Goal: Task Accomplishment & Management: Use online tool/utility

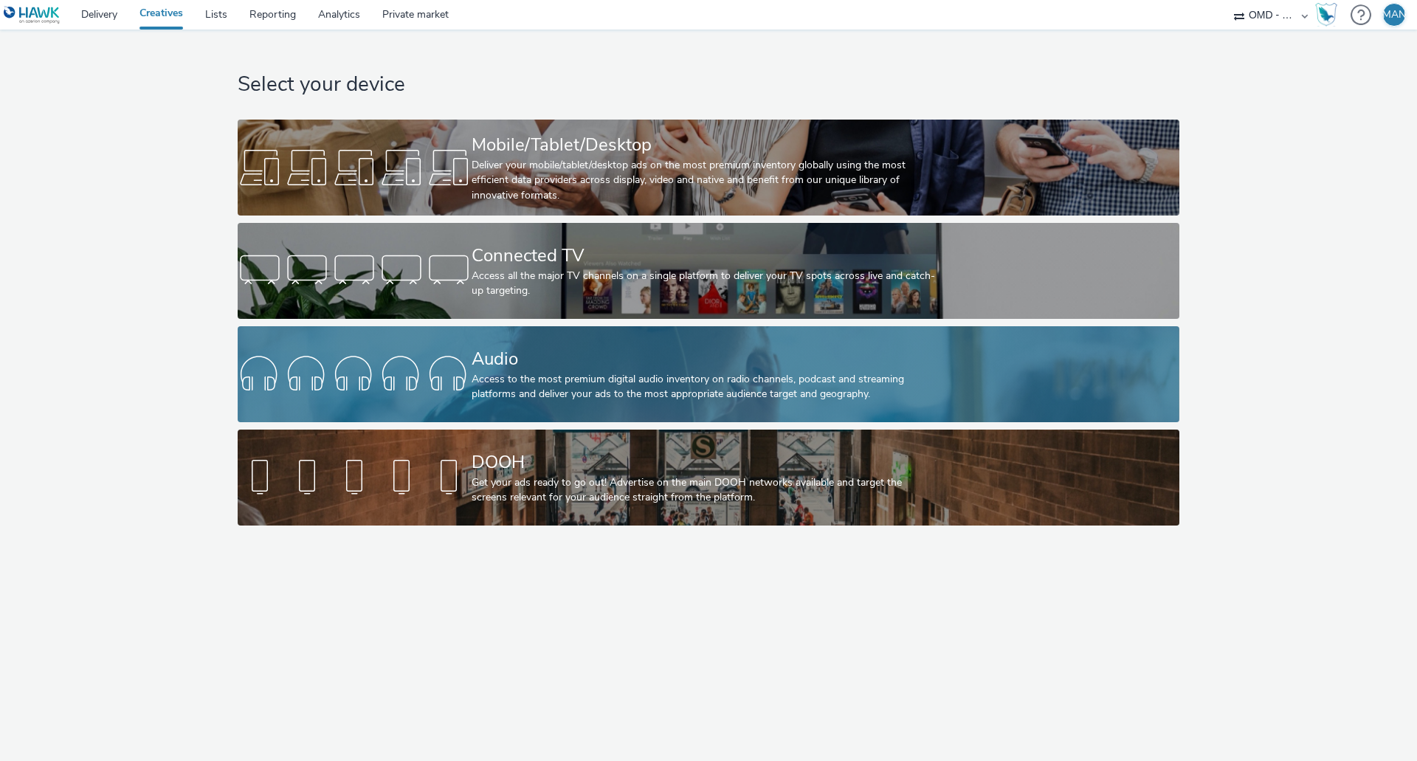
click at [518, 345] on div "Audio Access to the most premium digital audio inventory on radio channels, pod…" at bounding box center [706, 374] width 468 height 96
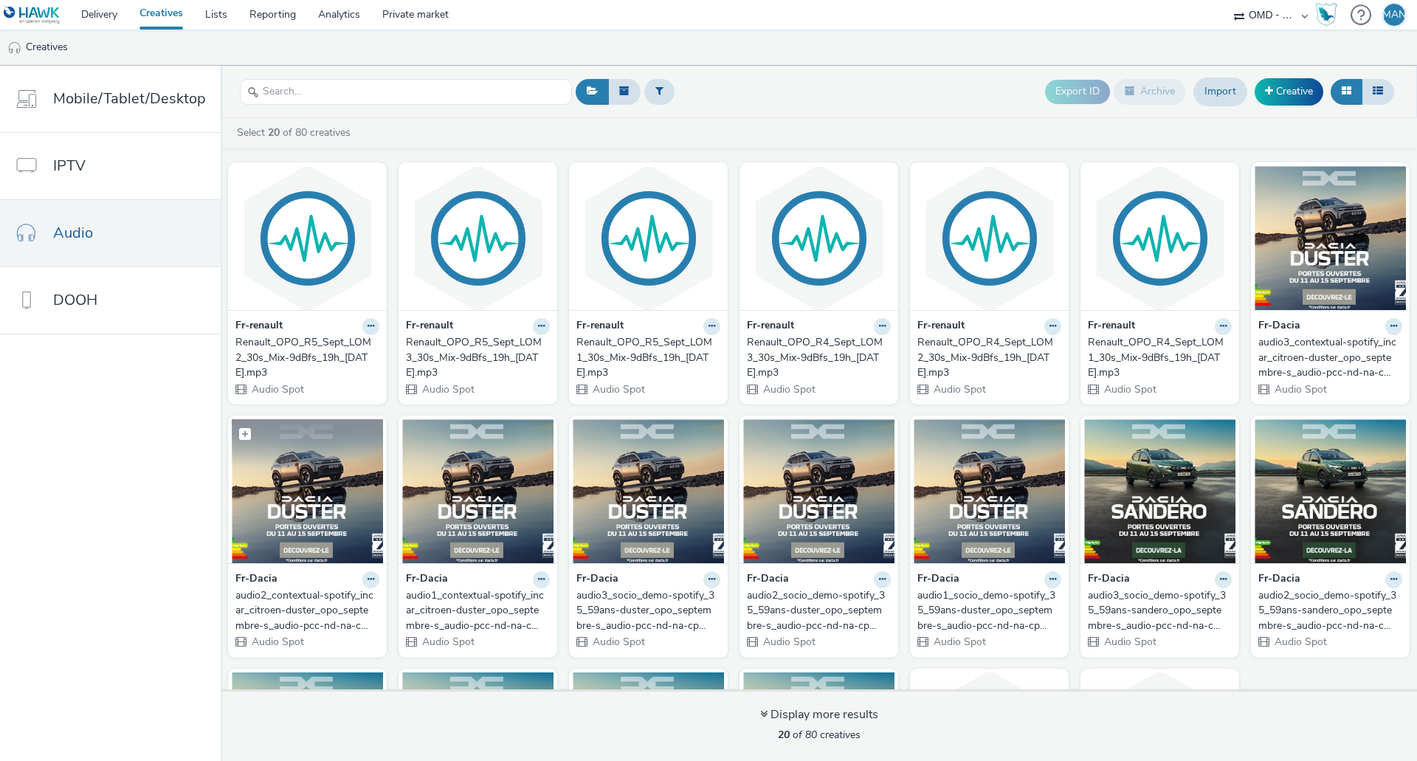
click at [305, 463] on figcaption at bounding box center [307, 442] width 151 height 47
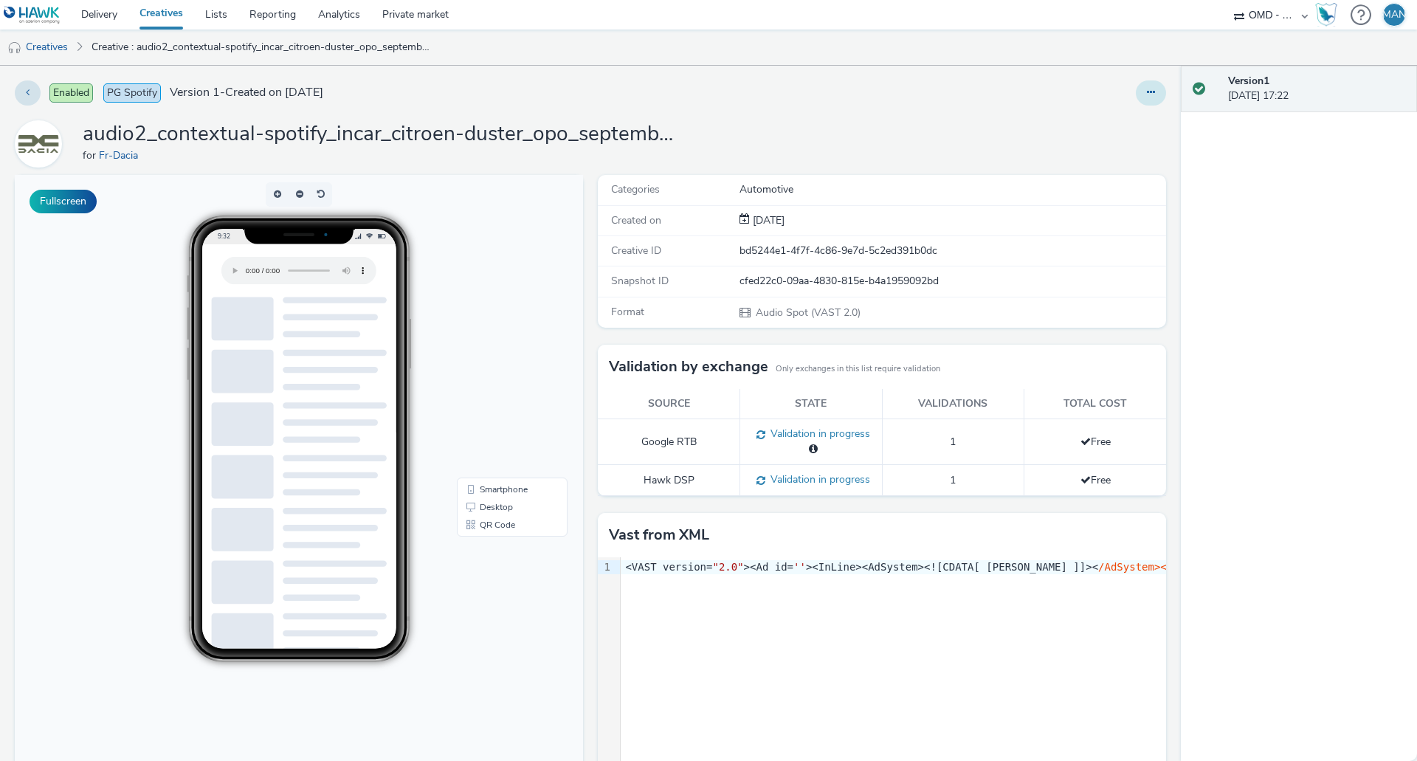
click at [1150, 94] on button at bounding box center [1151, 92] width 30 height 25
click at [1118, 123] on link "Edit" at bounding box center [1111, 123] width 111 height 30
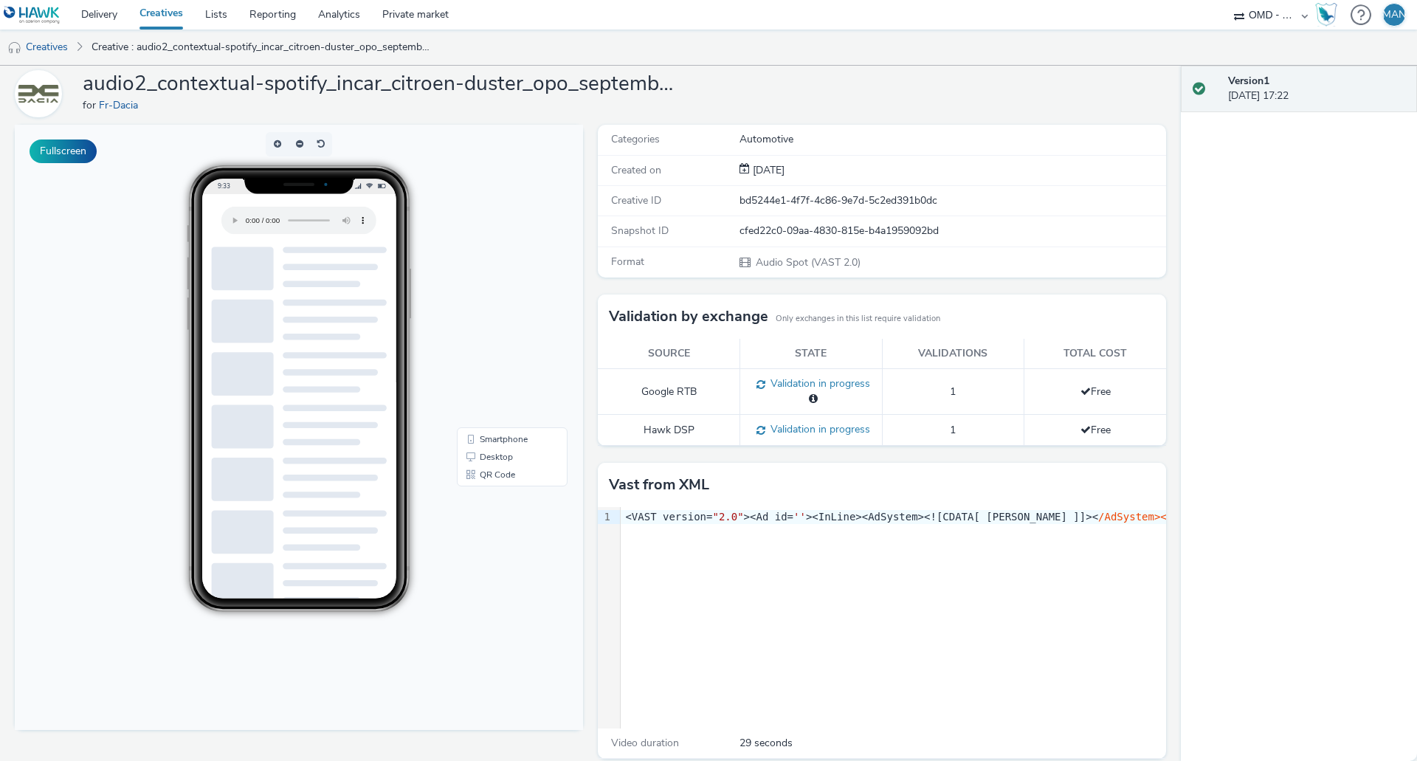
scroll to position [65, 0]
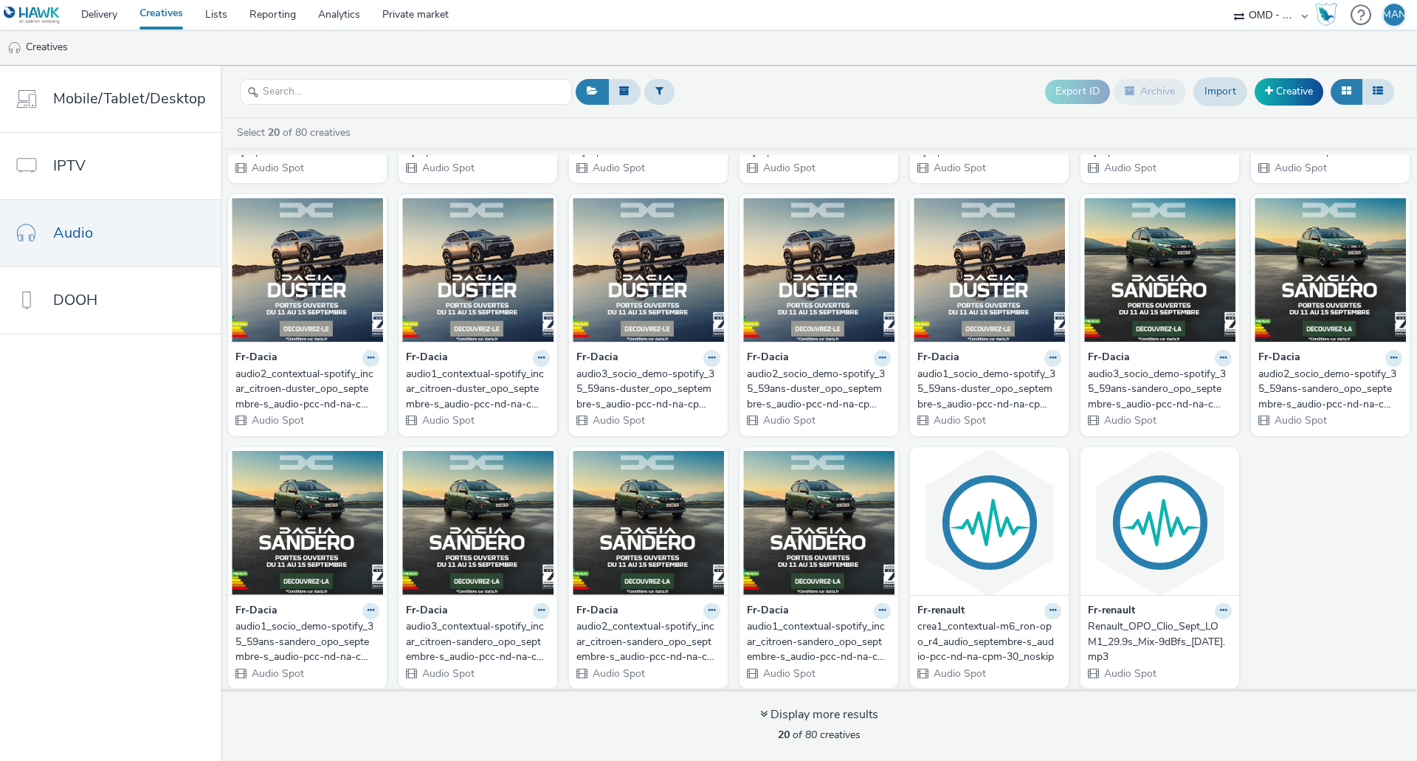
scroll to position [227, 0]
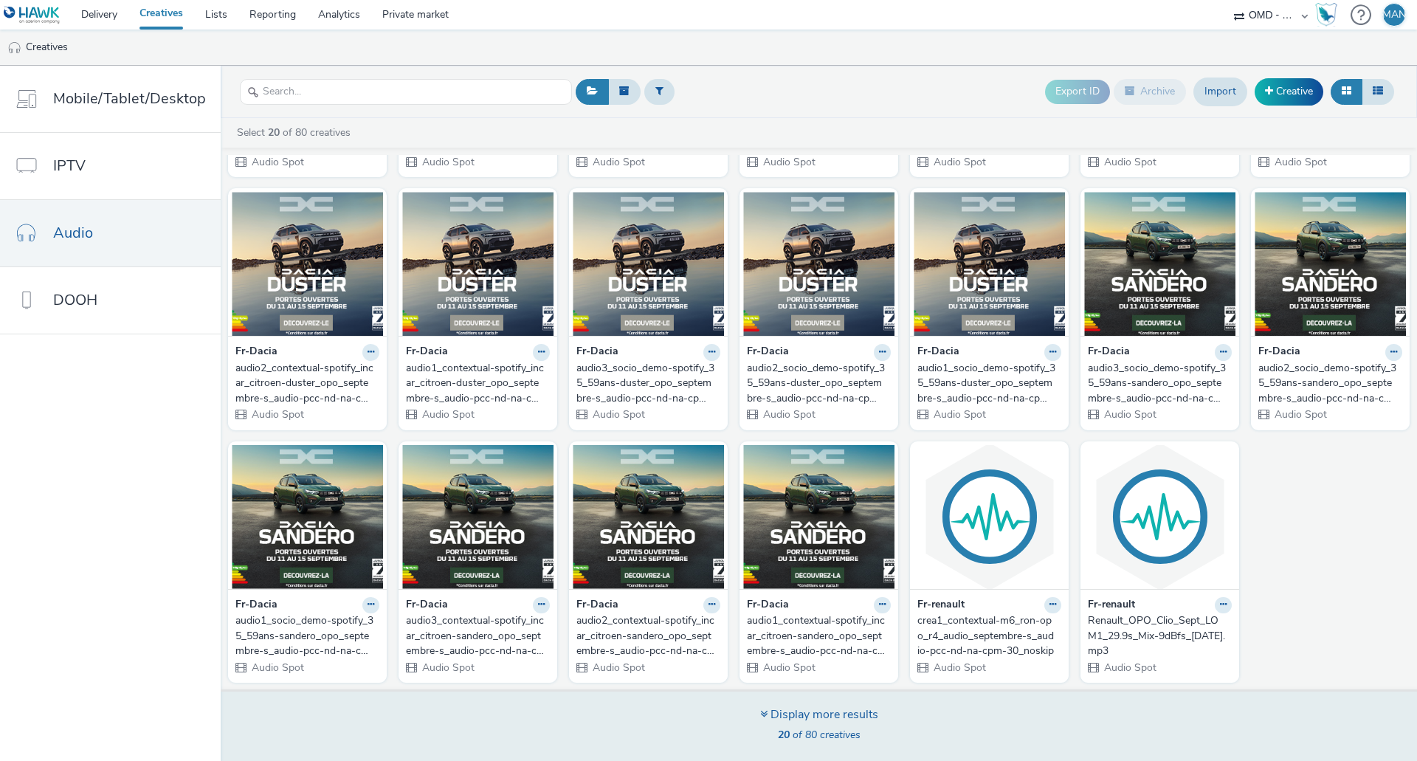
click at [771, 720] on div "Display more results" at bounding box center [819, 714] width 118 height 17
click at [766, 714] on div "Display more results" at bounding box center [819, 714] width 118 height 17
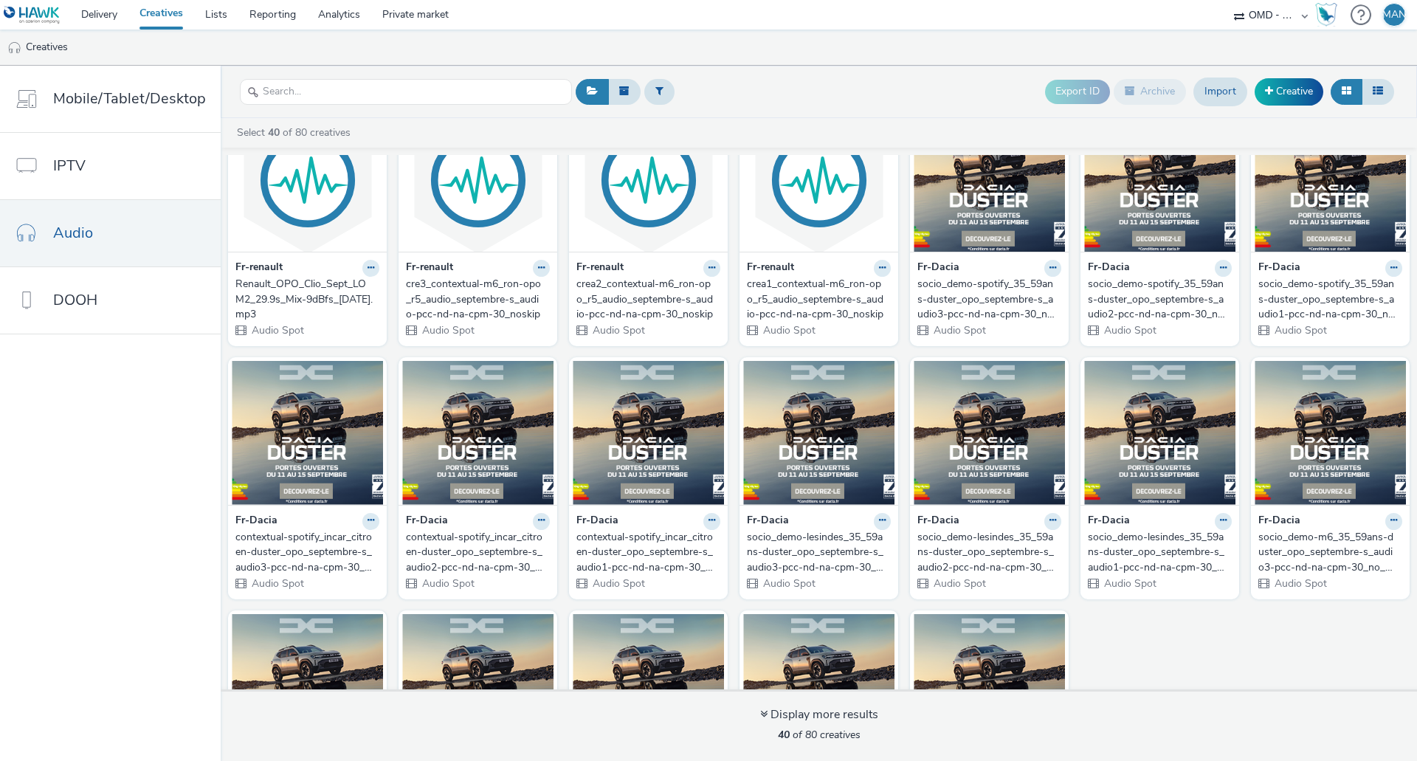
scroll to position [818, 0]
click at [954, 552] on div "socio_demo-lesindes_35_59ans-duster_opo_septembre-s_audio2-pcc-nd-na-cpm-30_no_…" at bounding box center [986, 551] width 138 height 45
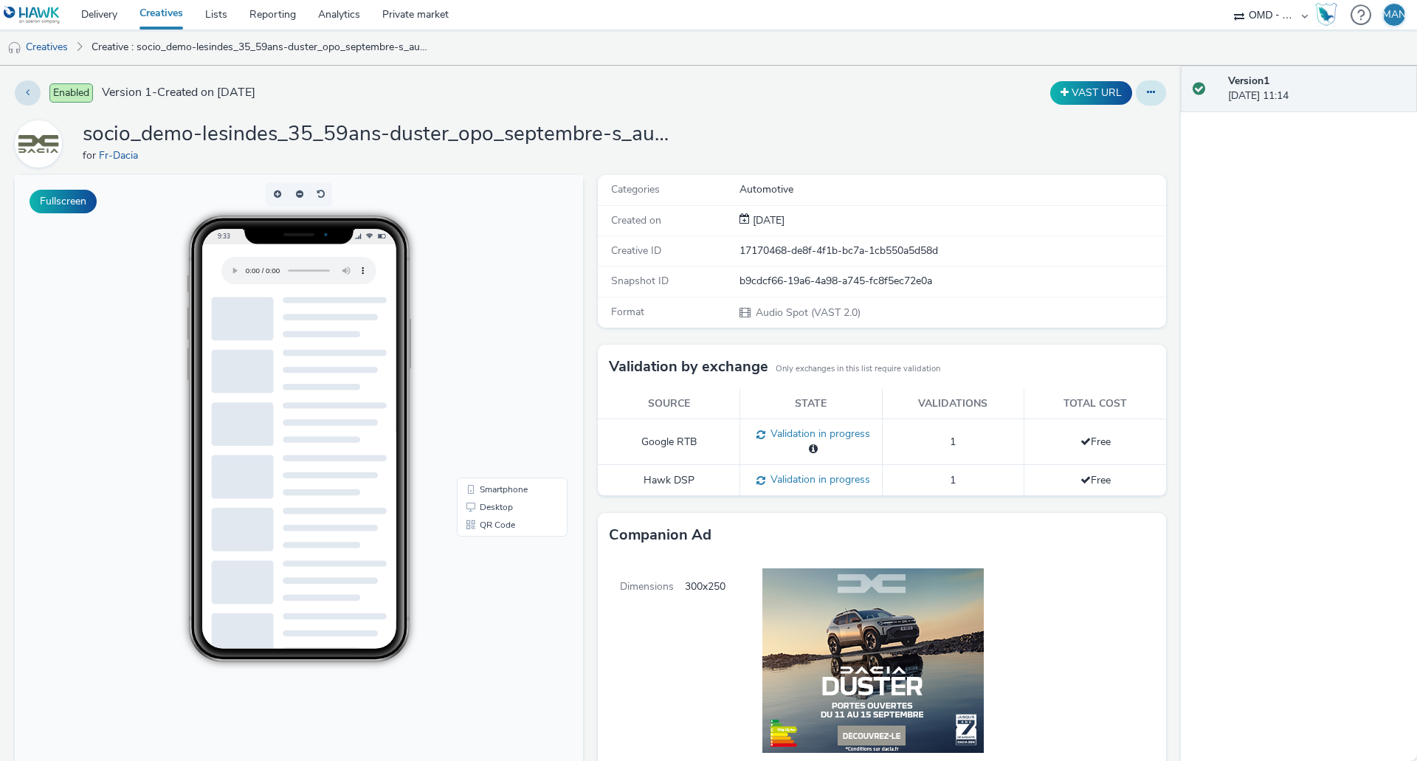
click at [1147, 92] on icon at bounding box center [1151, 92] width 8 height 10
click at [1129, 120] on link "Edit" at bounding box center [1111, 123] width 111 height 30
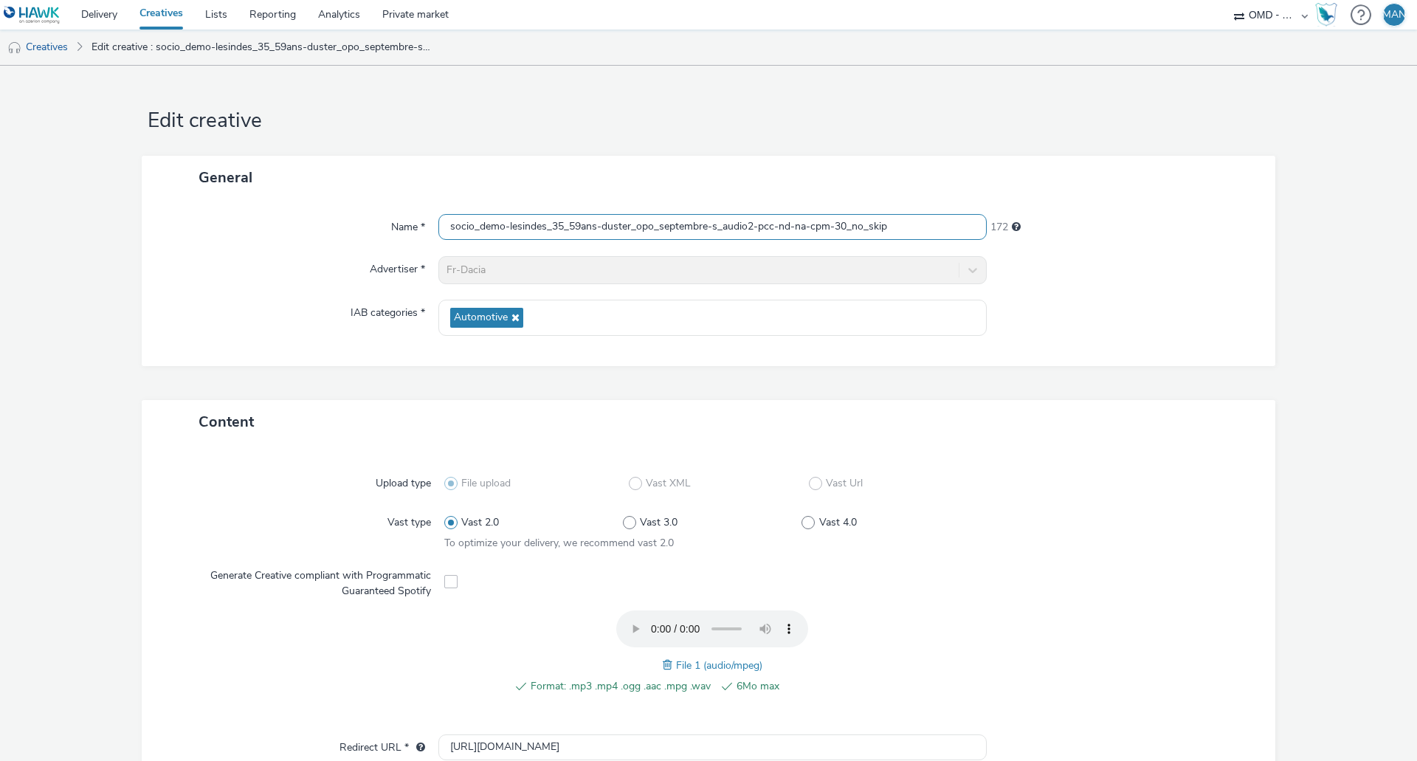
drag, startPoint x: 551, startPoint y: 227, endPoint x: 593, endPoint y: 228, distance: 41.3
click at [593, 228] on input "socio_demo-lesindes_35_59ans-duster_opo_septembre-s_audio2-pcc-nd-na-cpm-30_no_…" at bounding box center [712, 227] width 548 height 26
drag, startPoint x: 809, startPoint y: 229, endPoint x: 893, endPoint y: 221, distance: 84.5
click at [893, 221] on input "socio_demo-lesindes_35_59ans-duster_opo_septembre-s_audio2-pcc-nd-na-cpm-30_no_…" at bounding box center [712, 227] width 548 height 26
click at [544, 231] on input "socio_demo-lesindes_35_59ans-duster_opo_septembre-s_audio2-pcc-nd-na-cpm-30_no_…" at bounding box center [712, 227] width 548 height 26
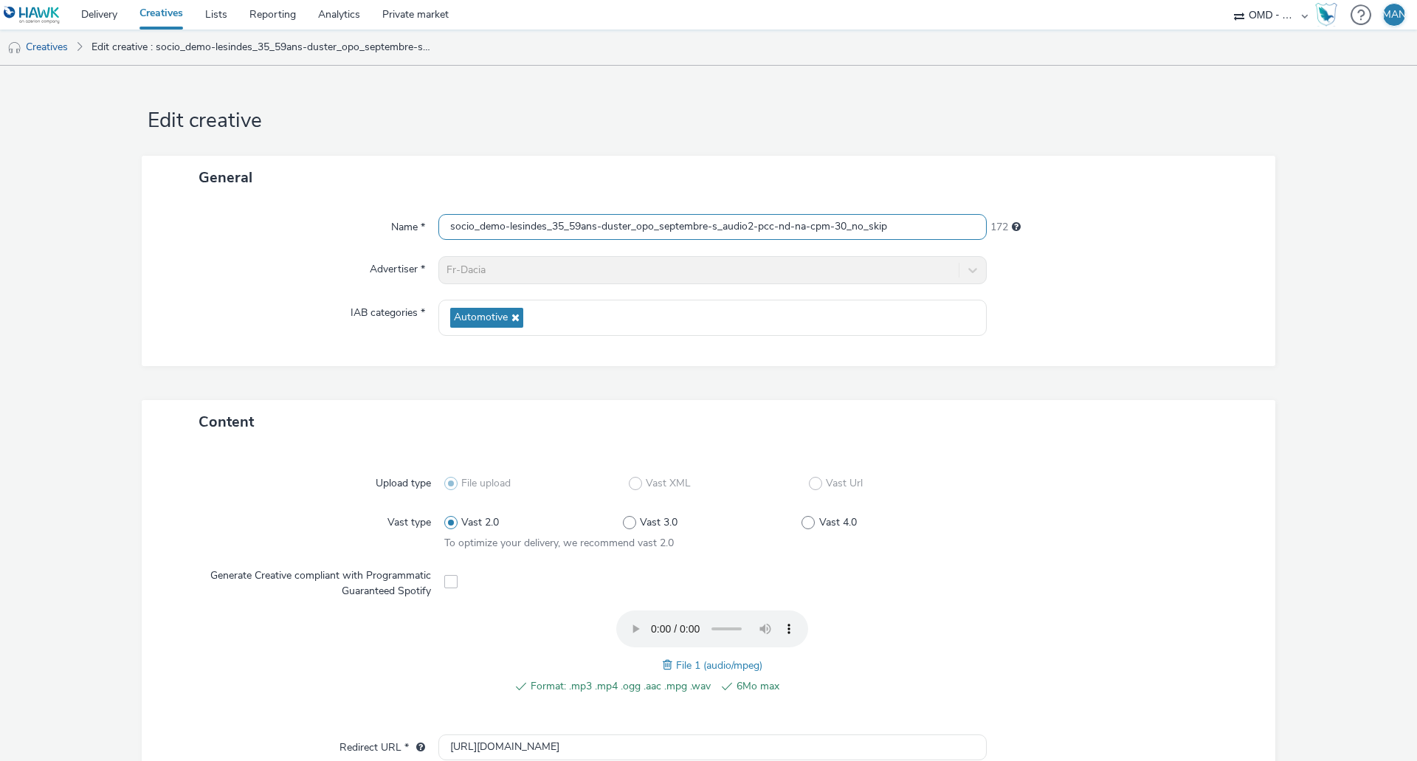
click at [544, 231] on input "socio_demo-lesindes_35_59ans-duster_opo_septembre-s_audio2-pcc-nd-na-cpm-30_no_…" at bounding box center [712, 227] width 548 height 26
click at [165, 12] on link "Creatives" at bounding box center [161, 15] width 66 height 30
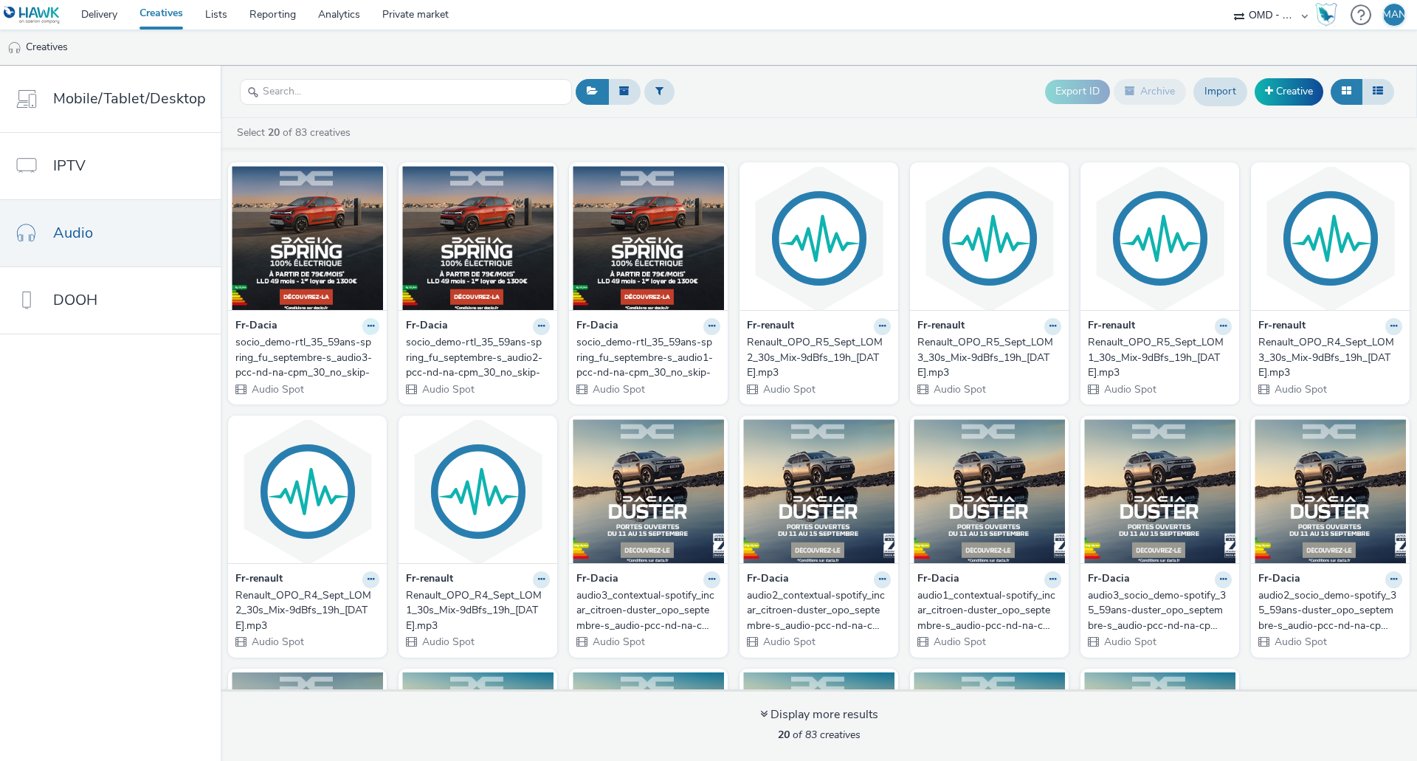
click at [362, 331] on button at bounding box center [370, 326] width 17 height 17
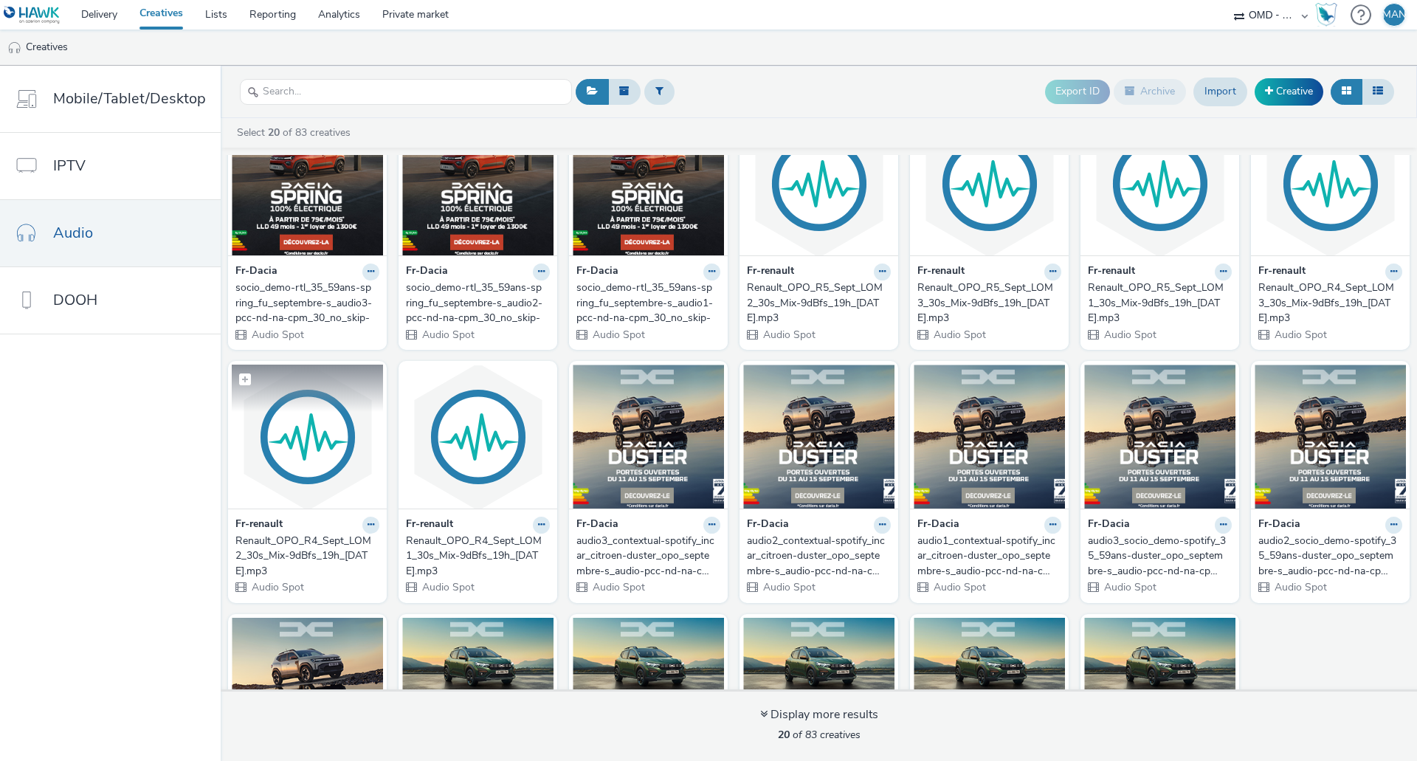
scroll to position [227, 0]
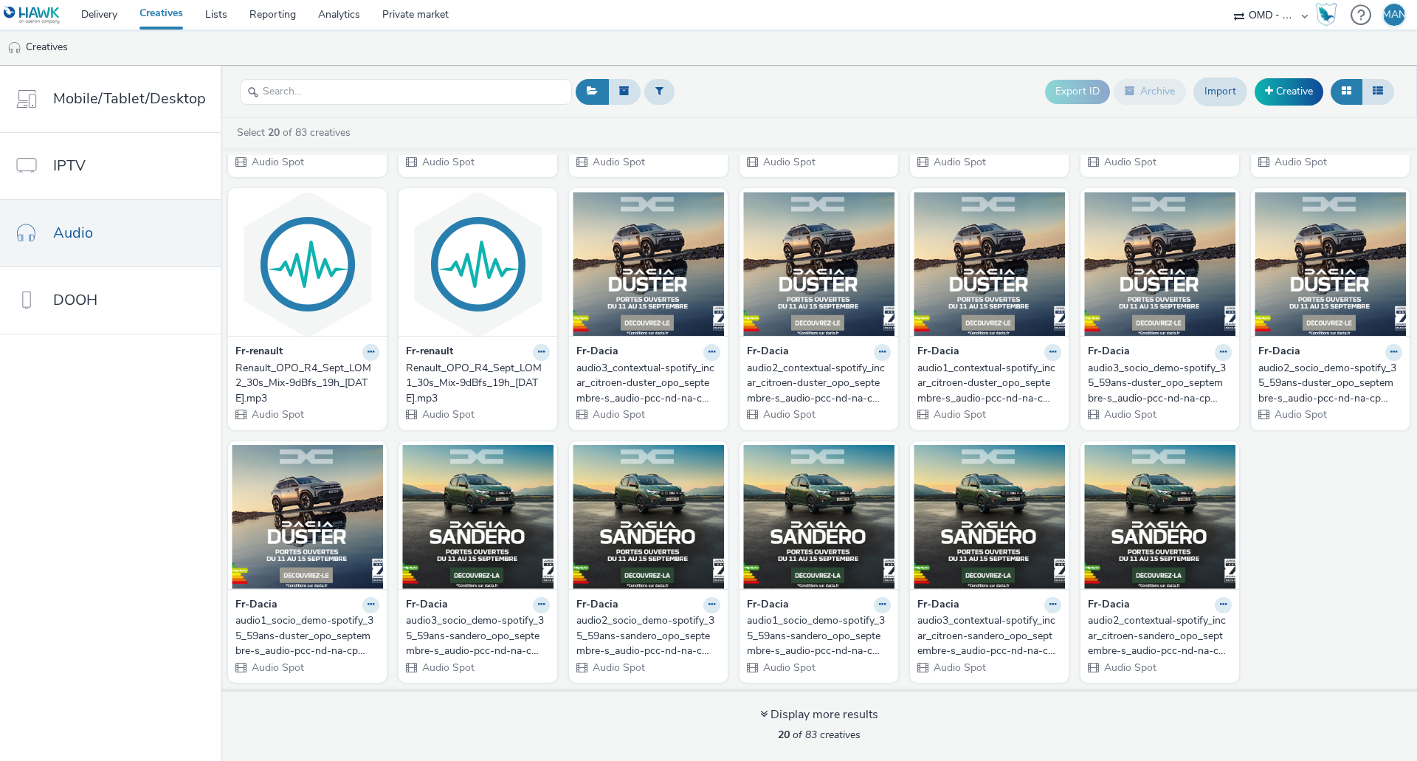
click at [145, 486] on nav "Mobile/Tablet/Desktop IPTV Audio DOOH" at bounding box center [110, 413] width 221 height 695
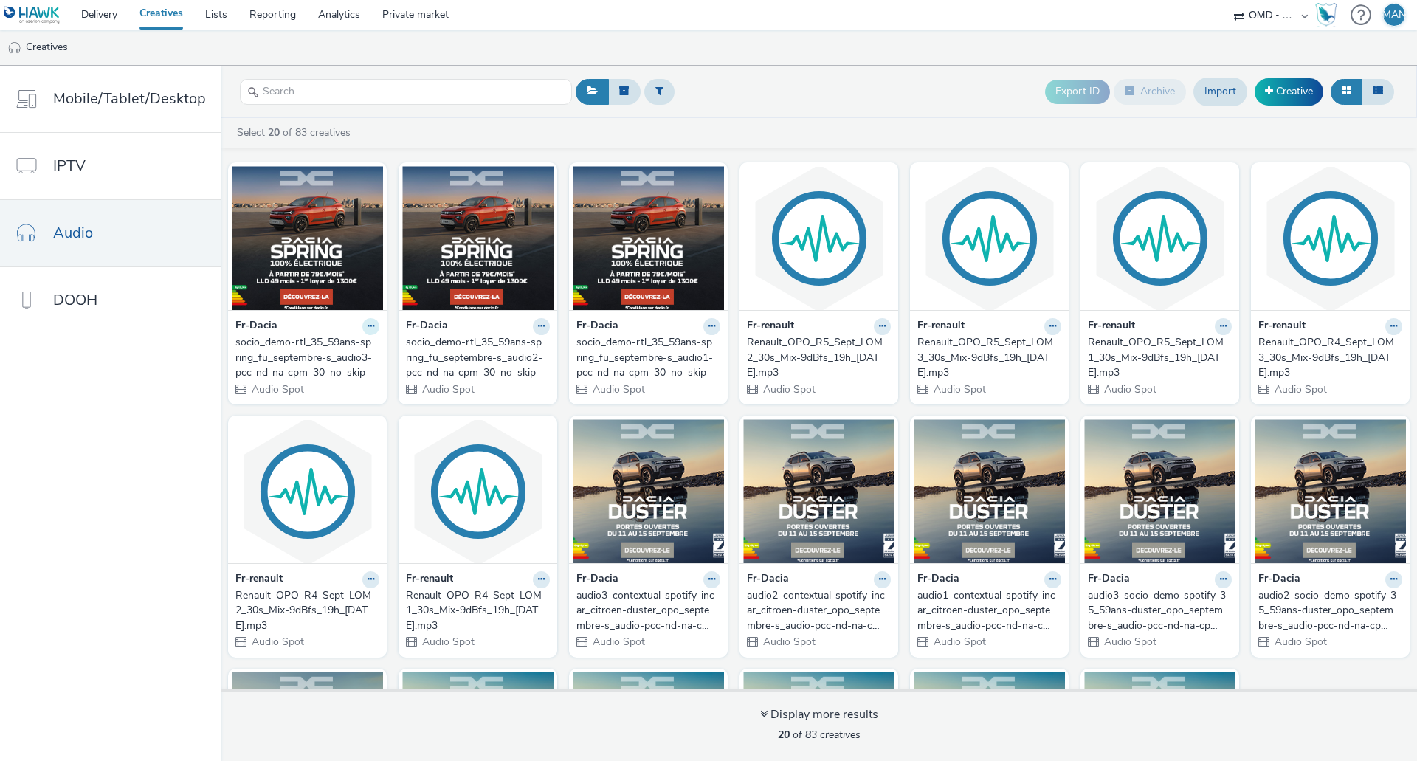
click at [371, 325] on button at bounding box center [370, 326] width 17 height 17
click at [327, 379] on link "Duplicate" at bounding box center [324, 382] width 111 height 30
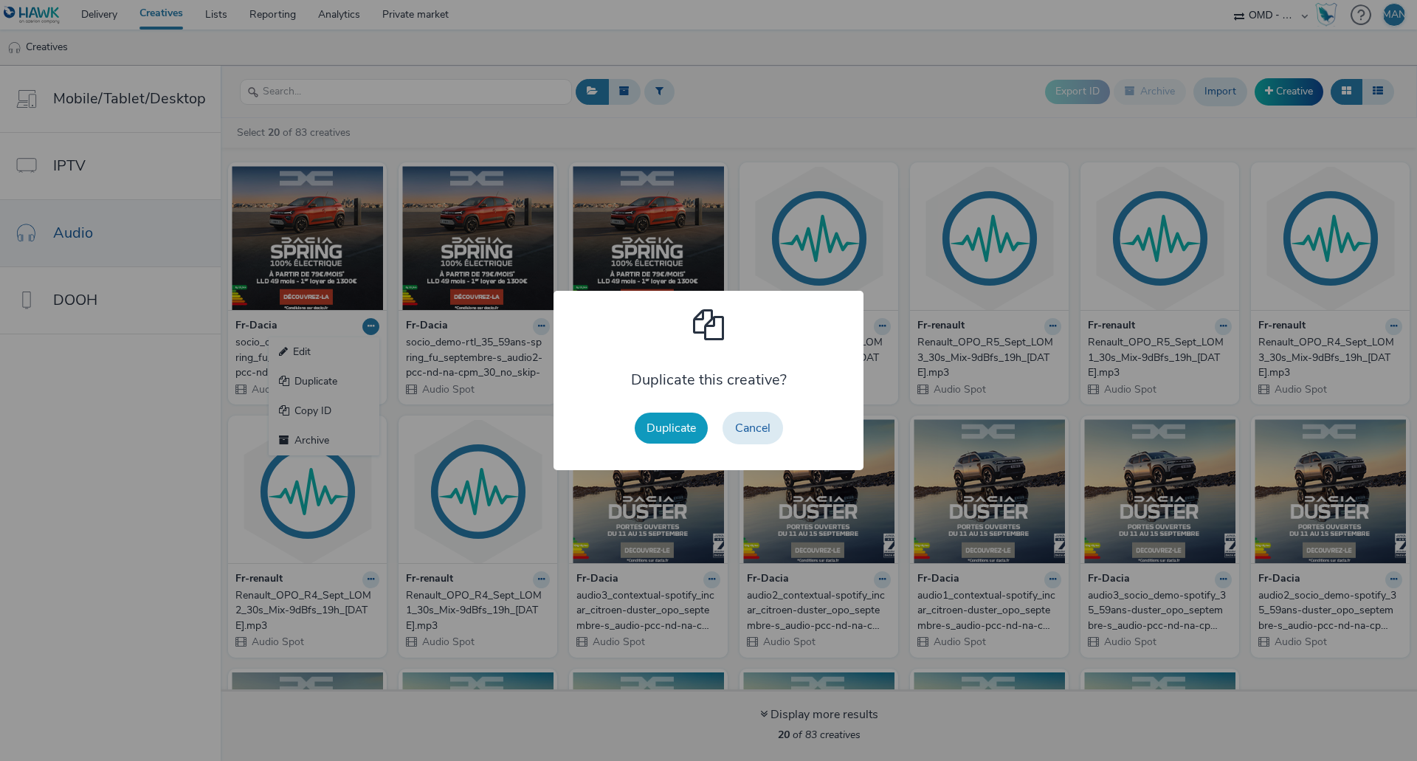
click at [659, 427] on button "Duplicate" at bounding box center [671, 428] width 73 height 31
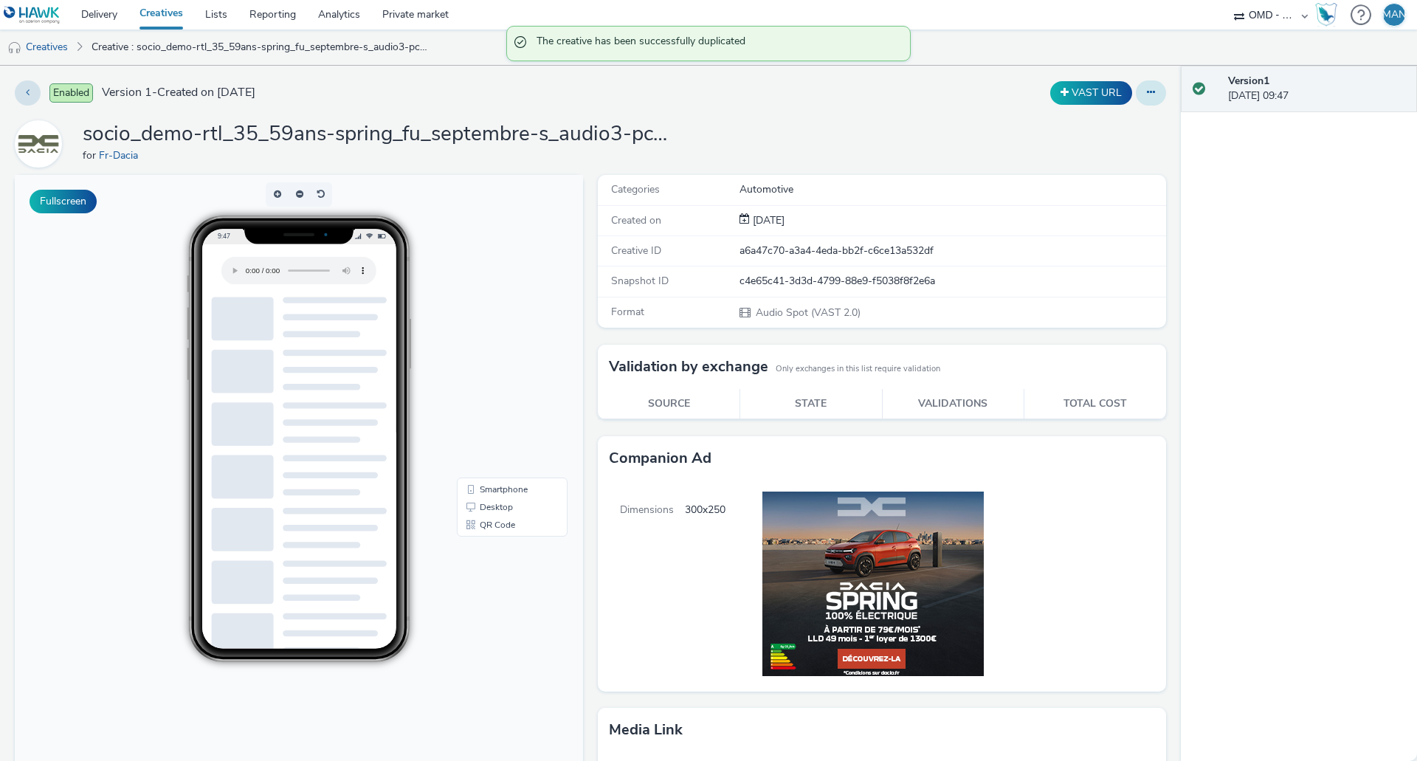
click at [1146, 98] on button at bounding box center [1151, 92] width 30 height 25
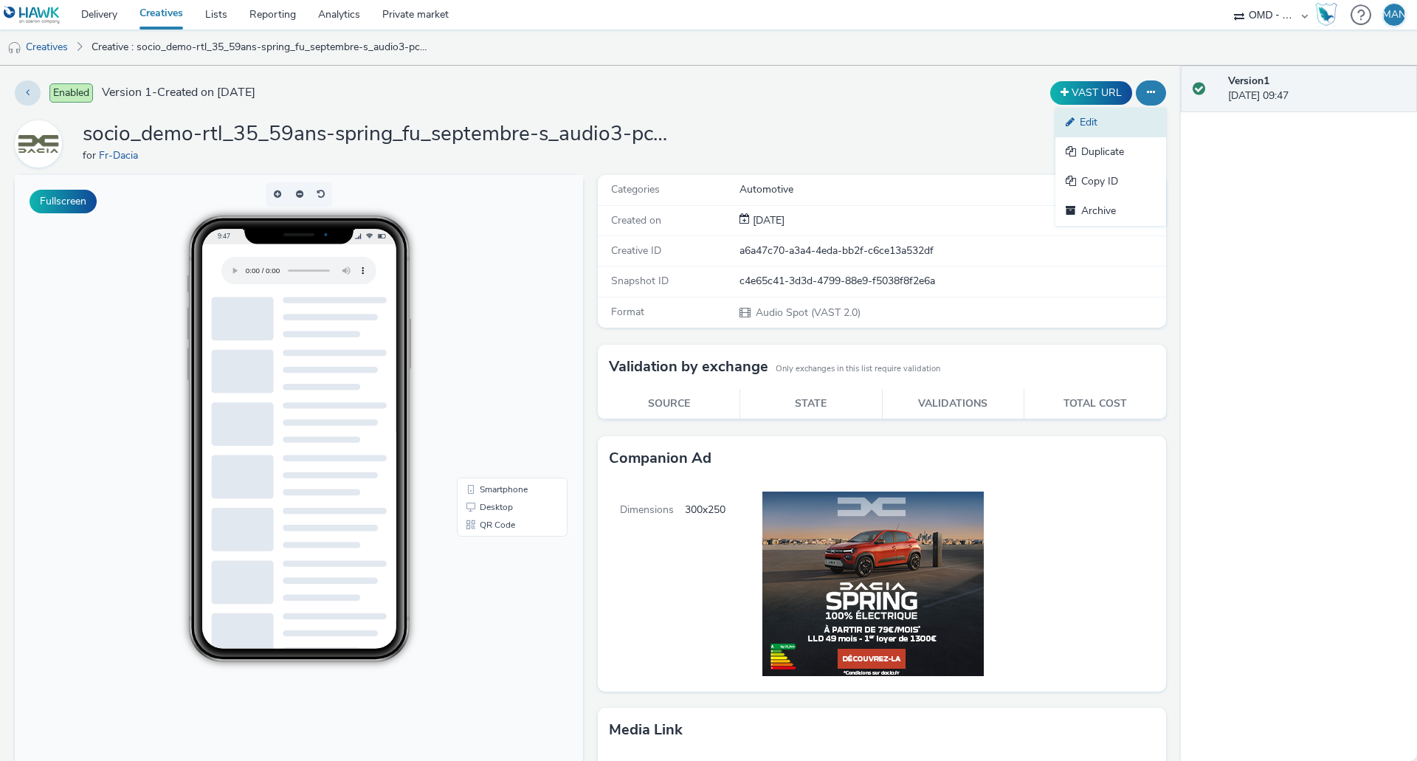
click at [1098, 128] on link "Edit" at bounding box center [1111, 123] width 111 height 30
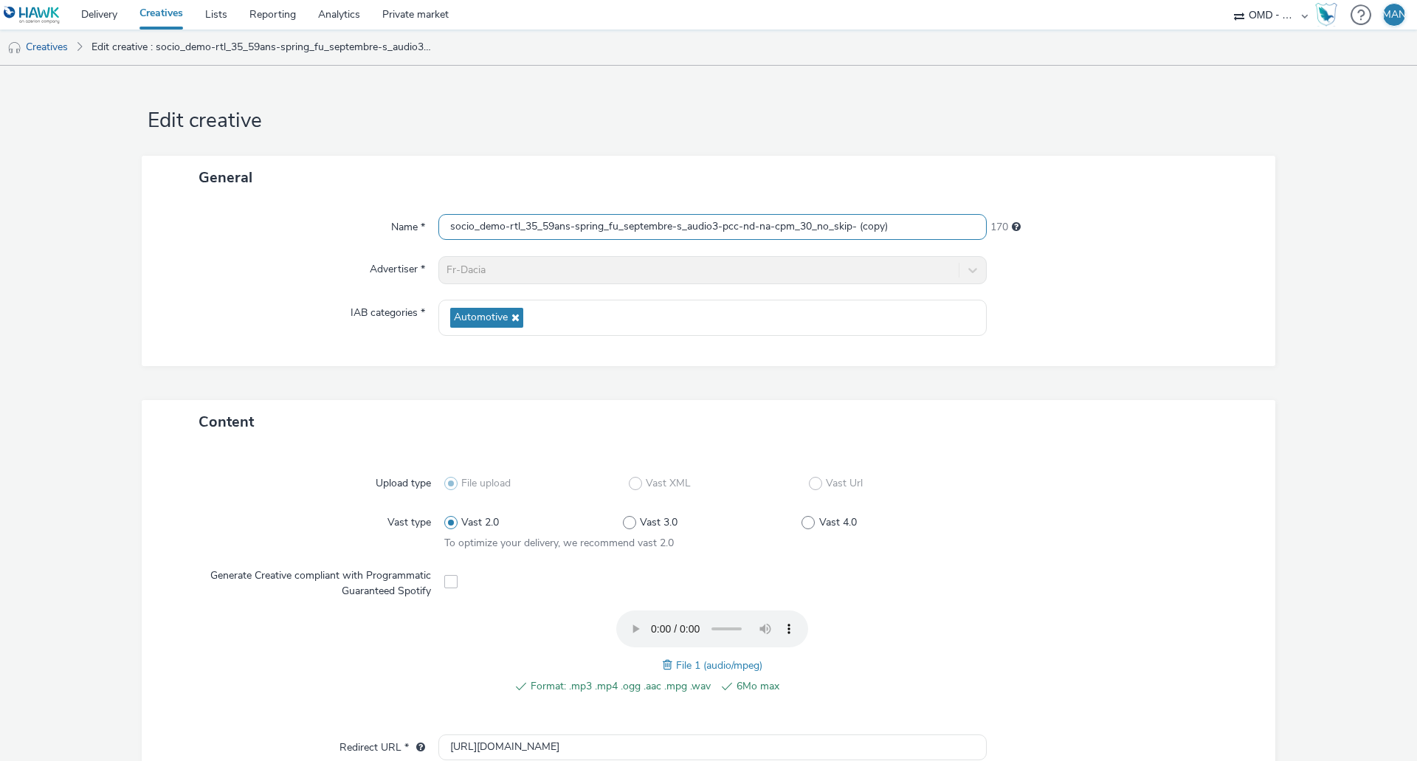
click at [625, 227] on input "socio_demo-rtl_35_59ans-spring_fu_septembre-s_audio3-pcc-nd-na-cpm_30_no_skip- …" at bounding box center [712, 227] width 548 height 26
paste input "targeting_type-cmSocio Demographics -lagardere_35_59ans-spring_fu_septembre-s_a…"
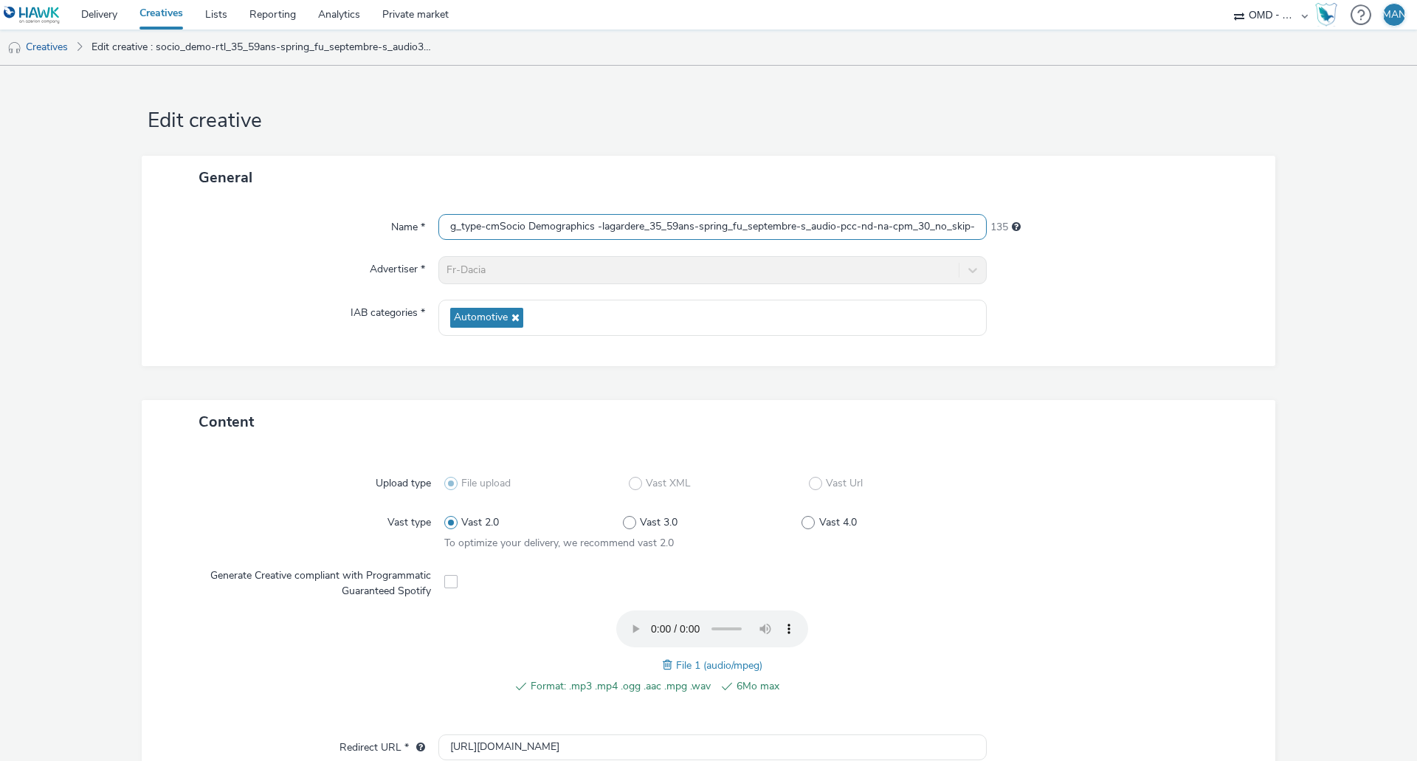
click at [711, 228] on input "socio_demo targeting_type-cmSocio Demographics -lagardere_35_59ans-spring_fu_se…" at bounding box center [712, 227] width 548 height 26
paste input "text"
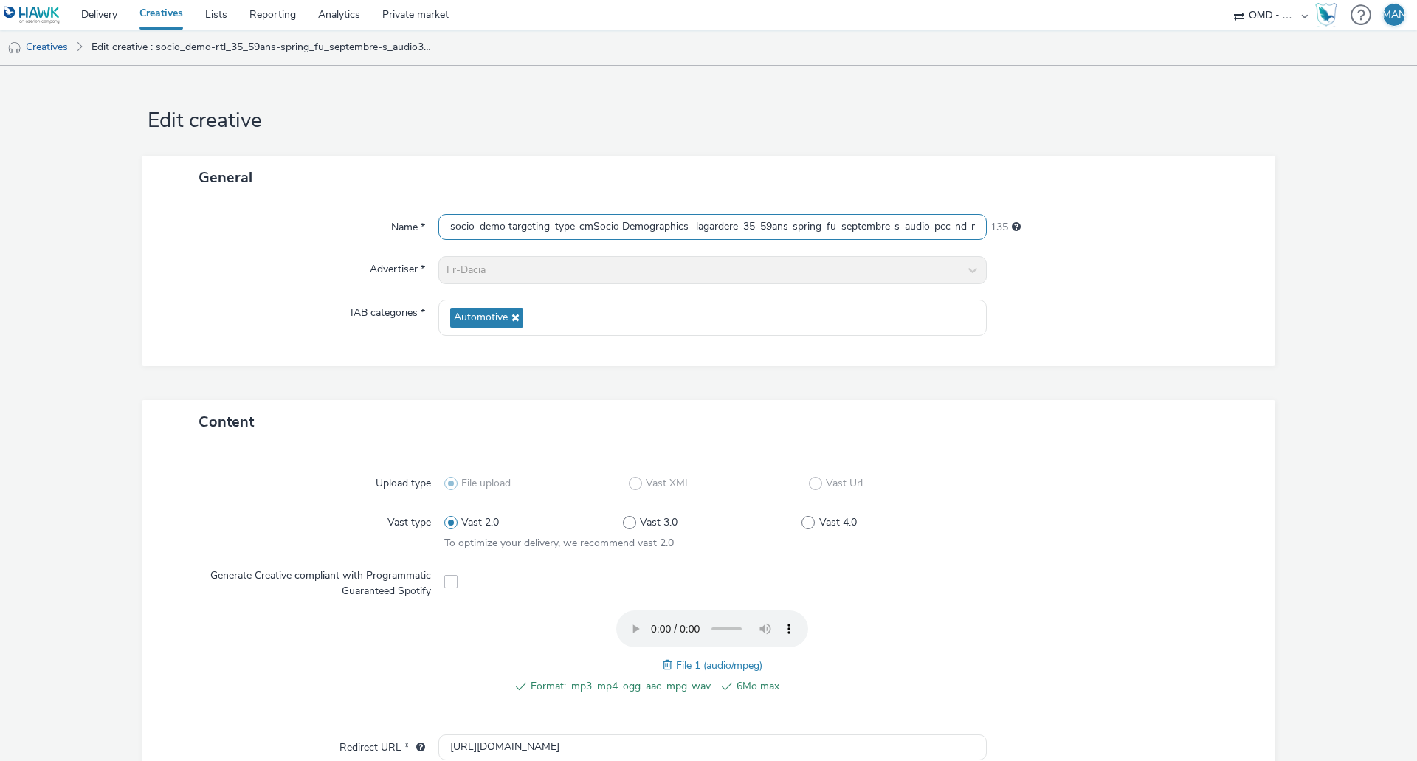
click at [629, 229] on input "socio_demo targeting_type-cmSocio Demographics -lagardere_35_59ans-spring_fu_se…" at bounding box center [712, 227] width 548 height 26
paste input "text"
click at [740, 231] on input "socio_demo-lagardere_35_59ans-spring_fu_septembre-s_audio-pcc-nd-na-cpm_30_no_s…" at bounding box center [712, 227] width 548 height 26
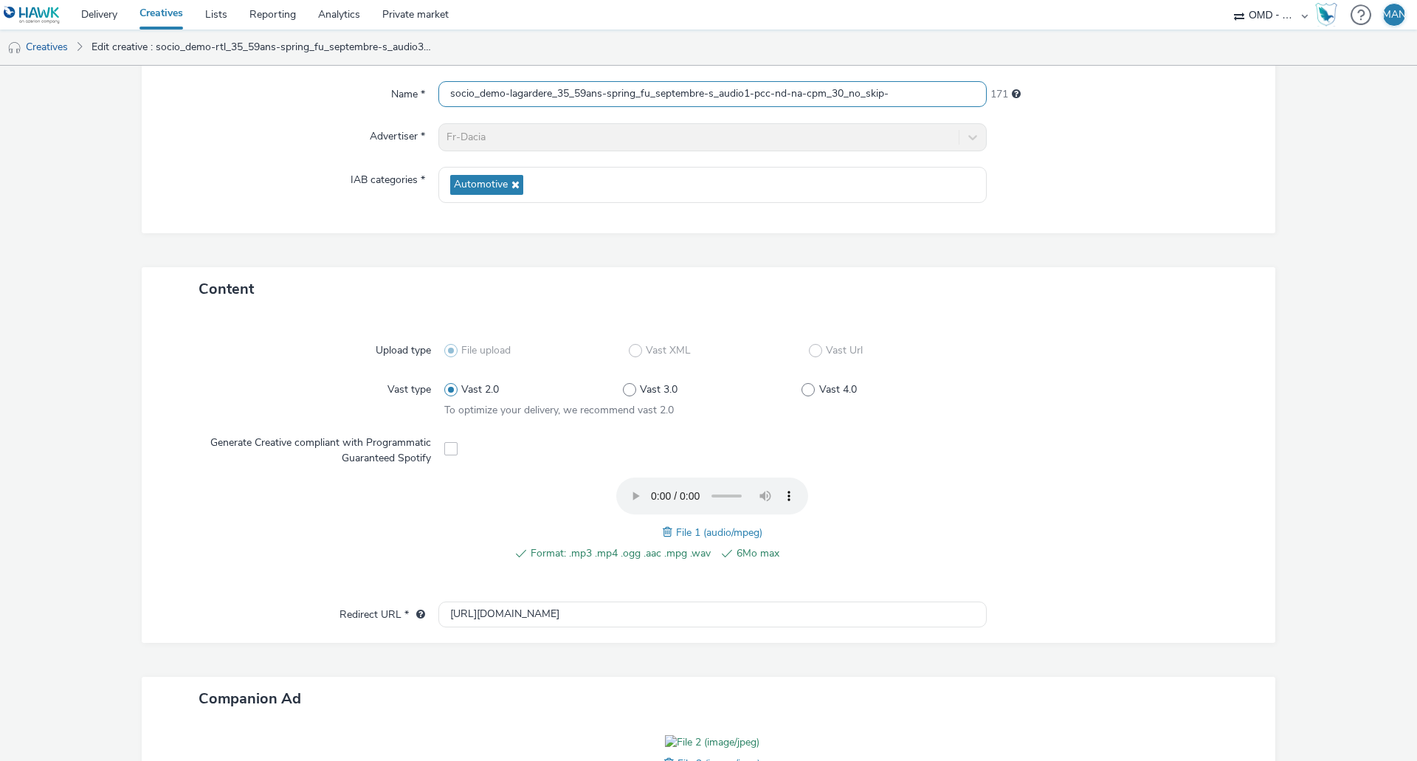
scroll to position [369, 0]
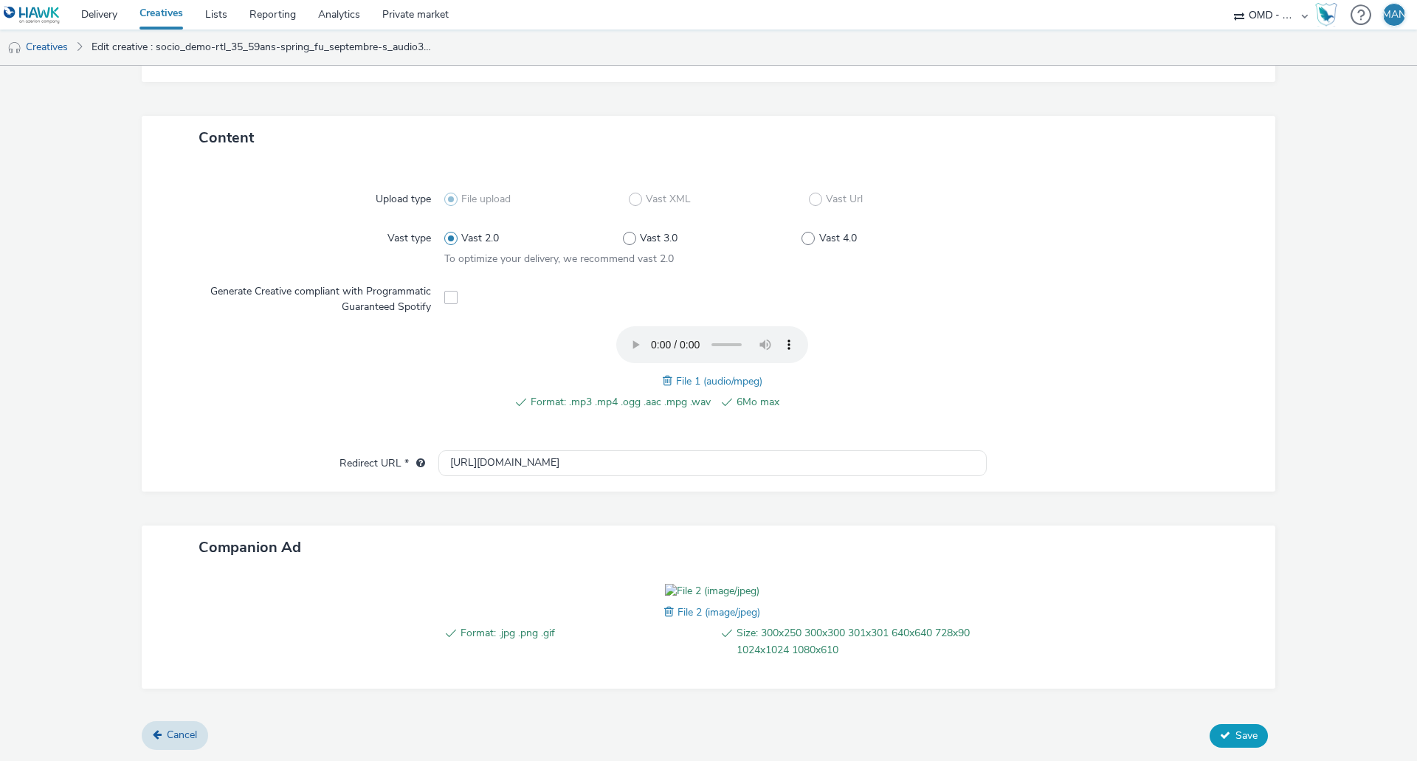
type input "socio_demo-lagardere_35_59ans-spring_fu_septembre-s_audio1-pcc-nd-na-cpm_30_no_…"
click at [1236, 734] on span "Save" at bounding box center [1247, 736] width 22 height 14
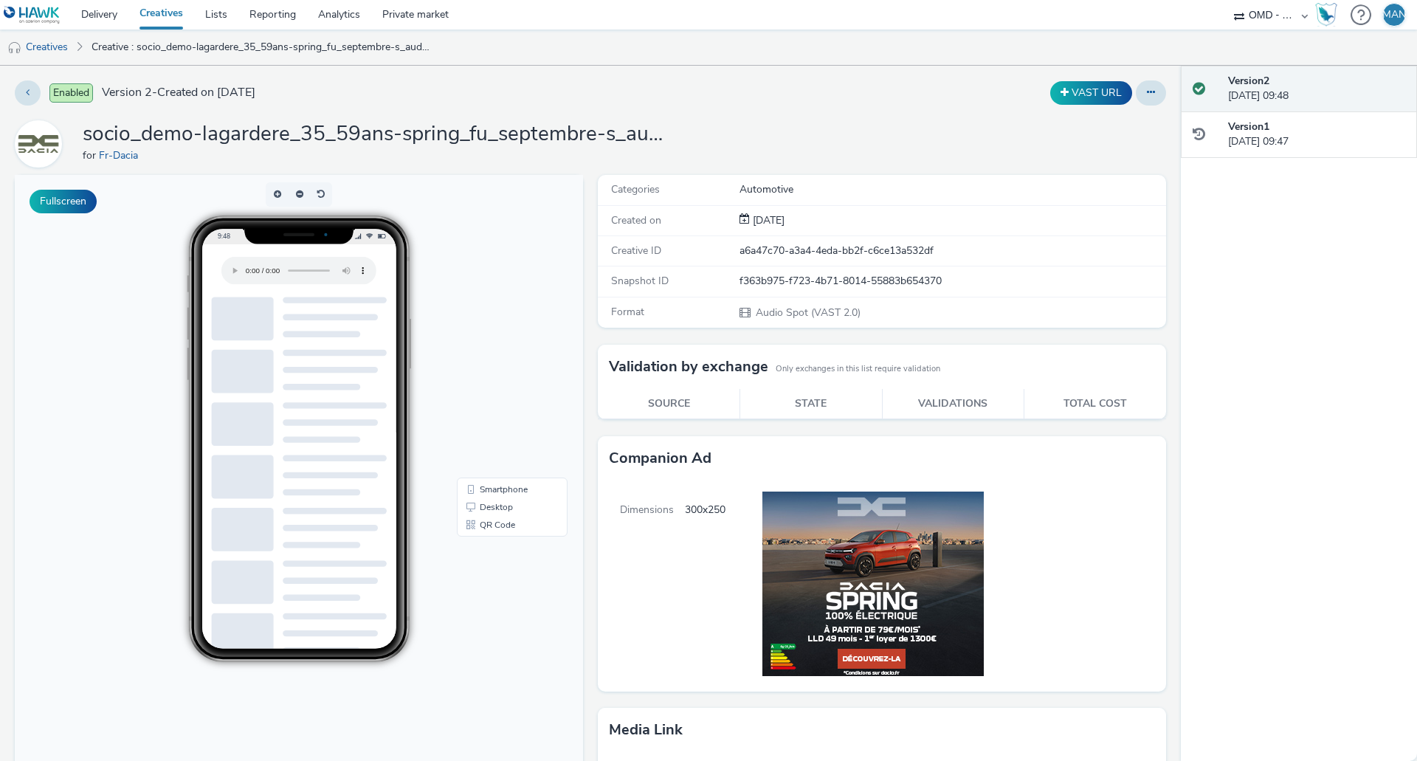
click at [176, 16] on link "Creatives" at bounding box center [161, 15] width 66 height 30
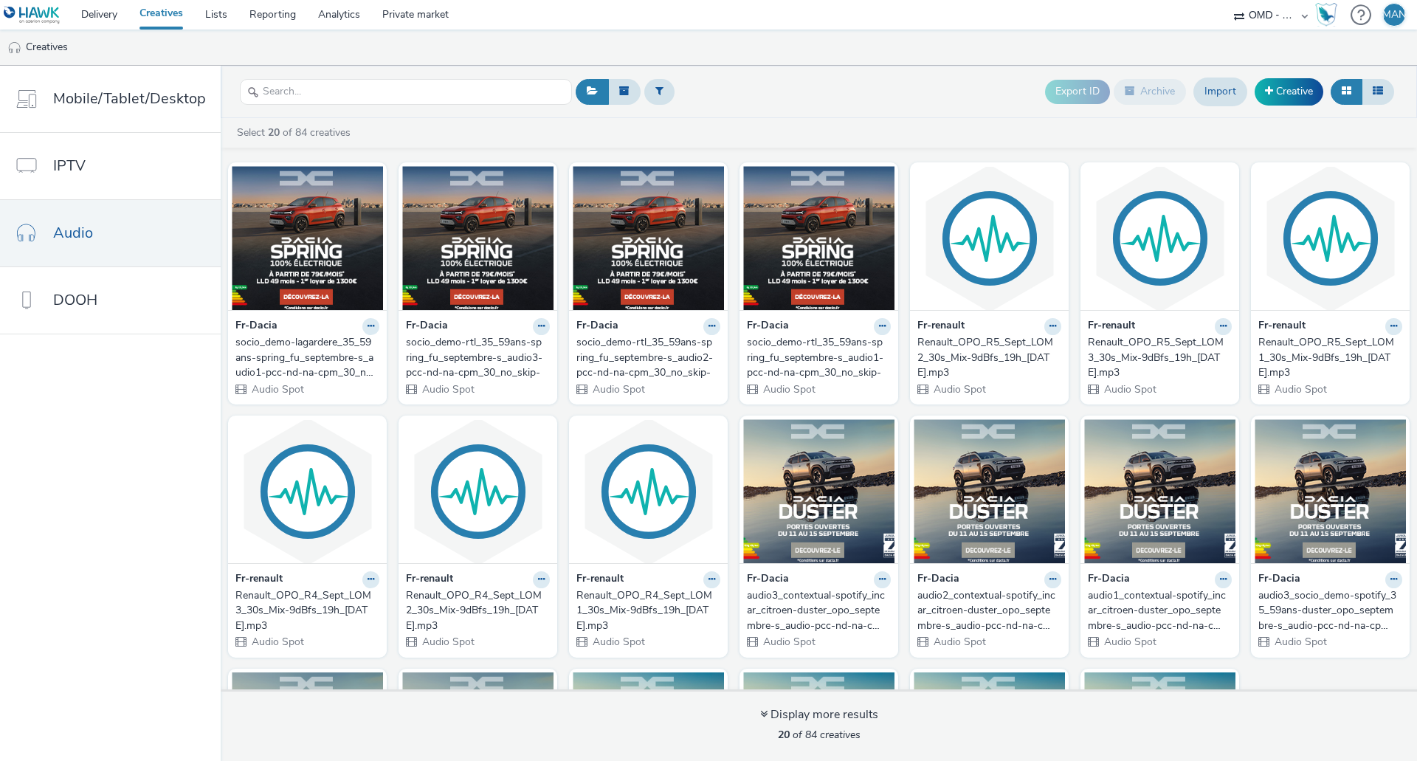
click at [317, 347] on div "socio_demo-lagardere_35_59ans-spring_fu_septembre-s_audio1-pcc-nd-na-cpm_30_no_…" at bounding box center [304, 357] width 138 height 45
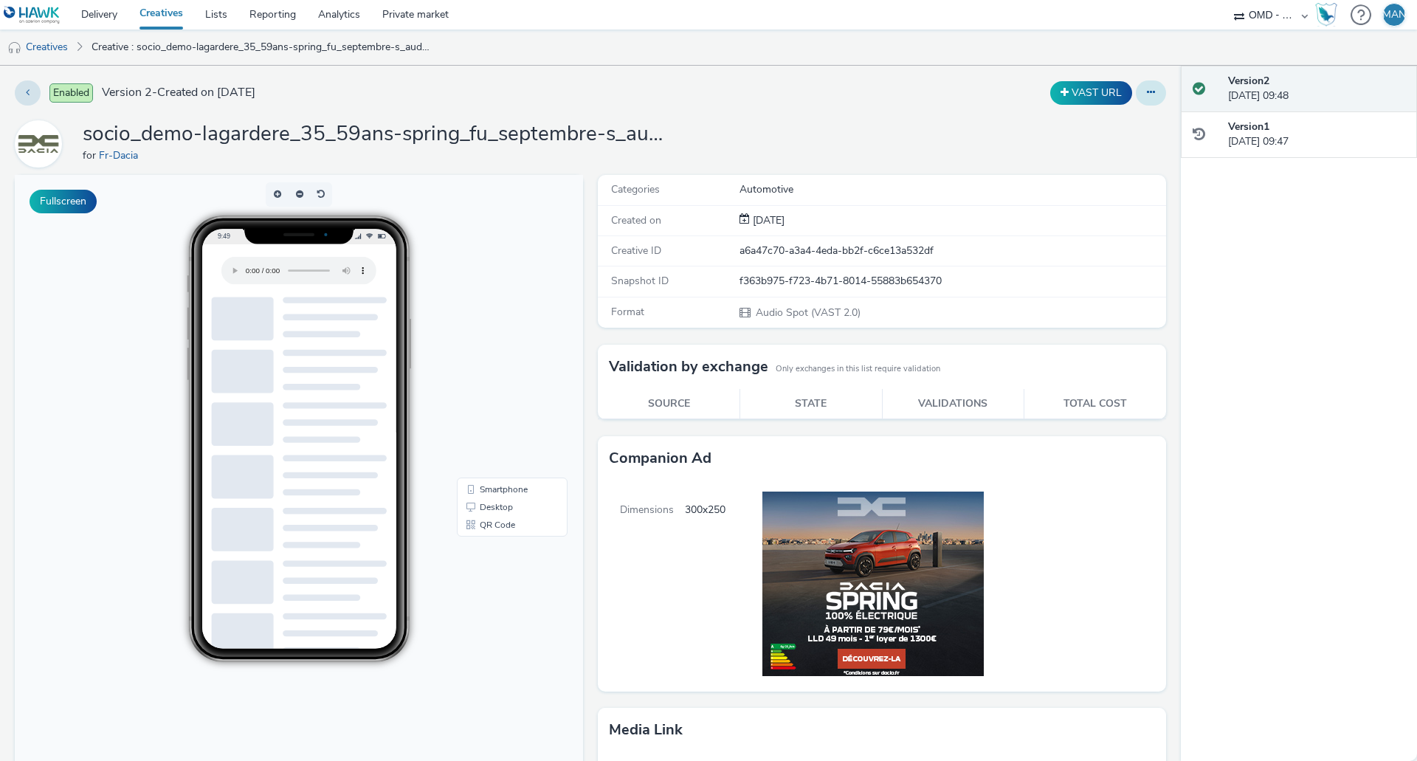
click at [1147, 92] on icon at bounding box center [1151, 92] width 8 height 10
click at [1093, 125] on link "Edit" at bounding box center [1111, 123] width 111 height 30
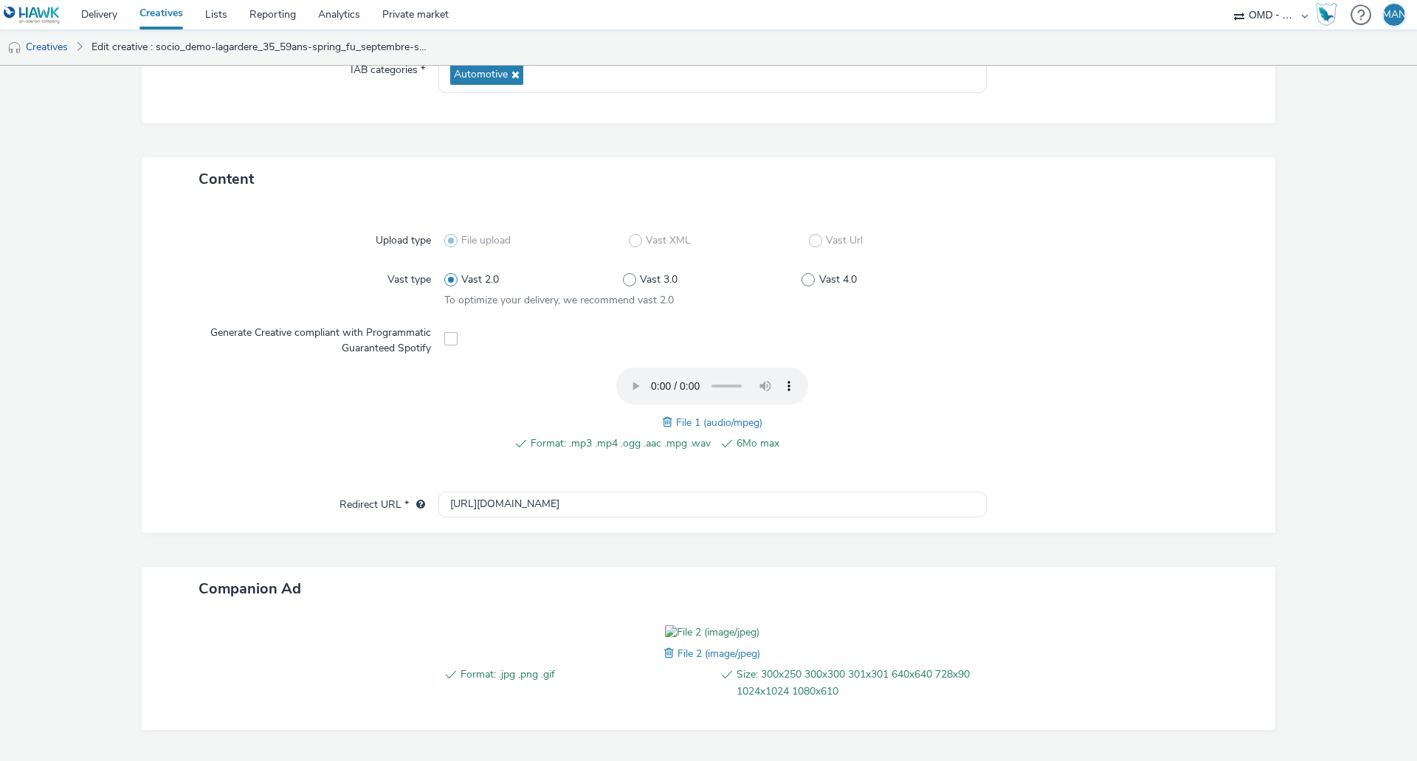
scroll to position [74, 0]
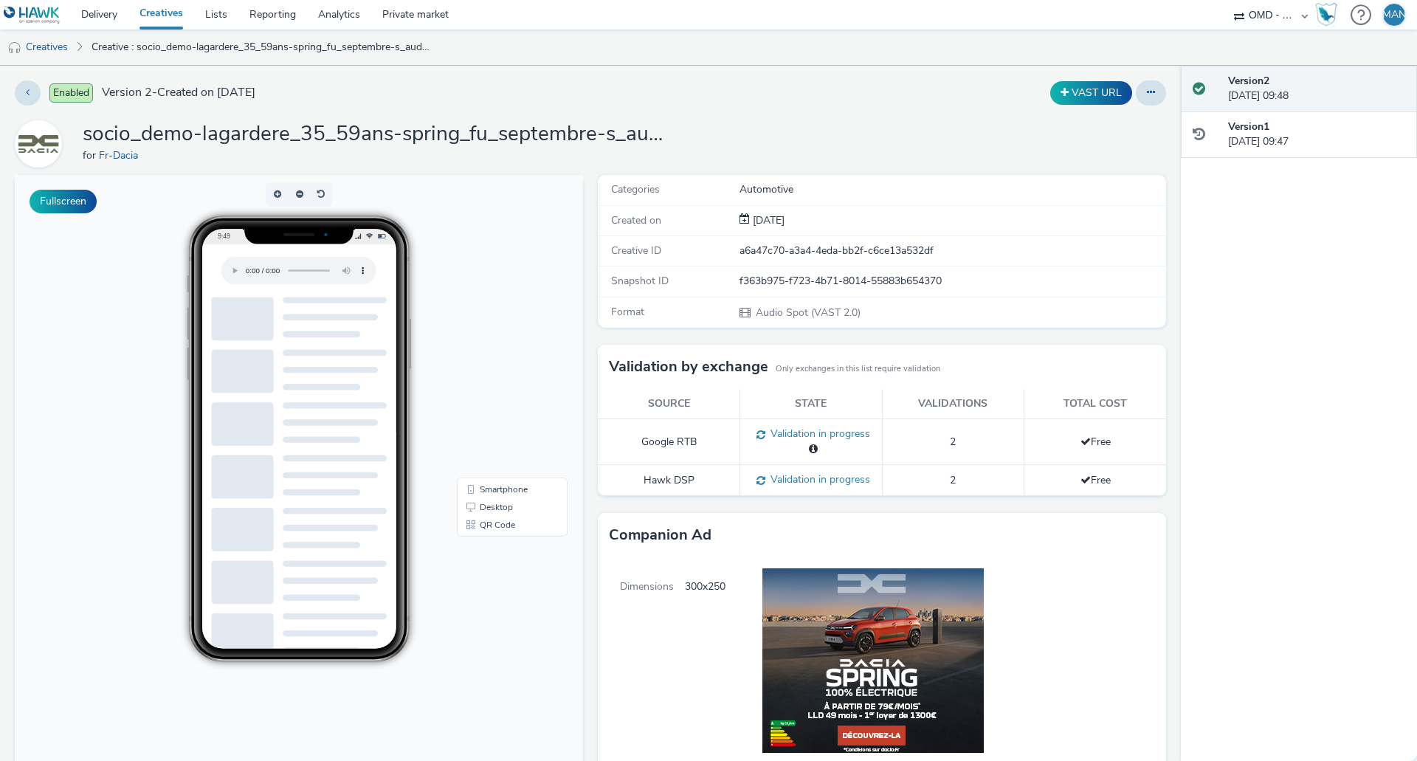
click at [164, 19] on link "Creatives" at bounding box center [161, 15] width 66 height 30
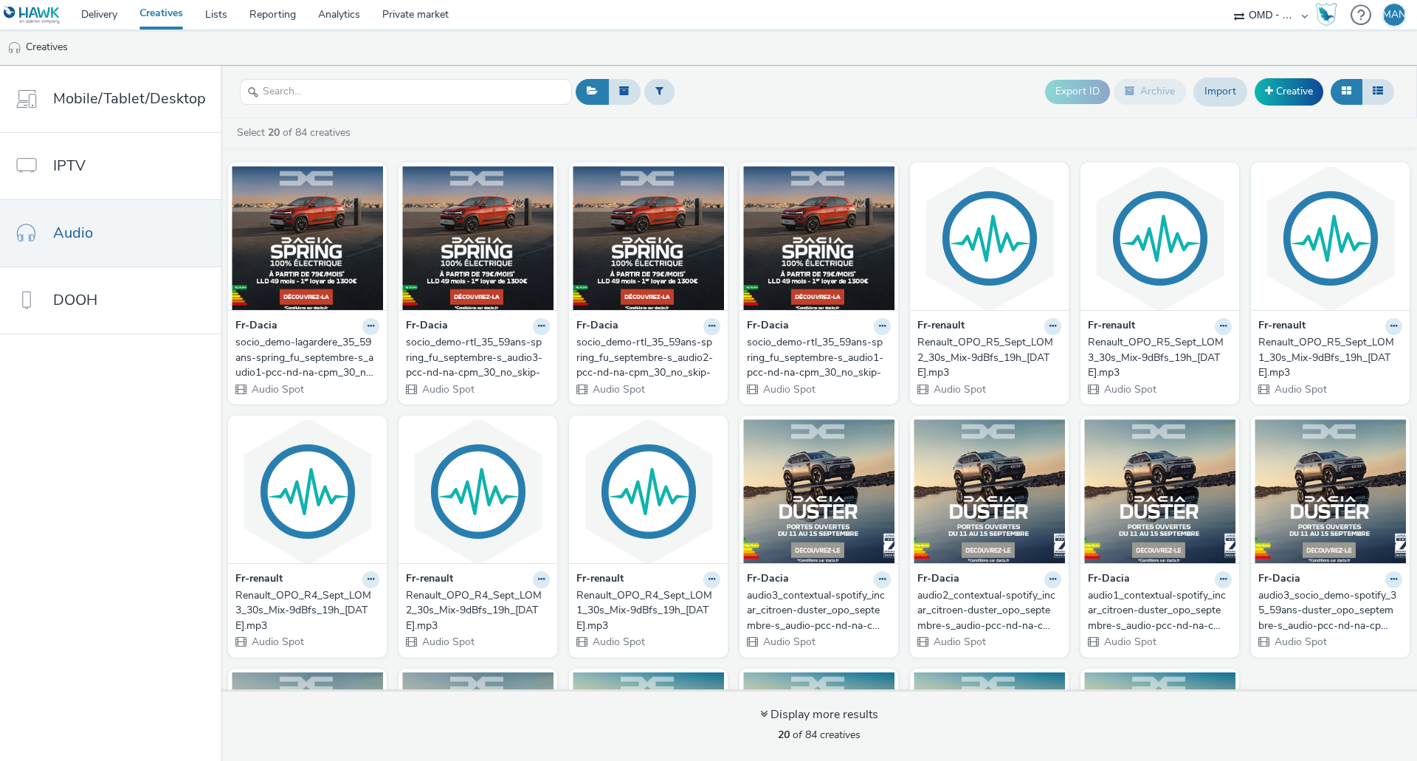
click at [301, 340] on div "socio_demo-lagardere_35_59ans-spring_fu_septembre-s_audio1-pcc-nd-na-cpm_30_no_…" at bounding box center [304, 357] width 138 height 45
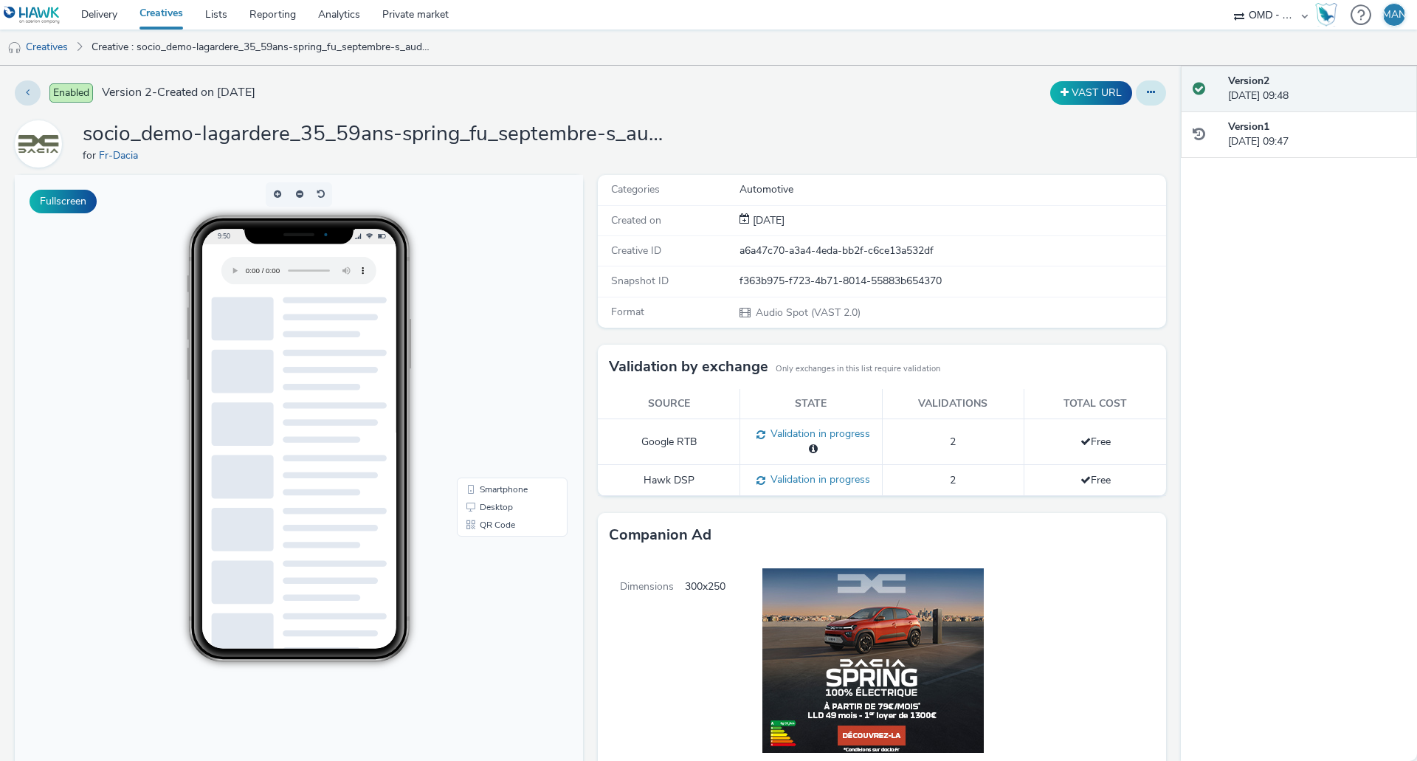
click at [1147, 90] on icon at bounding box center [1151, 92] width 8 height 10
click at [1084, 123] on link "Edit" at bounding box center [1111, 123] width 111 height 30
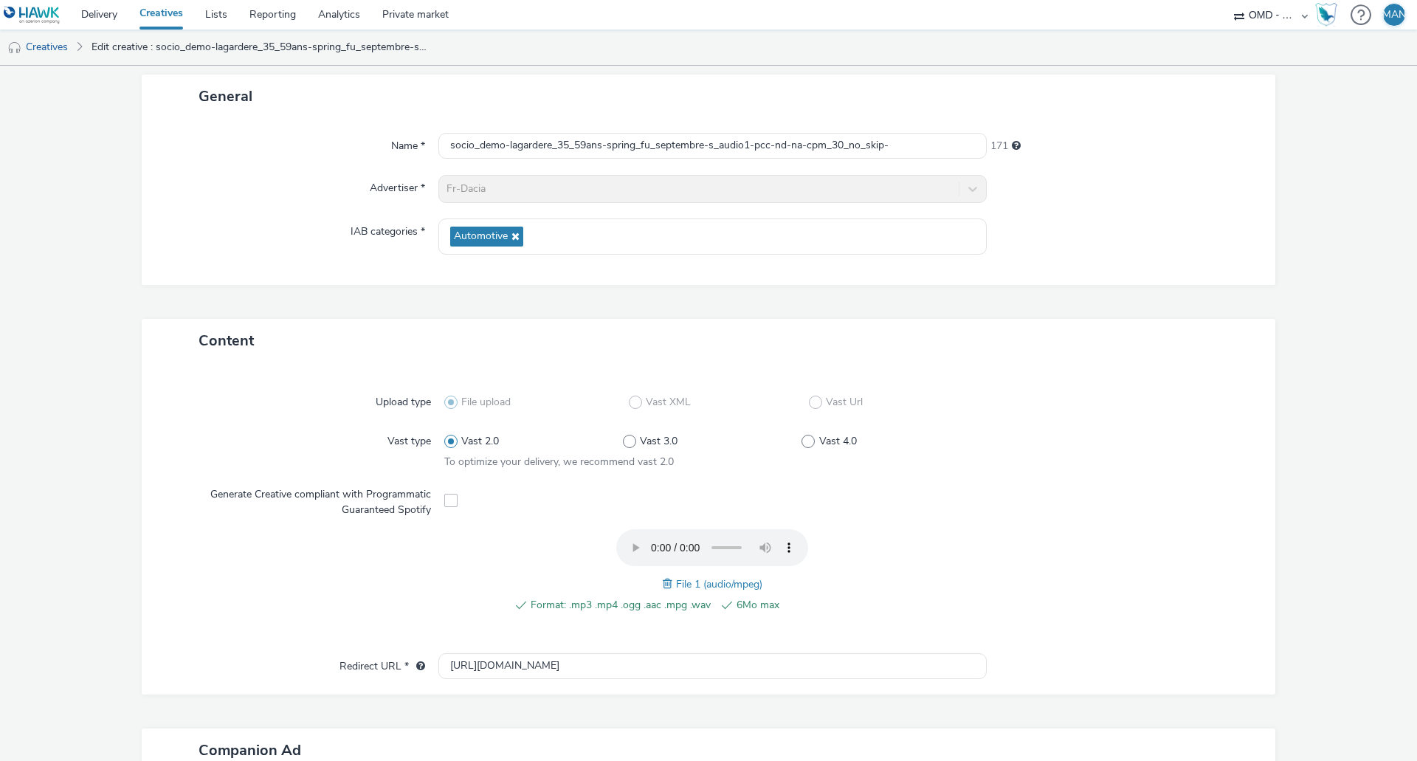
scroll to position [369, 0]
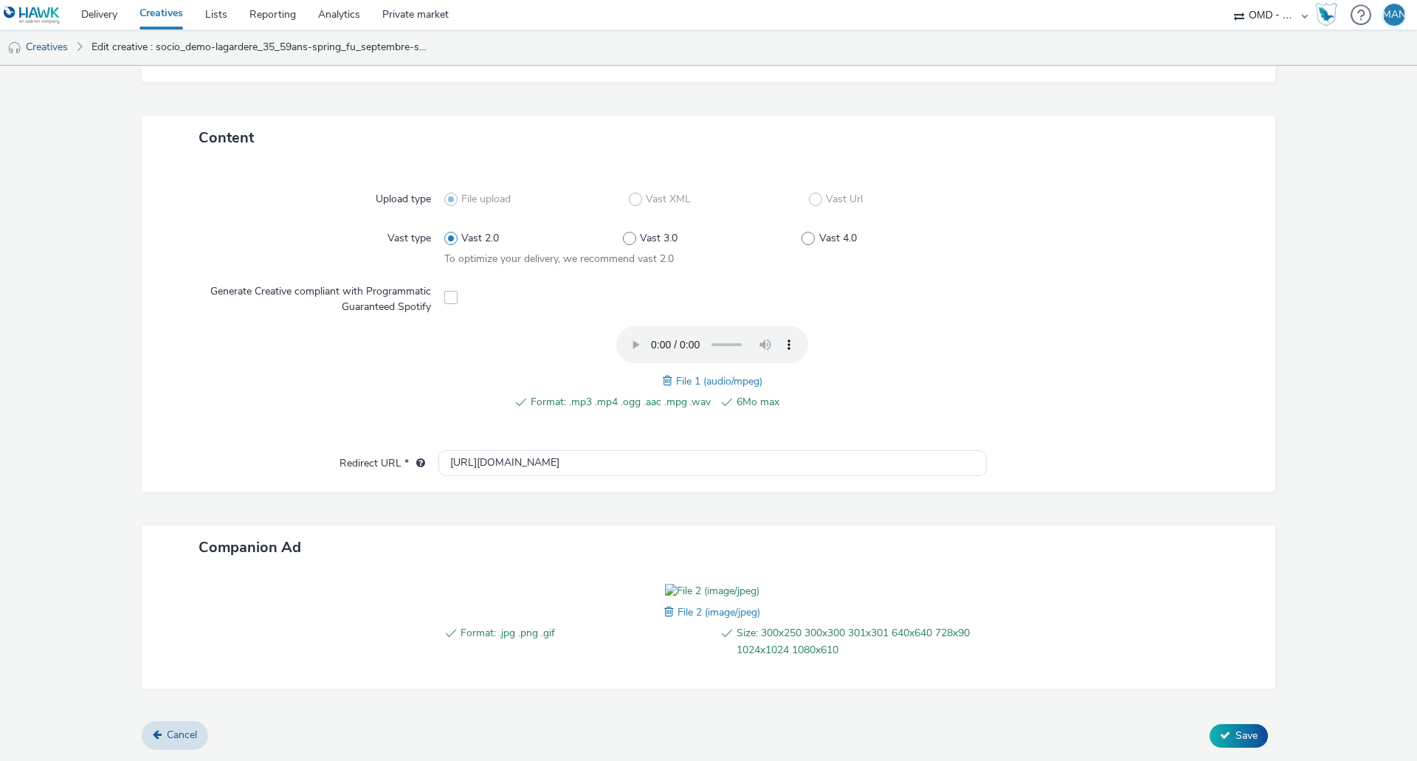
click at [663, 373] on span at bounding box center [669, 381] width 13 height 16
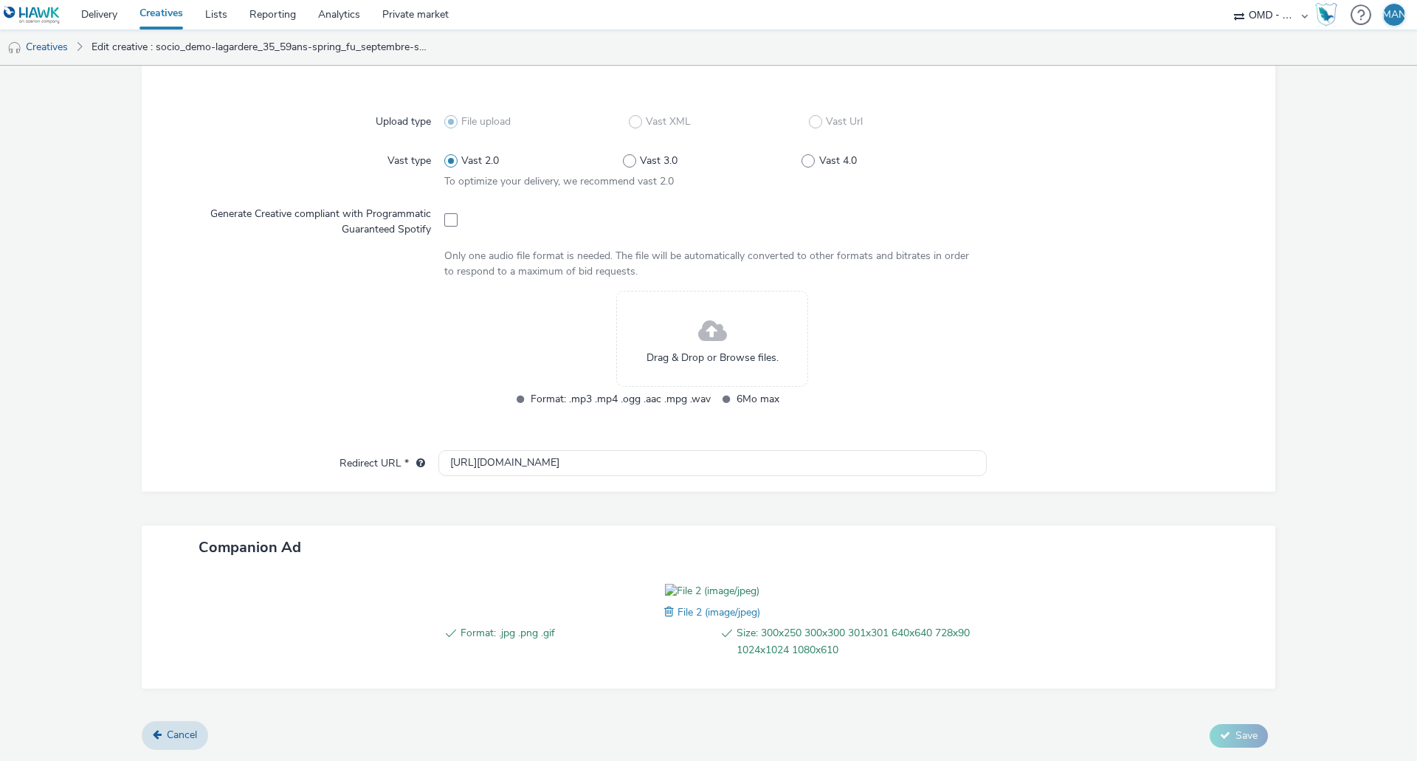
click at [662, 315] on div "Drag & Drop or Browse files." at bounding box center [712, 339] width 192 height 96
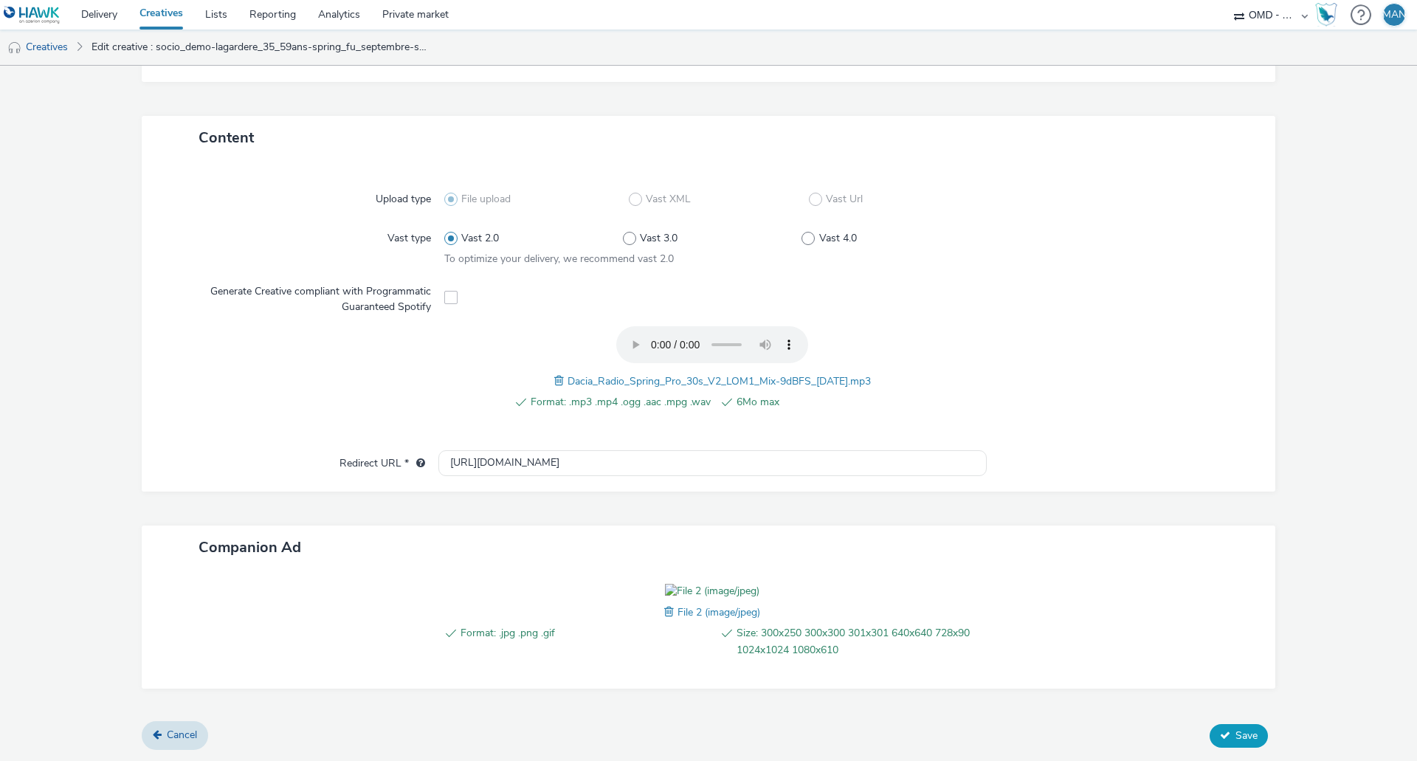
click at [1236, 739] on span "Save" at bounding box center [1247, 736] width 22 height 14
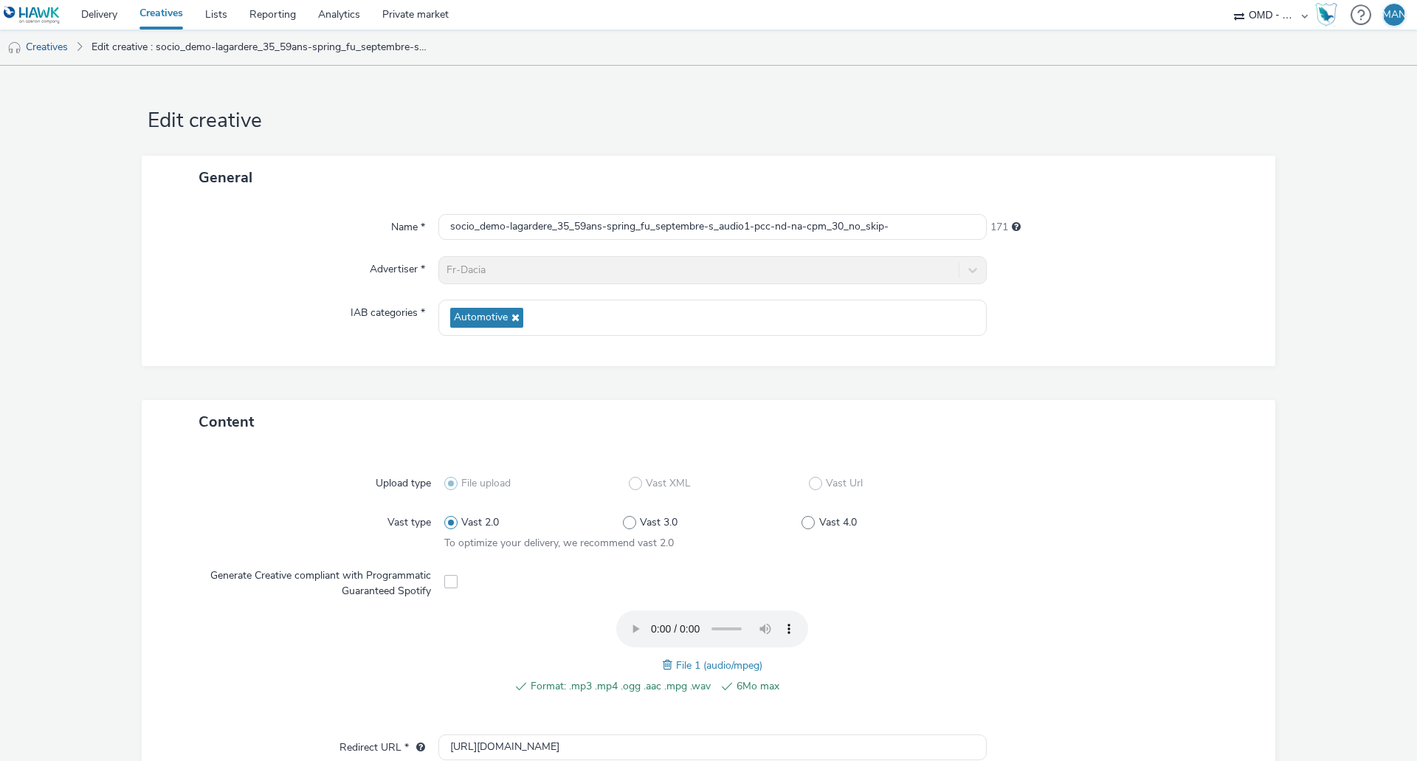
click at [159, 14] on link "Creatives" at bounding box center [161, 15] width 66 height 30
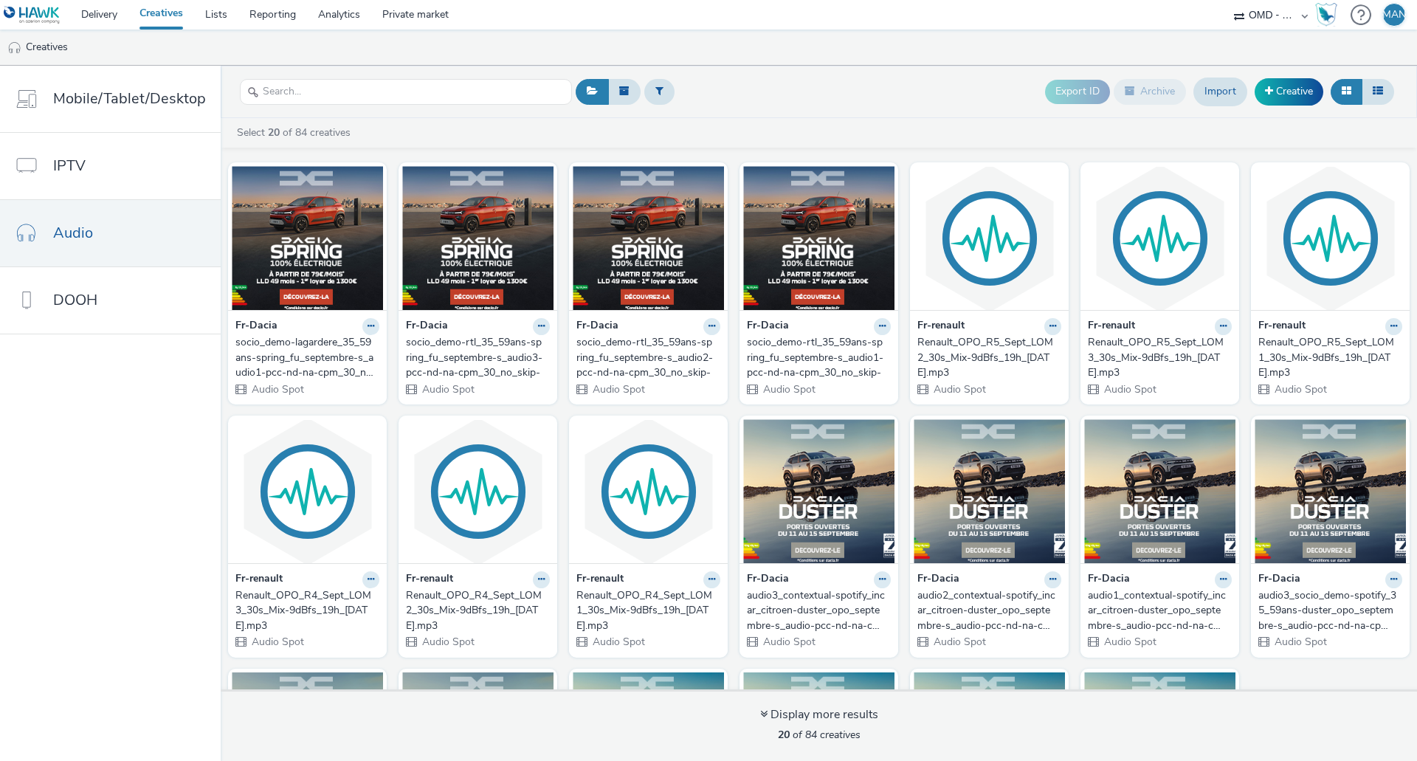
click at [652, 362] on div "socio_demo-rtl_35_59ans-spring_fu_septembre-s_audio2-pcc-nd-na-cpm_30_no_skip-" at bounding box center [645, 357] width 138 height 45
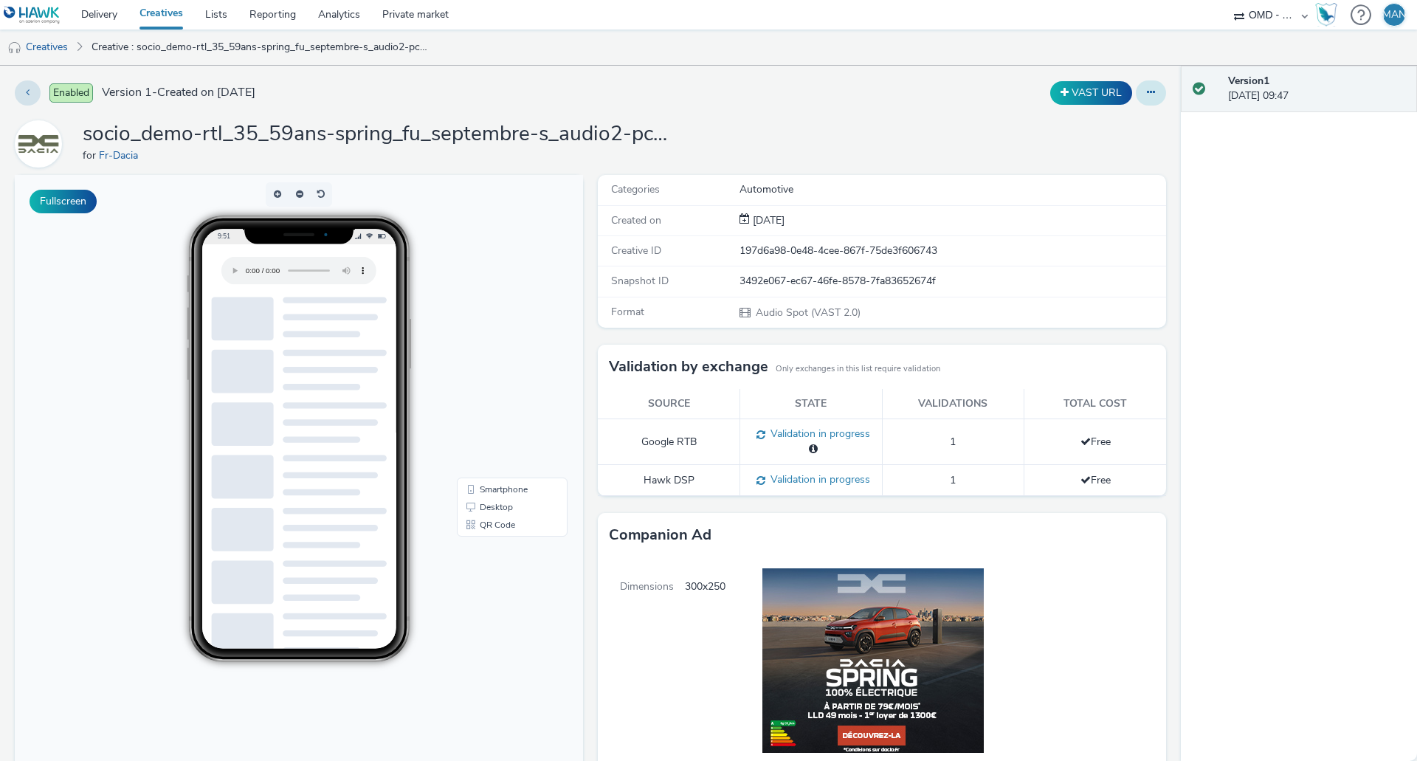
click at [1136, 96] on button at bounding box center [1151, 92] width 30 height 25
click at [1108, 151] on link "Duplicate" at bounding box center [1111, 152] width 111 height 30
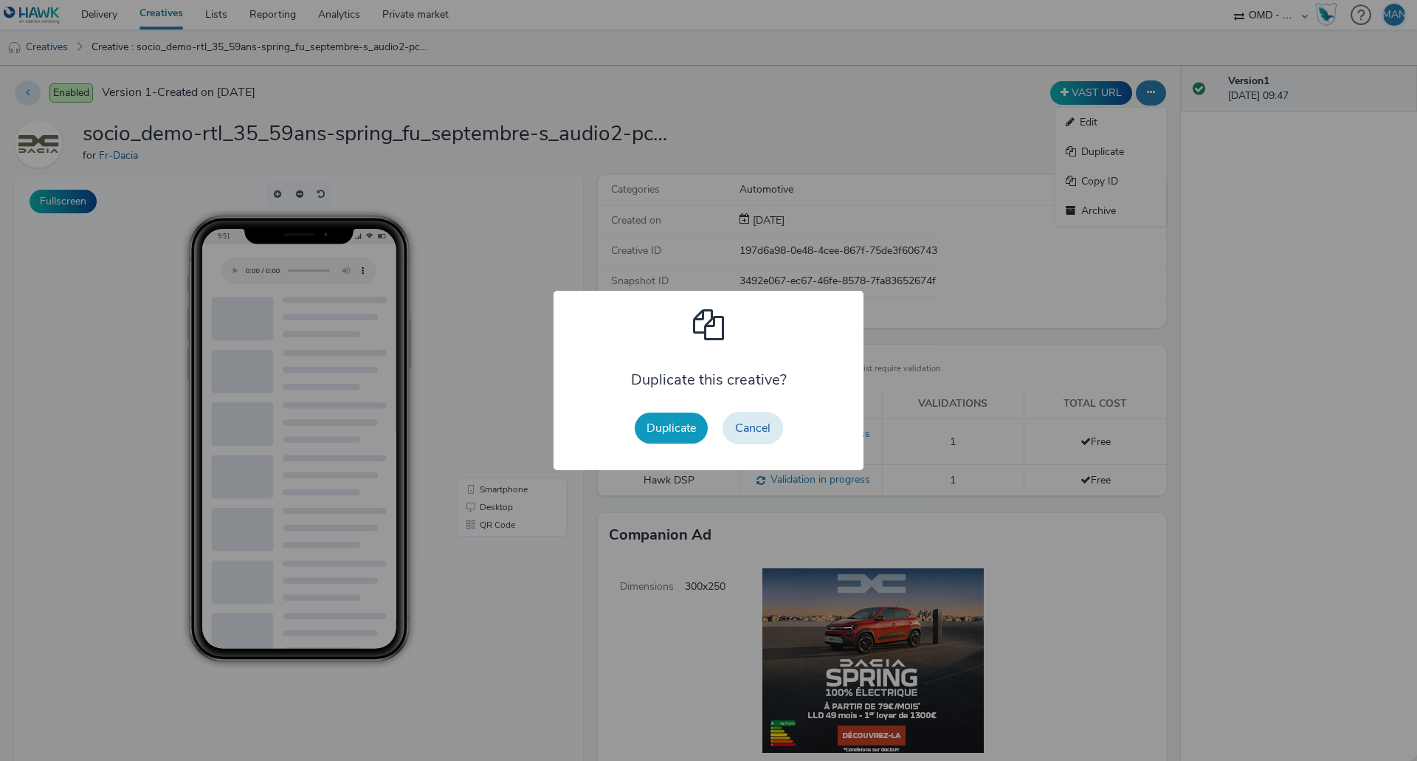
click at [677, 429] on button "Duplicate" at bounding box center [671, 428] width 73 height 31
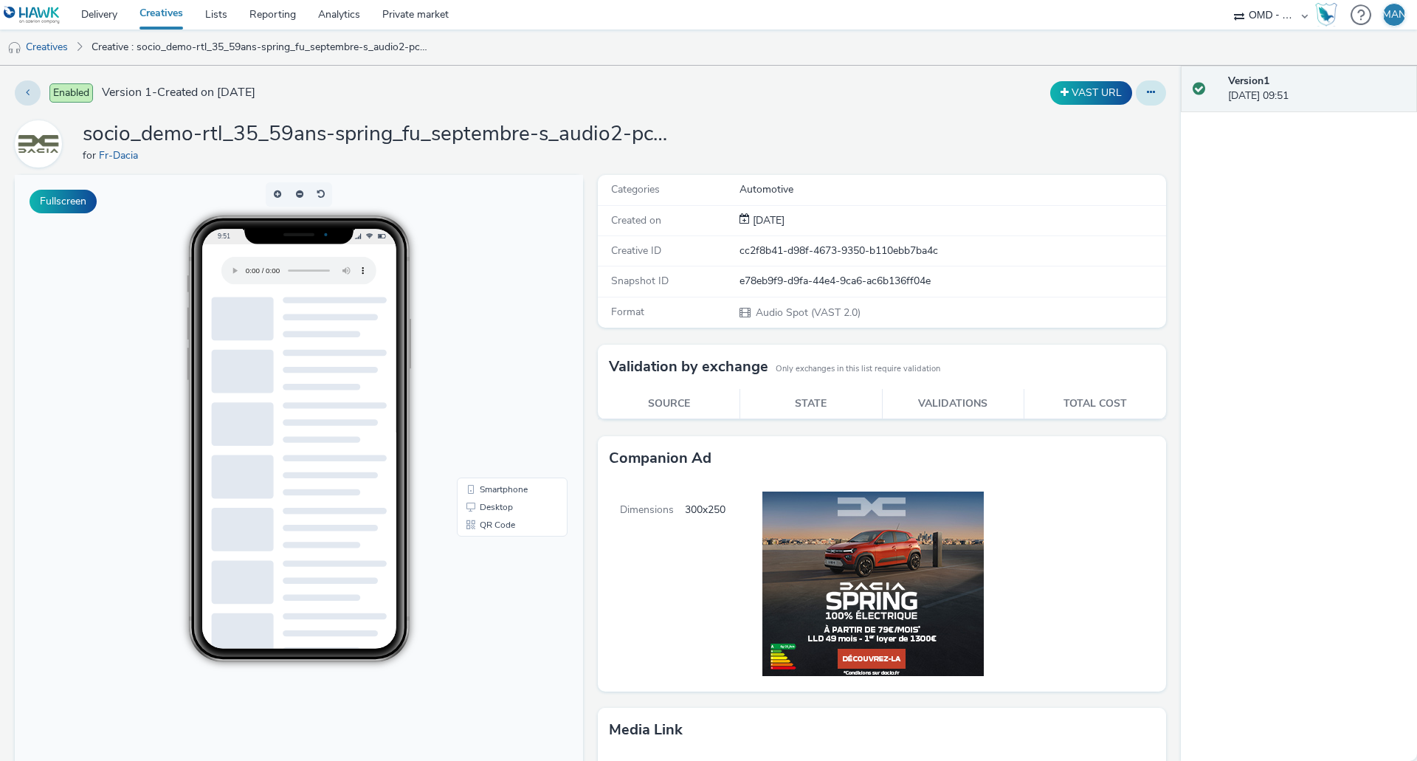
click at [1147, 92] on icon at bounding box center [1151, 92] width 8 height 10
click at [1084, 119] on link "Edit" at bounding box center [1111, 123] width 111 height 30
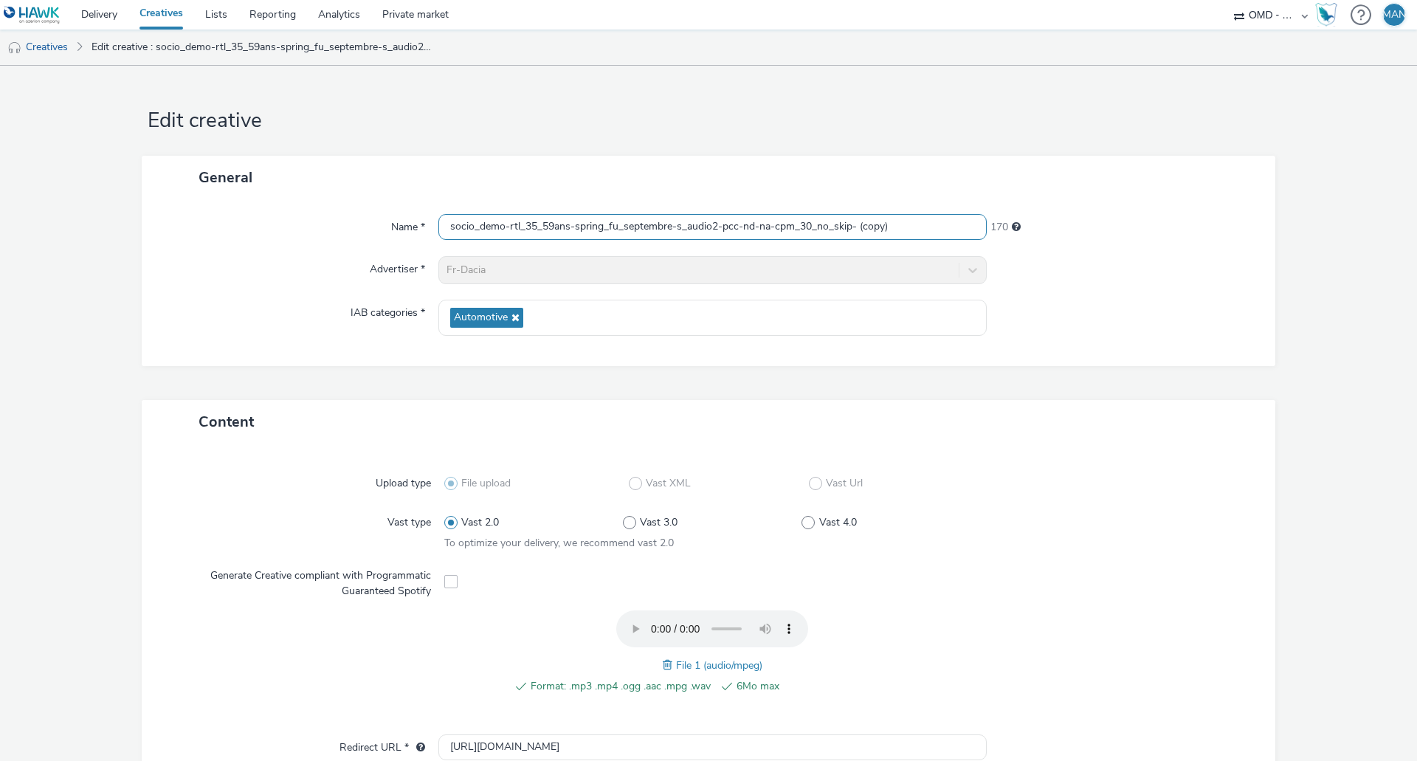
click at [767, 225] on input "socio_demo-rtl_35_59ans-spring_fu_septembre-s_audio2-pcc-nd-na-cpm_30_no_skip- …" at bounding box center [712, 227] width 548 height 26
click at [751, 226] on input "socio_demo-rtl_35_59ans-spring_fu_septembre-s_audio2-pcc-nd-na-cpm_30_no_skip- …" at bounding box center [712, 227] width 548 height 26
paste input "lagardere_35_59ans-spring_fu_septembre-s_audio-pcc-nd-na-cpm_30_no_skip-"
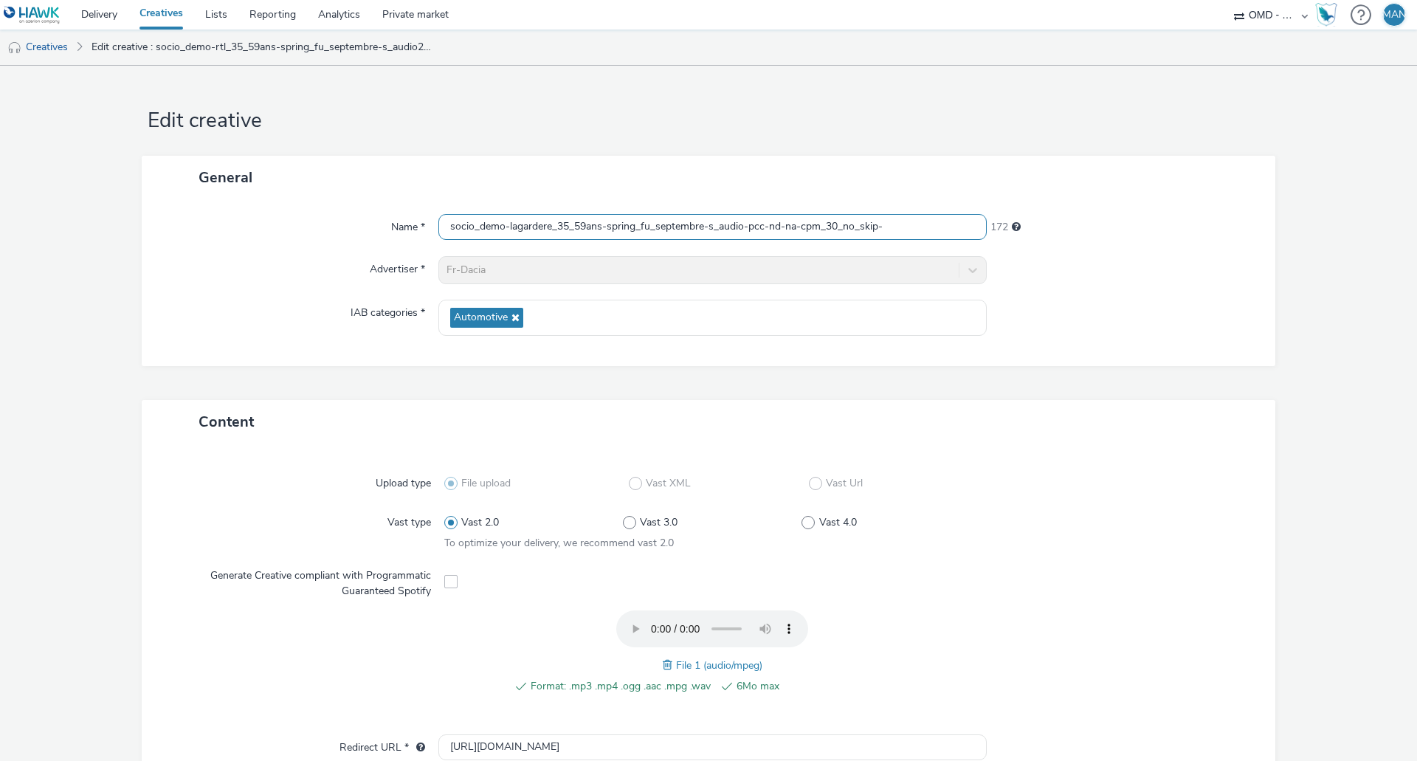
click at [742, 229] on input "socio_demo-lagardere_35_59ans-spring_fu_septembre-s_audio-pcc-nd-na-cpm_30_no_s…" at bounding box center [712, 227] width 548 height 26
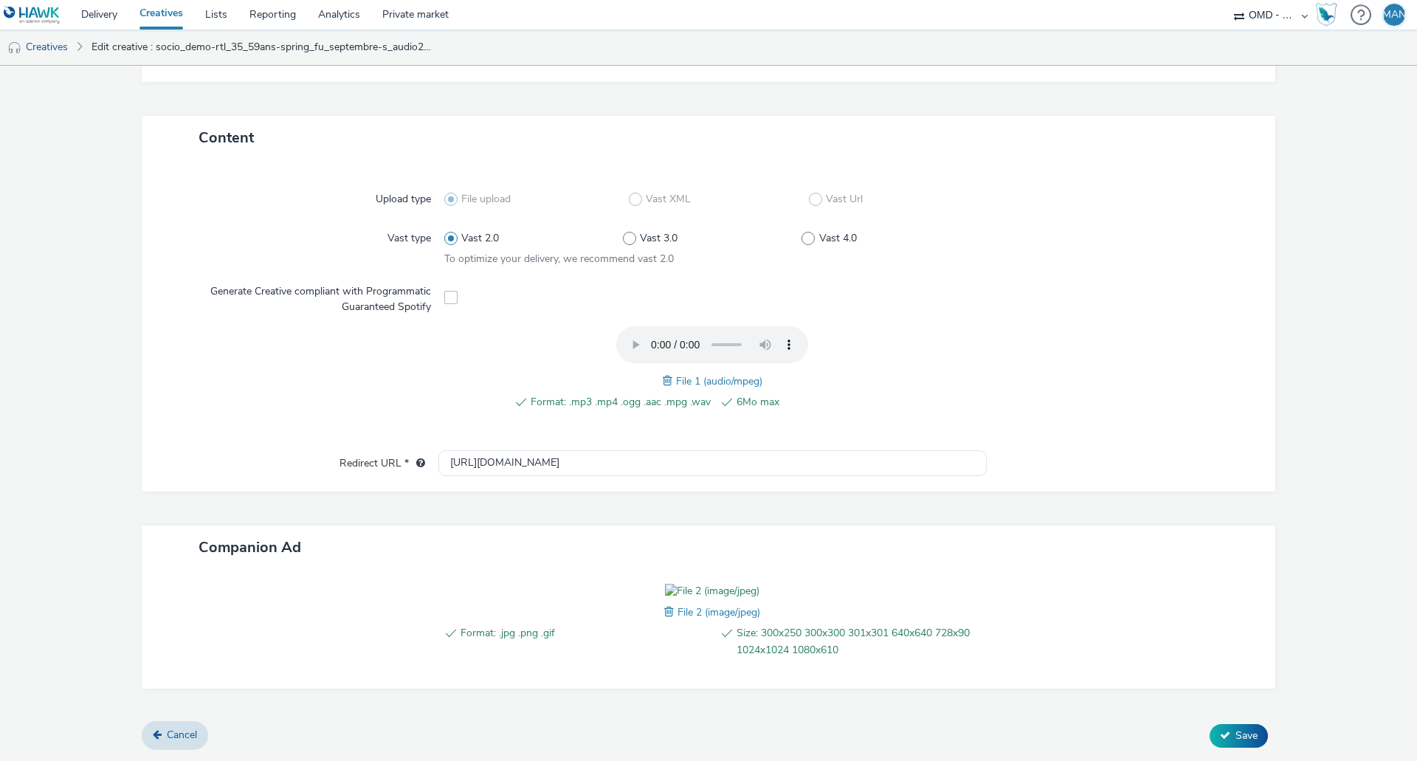
scroll to position [369, 0]
type input "socio_demo-lagardere_35_59ans-spring_fu_septembre-s_audio2-pcc-nd-na-cpm_30_no_…"
click at [1239, 732] on span "Save" at bounding box center [1247, 736] width 22 height 14
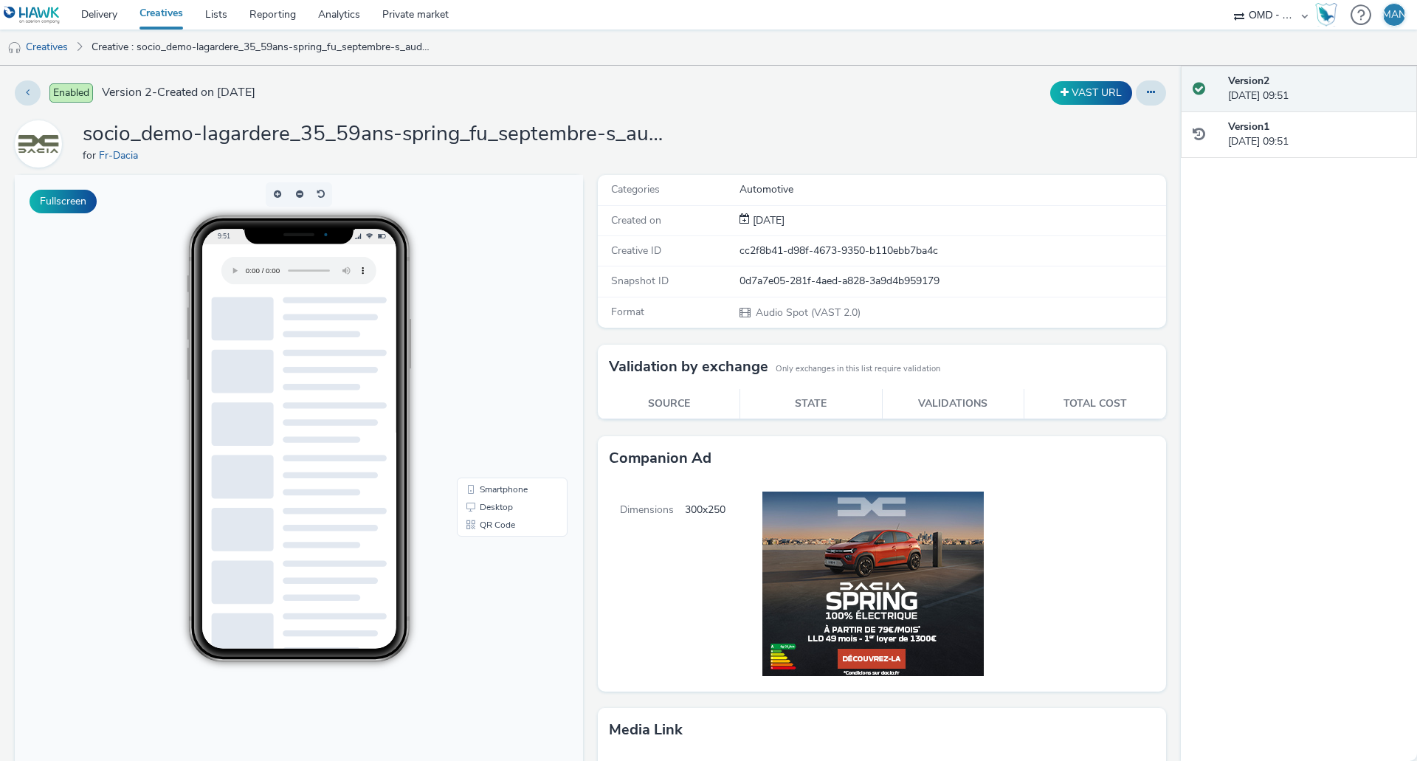
click at [174, 14] on link "Creatives" at bounding box center [161, 15] width 66 height 30
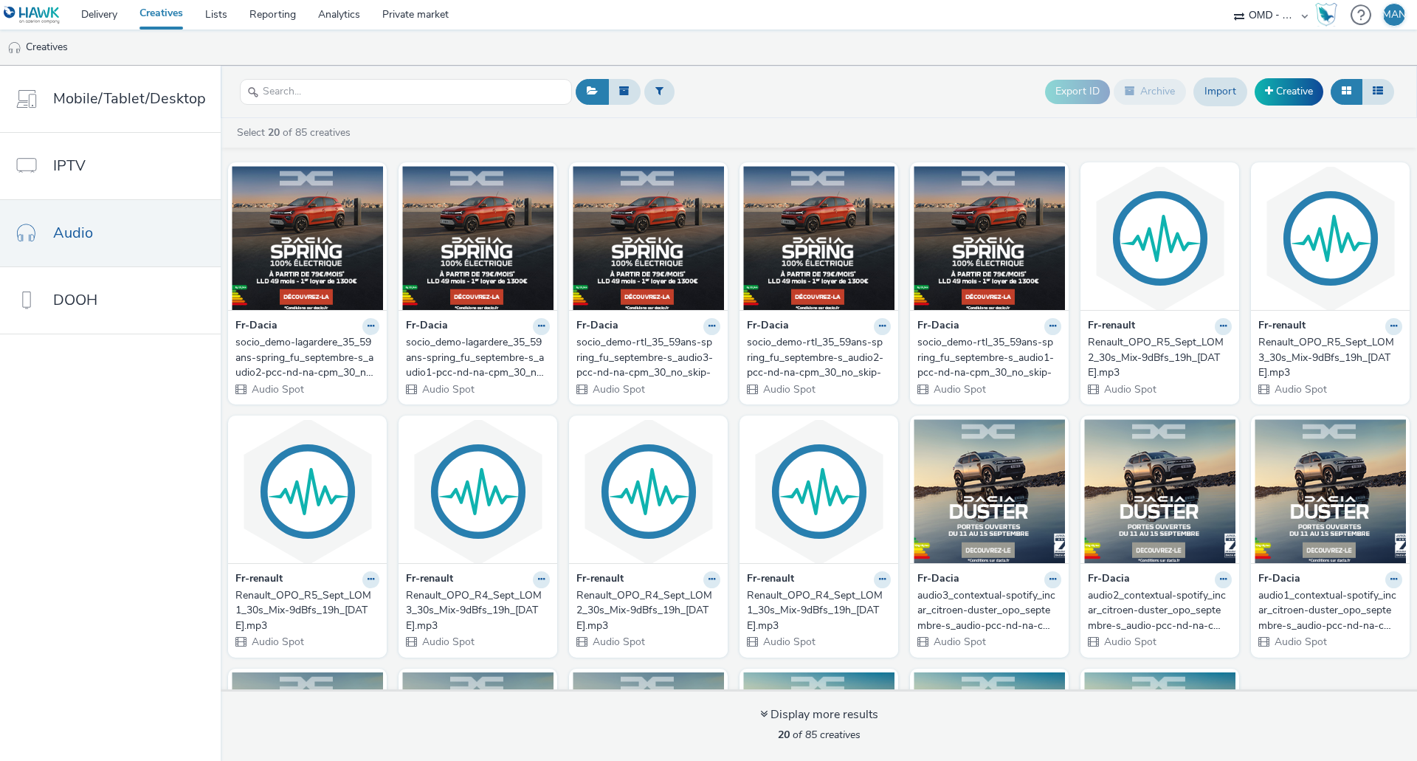
click at [675, 362] on div "socio_demo-rtl_35_59ans-spring_fu_septembre-s_audio3-pcc-nd-na-cpm_30_no_skip-" at bounding box center [645, 357] width 138 height 45
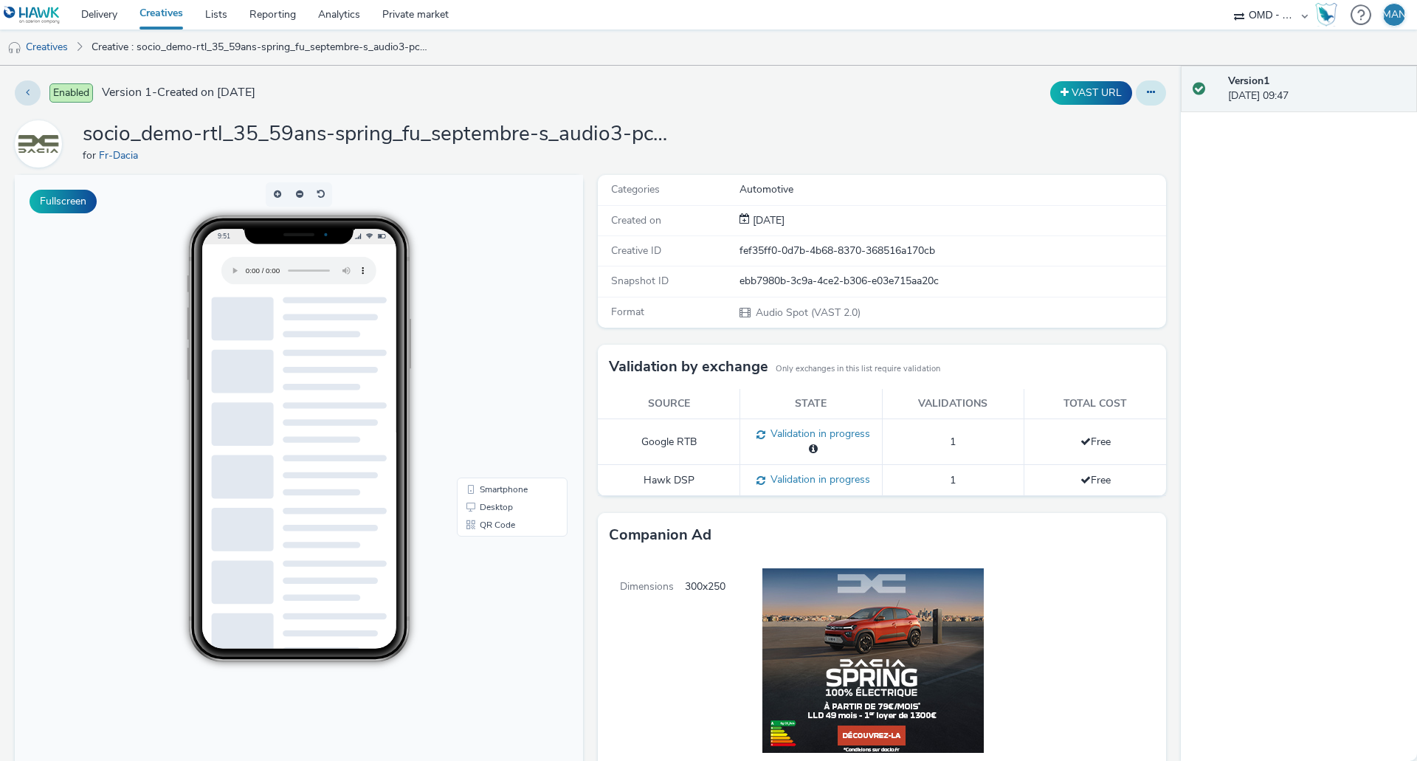
click at [1147, 95] on icon at bounding box center [1151, 92] width 8 height 10
click at [1115, 148] on link "Duplicate" at bounding box center [1111, 152] width 111 height 30
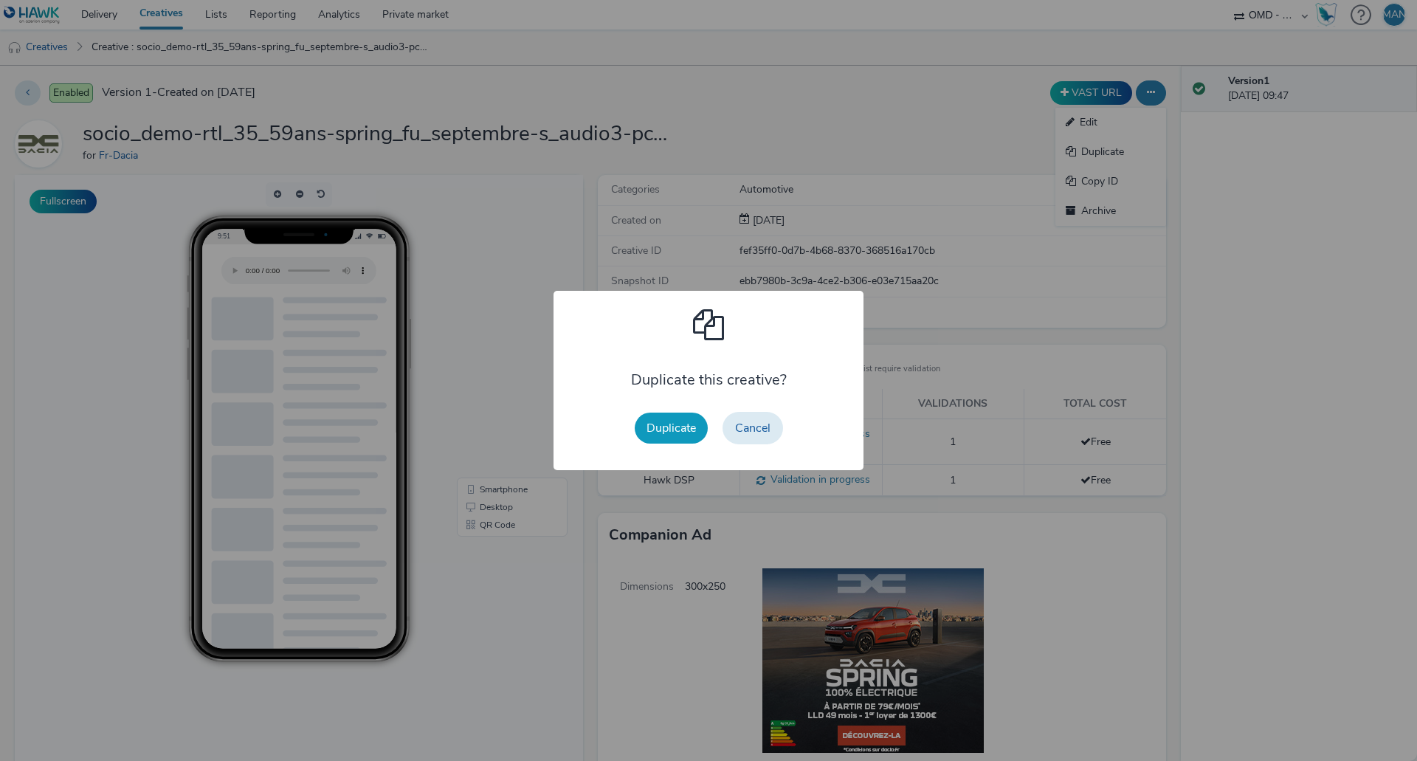
click at [664, 433] on button "Duplicate" at bounding box center [671, 428] width 73 height 31
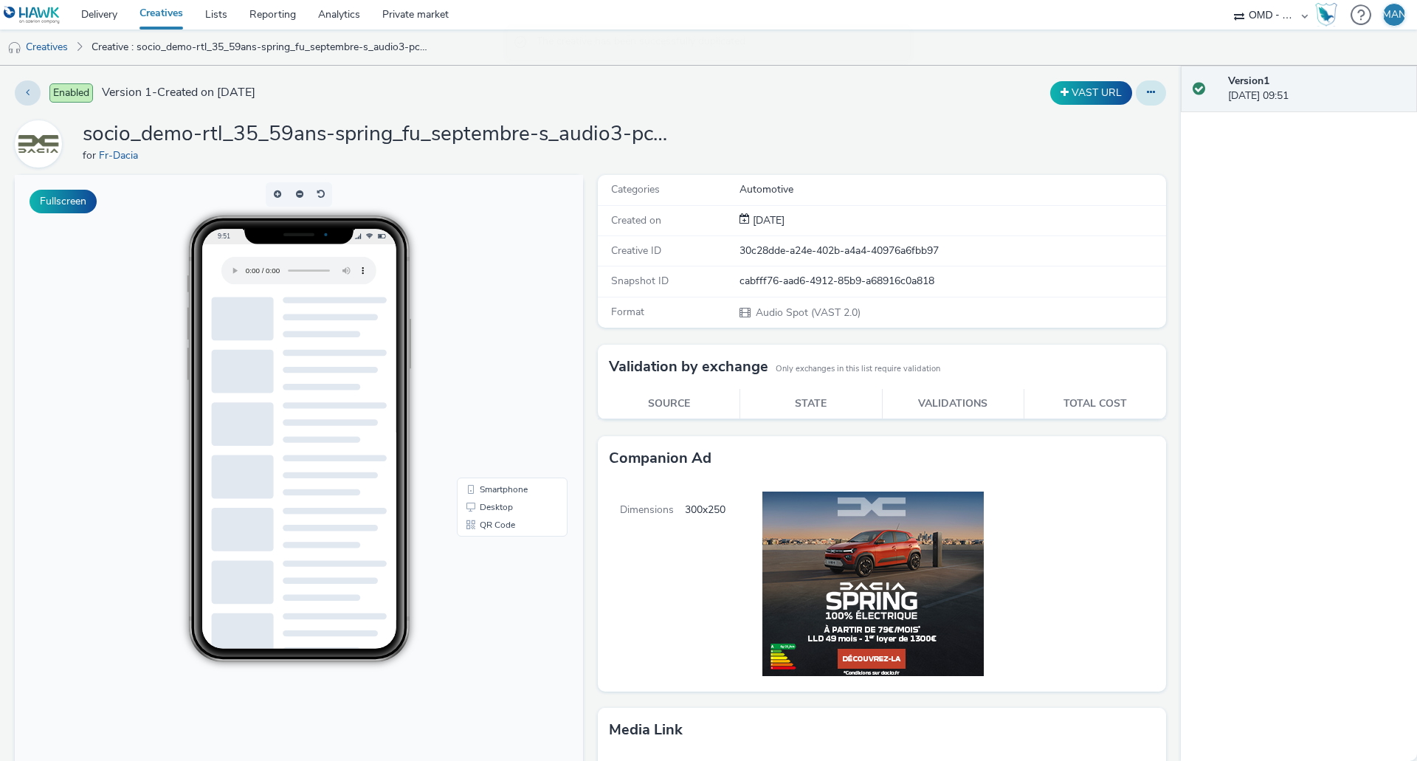
click at [1149, 97] on button at bounding box center [1151, 92] width 30 height 25
click at [1101, 117] on link "Edit" at bounding box center [1111, 123] width 111 height 30
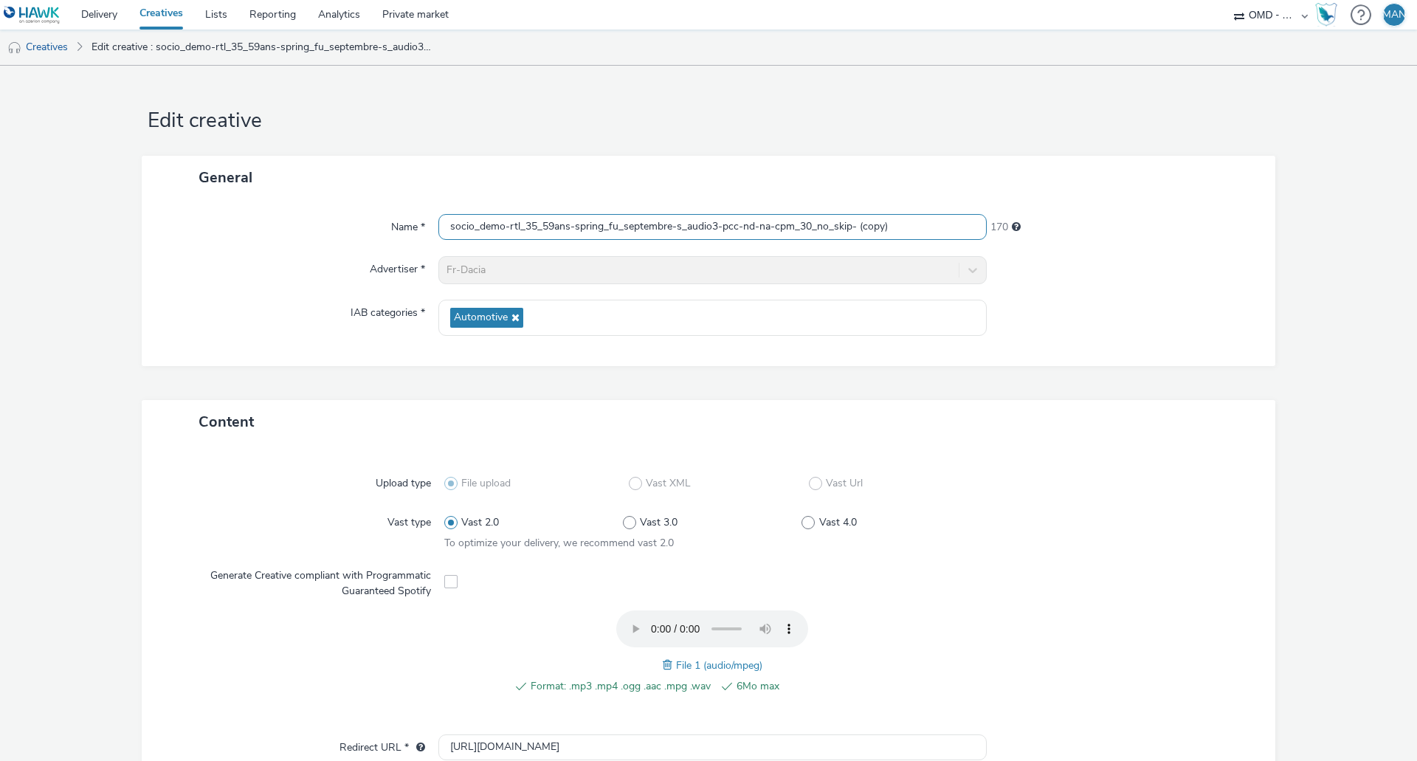
click at [791, 220] on input "socio_demo-rtl_35_59ans-spring_fu_septembre-s_audio3-pcc-nd-na-cpm_30_no_skip- …" at bounding box center [712, 227] width 548 height 26
paste input "lagardere_35_59ans-spring_fu_septembre-s_audio-pcc-nd-na-cpm_30_no_skip-"
click at [742, 228] on input "socio_demo-lagardere_35_59ans-spring_fu_septembre-s_audio-pcc-nd-na-cpm_30_no_s…" at bounding box center [712, 227] width 548 height 26
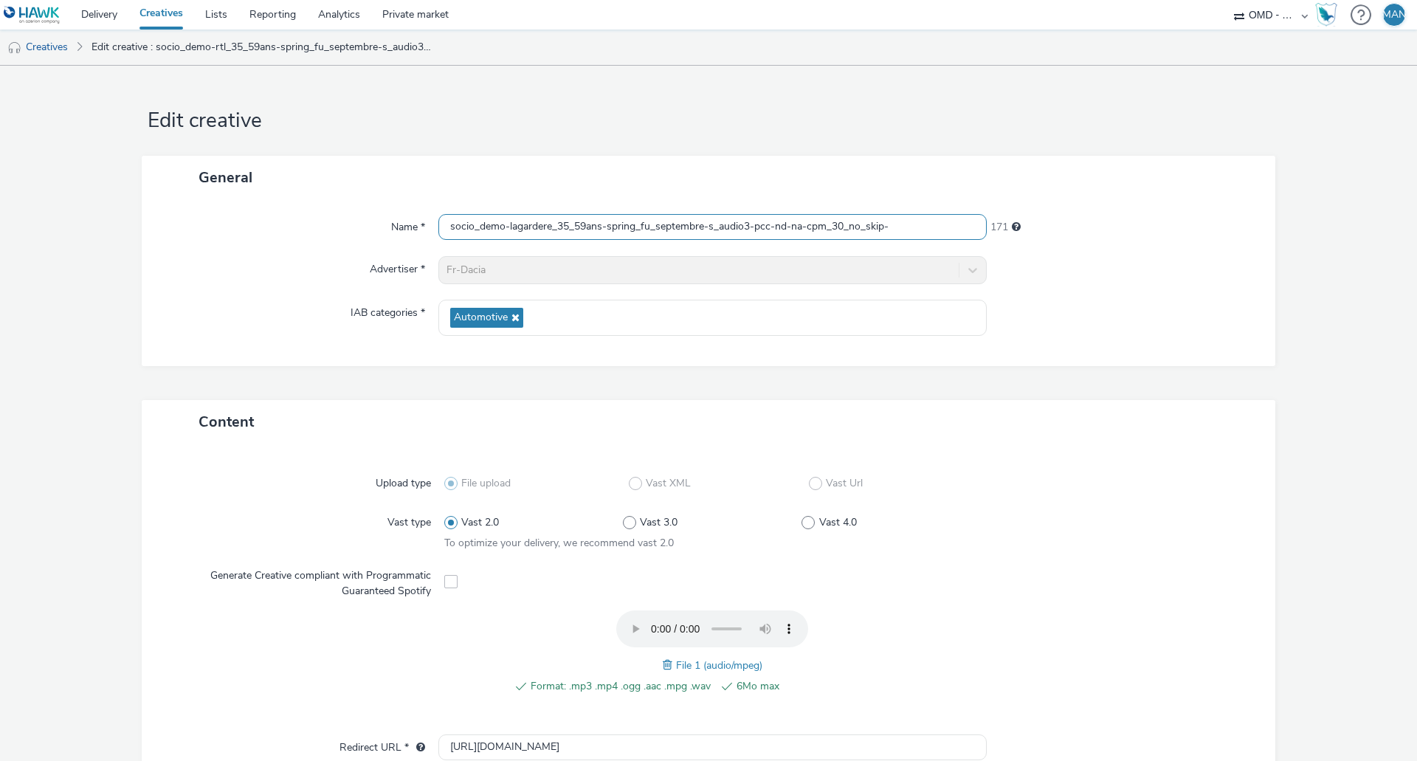
scroll to position [369, 0]
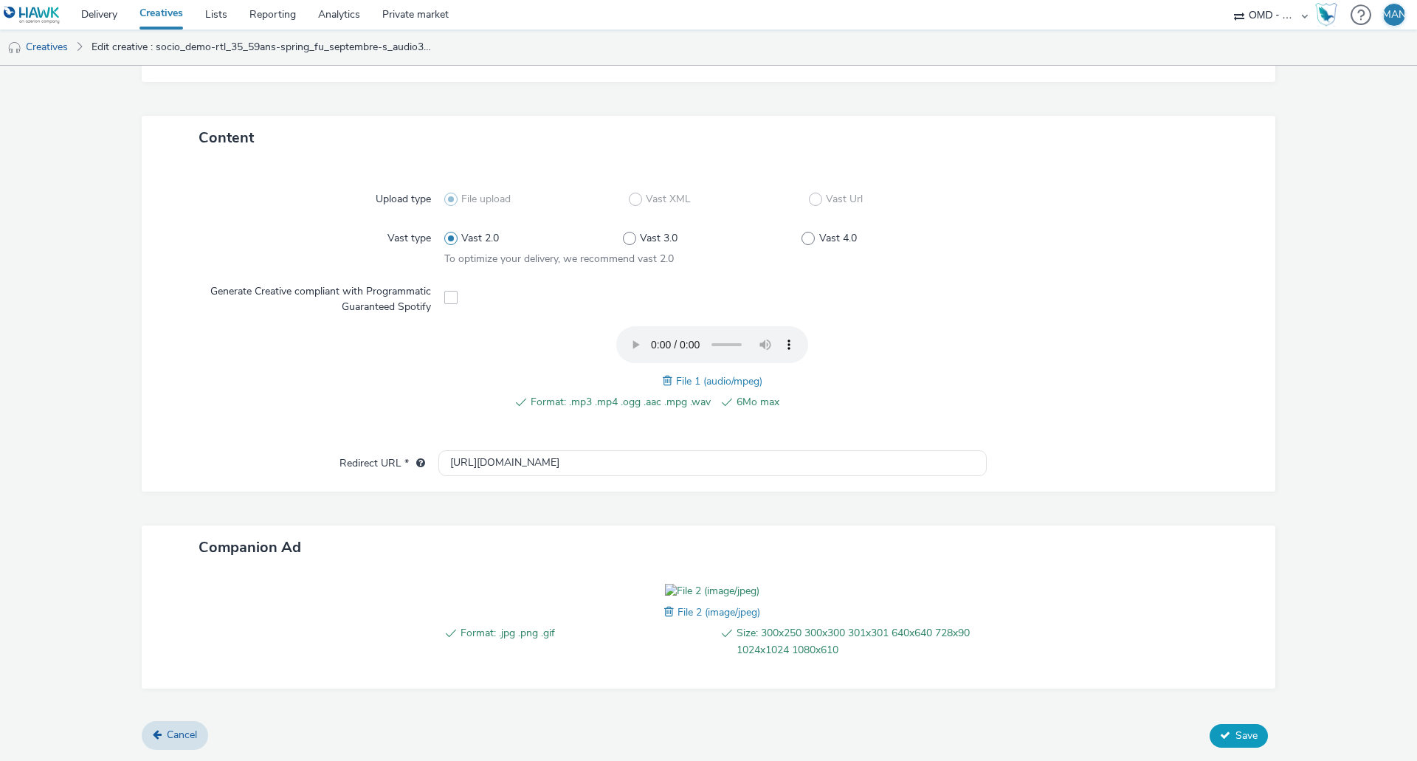
type input "socio_demo-lagardere_35_59ans-spring_fu_septembre-s_audio3-pcc-nd-na-cpm_30_no_…"
click at [1220, 730] on icon at bounding box center [1225, 735] width 10 height 10
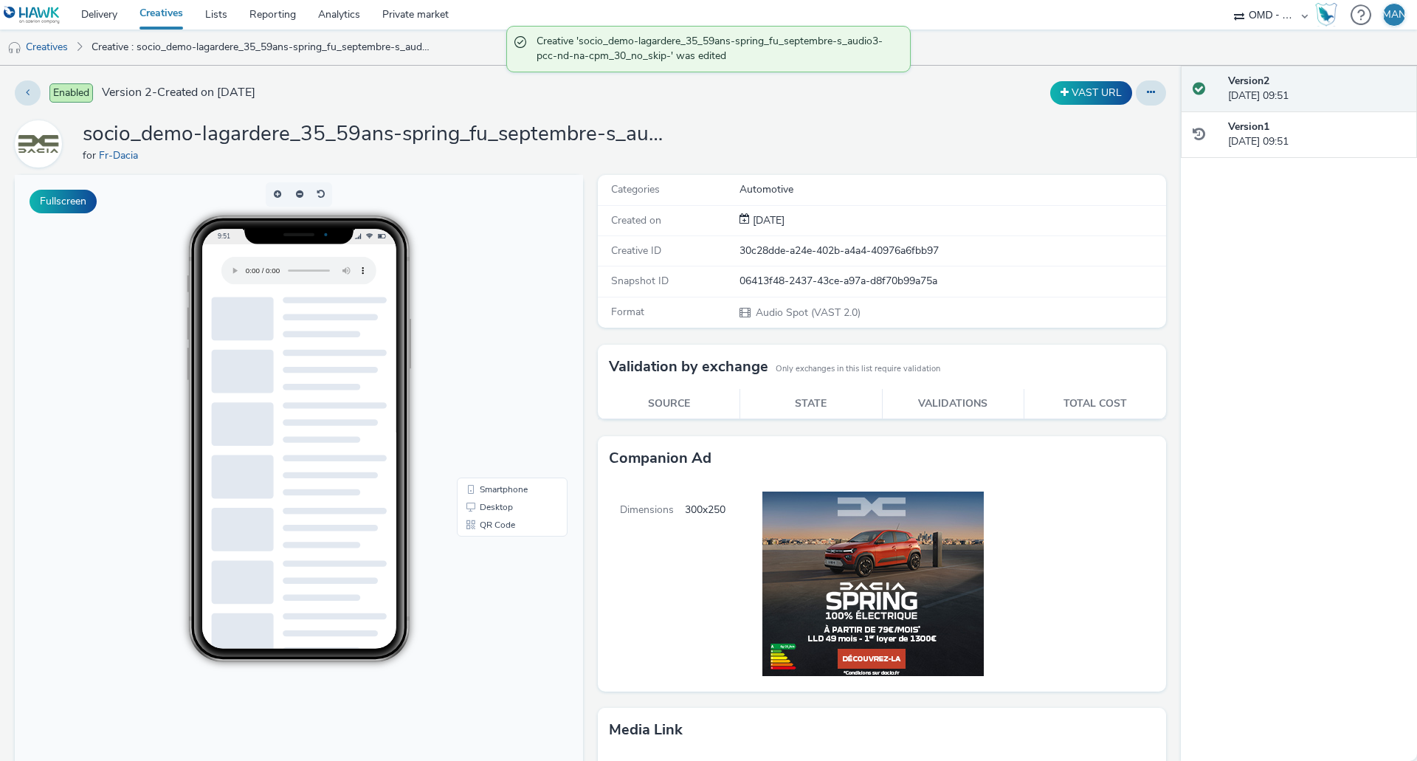
click at [165, 13] on link "Creatives" at bounding box center [161, 15] width 66 height 30
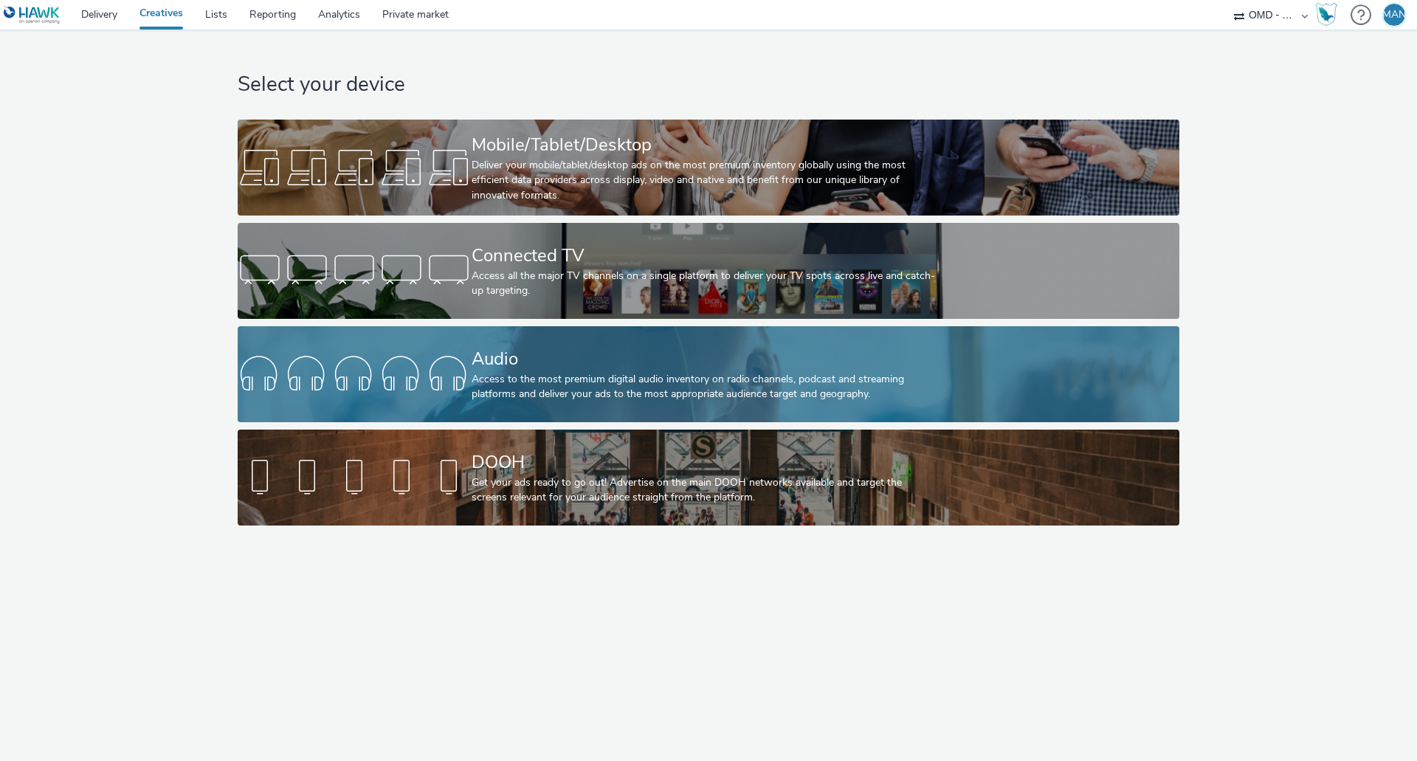
click at [517, 348] on div "Audio" at bounding box center [706, 359] width 468 height 26
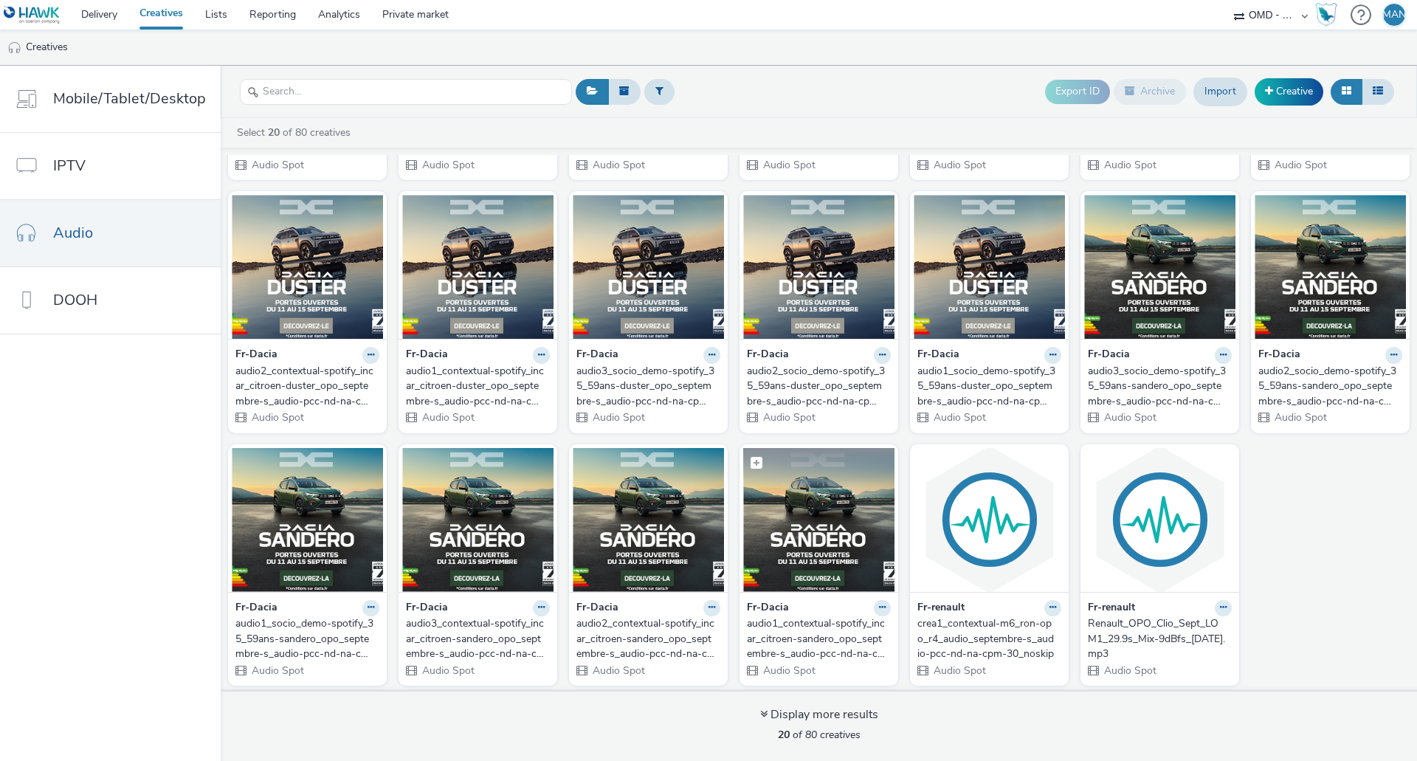
scroll to position [227, 0]
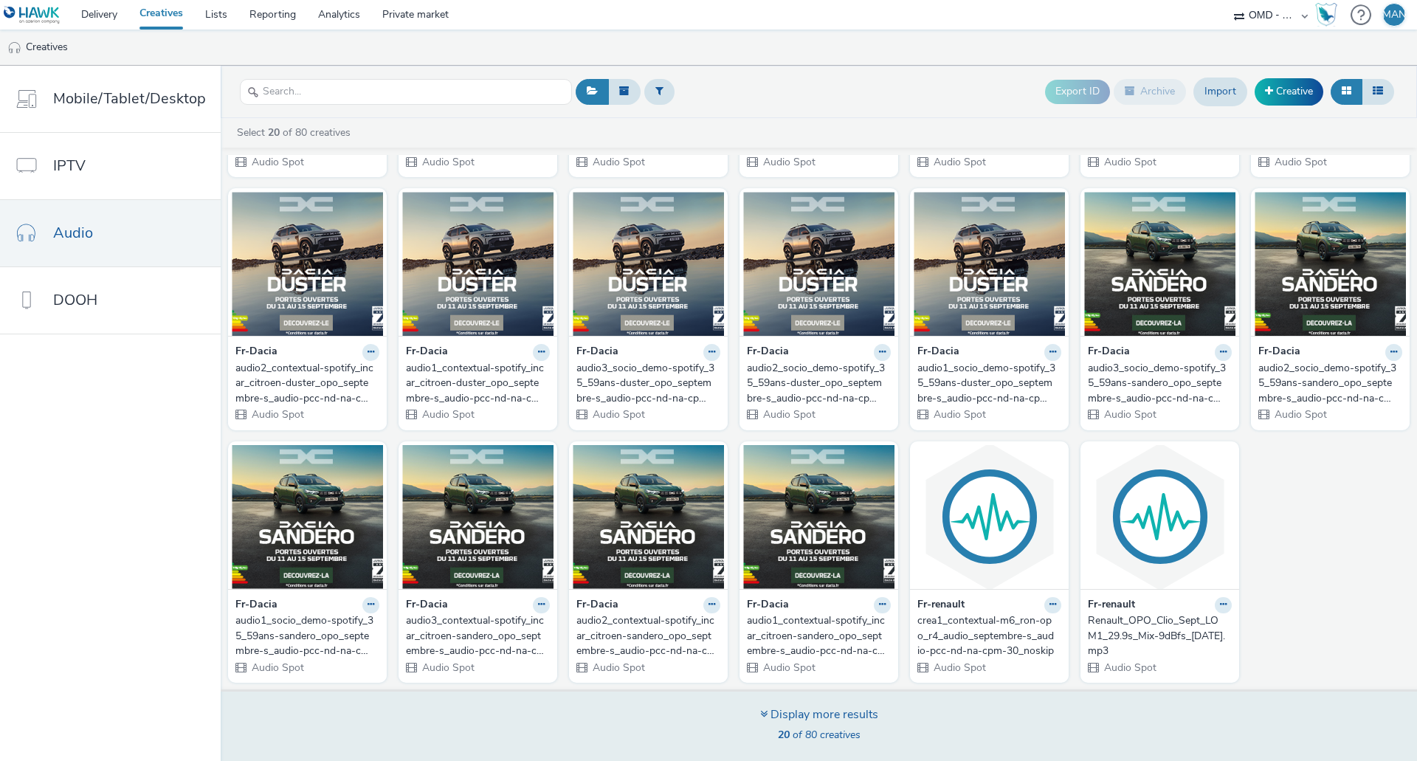
click at [773, 716] on div "Display more results" at bounding box center [819, 714] width 118 height 17
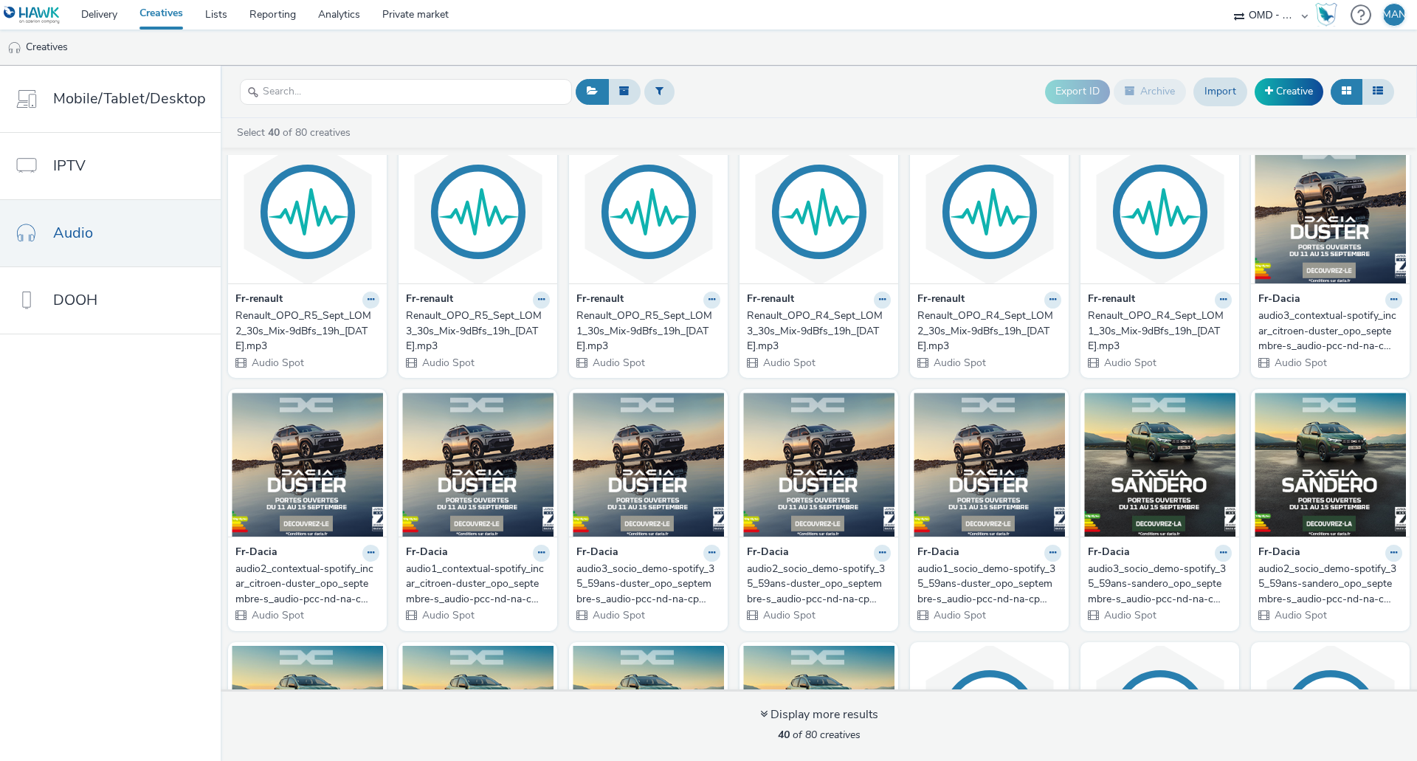
scroll to position [0, 0]
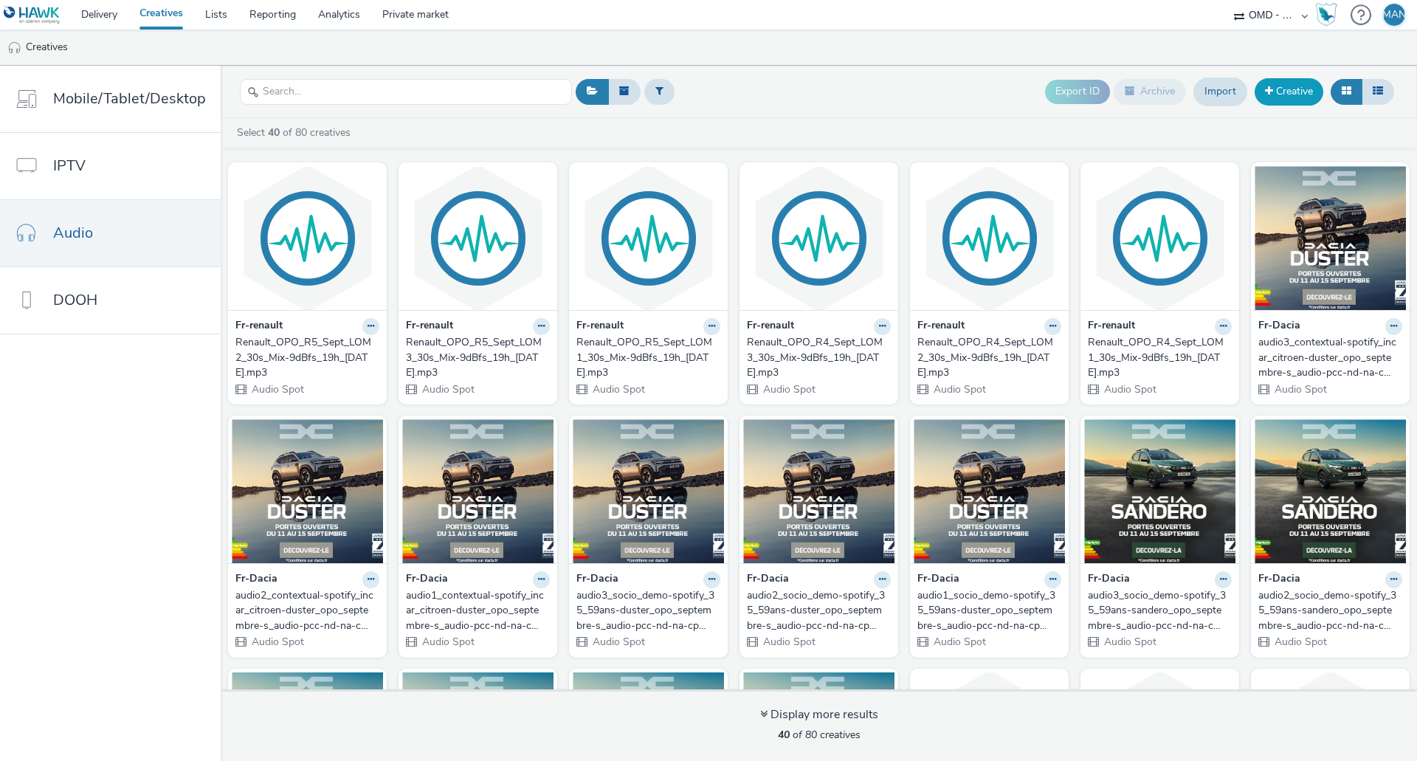
click at [1293, 97] on link "Creative" at bounding box center [1289, 91] width 69 height 27
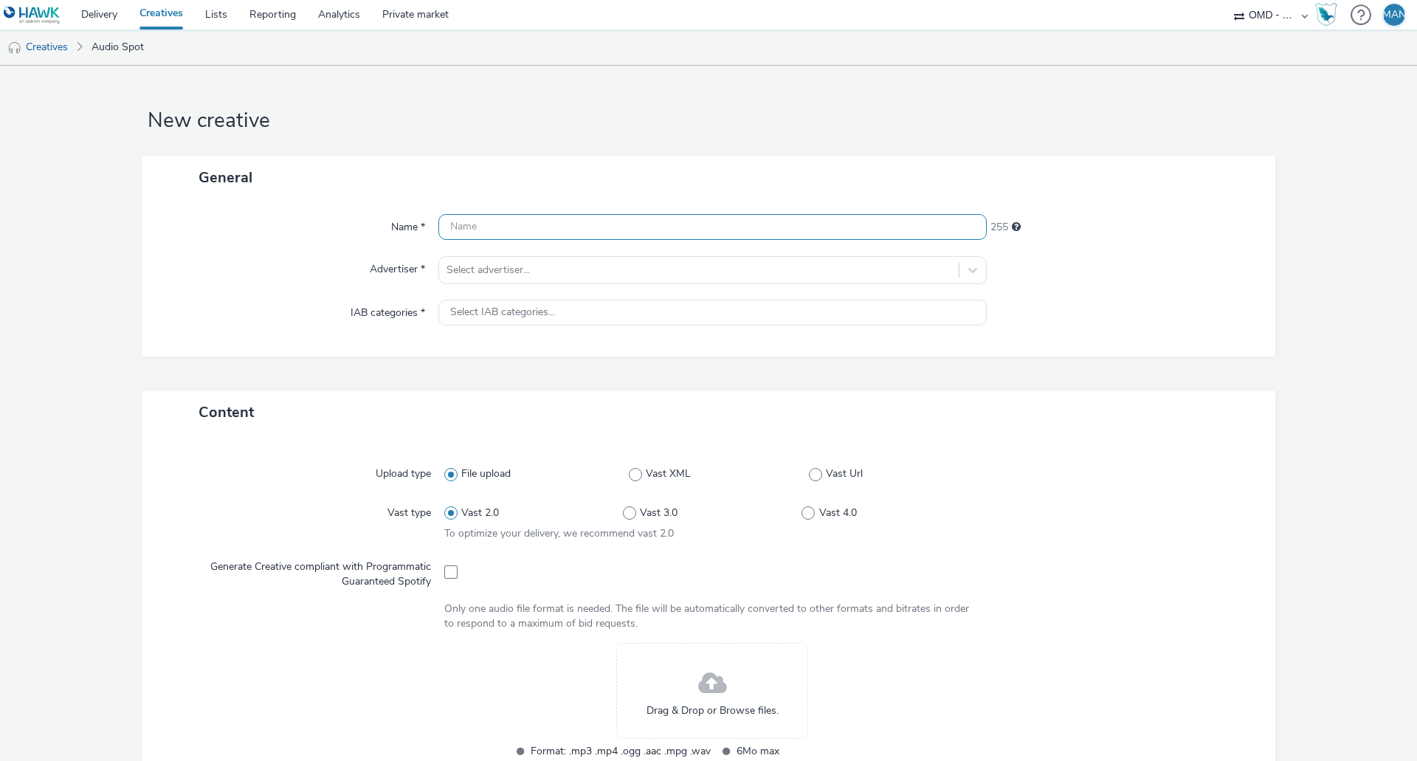
click at [486, 223] on input "text" at bounding box center [712, 227] width 548 height 26
paste input "socio_demo-rtl_35_59ans-spring_fu_septembre-s_audio-pcc-nd-na-cpm_30_no_skip-"
type input "socio_demo-rtl_35_59ans-spring_fu_septembre-s_audio-pcc-nd-na-cpm_30_no_skip-"
click at [508, 269] on div at bounding box center [699, 270] width 505 height 18
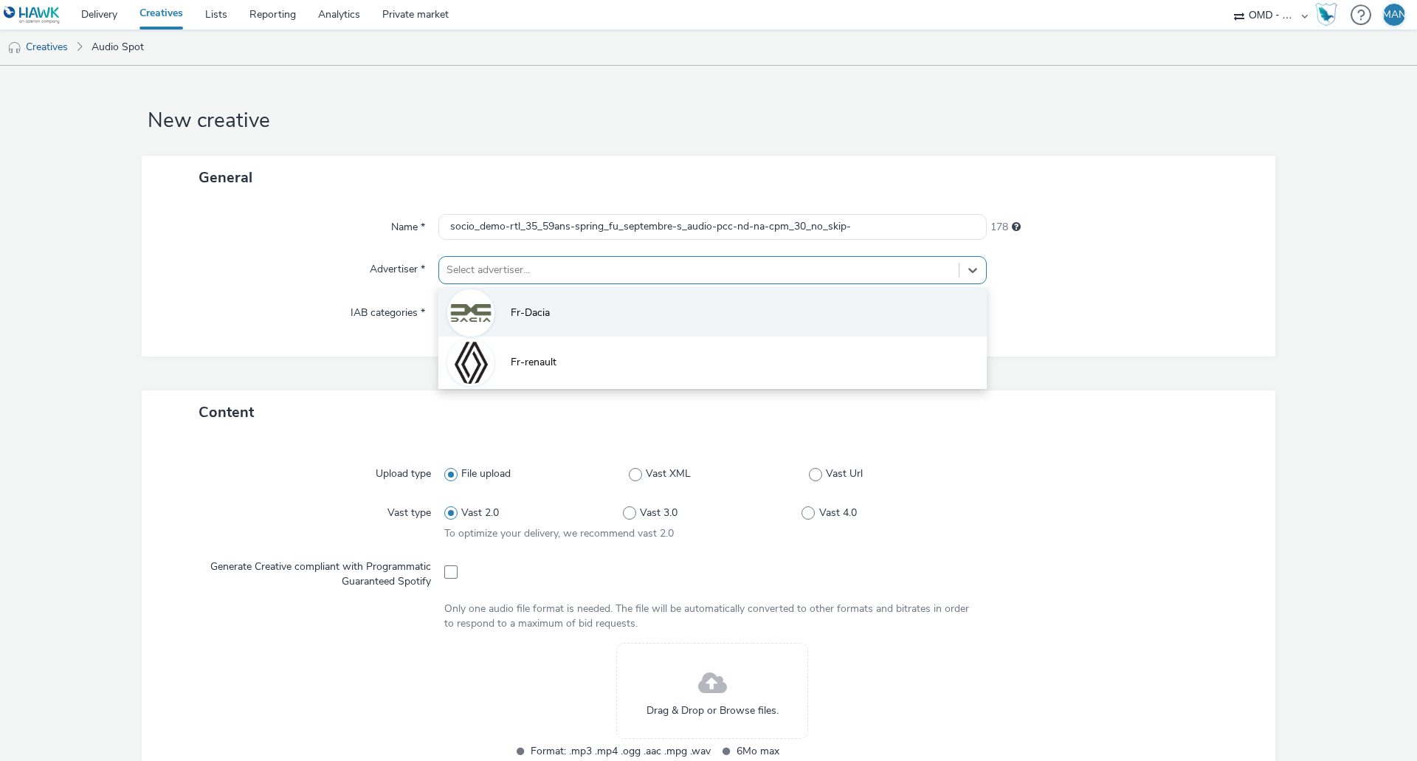
click at [498, 311] on li "Fr-Dacia" at bounding box center [712, 311] width 548 height 49
type input "[URL][DOMAIN_NAME]"
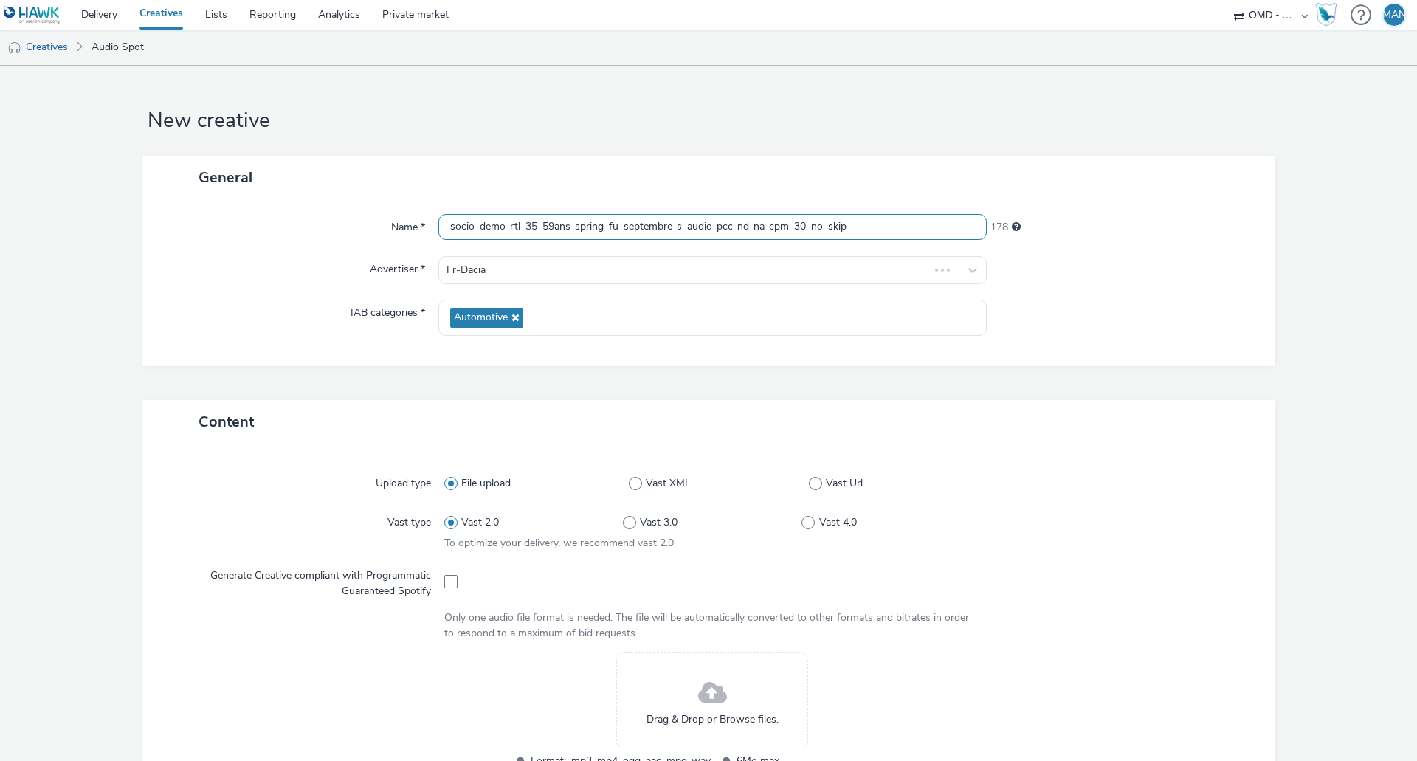
click at [667, 227] on input "socio_demo-rtl_35_59ans-spring_fu_septembre-s_audio-pcc-nd-na-cpm_30_no_skip-" at bounding box center [712, 227] width 548 height 26
click at [708, 228] on input "socio_demo-rtl_35_59ans-spring_fu_septembre-s_audio-pcc-nd-na-cpm_30_no_skip-" at bounding box center [712, 227] width 548 height 26
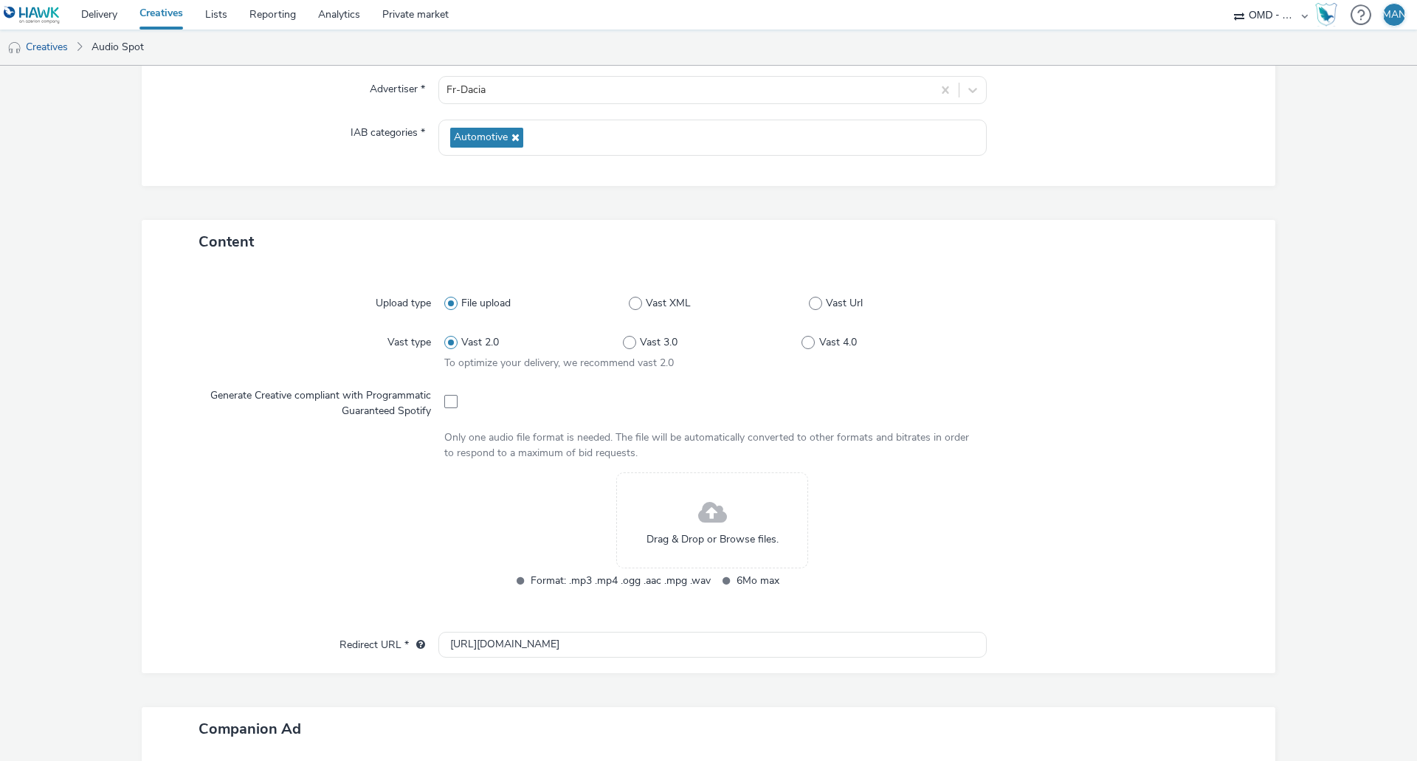
scroll to position [221, 0]
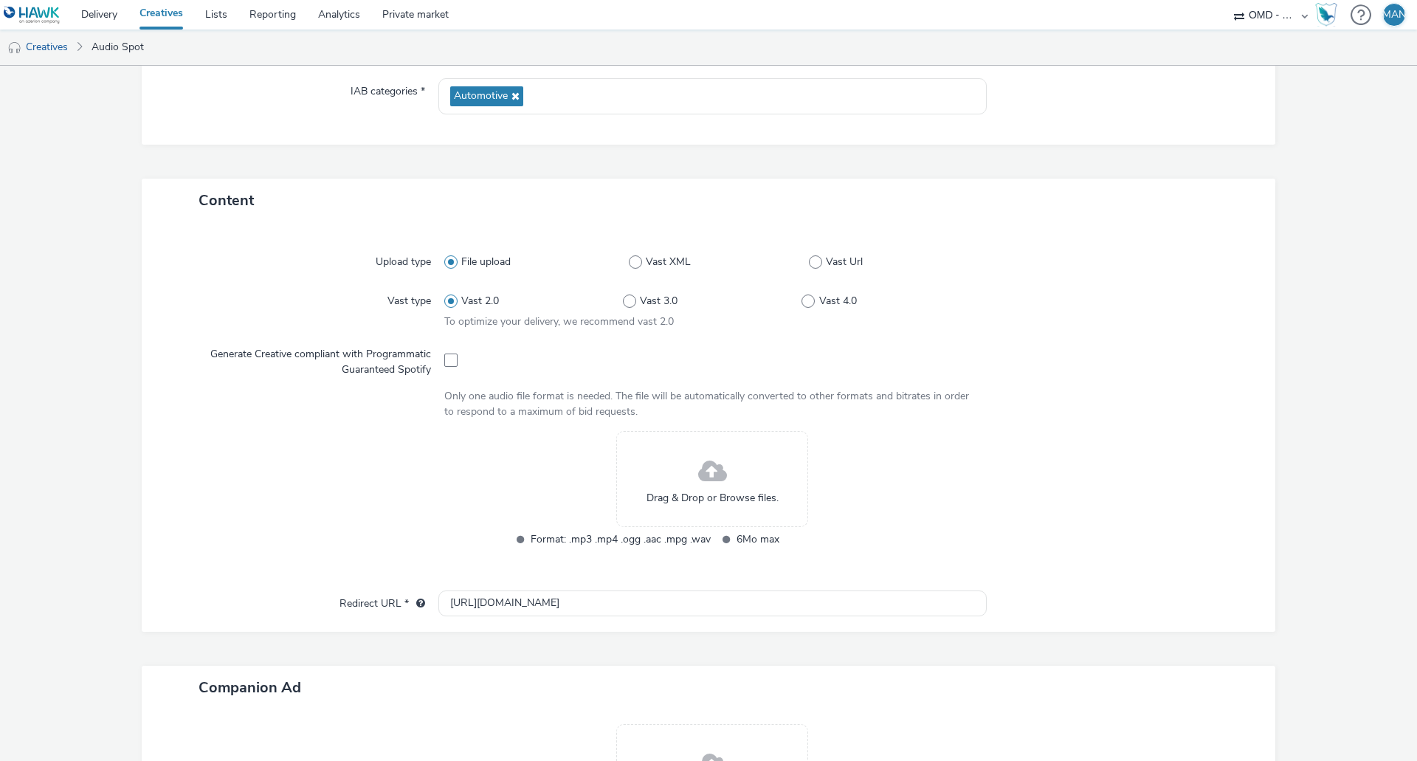
type input "socio_demo-rtl_35_59ans-spring_fu_septembre-s_audio1-pcc-nd-na-cpm_30_no_skip-"
click at [656, 477] on div "Drag & Drop or Browse files." at bounding box center [712, 479] width 192 height 96
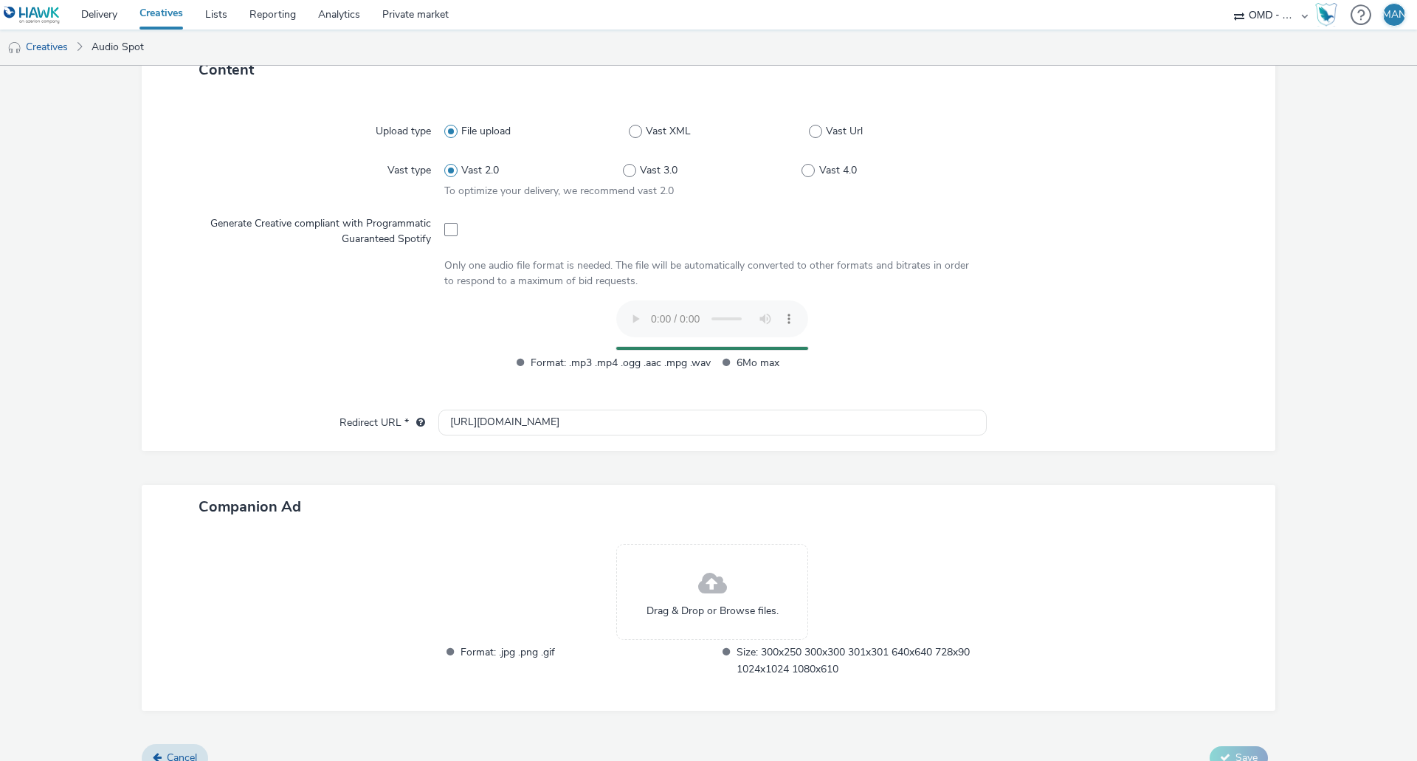
scroll to position [373, 0]
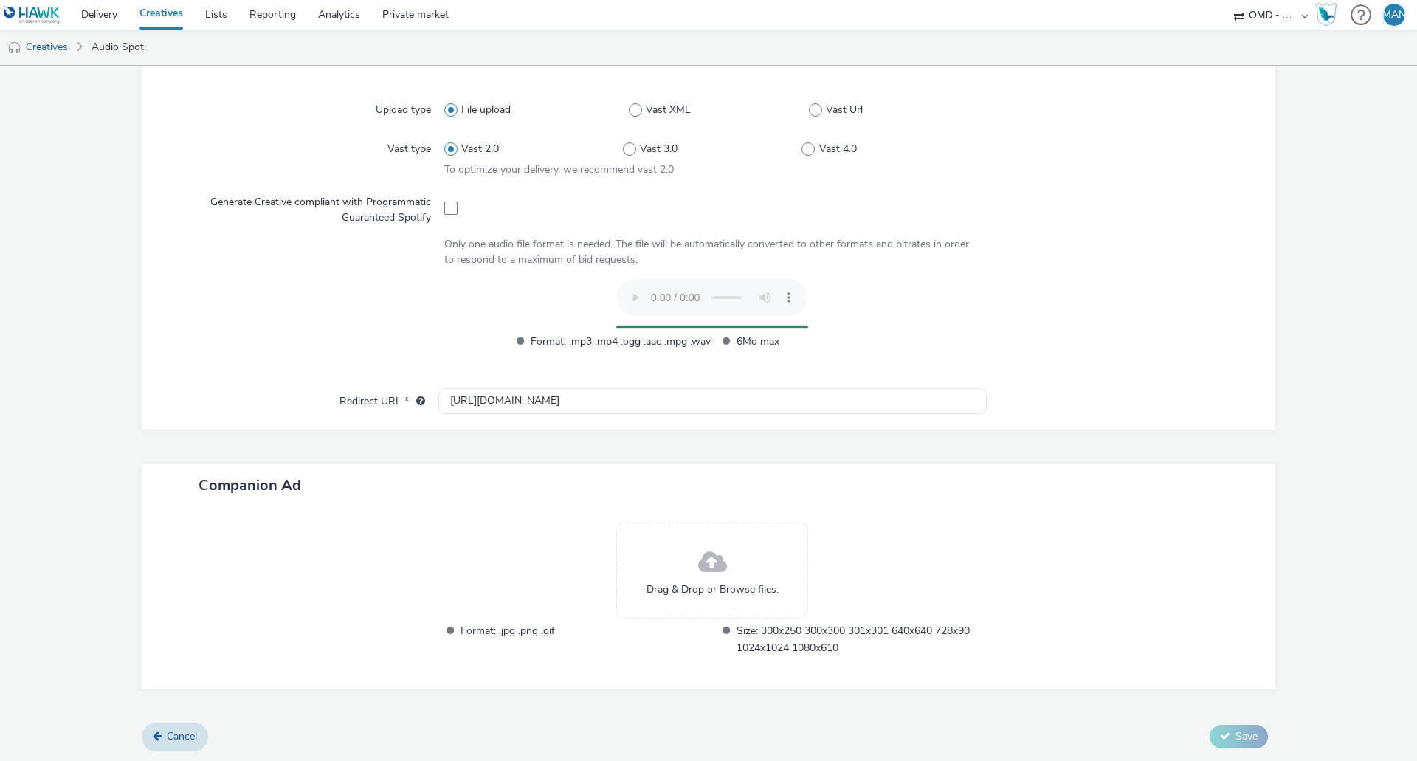
click at [698, 571] on span at bounding box center [712, 562] width 29 height 39
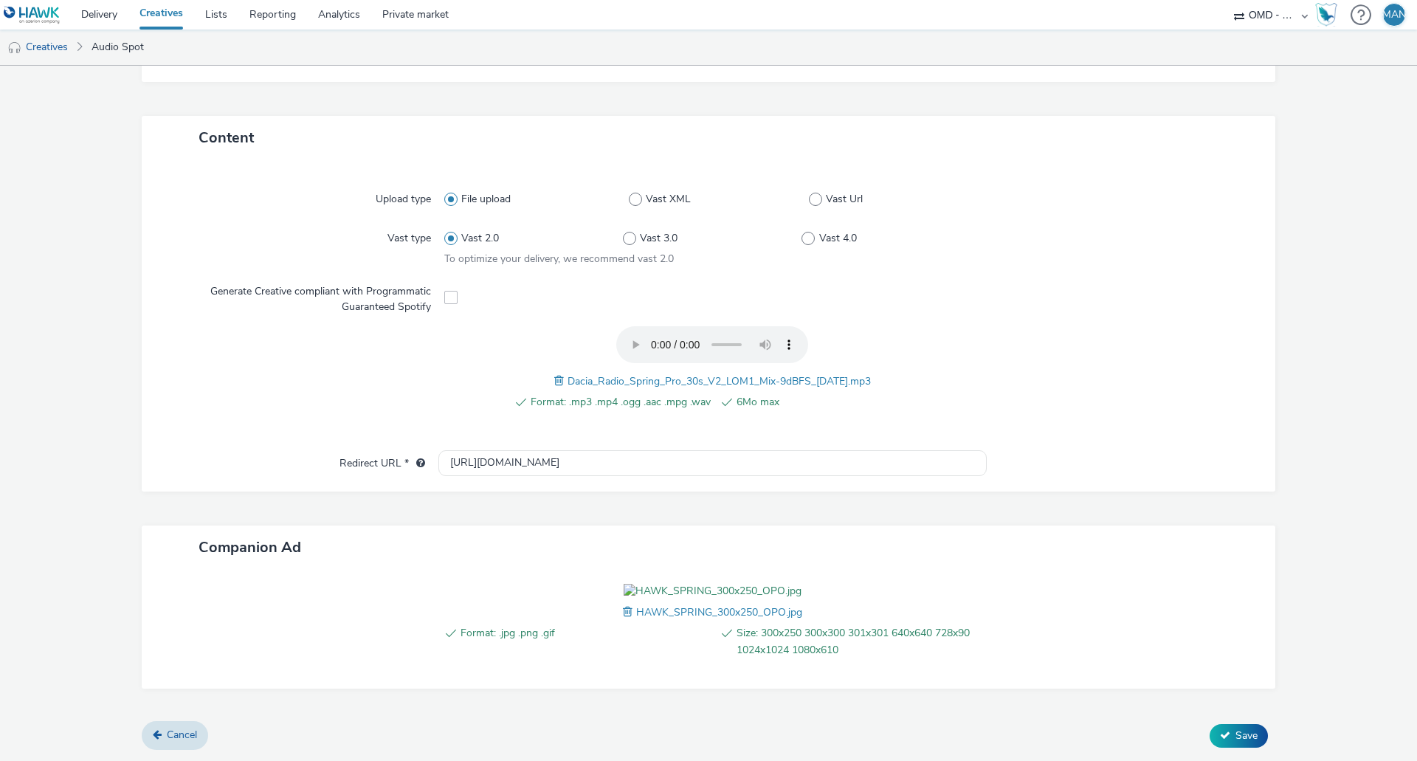
scroll to position [369, 0]
click at [623, 613] on span at bounding box center [629, 612] width 13 height 16
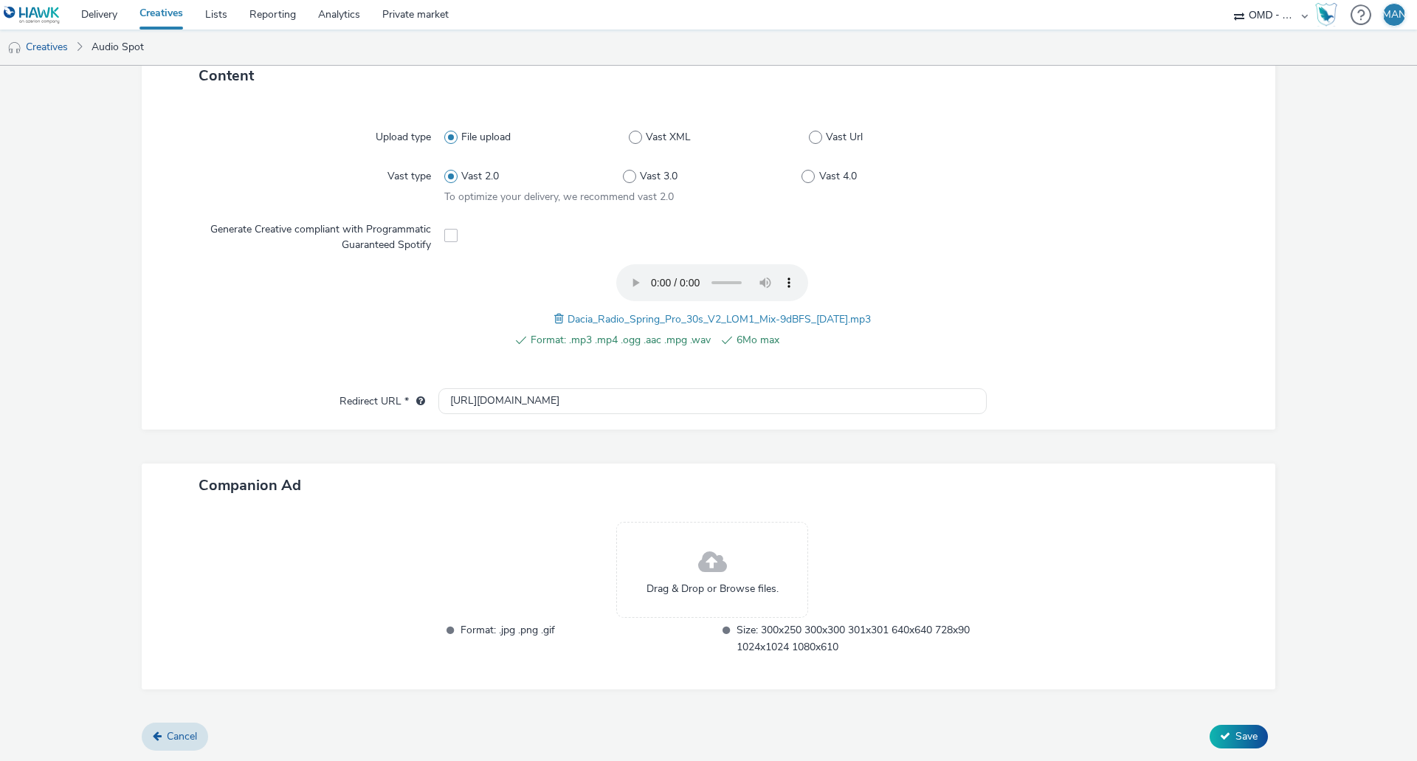
click at [674, 574] on div "Drag & Drop or Browse files." at bounding box center [712, 570] width 192 height 96
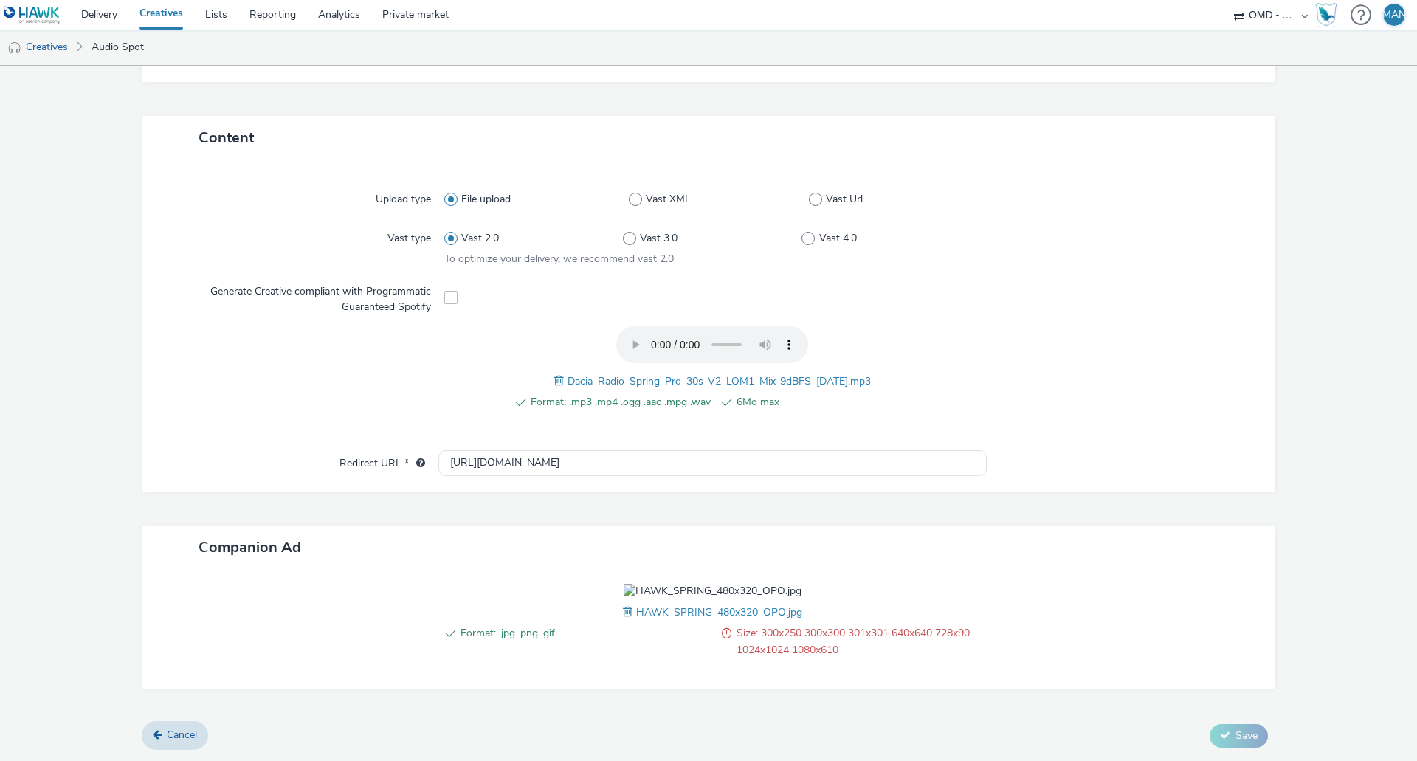
click at [641, 619] on span "HAWK_SPRING_480x320_OPO.jpg" at bounding box center [719, 612] width 166 height 14
click at [640, 619] on span "HAWK_SPRING_480x320_OPO.jpg" at bounding box center [719, 612] width 166 height 14
click at [623, 620] on span at bounding box center [629, 612] width 13 height 16
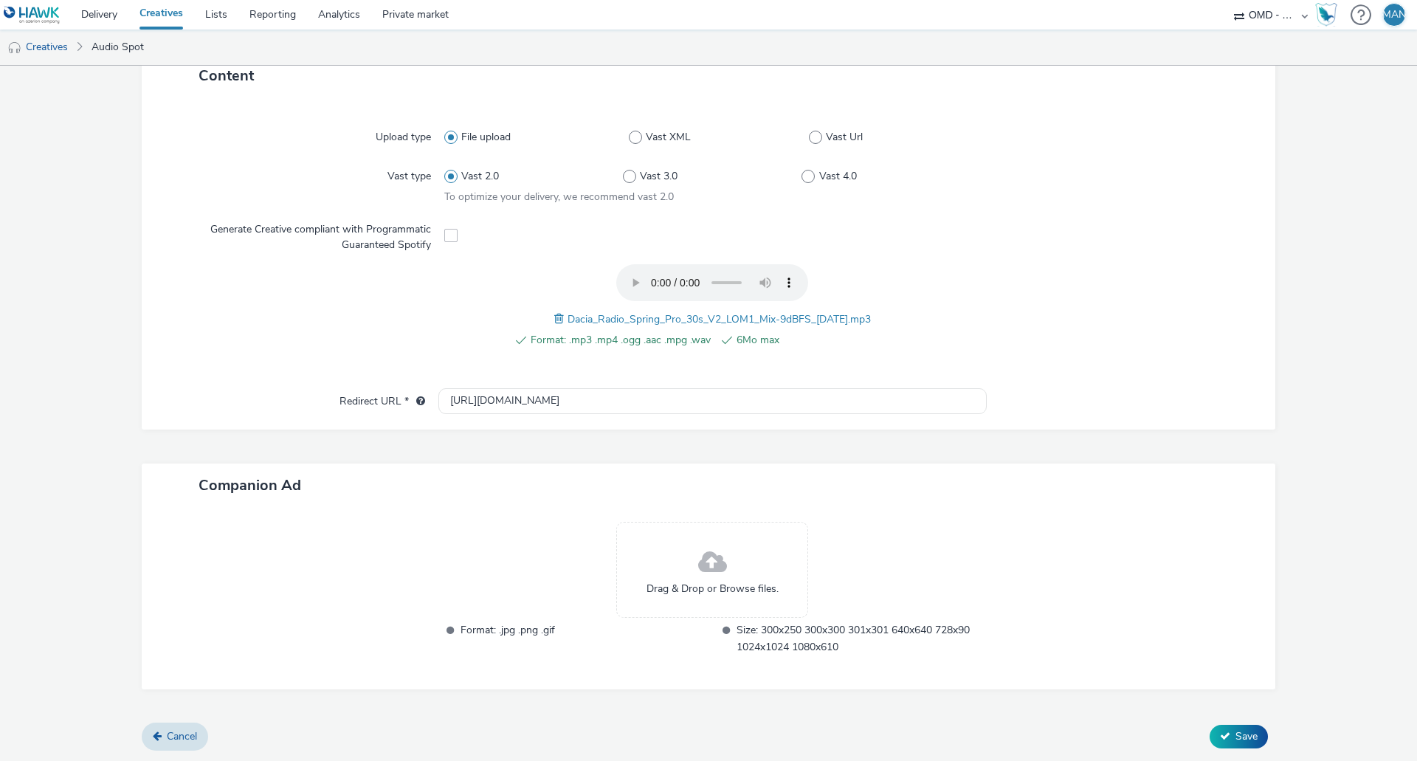
click at [648, 580] on div "Drag & Drop or Browse files." at bounding box center [712, 570] width 192 height 96
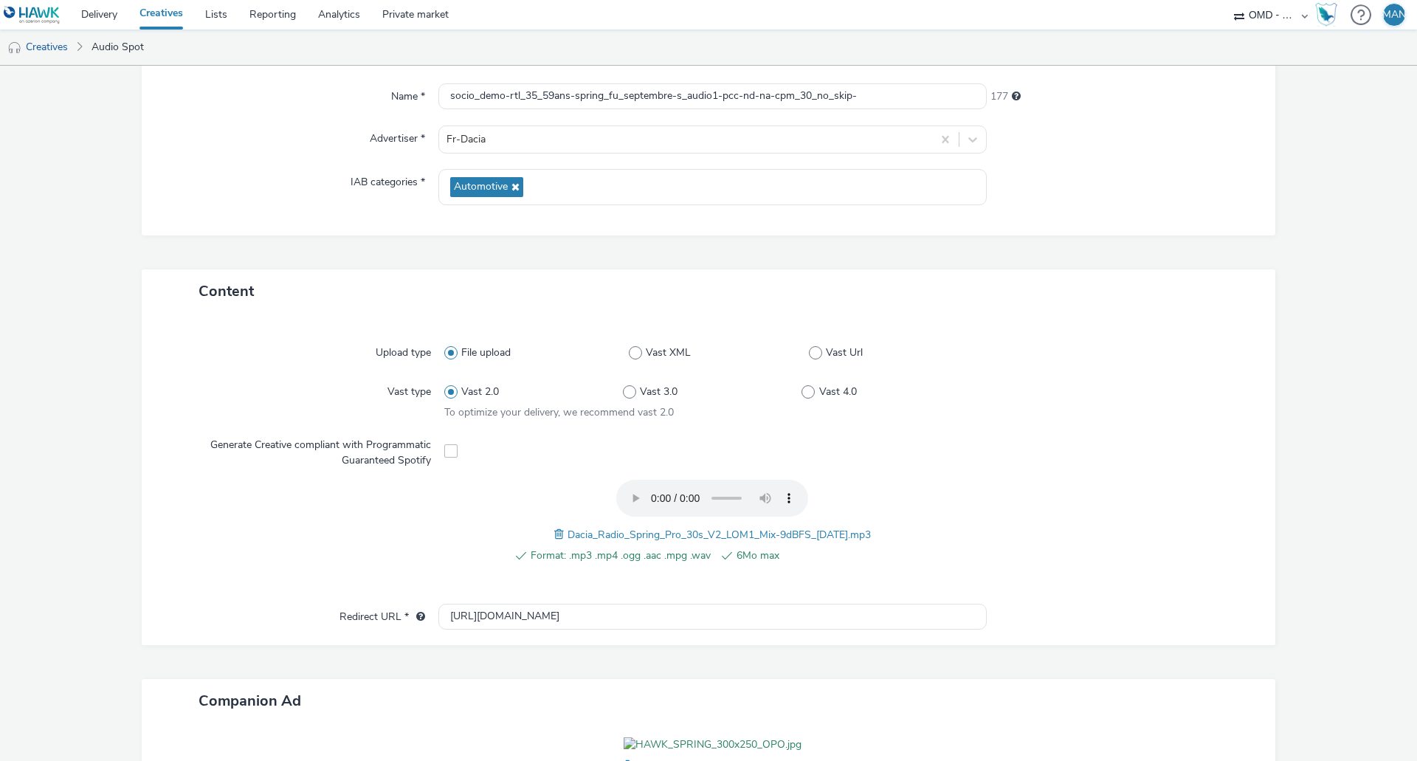
scroll to position [74, 0]
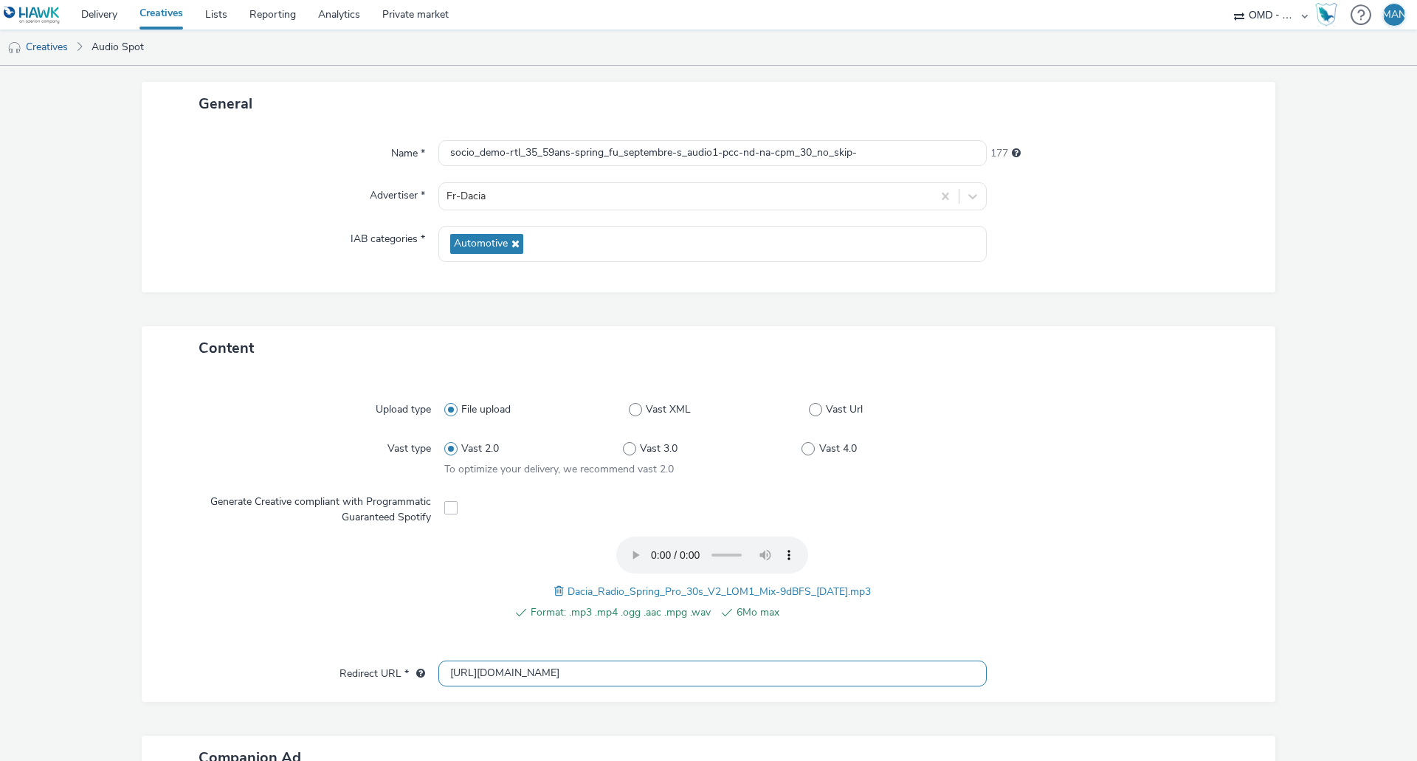
click at [498, 674] on input "http://www.dacia.fr" at bounding box center [712, 674] width 548 height 26
click at [498, 673] on input "http://www.dacia.fr" at bounding box center [712, 674] width 548 height 26
paste input "s://www.dacia.fr/gamme-electrique-et-hybride/spring-citadine.html?utm_medium=di…"
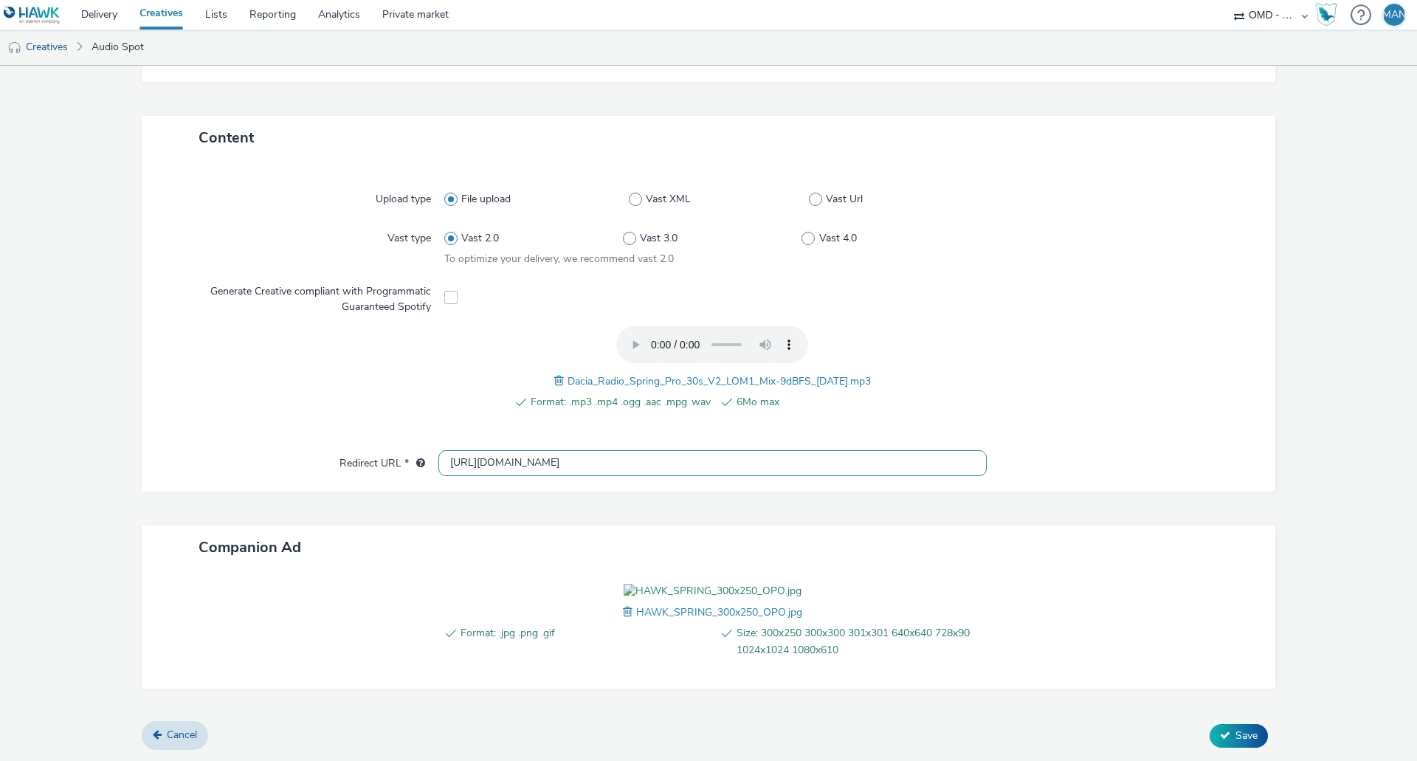
scroll to position [369, 0]
type input "[URL][DOMAIN_NAME]"
click at [1095, 326] on div at bounding box center [1115, 376] width 269 height 100
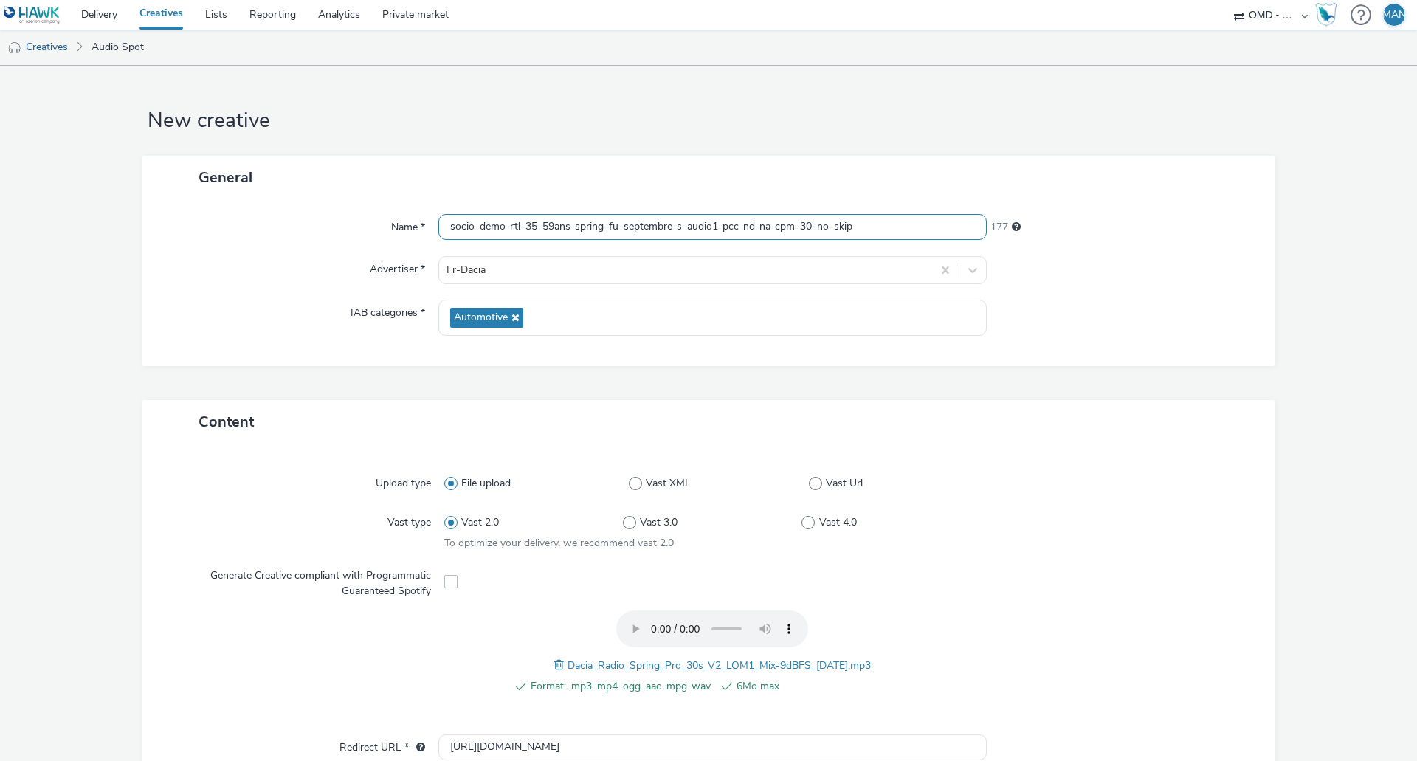
drag, startPoint x: 869, startPoint y: 231, endPoint x: 194, endPoint y: 237, distance: 675.4
click at [194, 237] on div "Name * socio_demo-rtl_35_59ans-spring_fu_septembre-s_audio1-pcc-nd-na-cpm_30_no…" at bounding box center [708, 227] width 1104 height 27
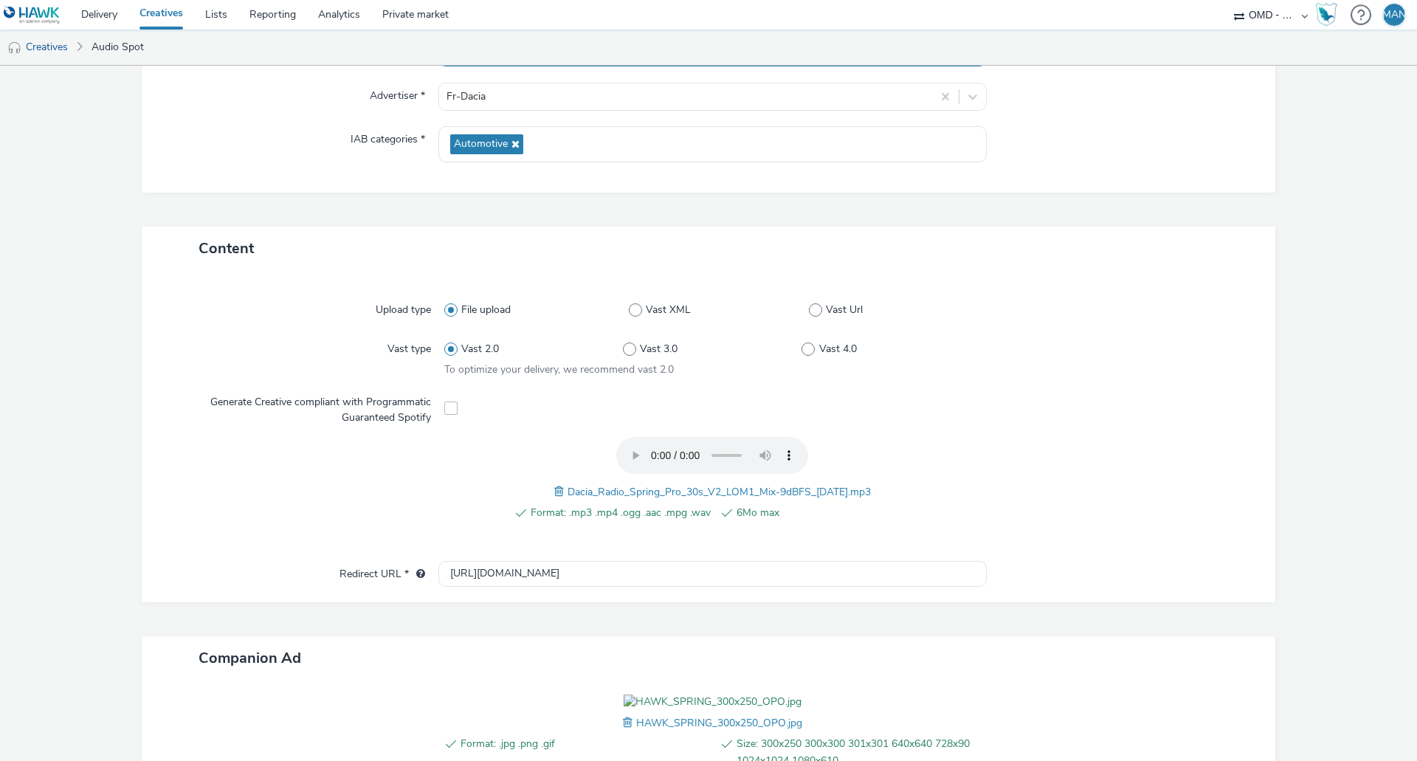
scroll to position [221, 0]
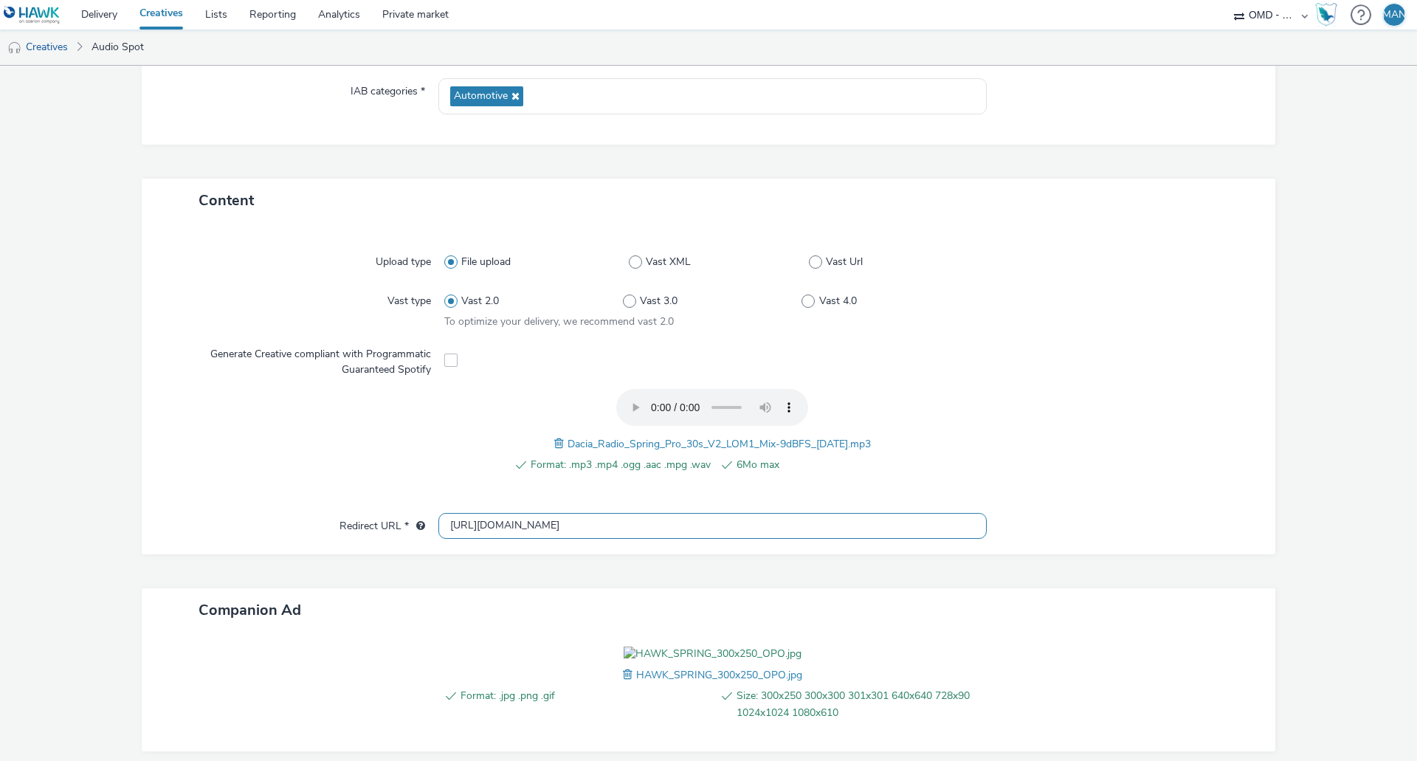
click at [672, 517] on input "[URL][DOMAIN_NAME]" at bounding box center [712, 526] width 548 height 26
click at [671, 517] on input "[URL][DOMAIN_NAME]" at bounding box center [712, 526] width 548 height 26
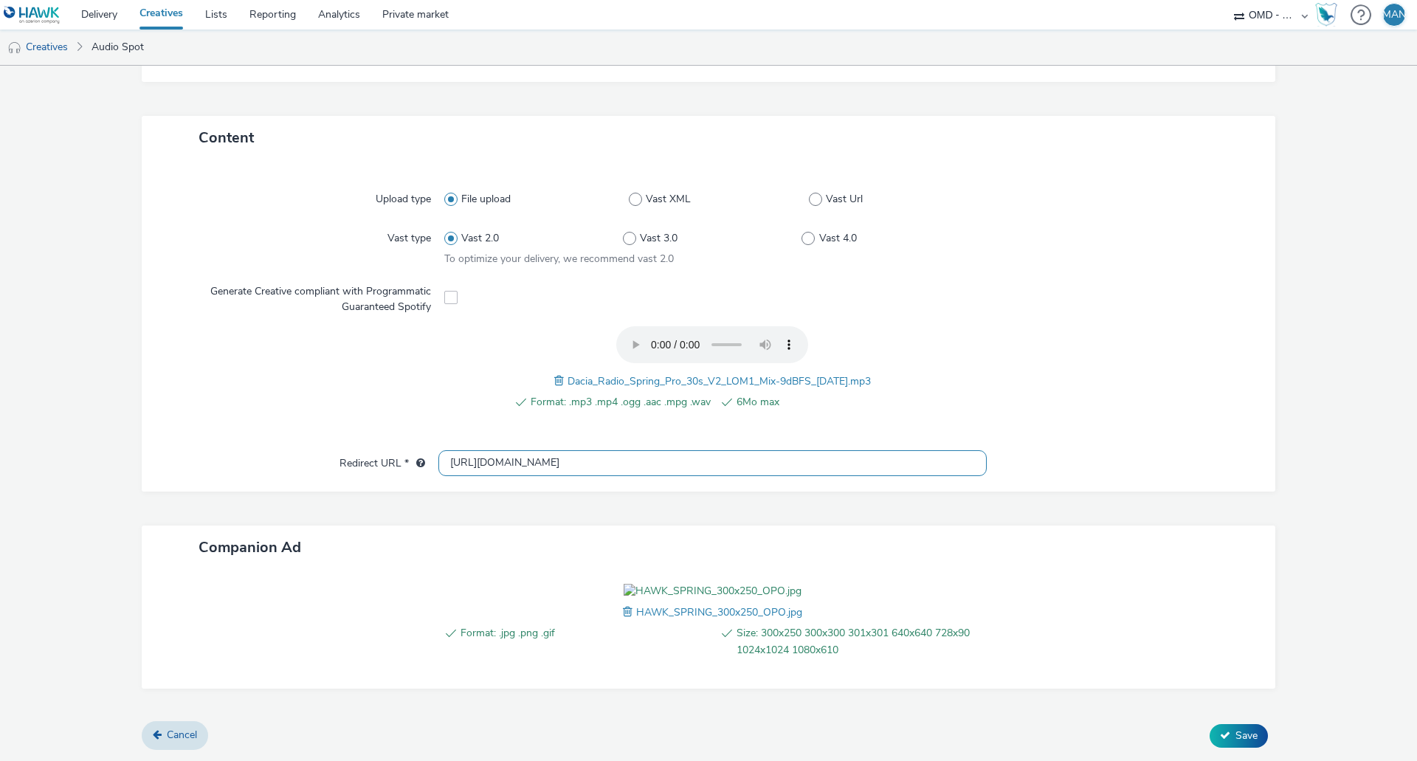
scroll to position [369, 0]
drag, startPoint x: 1213, startPoint y: 732, endPoint x: 1157, endPoint y: 706, distance: 61.1
click at [1220, 733] on icon at bounding box center [1225, 735] width 10 height 10
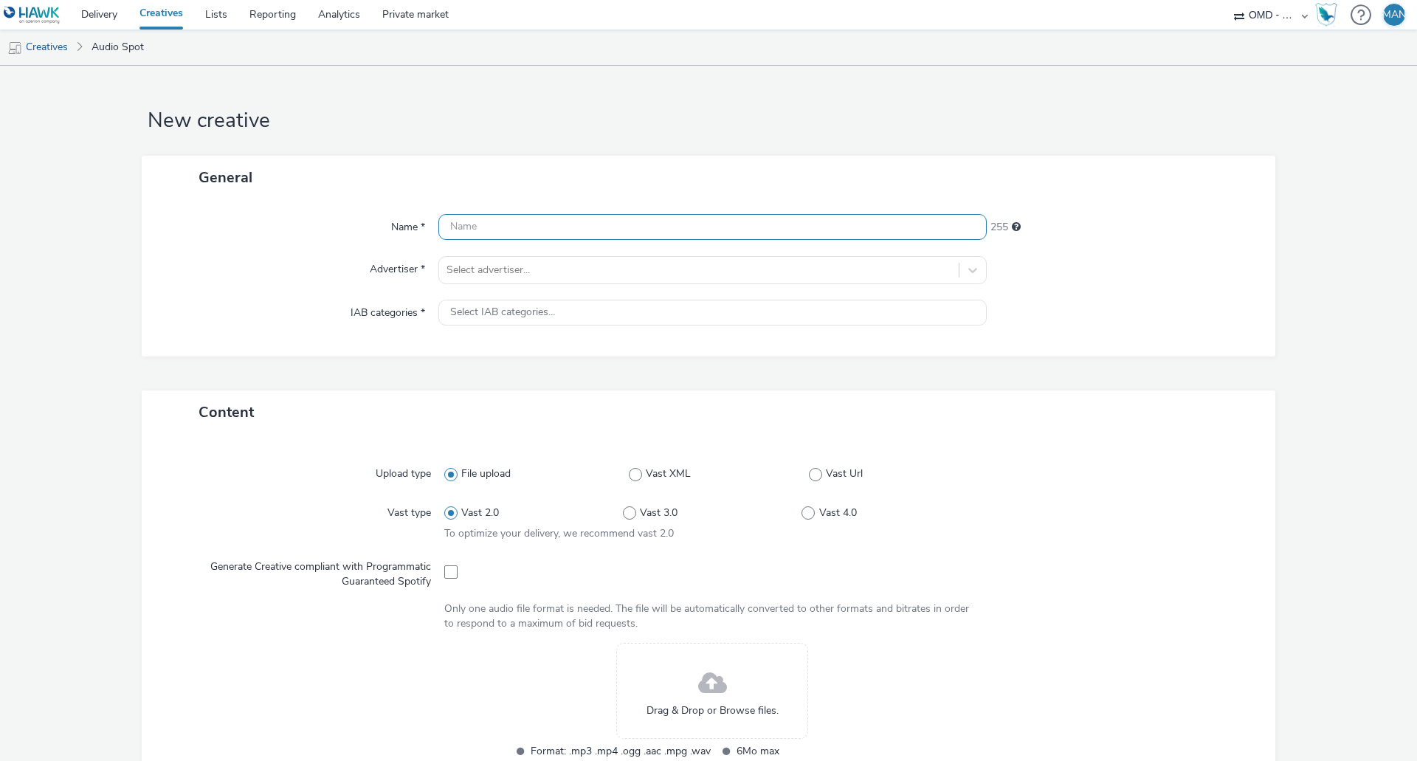
click at [551, 226] on input "text" at bounding box center [712, 227] width 548 height 26
paste input "socio_demo-rtl_35_59ans-spring_fu_septembre-s_audio1-pcc-nd-na-cpm_30_no_skip-"
click at [710, 230] on input "socio_demo-rtl_35_59ans-spring_fu_septembre-s_audio1-pcc-nd-na-cpm_30_no_skip-" at bounding box center [712, 227] width 548 height 26
type input "socio_demo-rtl_35_59ans-spring_fu_septembre-s_audio2-pcc-nd-na-cpm_30_no_skip-"
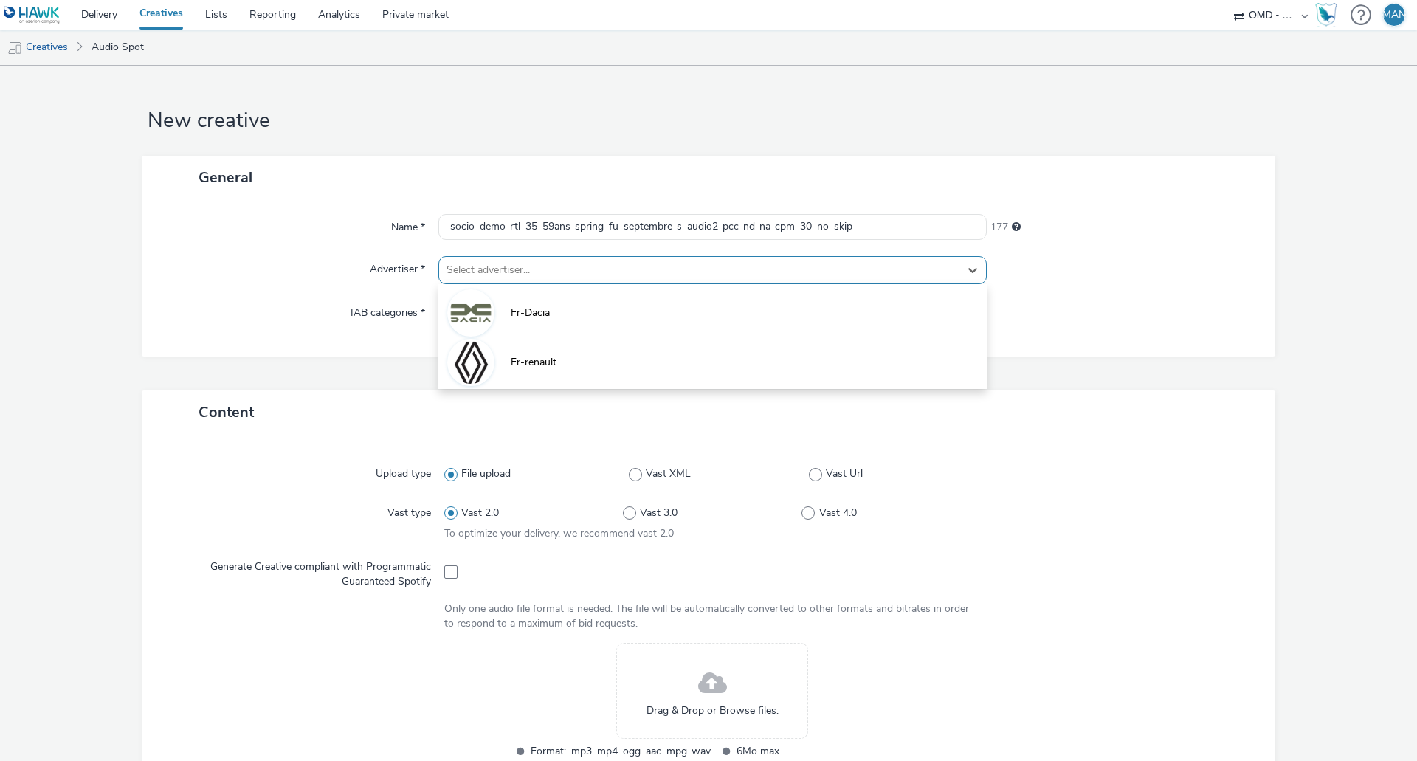
click at [683, 283] on div "Select advertiser..." at bounding box center [712, 270] width 548 height 28
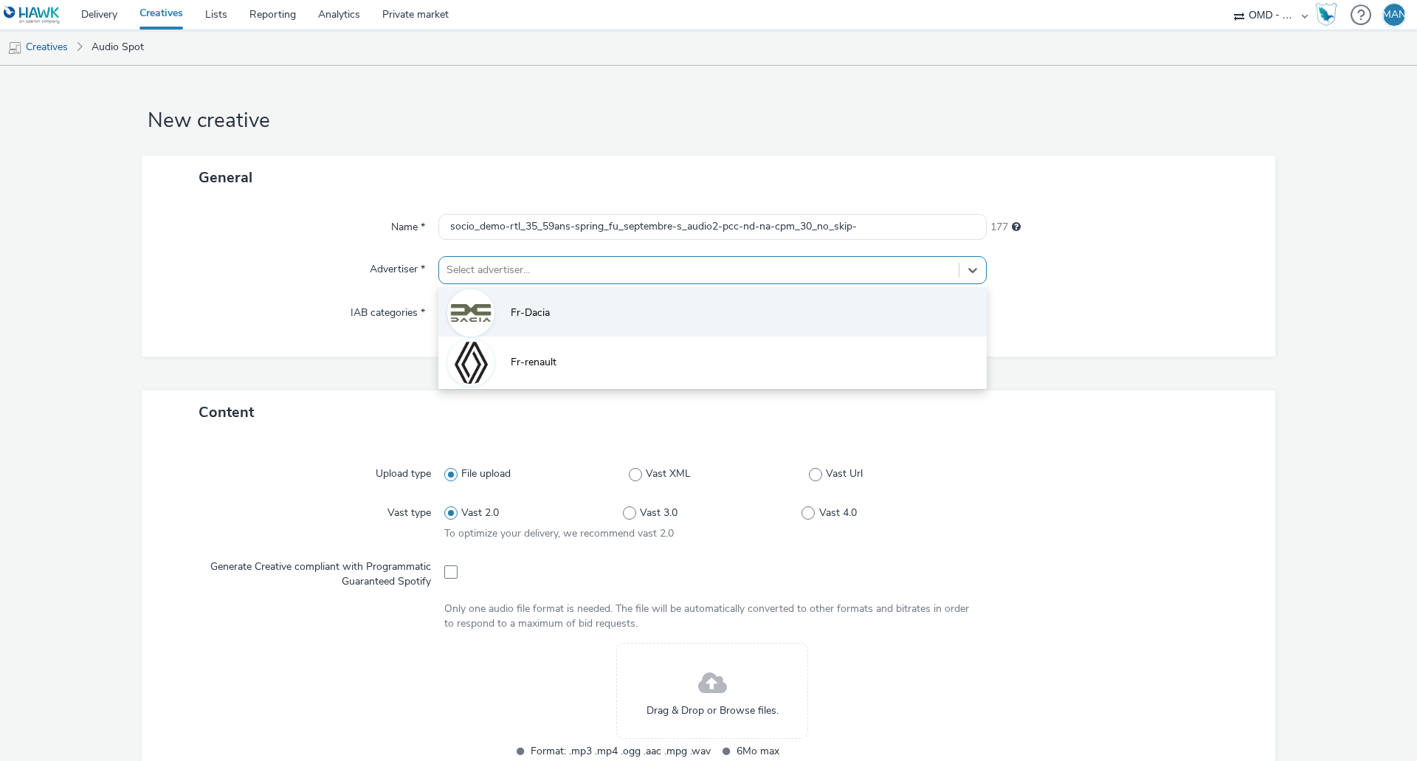
click at [656, 309] on li "Fr-Dacia" at bounding box center [712, 311] width 548 height 49
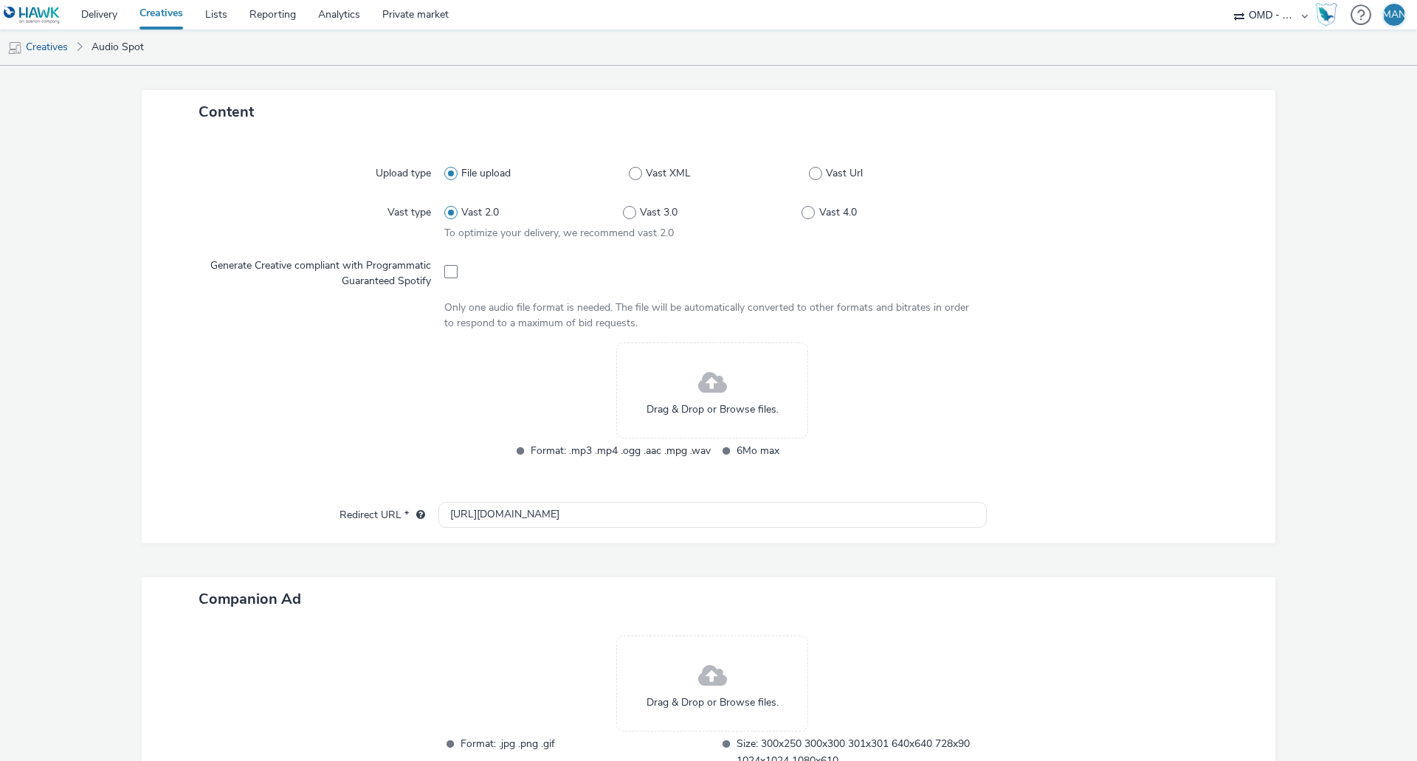
scroll to position [369, 0]
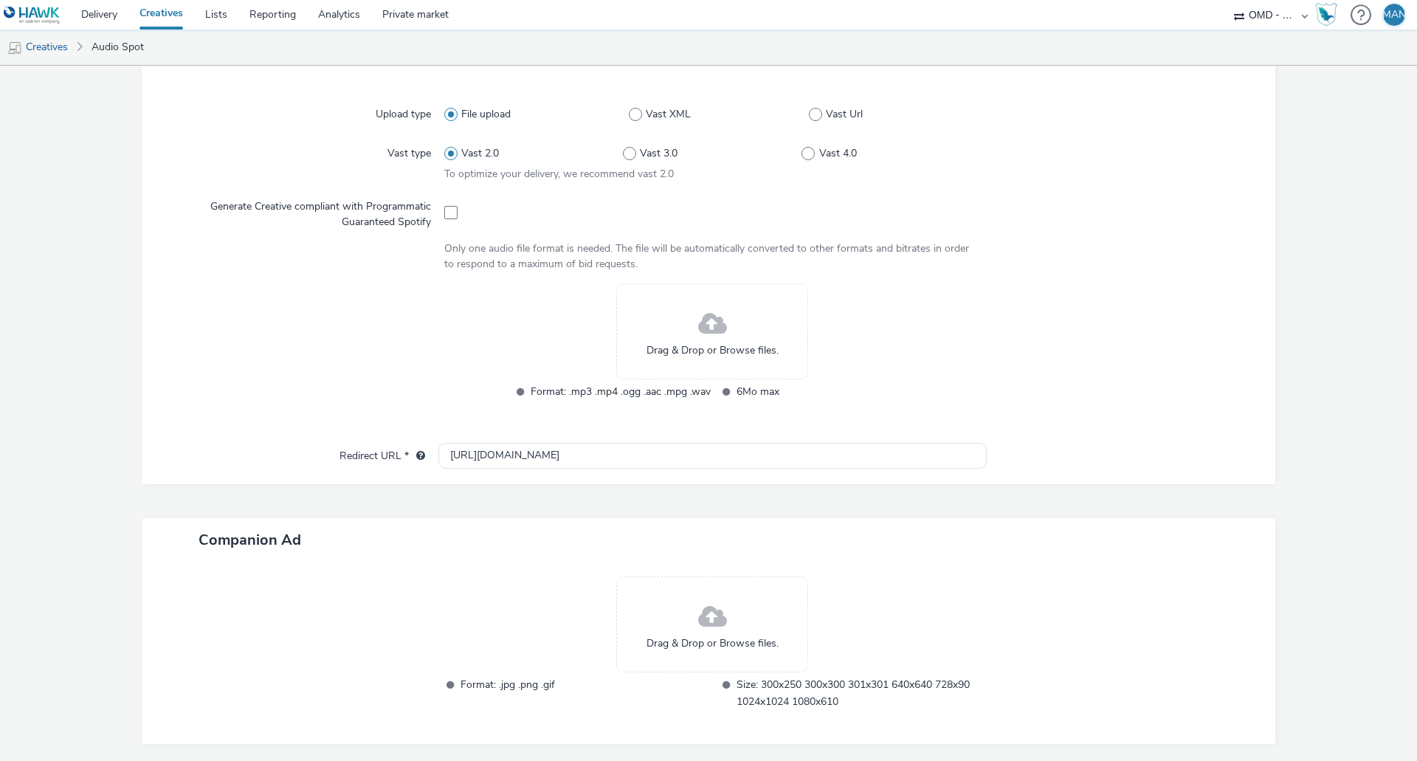
click at [665, 324] on div "Drag & Drop or Browse files." at bounding box center [712, 331] width 192 height 96
click at [695, 636] on span "Drag & Drop or Browse files." at bounding box center [713, 643] width 132 height 15
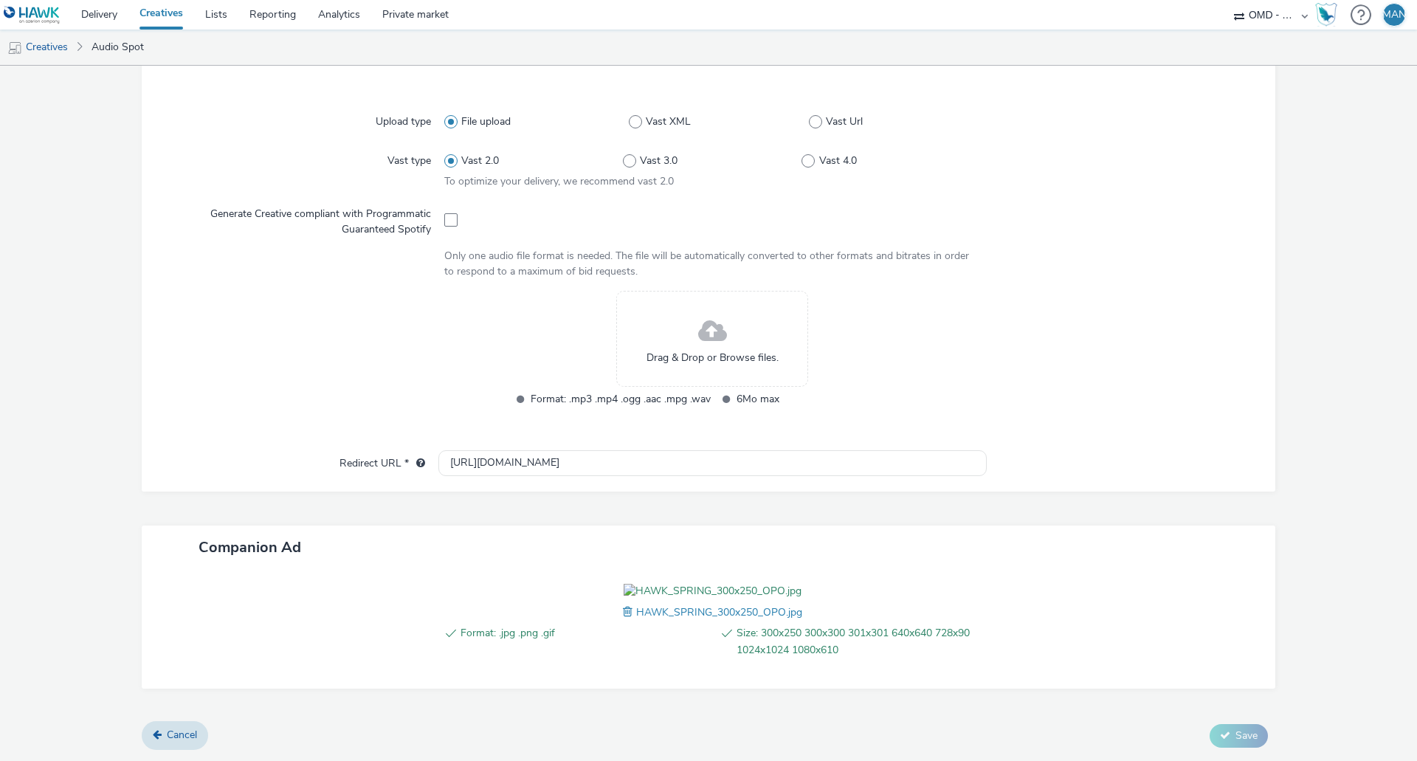
click at [706, 331] on span at bounding box center [712, 331] width 29 height 39
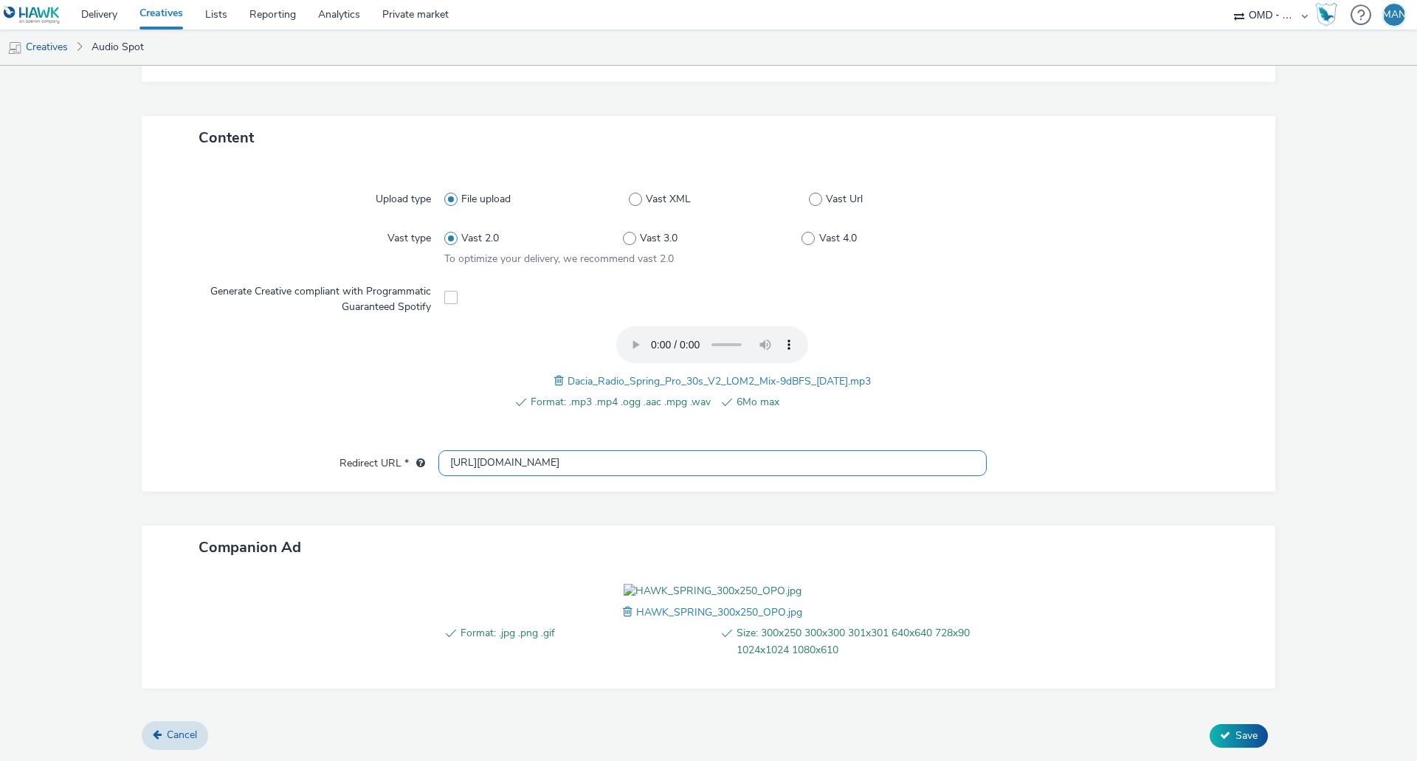
click at [548, 450] on input "http://www.dacia.fr" at bounding box center [712, 463] width 548 height 26
paste input "s://www.dacia.fr/gamme-electrique-et-hybride/spring-citadine.html?utm_medium=di…"
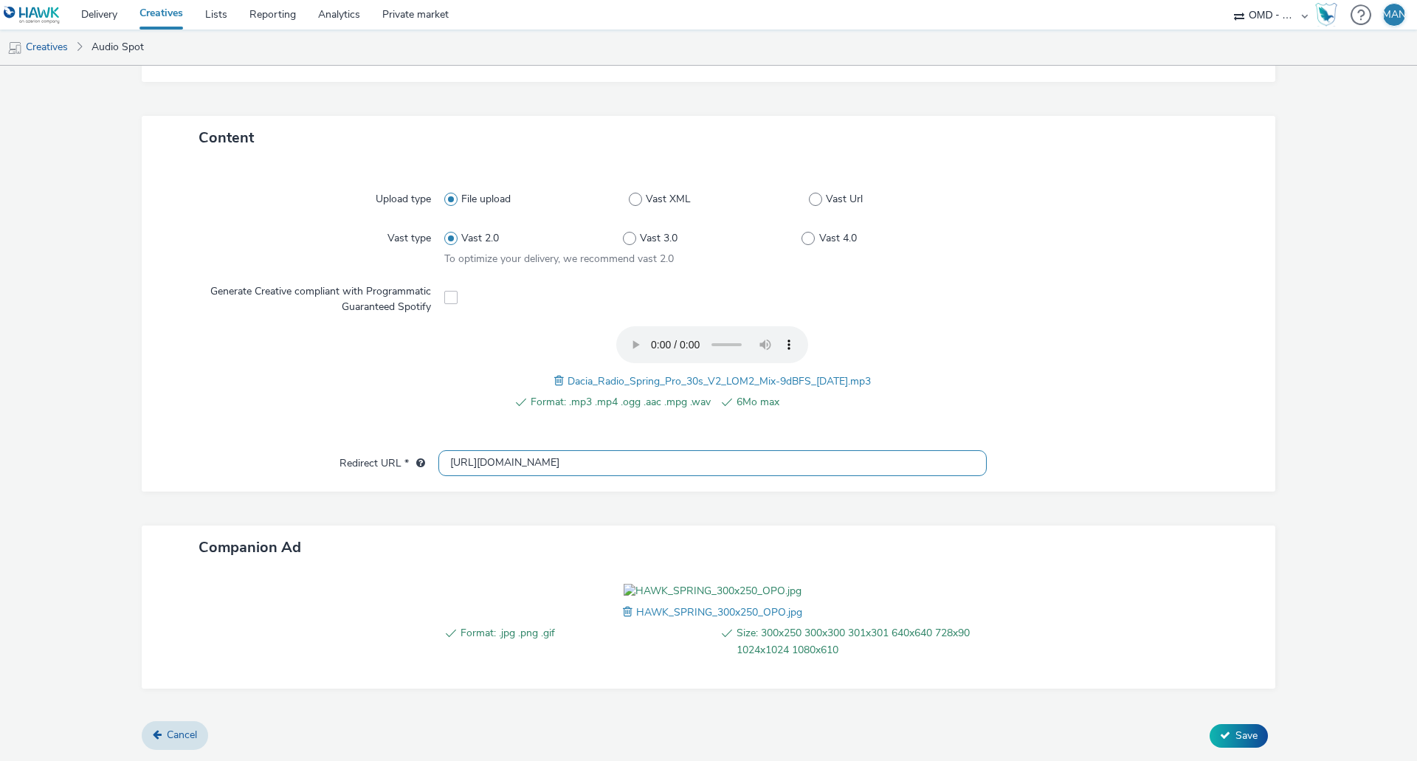
type input "[URL][DOMAIN_NAME]"
click at [1236, 740] on span "Save" at bounding box center [1247, 736] width 22 height 14
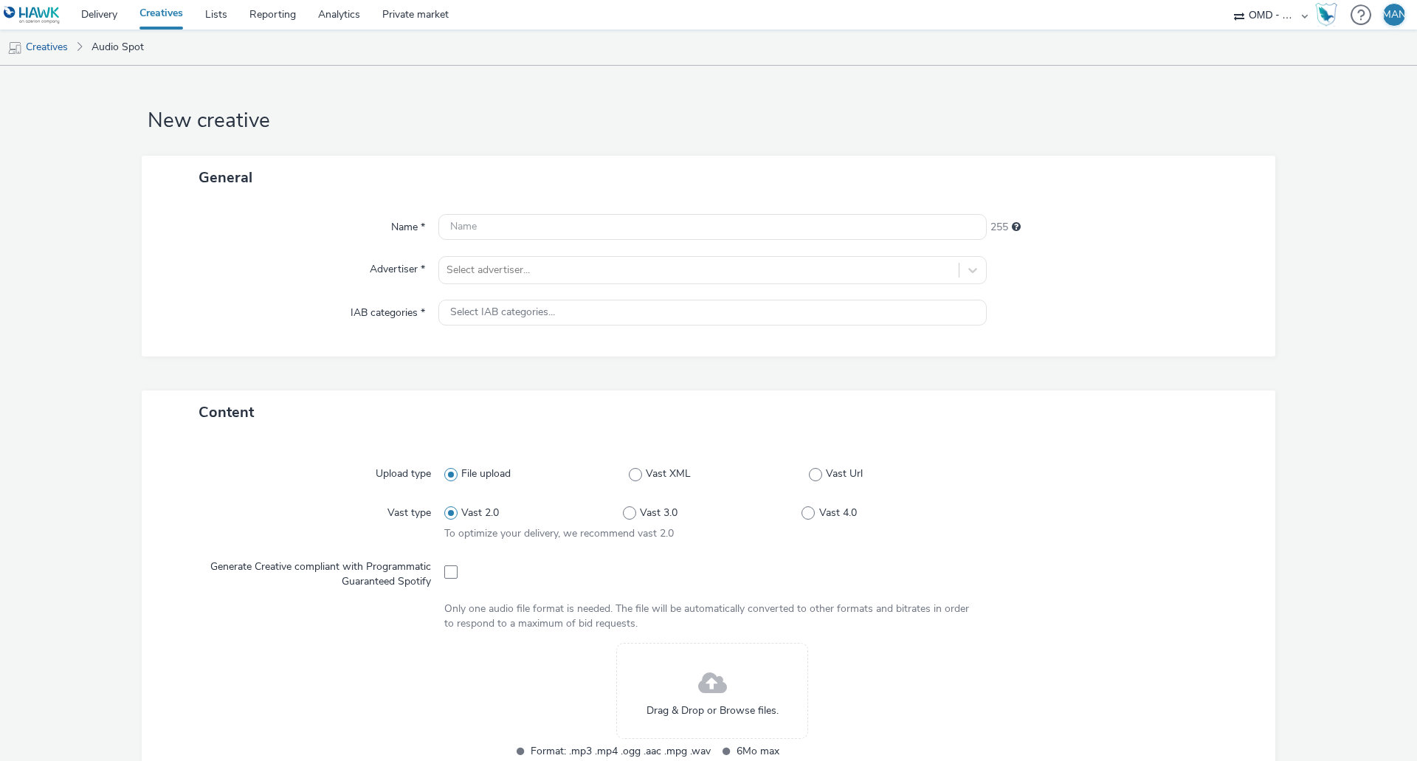
drag, startPoint x: 582, startPoint y: 212, endPoint x: 574, endPoint y: 224, distance: 14.3
click at [581, 212] on div "Name * 255 Advertiser * Select advertiser... IAB categories * Select IAB catego…" at bounding box center [709, 277] width 1134 height 157
click at [572, 224] on input "text" at bounding box center [712, 227] width 548 height 26
paste input "socio_demo-rtl_35_59ans-spring_fu_septembre-s_audio1-pcc-nd-na-cpm_30_no_skip-"
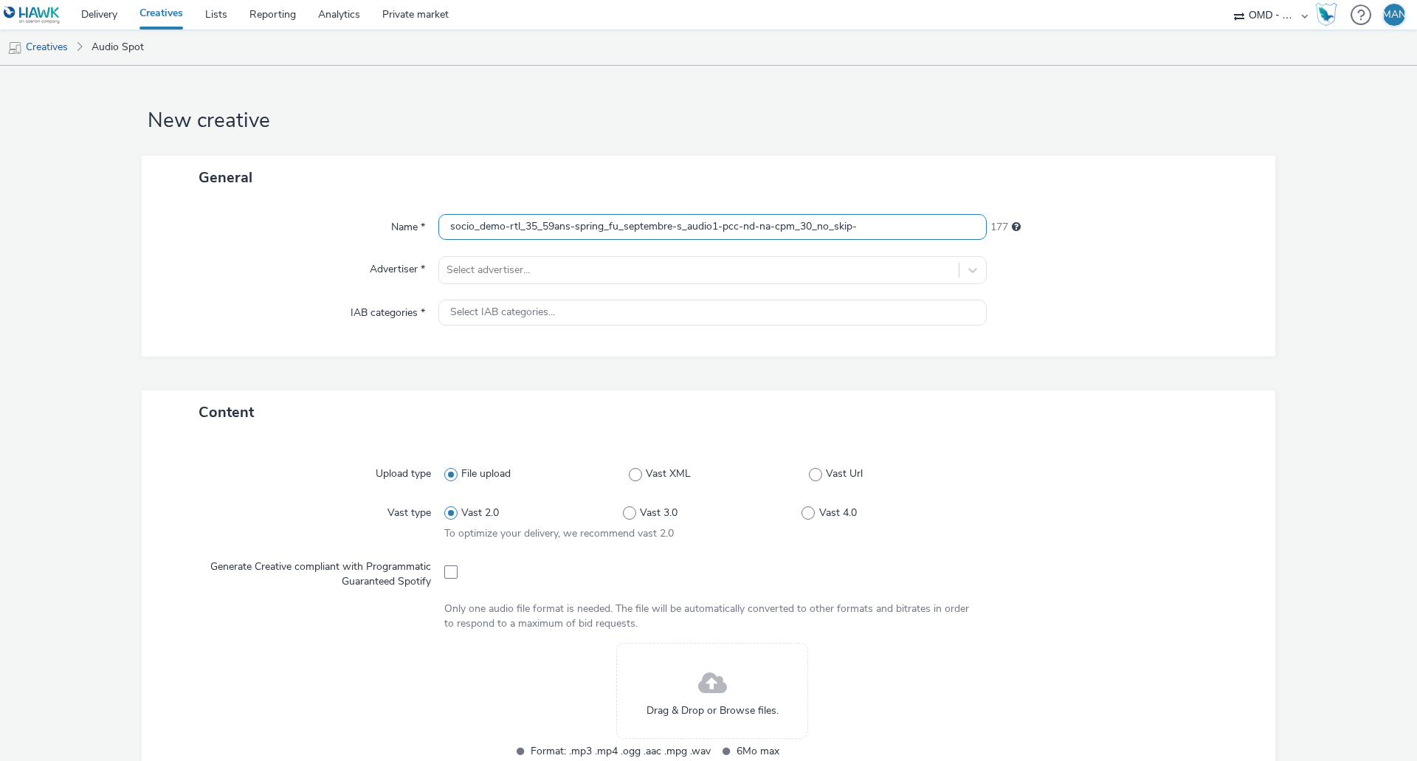
click at [713, 224] on input "socio_demo-rtl_35_59ans-spring_fu_septembre-s_audio1-pcc-nd-na-cpm_30_no_skip-" at bounding box center [712, 227] width 548 height 26
type input "socio_demo-rtl_35_59ans-spring_fu_septembre-s_audio3-pcc-nd-na-cpm_30_no_skip-"
click at [690, 272] on div at bounding box center [699, 270] width 505 height 18
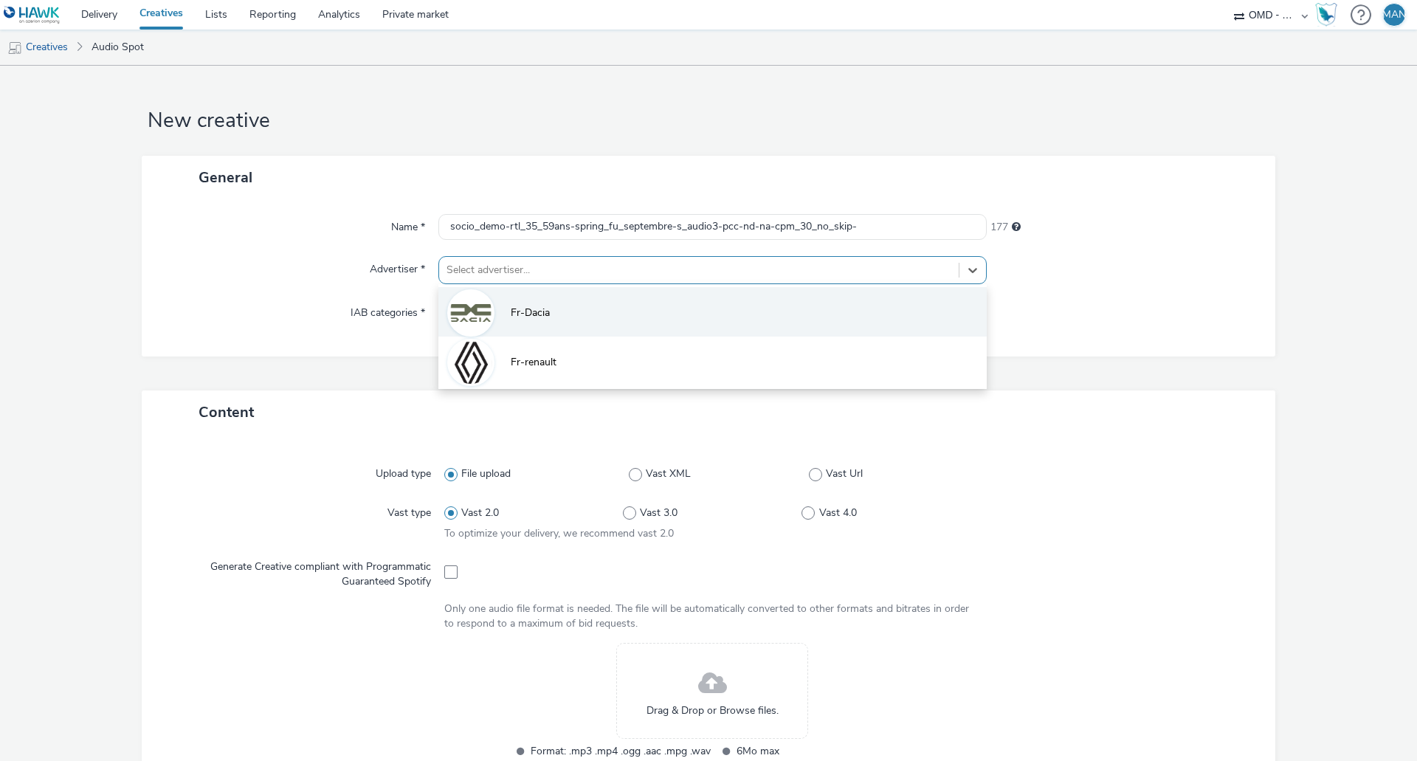
click at [672, 309] on li "Fr-Dacia" at bounding box center [712, 311] width 548 height 49
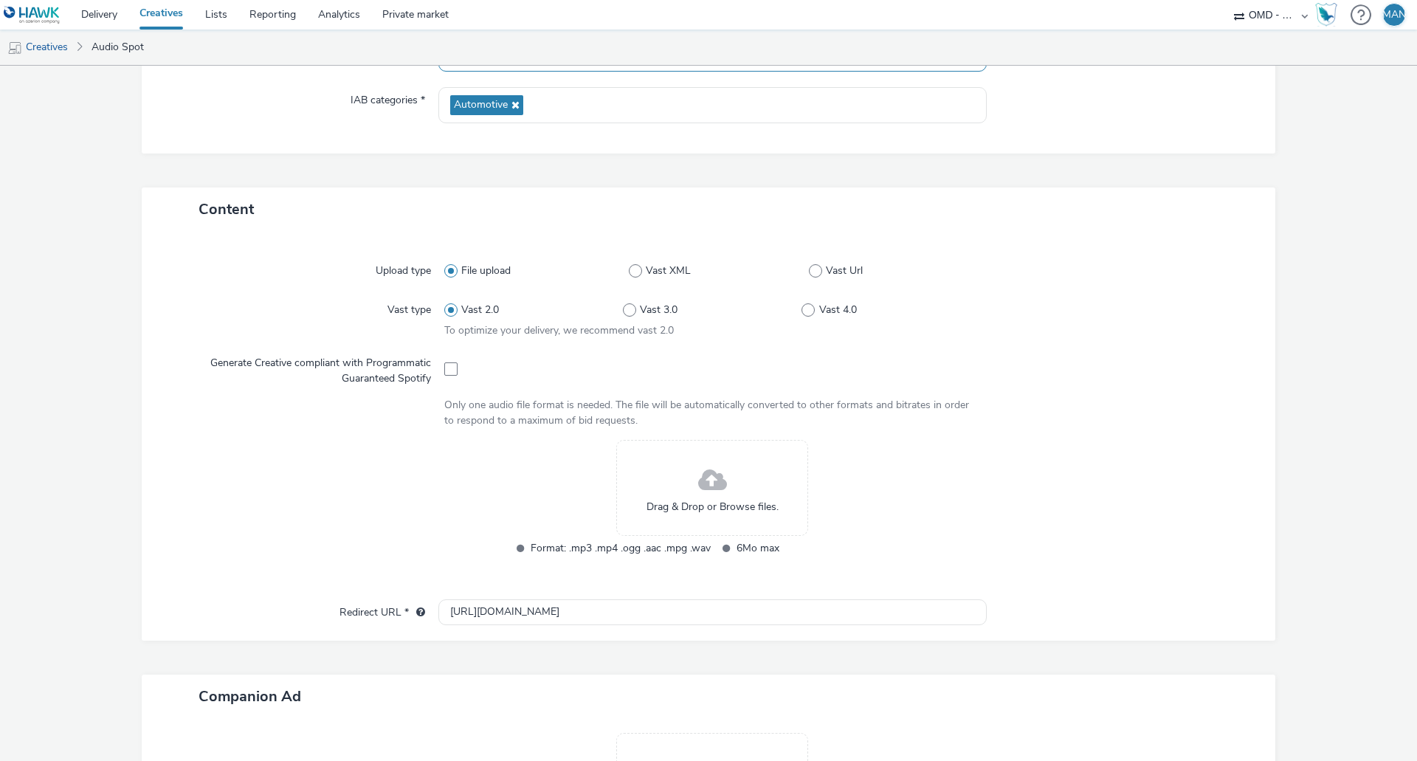
scroll to position [295, 0]
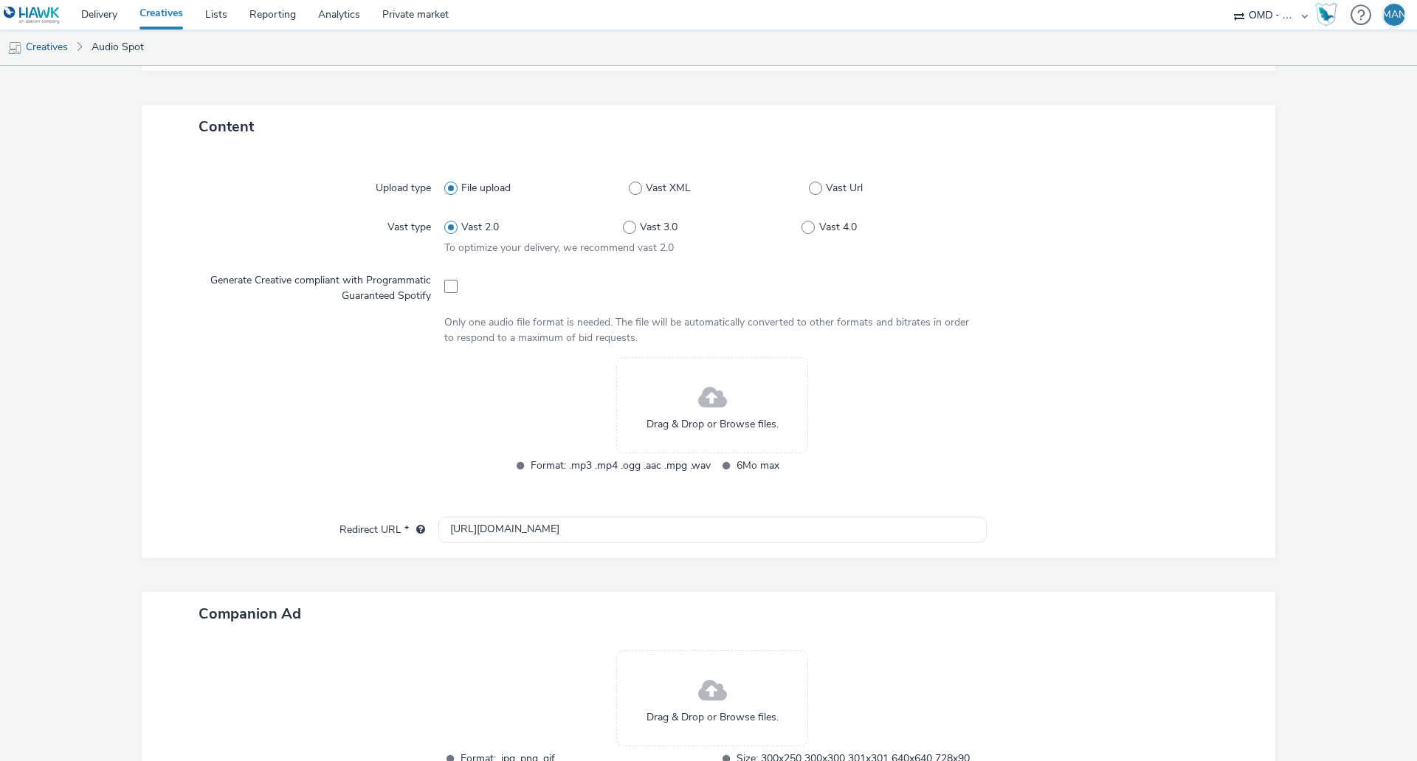
click at [678, 414] on div "Drag & Drop or Browse files." at bounding box center [712, 405] width 192 height 96
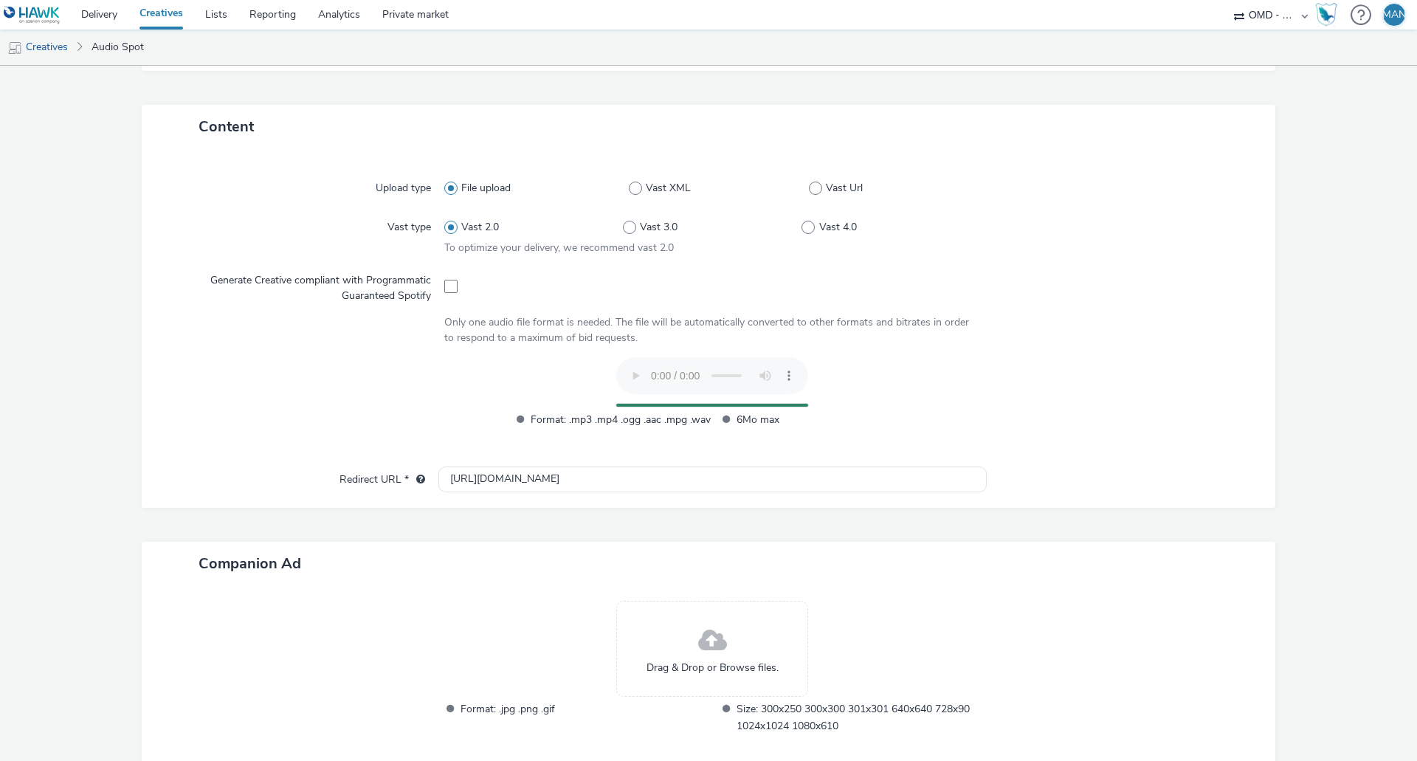
click at [730, 620] on div "Drag & Drop or Browse files." at bounding box center [712, 649] width 192 height 96
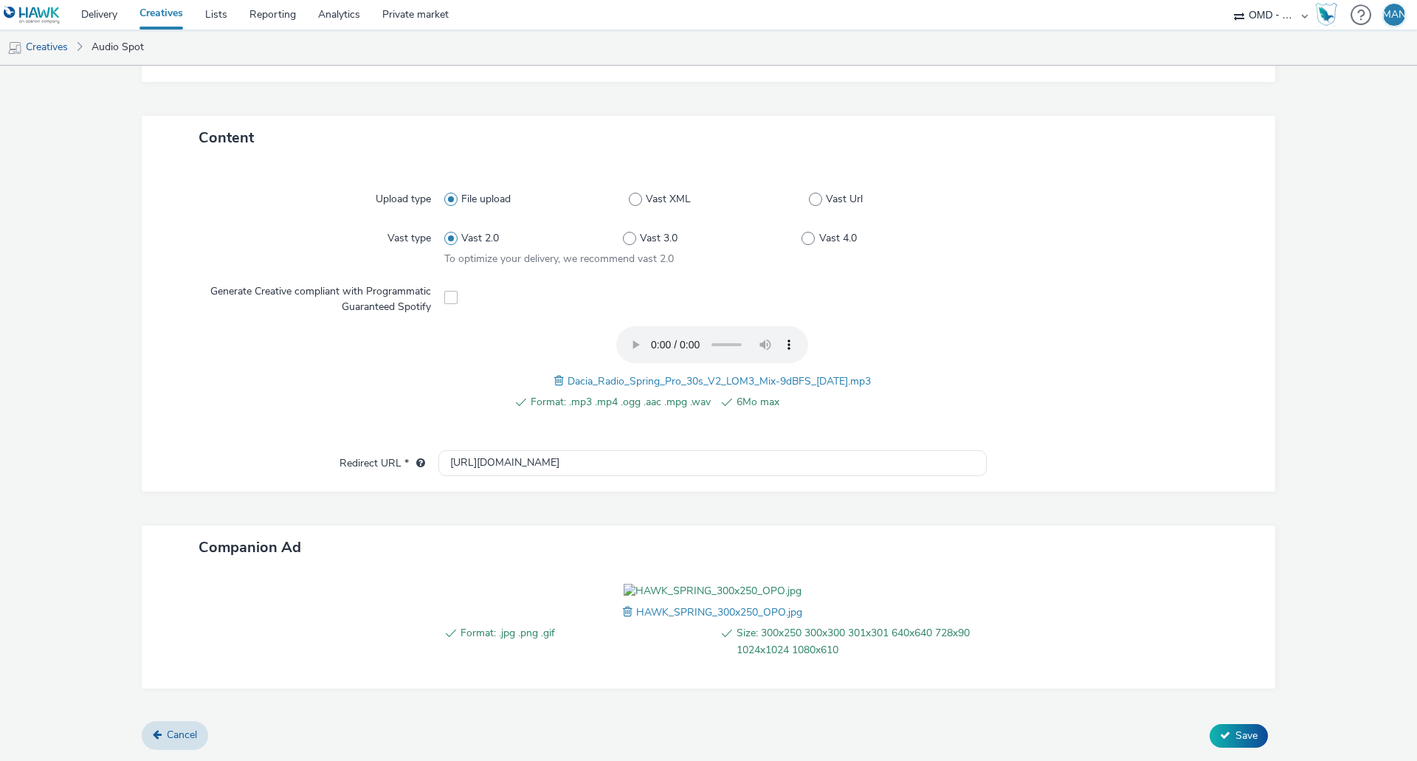
scroll to position [369, 0]
click at [624, 450] on input "[URL][DOMAIN_NAME]" at bounding box center [712, 463] width 548 height 26
paste input "s://[DOMAIN_NAME][URL]"
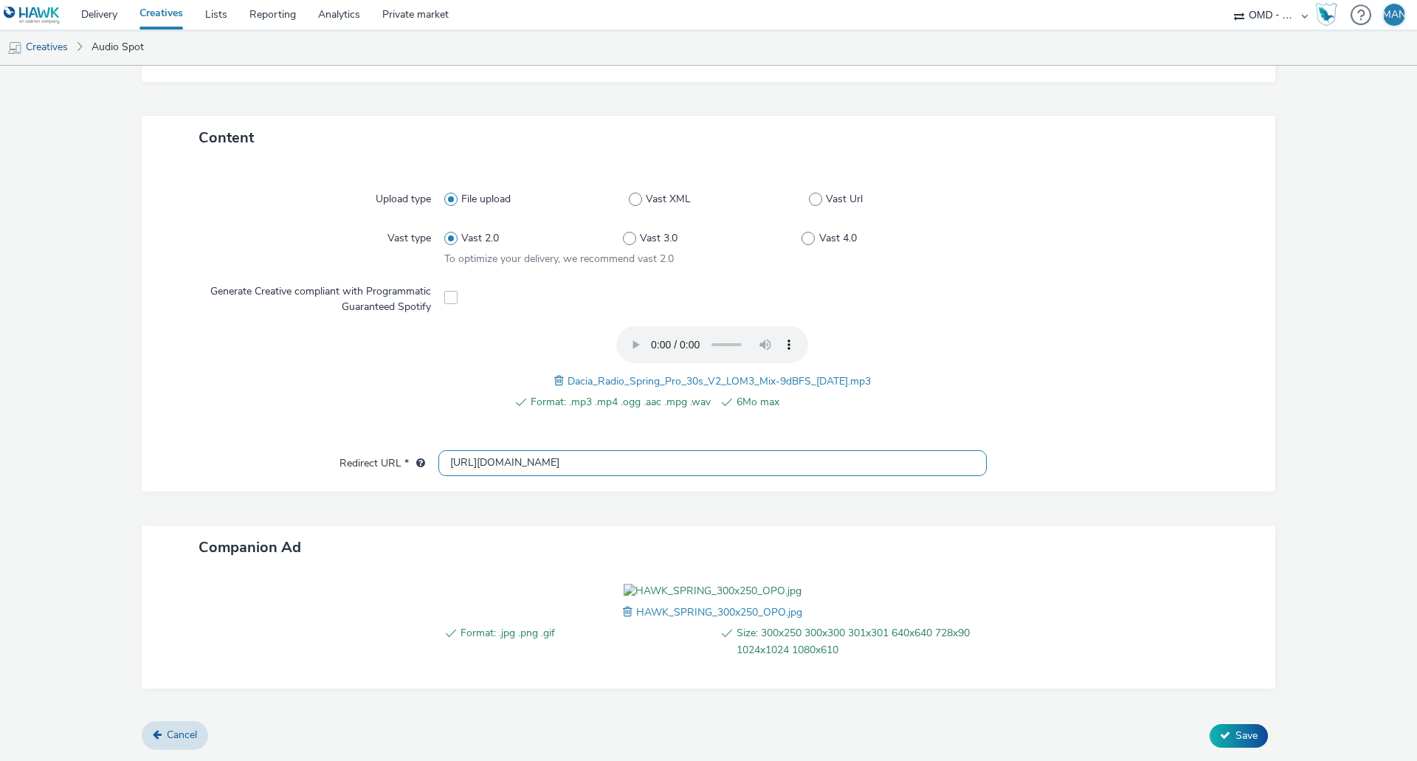
type input "[URL][DOMAIN_NAME]"
click at [1224, 731] on button "Save" at bounding box center [1239, 736] width 58 height 24
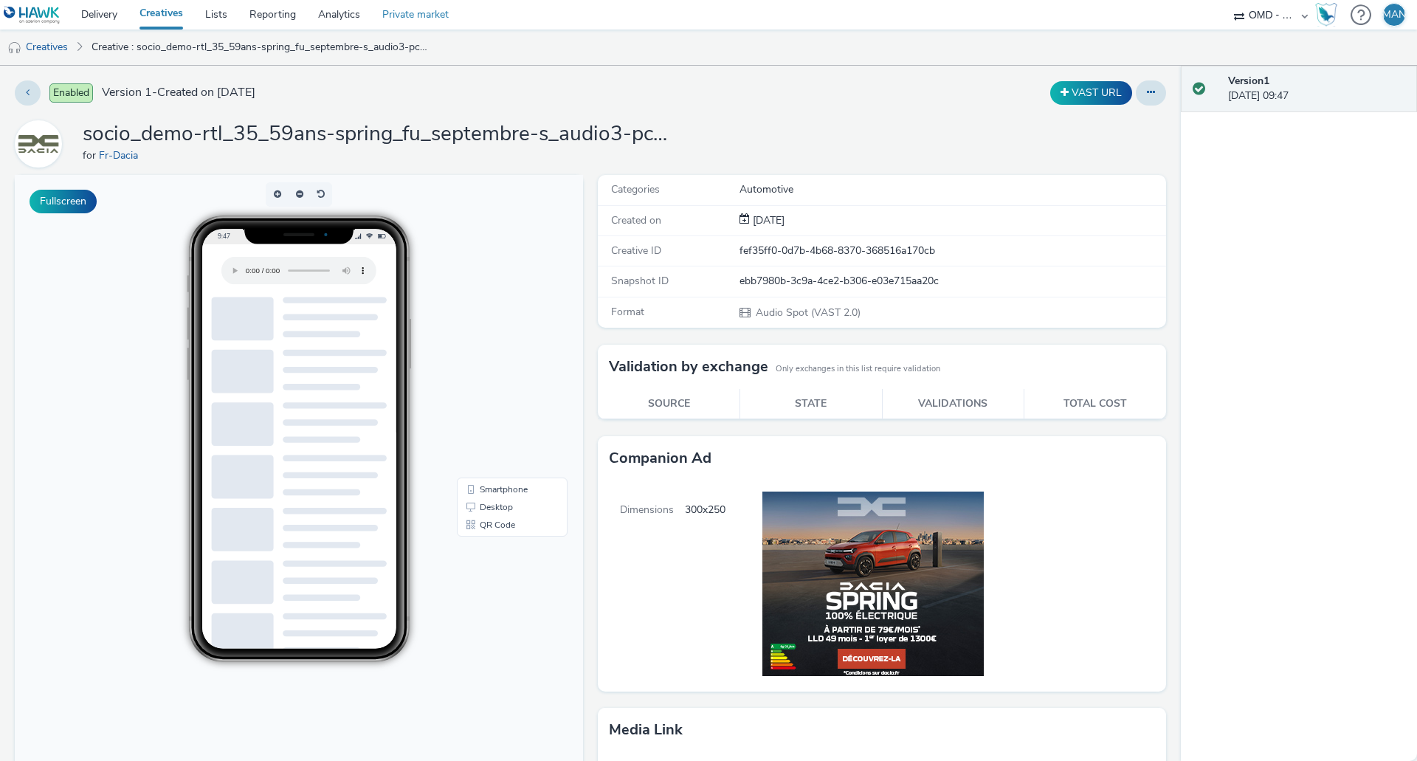
click at [410, 11] on link "Private market" at bounding box center [415, 15] width 89 height 30
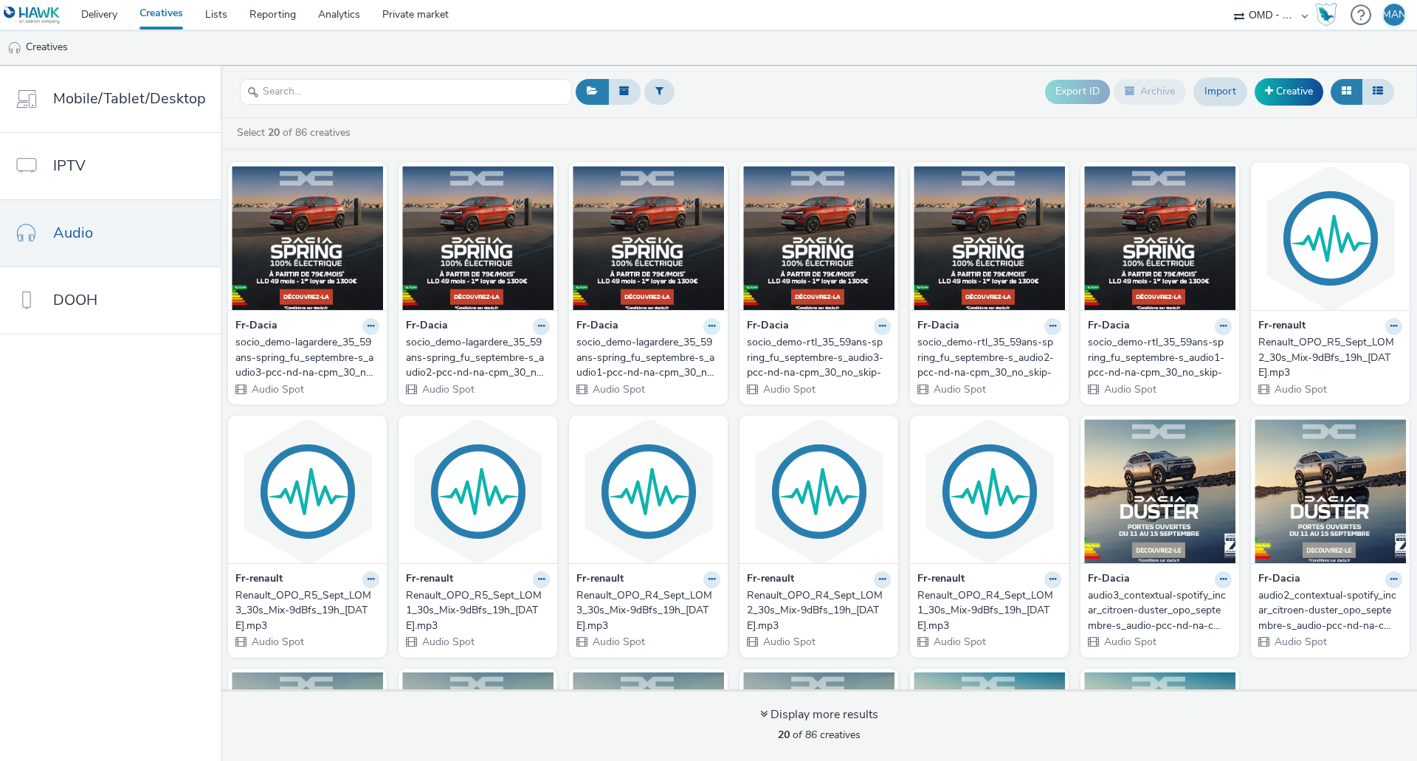
click at [709, 327] on icon at bounding box center [712, 326] width 7 height 9
click at [686, 352] on link "Edit" at bounding box center [665, 352] width 111 height 30
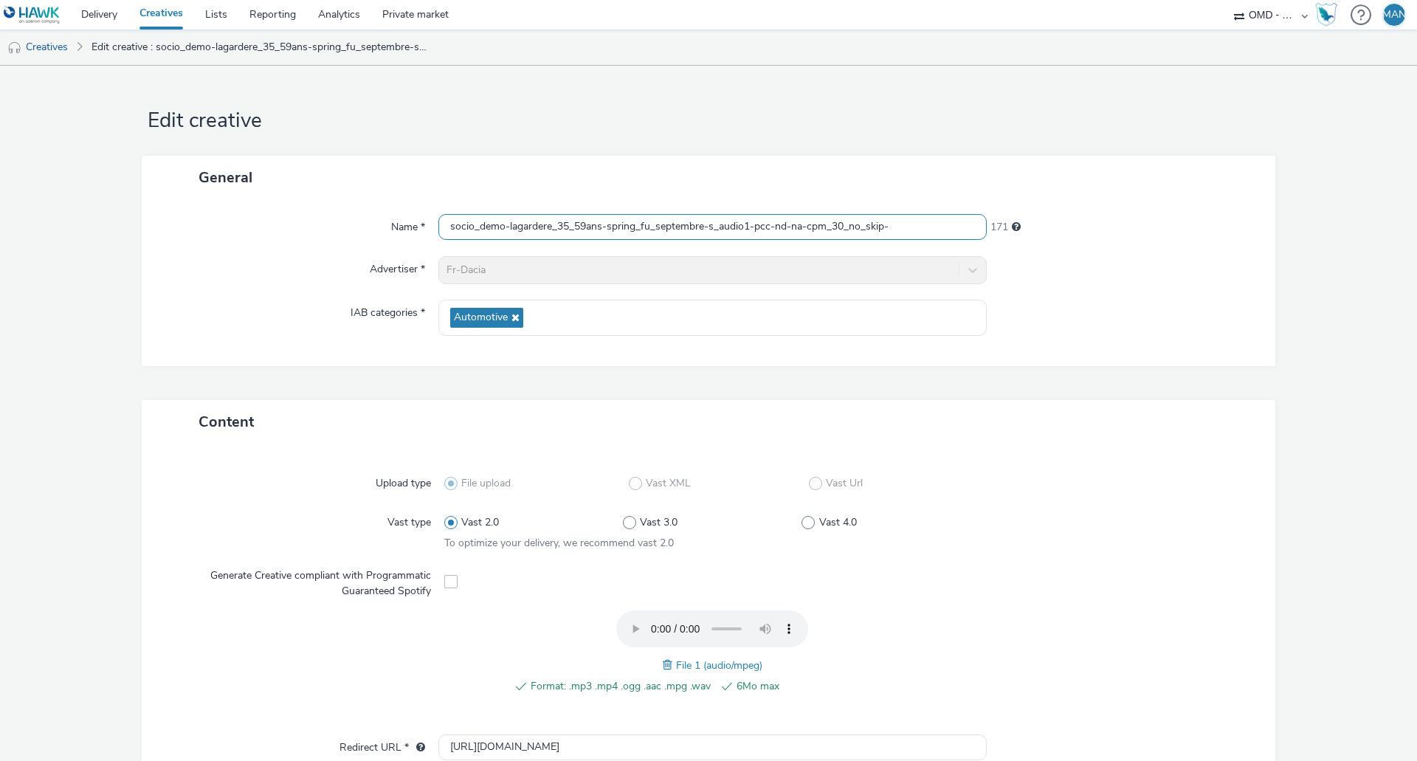
click at [906, 218] on input "socio_demo-lagardere_35_59ans-spring_fu_septembre-s_audio1-pcc-nd-na-cpm_30_no_…" at bounding box center [712, 227] width 548 height 26
click at [906, 221] on input "socio_demo-lagardere_35_59ans-spring_fu_septembre-s_audio1-pcc-nd-na-cpm_30_no_…" at bounding box center [712, 227] width 548 height 26
paste input "europe1 _35_59ans-spring_fu_septembre-s_audio"
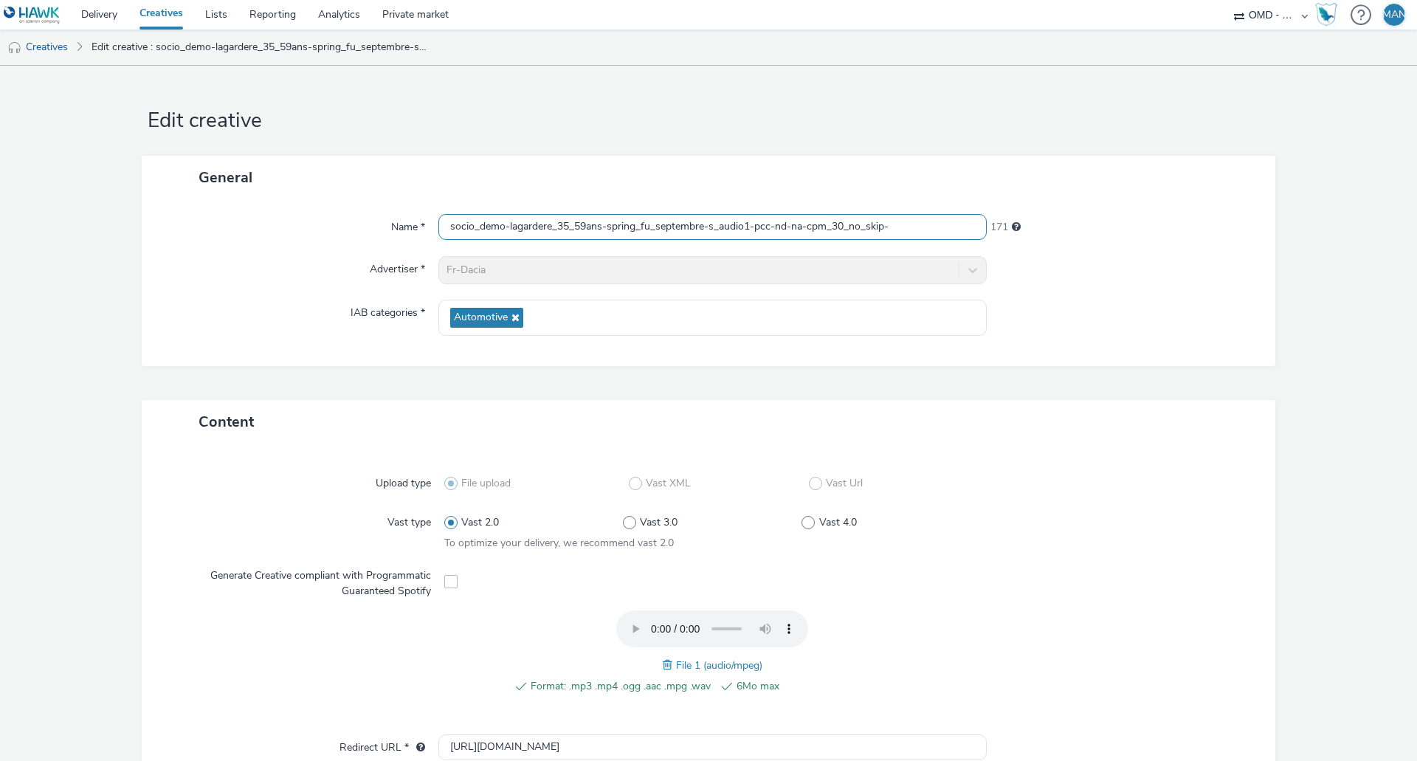
type input "socio_demo-europe1 _35_59ans-spring_fu_septembre-s_audio-pcc-nd-na-cpm_30_no_sk…"
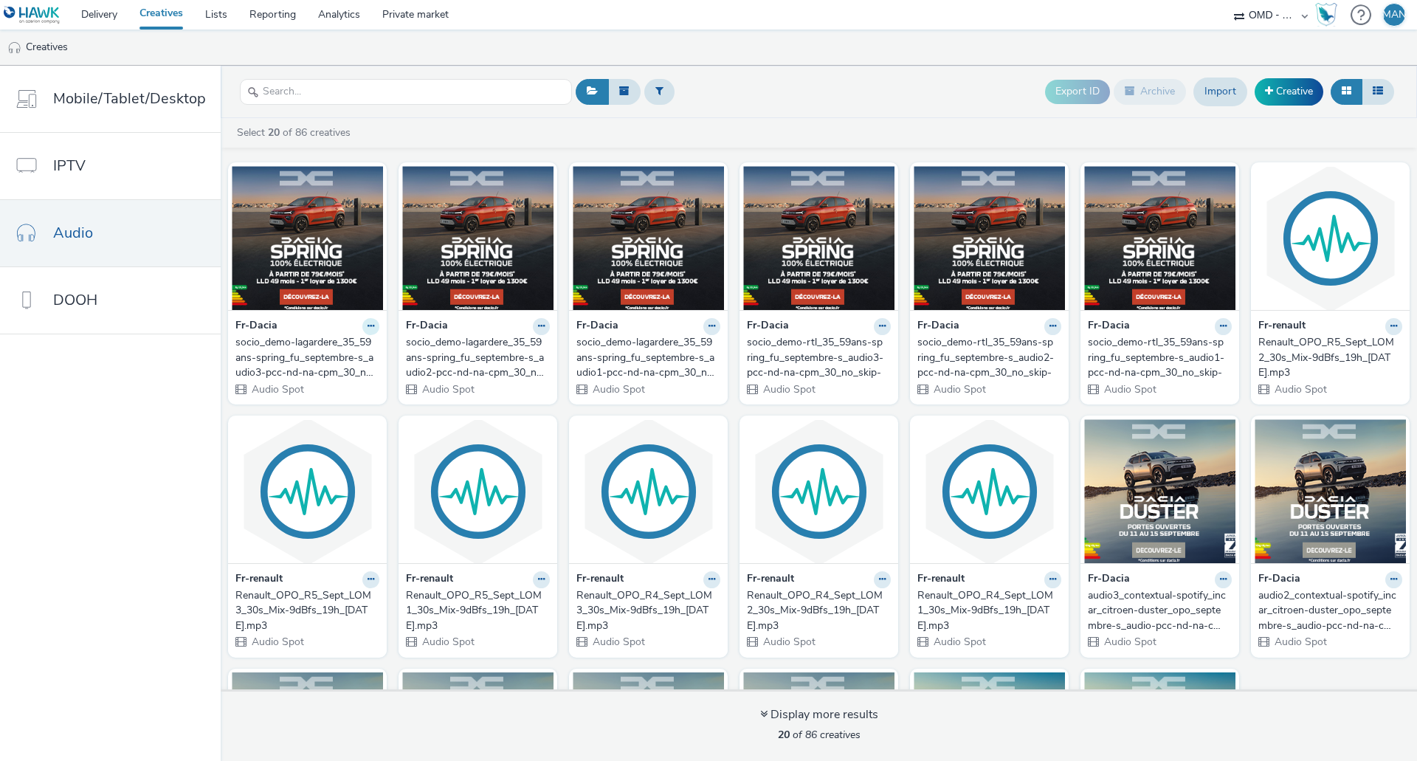
click at [368, 332] on button at bounding box center [370, 326] width 17 height 17
click at [327, 348] on link "Edit" at bounding box center [324, 352] width 111 height 30
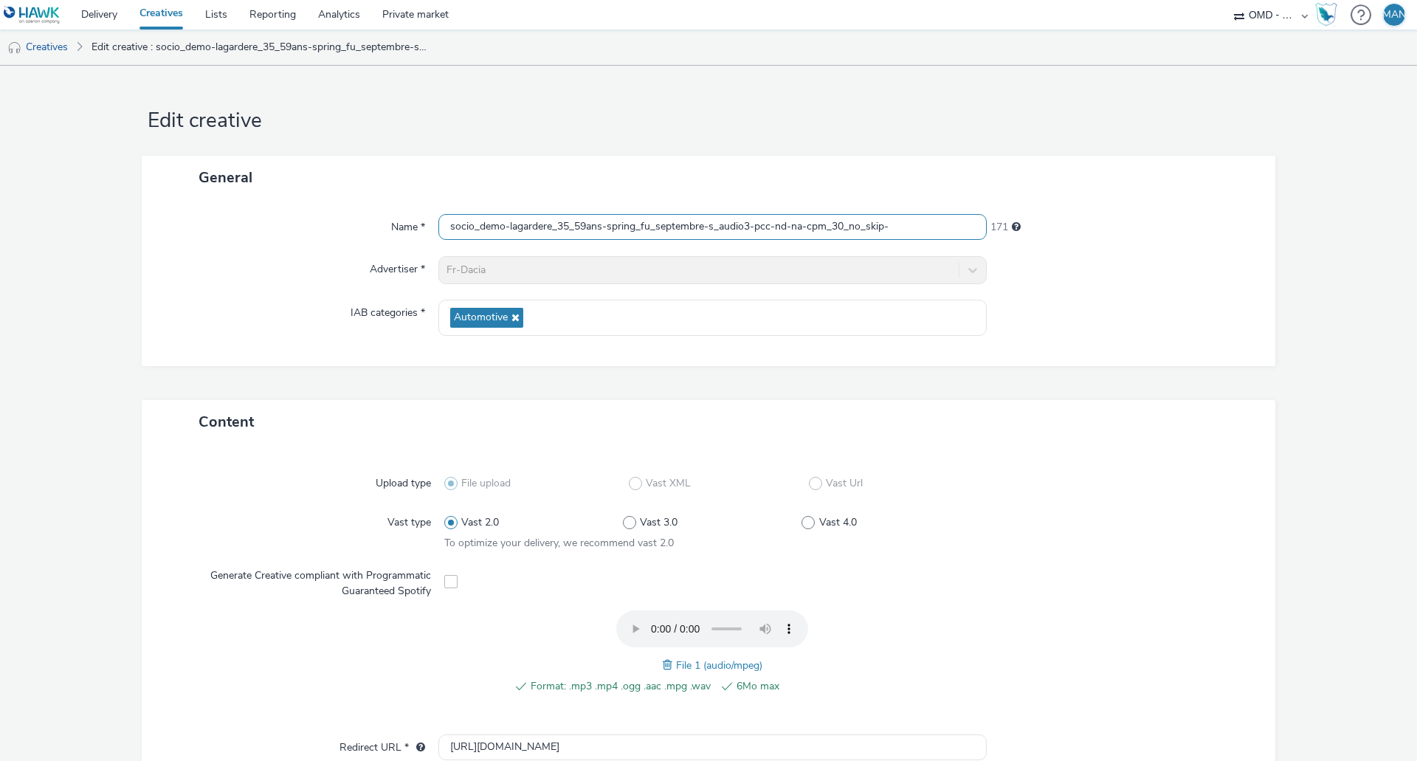
click at [536, 226] on input "socio_demo-lagardere_35_59ans-spring_fu_septembre-s_audio3-pcc-nd-na-cpm_30_no_…" at bounding box center [712, 227] width 548 height 26
drag, startPoint x: 547, startPoint y: 229, endPoint x: 506, endPoint y: 228, distance: 41.3
click at [506, 228] on input "socio_demo-lagardere_35_59ans-spring_fu_septembre-s_audio3-pcc-nd-na-cpm_30_no_…" at bounding box center [712, 227] width 548 height 26
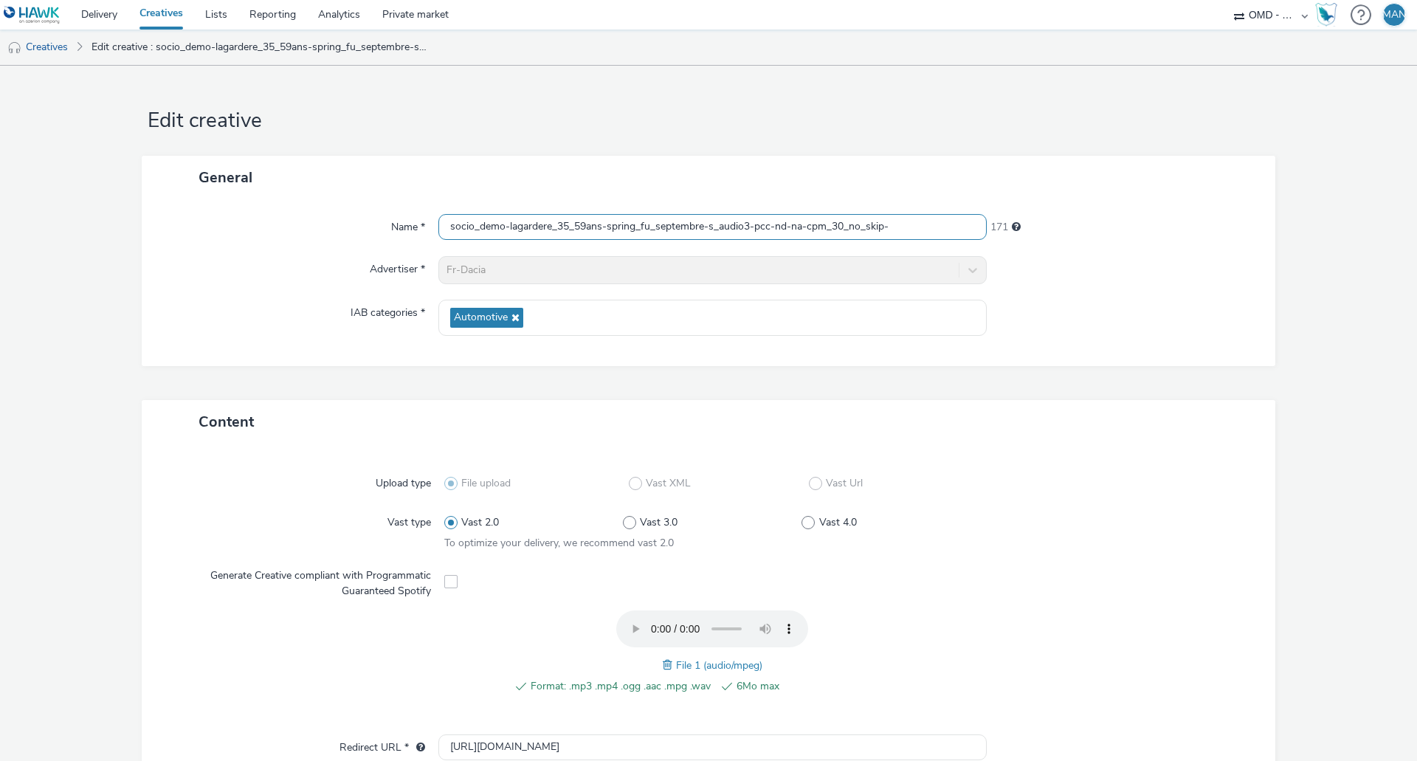
paste input "europe1"
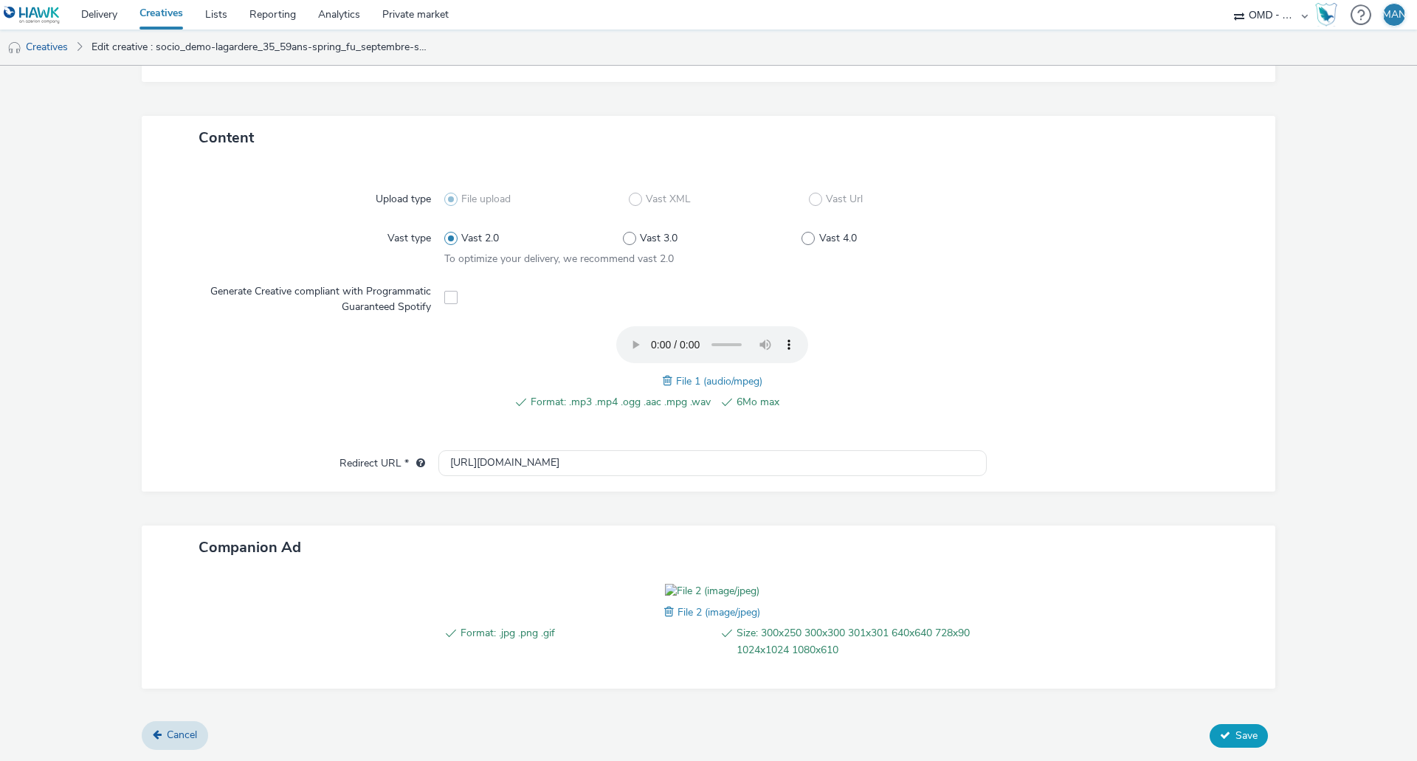
type input "socio_demo-europe1_35_59ans-spring_fu_septembre-s_audio3-pcc-nd-na-cpm_30_no_sk…"
click at [1236, 737] on span "Save" at bounding box center [1247, 736] width 22 height 14
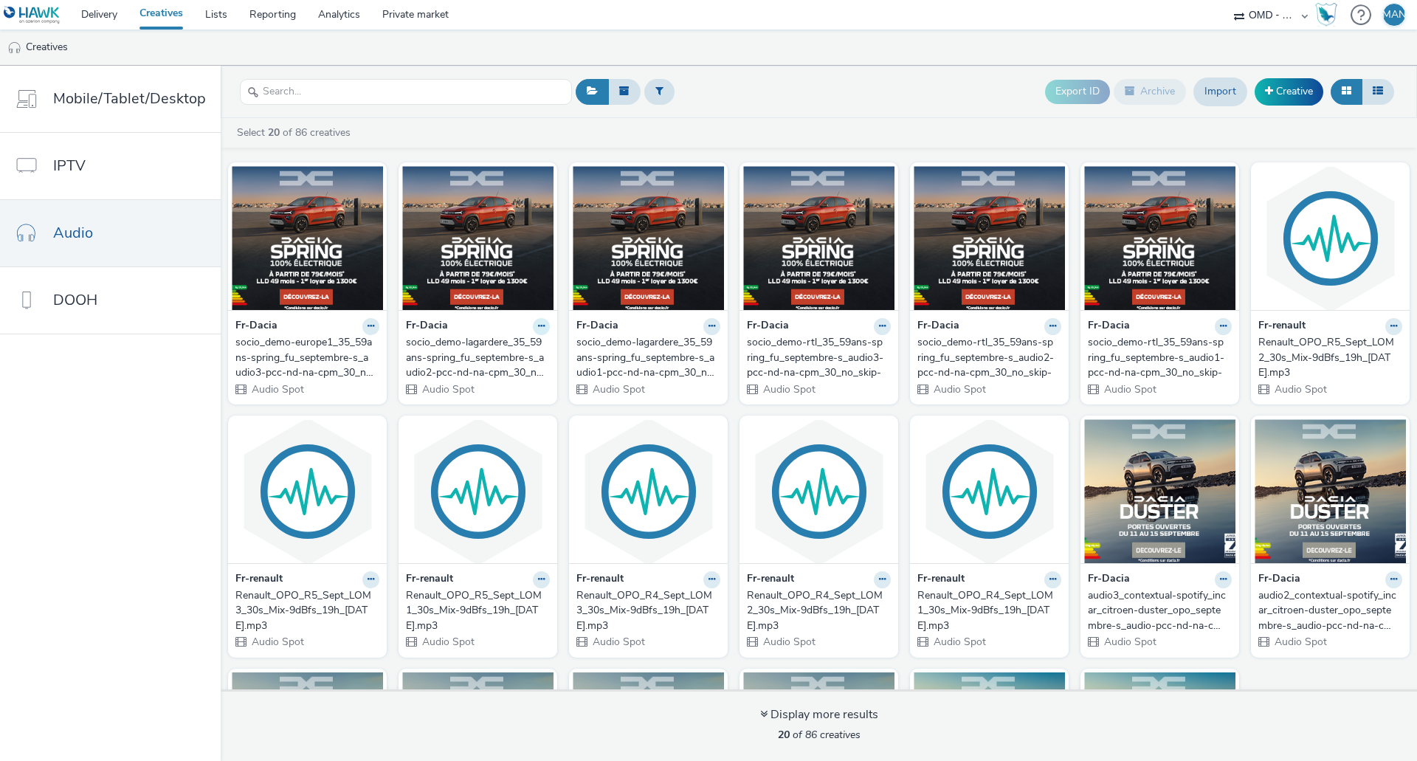
click at [538, 329] on icon at bounding box center [541, 326] width 7 height 9
click at [520, 353] on link "Edit" at bounding box center [494, 352] width 111 height 30
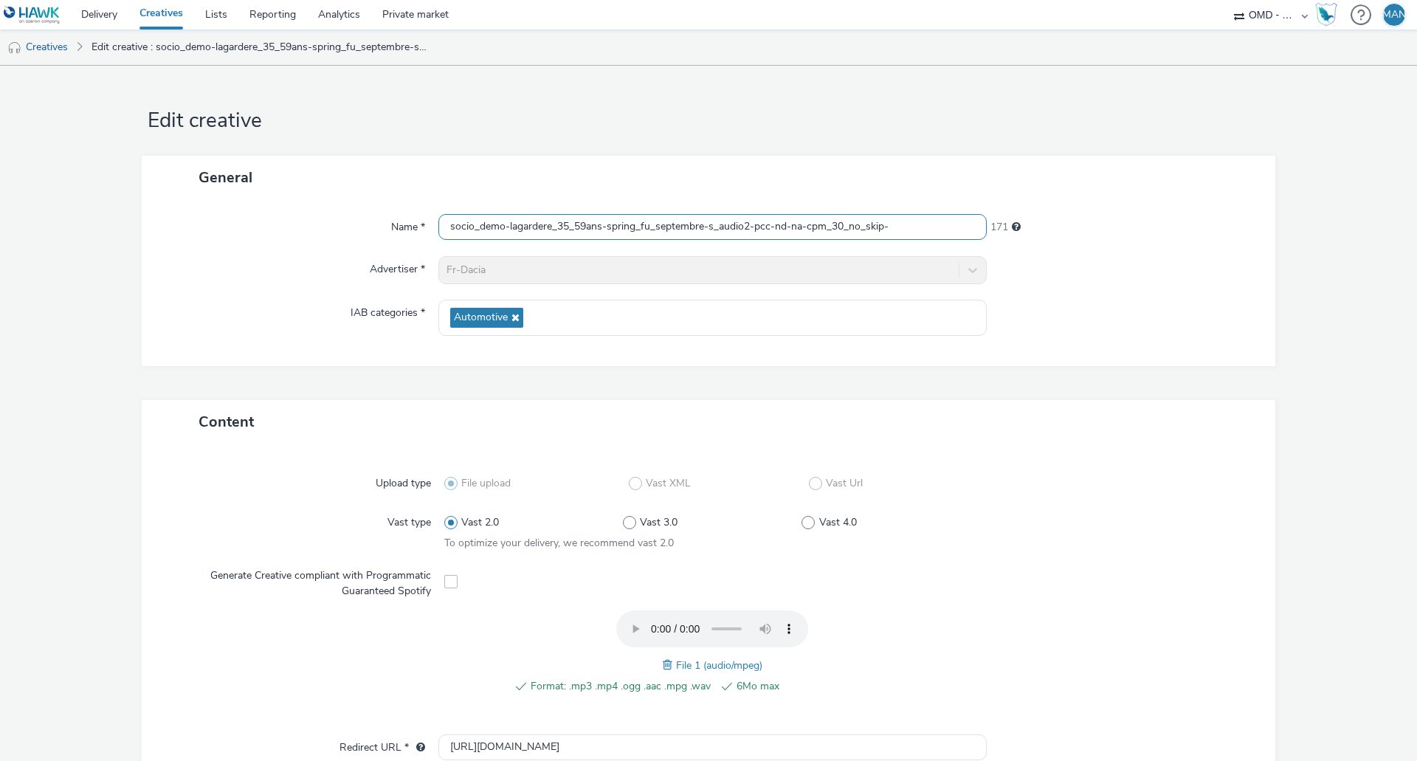
drag, startPoint x: 548, startPoint y: 229, endPoint x: 508, endPoint y: 229, distance: 40.6
click at [508, 229] on input "socio_demo-lagardere_35_59ans-spring_fu_septembre-s_audio2-pcc-nd-na-cpm_30_no_…" at bounding box center [712, 227] width 548 height 26
click at [510, 227] on input "socio_demo-lagardere_35_59ans-spring_fu_septembre-s_audio2-pcc-nd-na-cpm_30_no_…" at bounding box center [712, 227] width 548 height 26
drag, startPoint x: 506, startPoint y: 226, endPoint x: 548, endPoint y: 226, distance: 42.8
click at [548, 226] on input "socio_demo-lagardere_35_59ans-spring_fu_septembre-s_audio2-pcc-nd-na-cpm_30_no_…" at bounding box center [712, 227] width 548 height 26
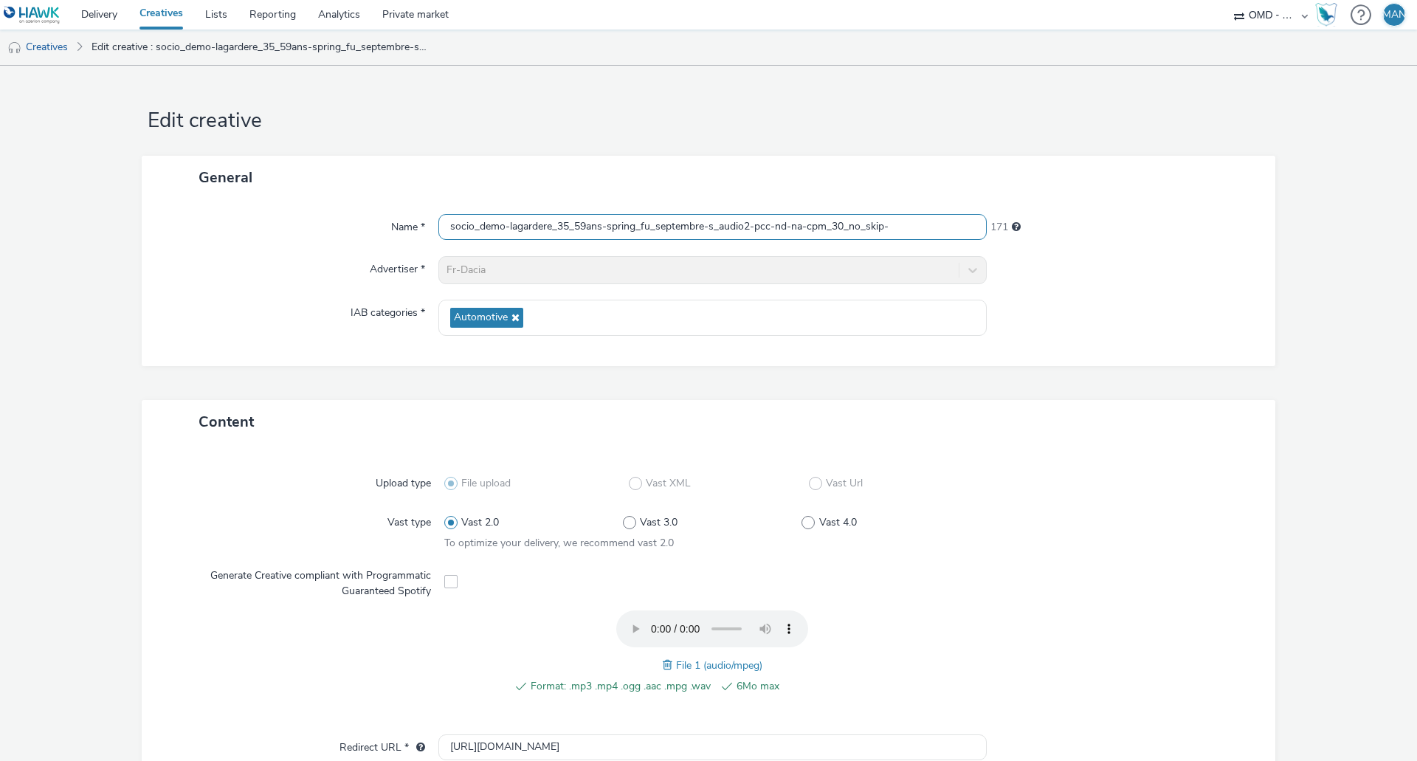
paste input "europe1"
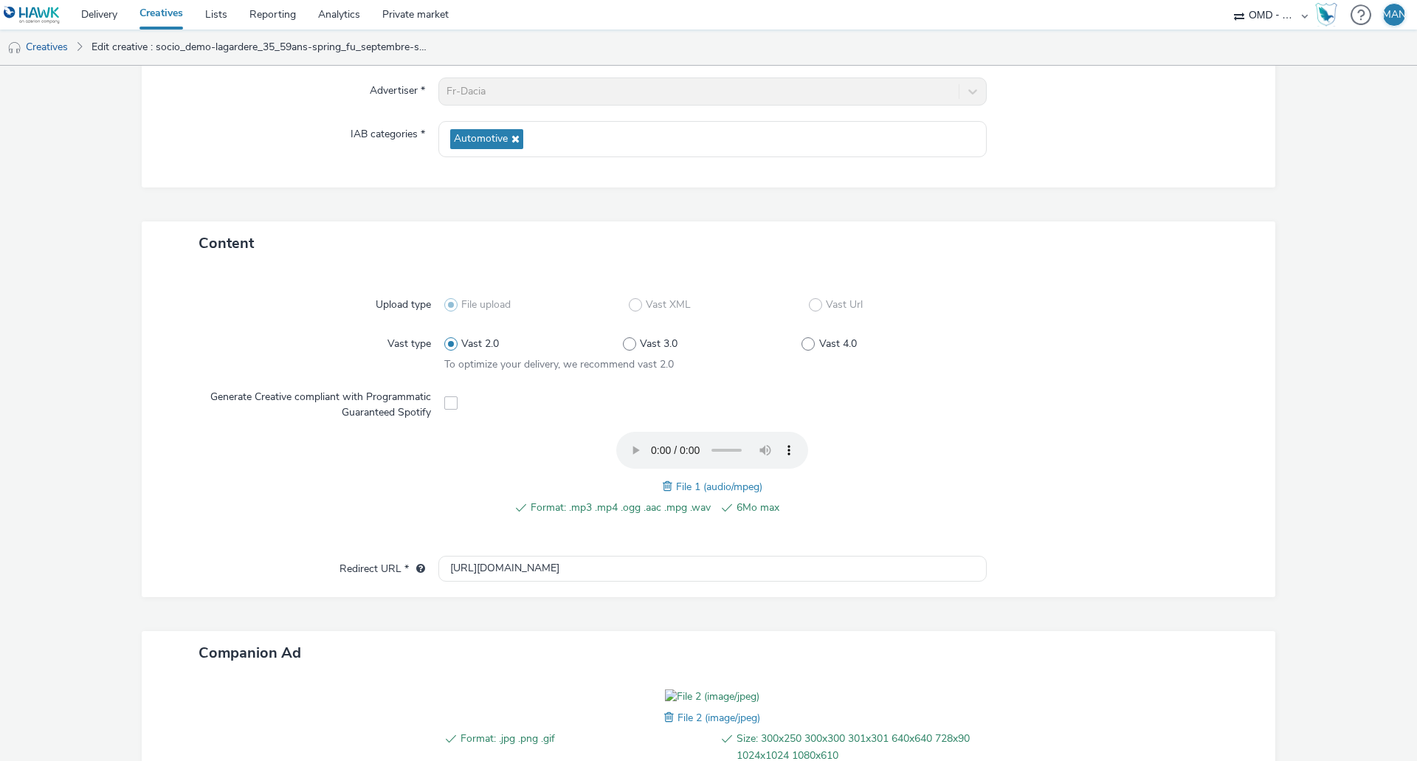
scroll to position [369, 0]
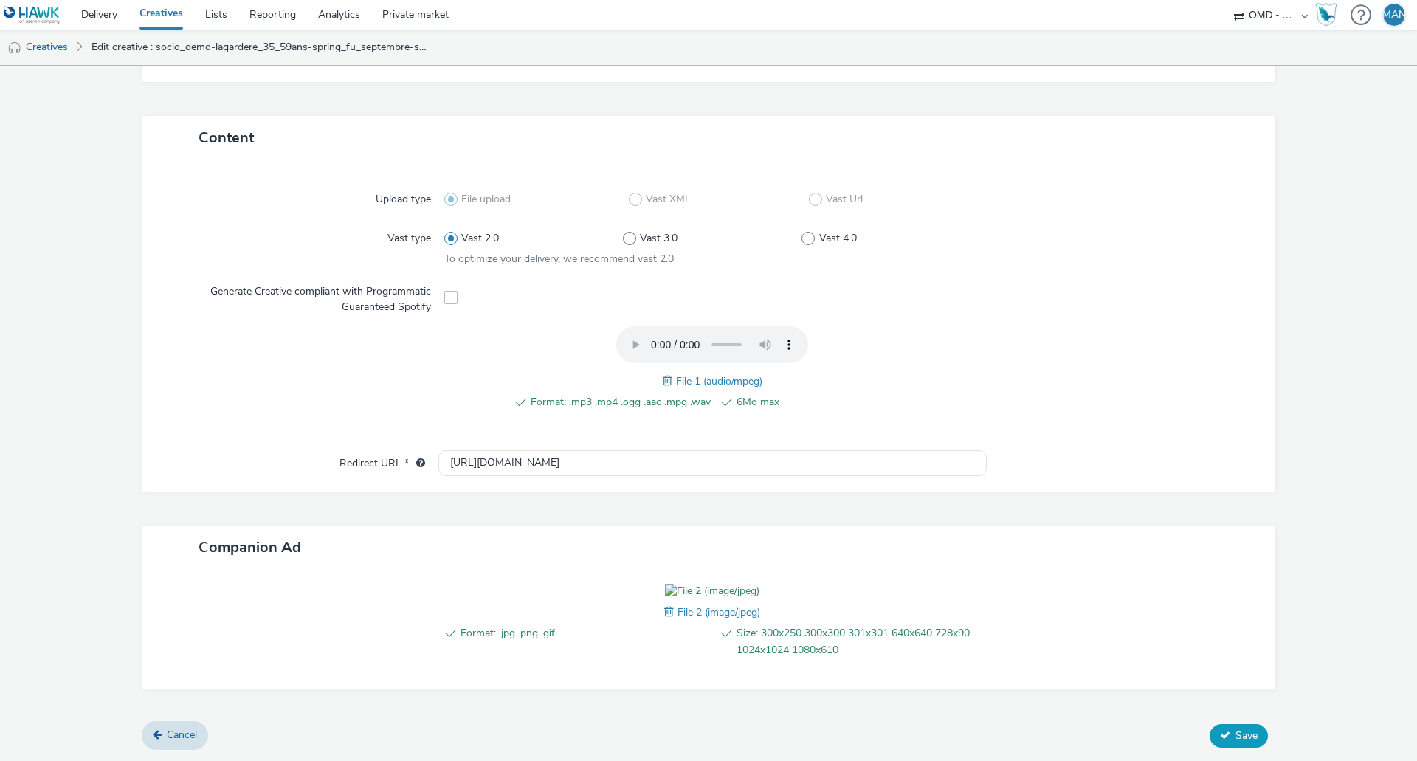
type input "socio_demo-europe1_35_59ans-spring_fu_septembre-s_audio2-pcc-nd-na-cpm_30_no_sk…"
click at [1220, 737] on icon at bounding box center [1225, 735] width 10 height 10
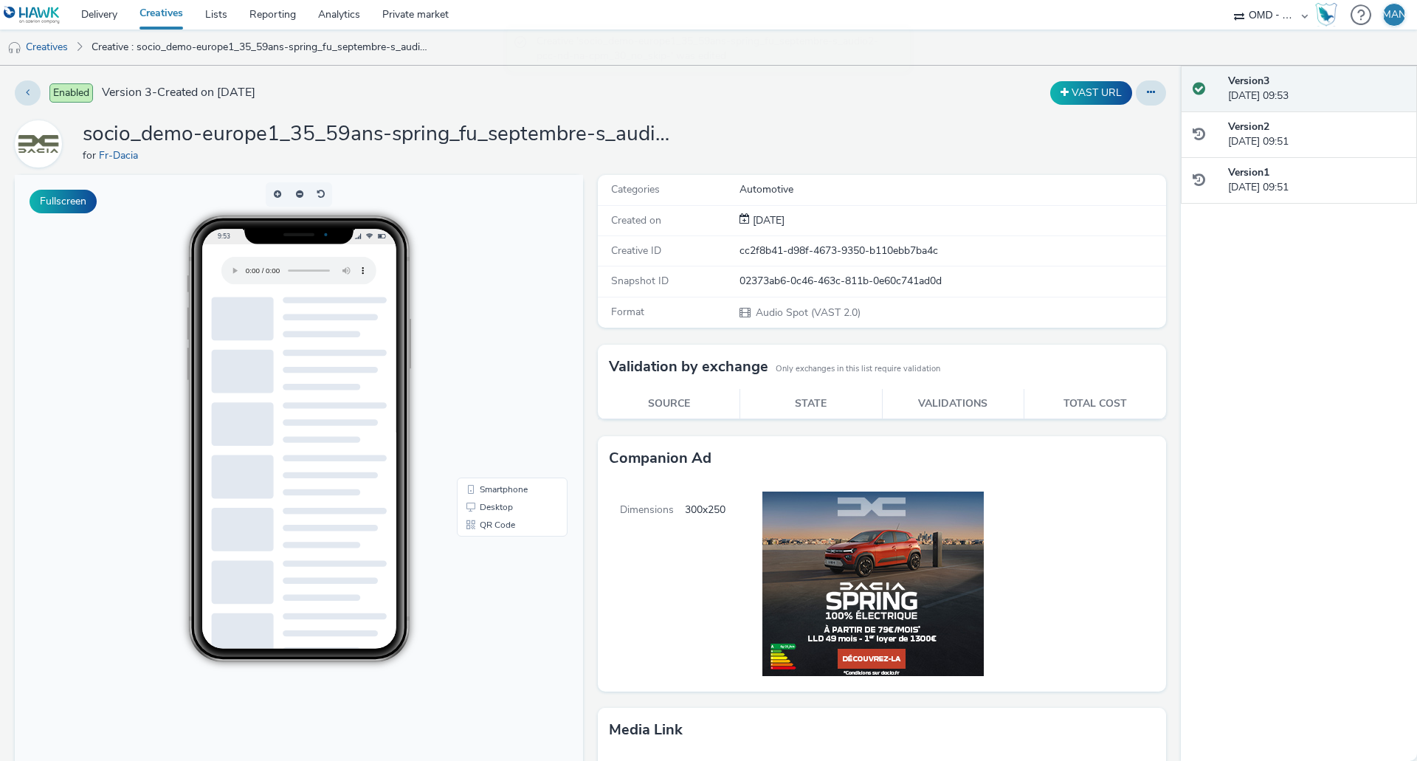
click at [174, 16] on link "Creatives" at bounding box center [161, 15] width 66 height 30
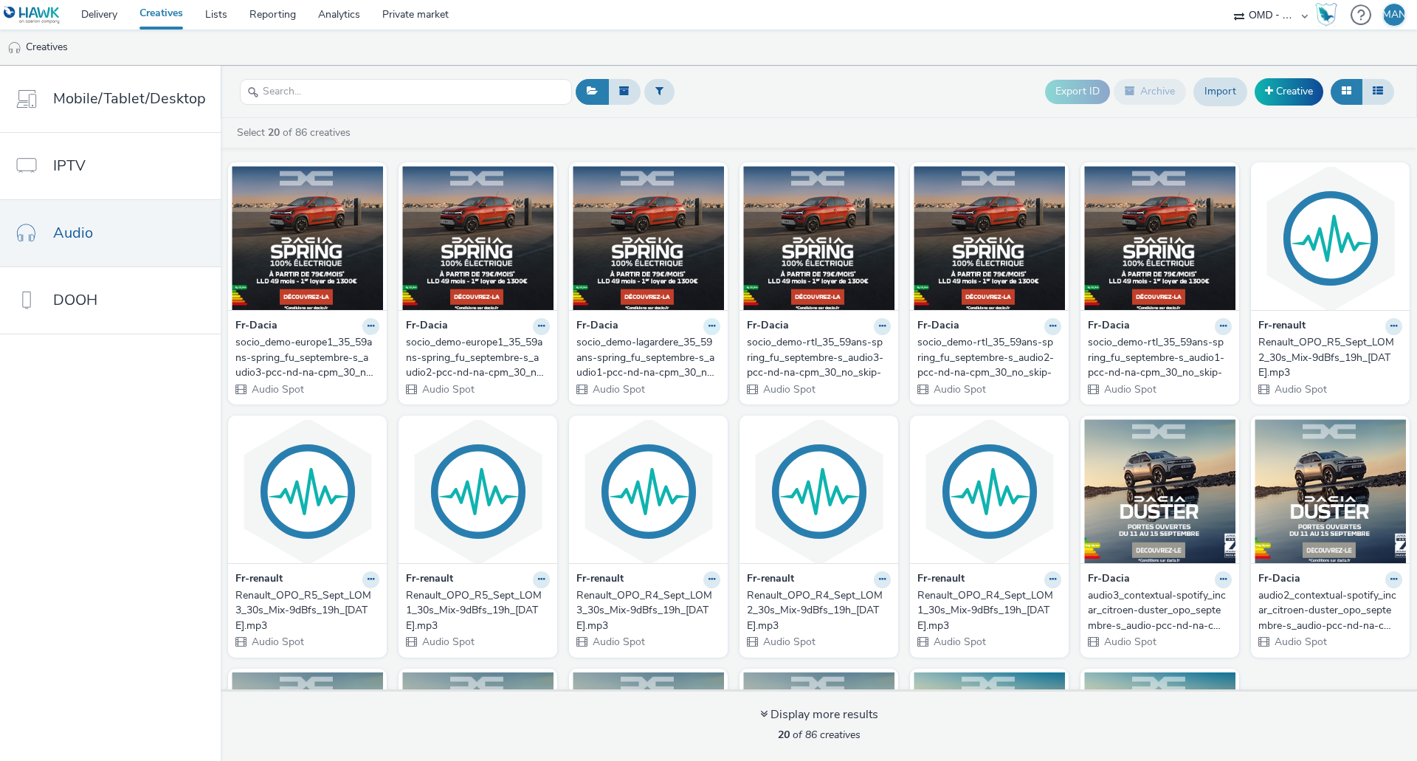
click at [709, 325] on button at bounding box center [711, 326] width 17 height 17
click at [669, 349] on link "Edit" at bounding box center [665, 352] width 111 height 30
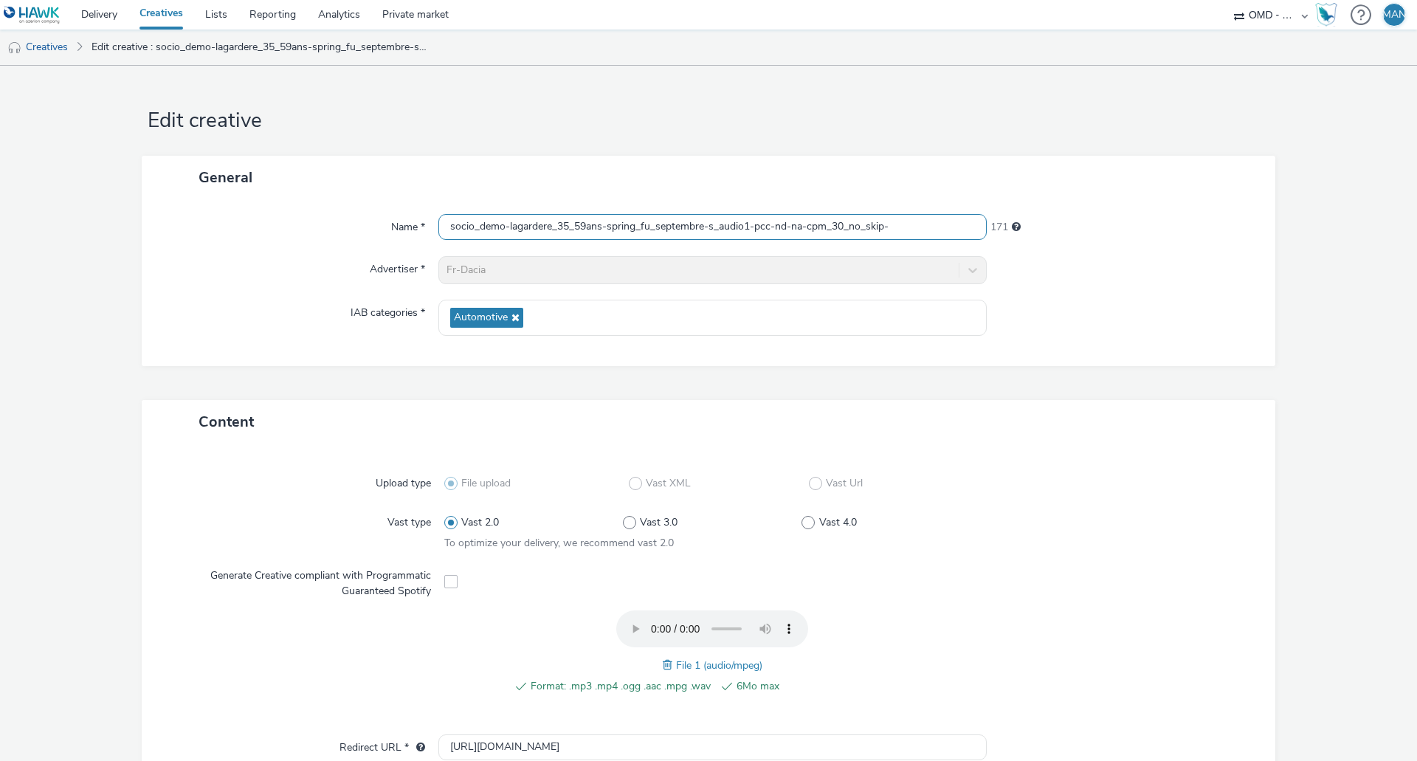
drag, startPoint x: 548, startPoint y: 230, endPoint x: 506, endPoint y: 228, distance: 42.1
click at [506, 228] on input "socio_demo-lagardere_35_59ans-spring_fu_septembre-s_audio1-pcc-nd-na-cpm_30_no_…" at bounding box center [712, 227] width 548 height 26
paste input "europe1"
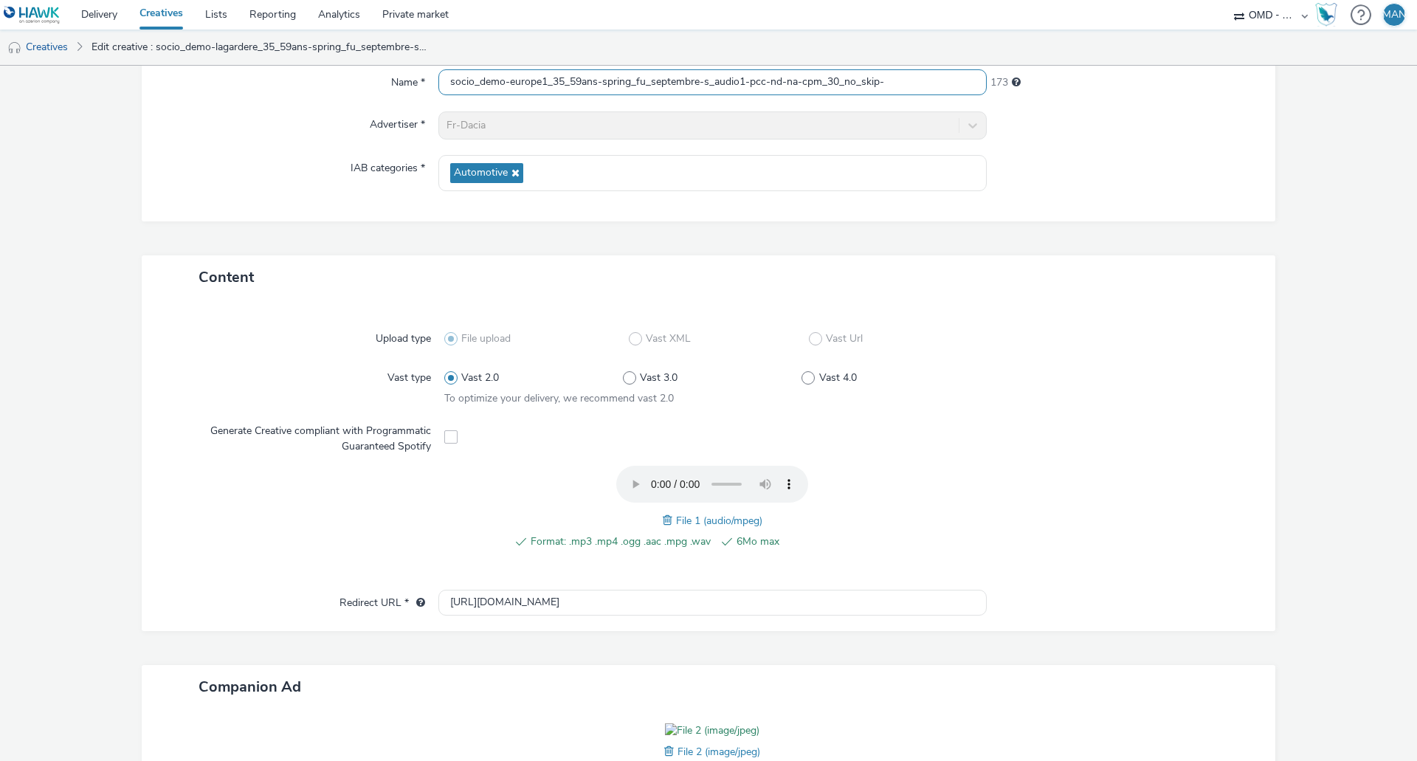
scroll to position [369, 0]
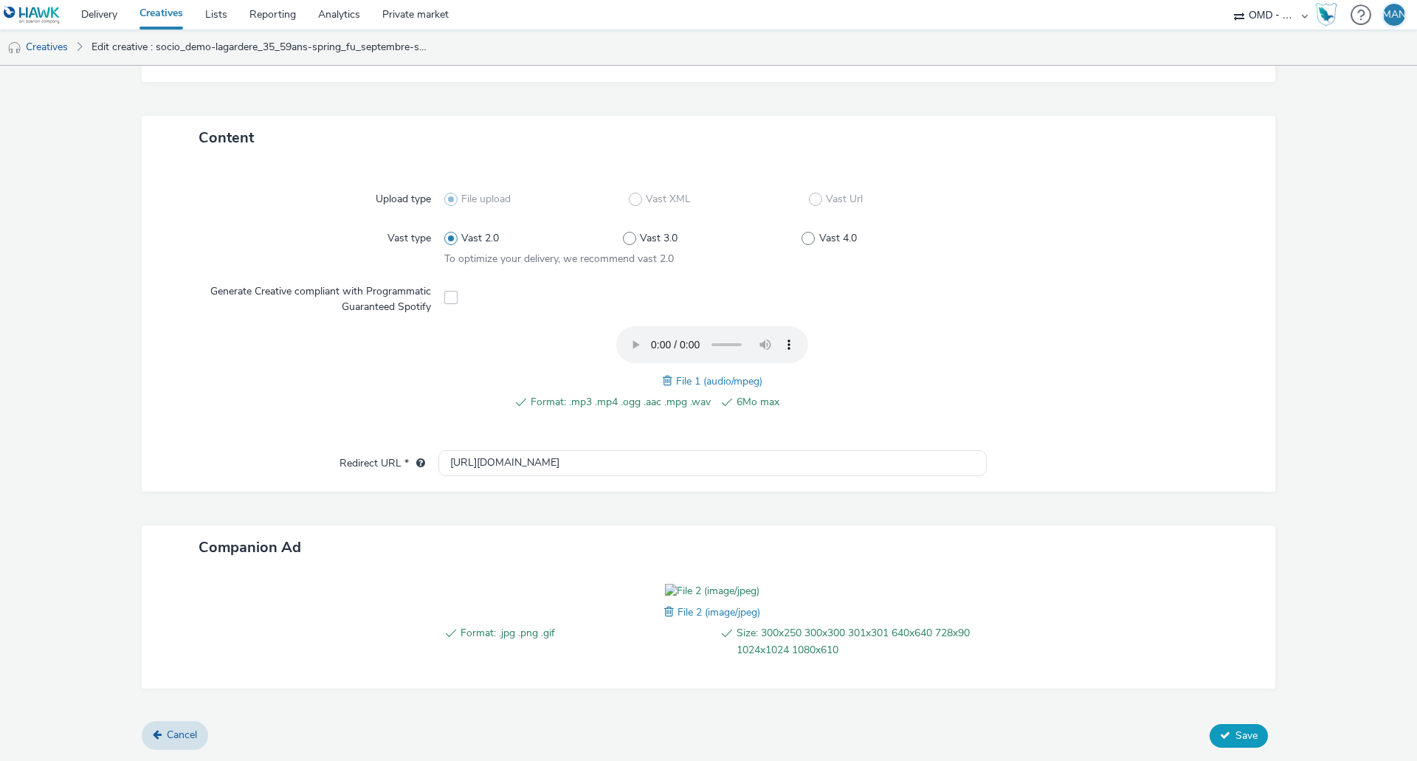
type input "socio_demo-europe1_35_59ans-spring_fu_septembre-s_audio1-pcc-nd-na-cpm_30_no_sk…"
click at [1220, 731] on icon at bounding box center [1225, 735] width 10 height 10
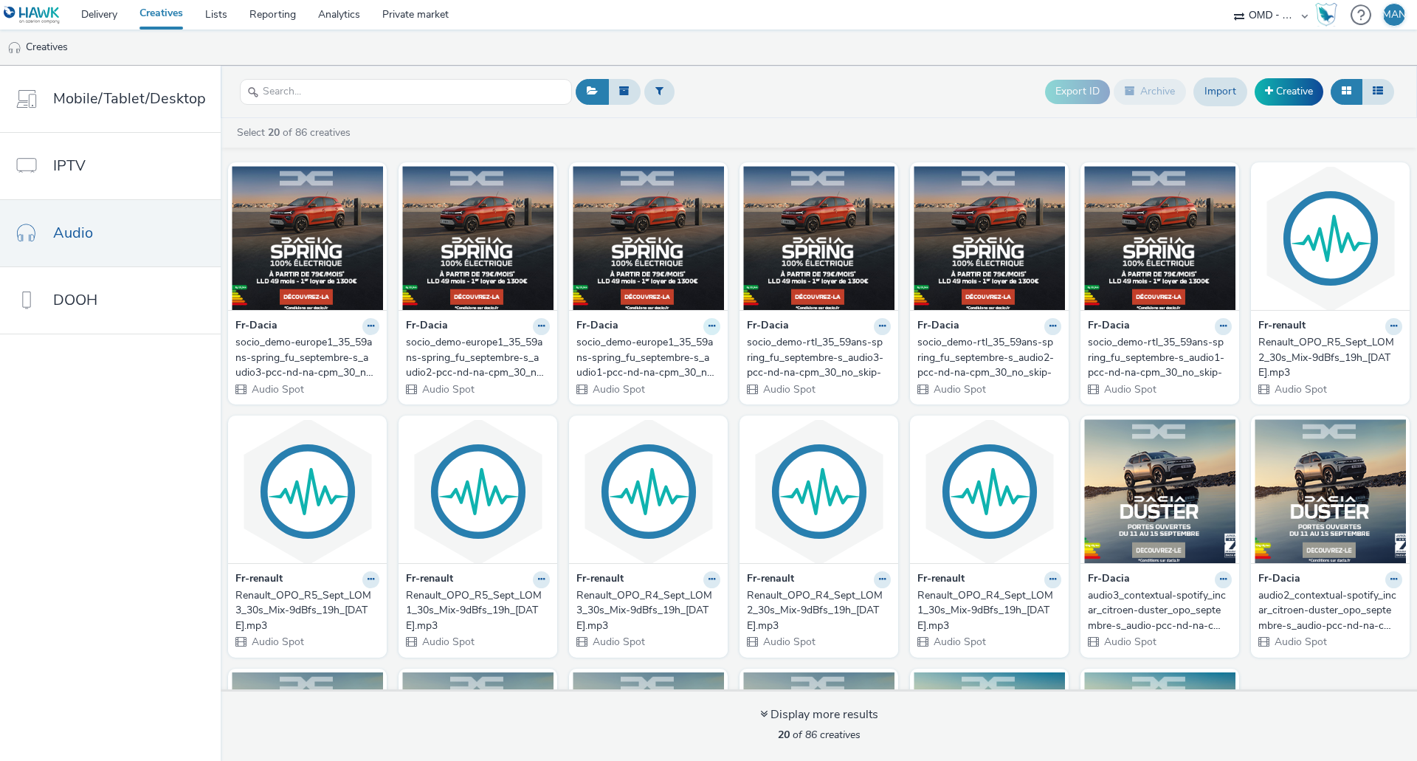
click at [709, 330] on icon at bounding box center [712, 326] width 7 height 9
click at [665, 376] on link "Duplicate" at bounding box center [665, 382] width 111 height 30
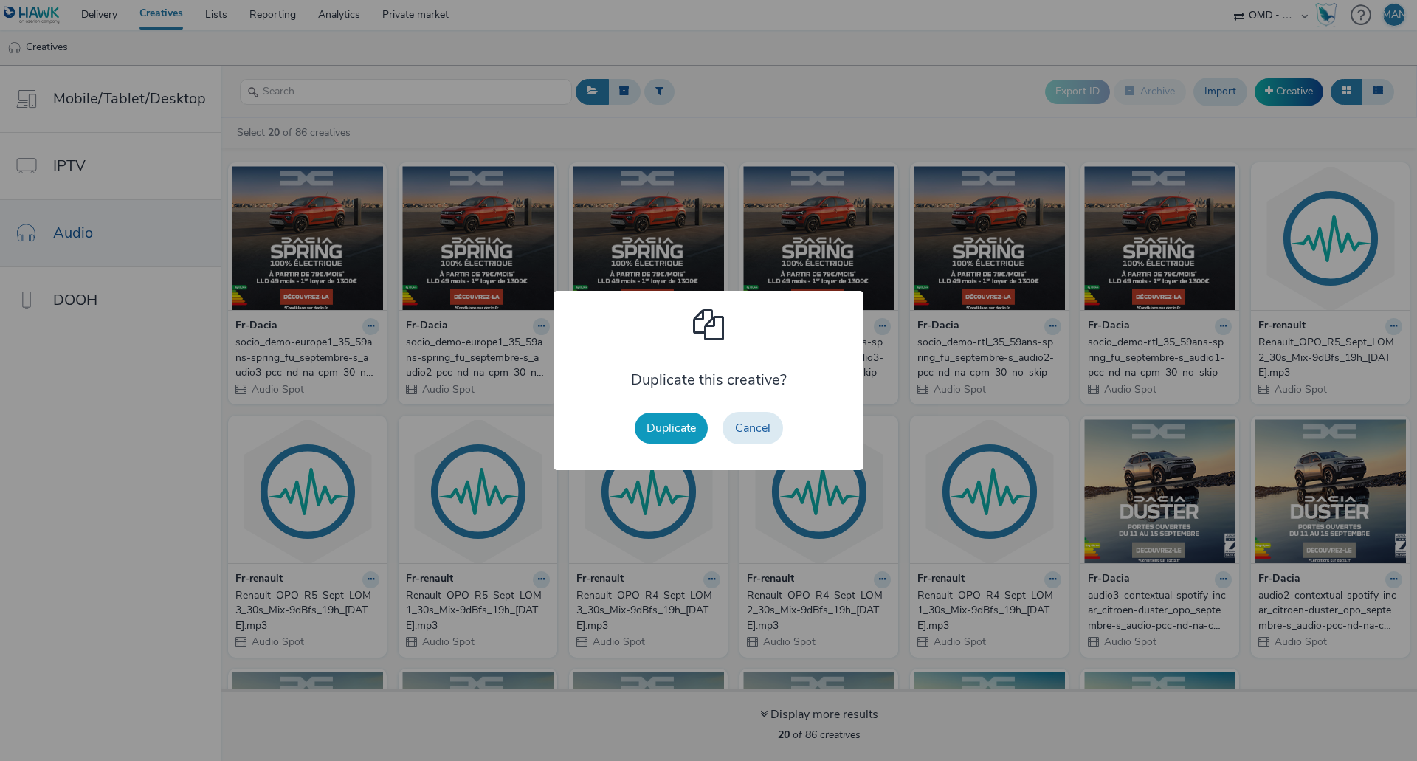
click at [667, 429] on button "Duplicate" at bounding box center [671, 428] width 73 height 31
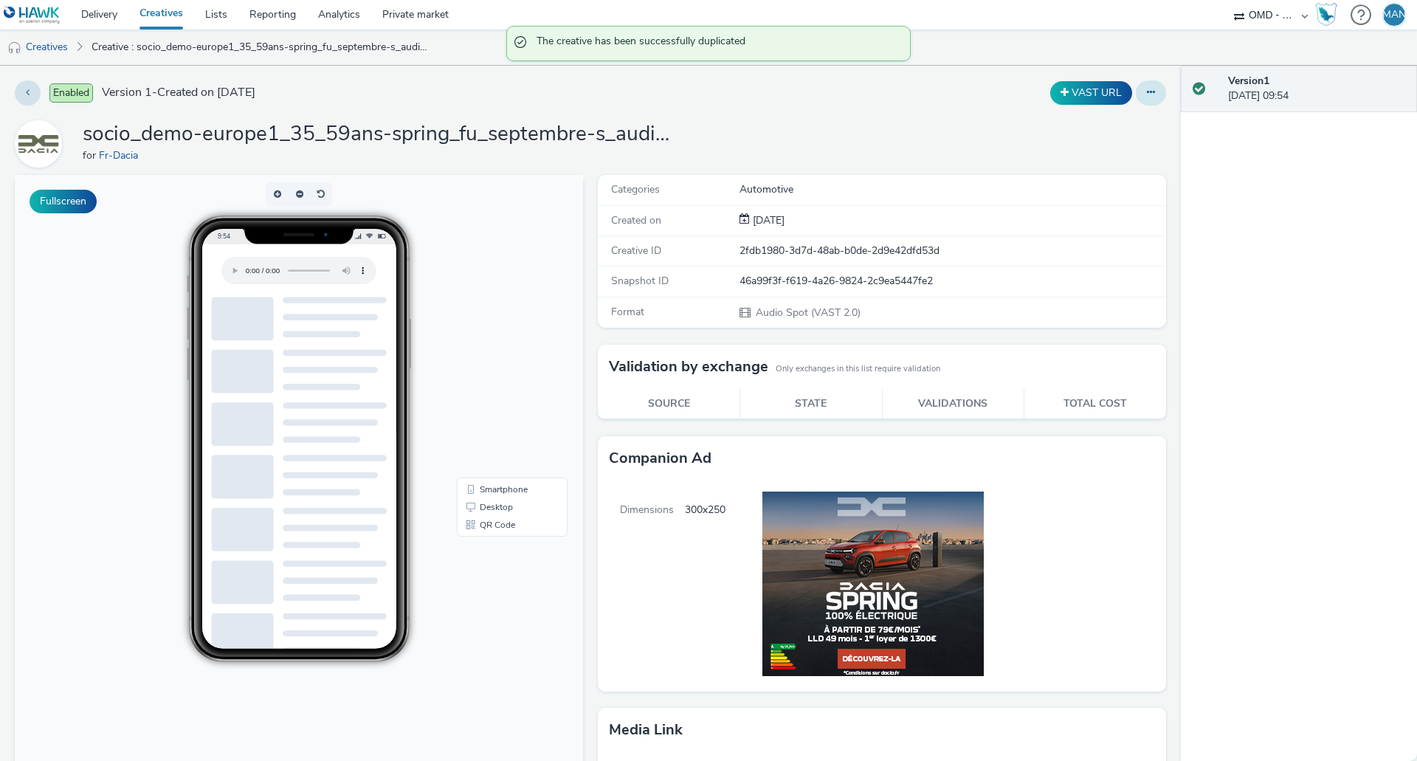
click at [1147, 97] on icon at bounding box center [1151, 92] width 8 height 10
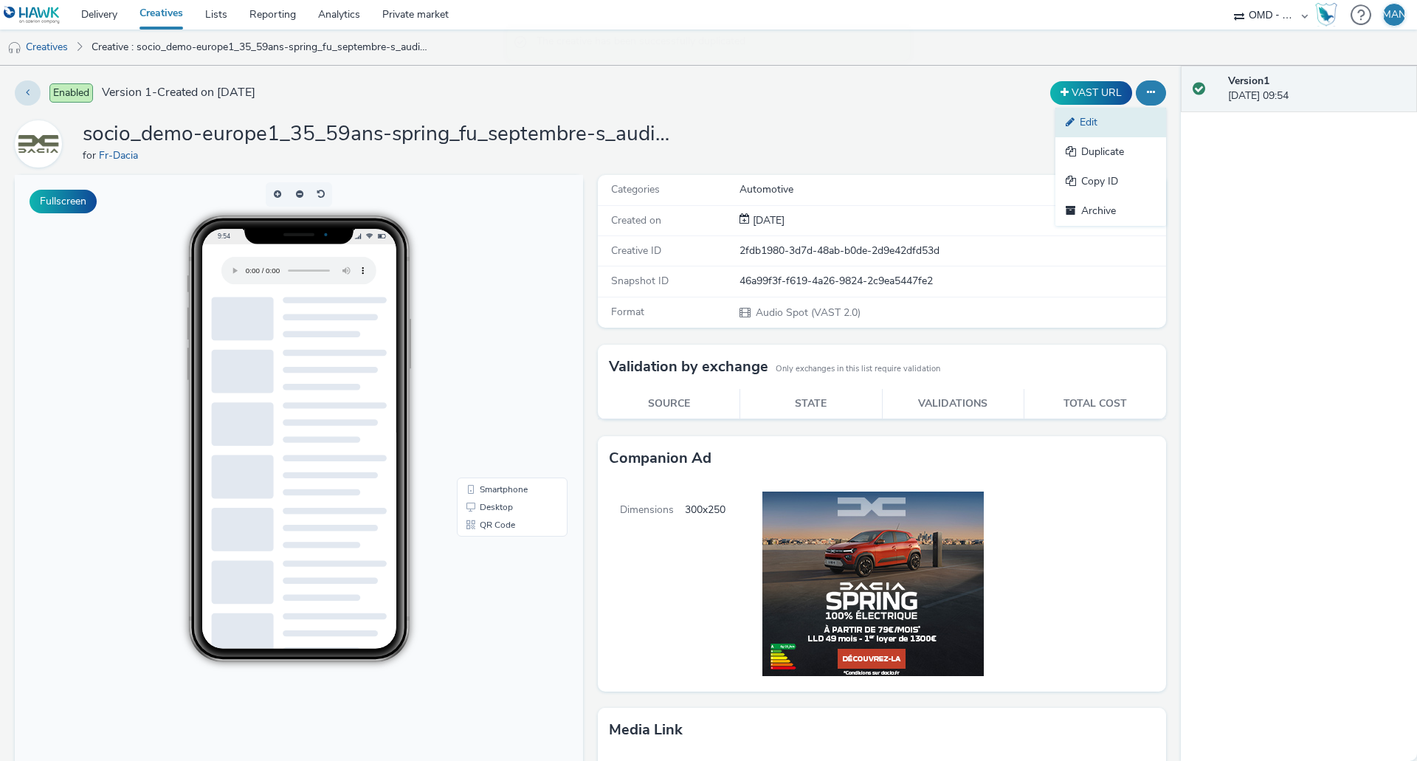
click at [1087, 127] on link "Edit" at bounding box center [1111, 123] width 111 height 30
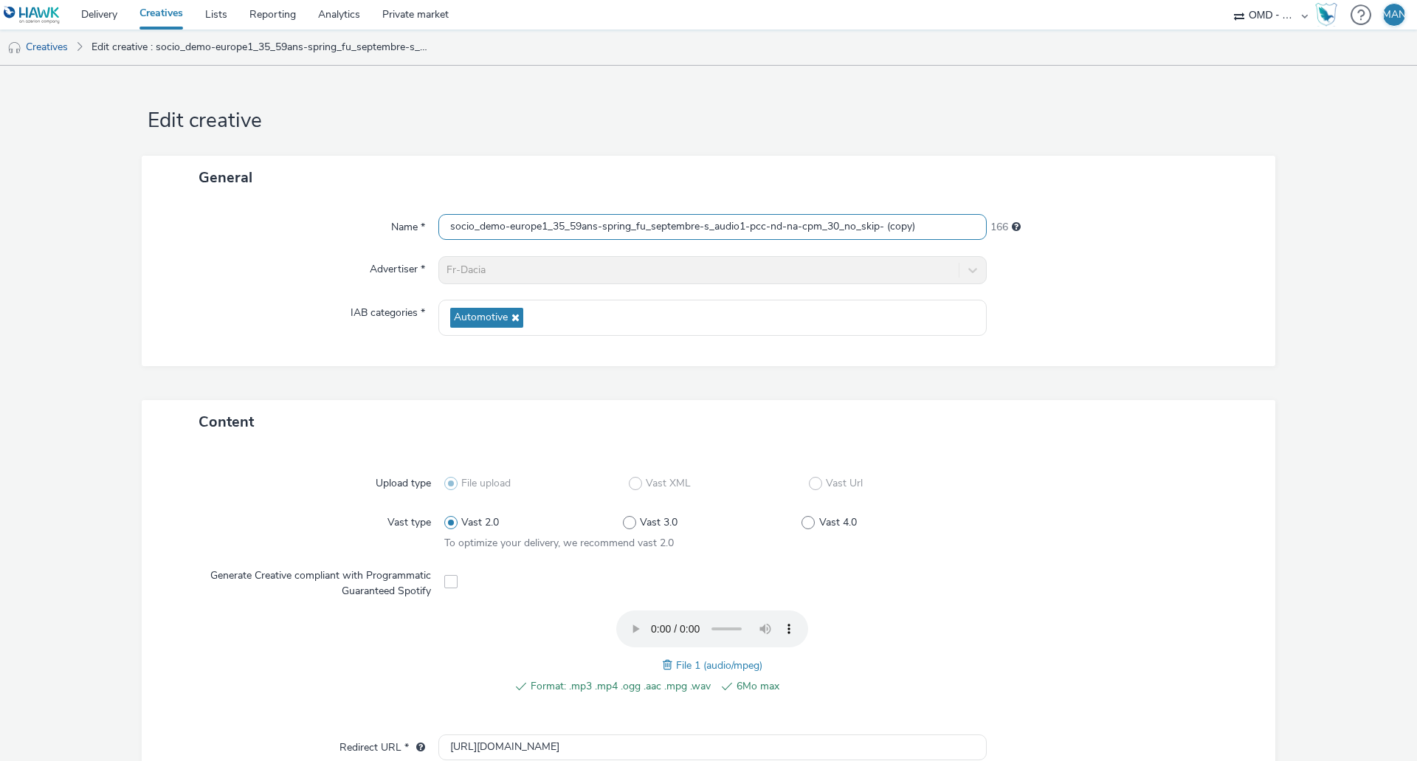
drag, startPoint x: 535, startPoint y: 227, endPoint x: 504, endPoint y: 231, distance: 31.2
click at [504, 231] on input "socio_demo-europe1_35_59ans-spring_fu_septembre-s_audio1-pcc-nd-na-cpm_30_no_sk…" at bounding box center [712, 227] width 548 height 26
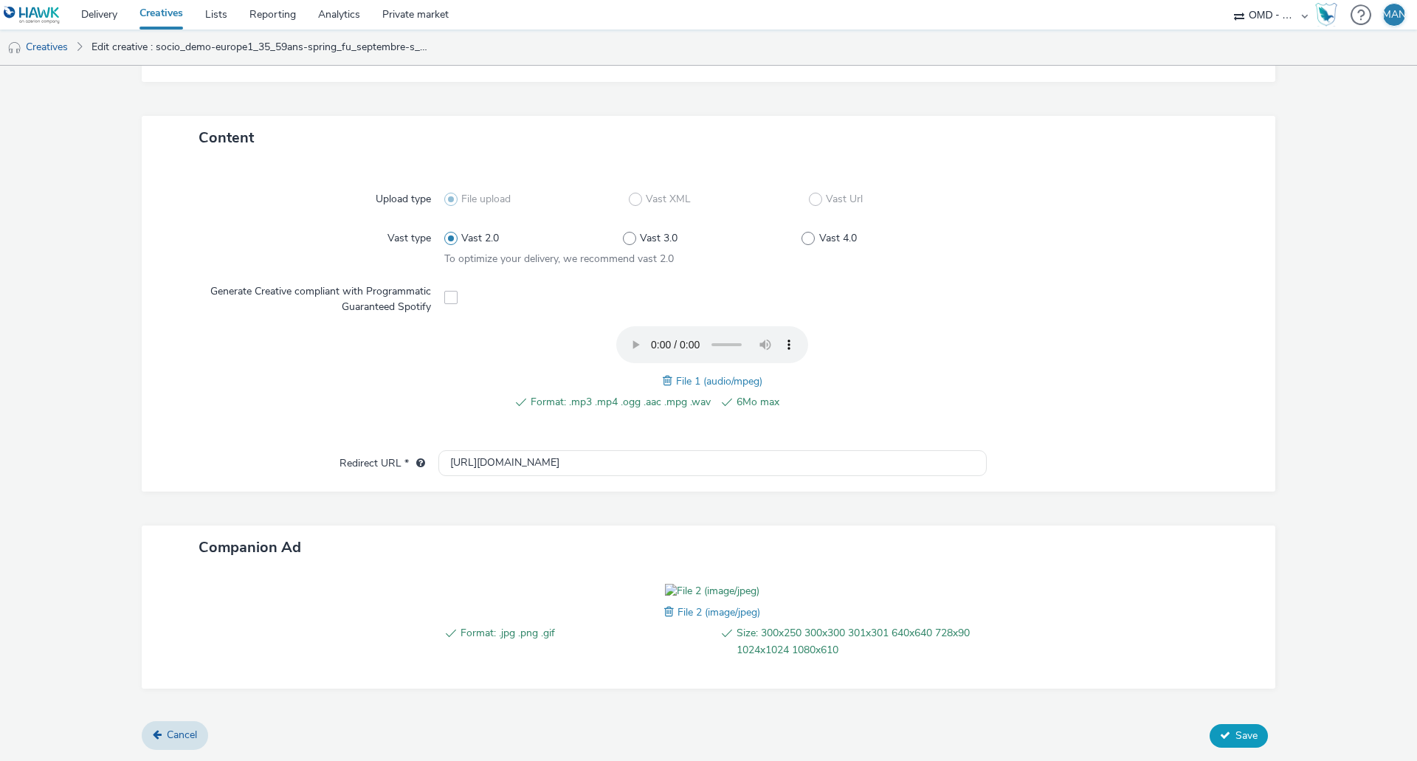
type input "socio_demo-tf1_35_59ans-spring_fu_septembre-s_audio1-pcc-nd-na-cpm_30_no_skip- …"
click at [1236, 737] on span "Save" at bounding box center [1247, 736] width 22 height 14
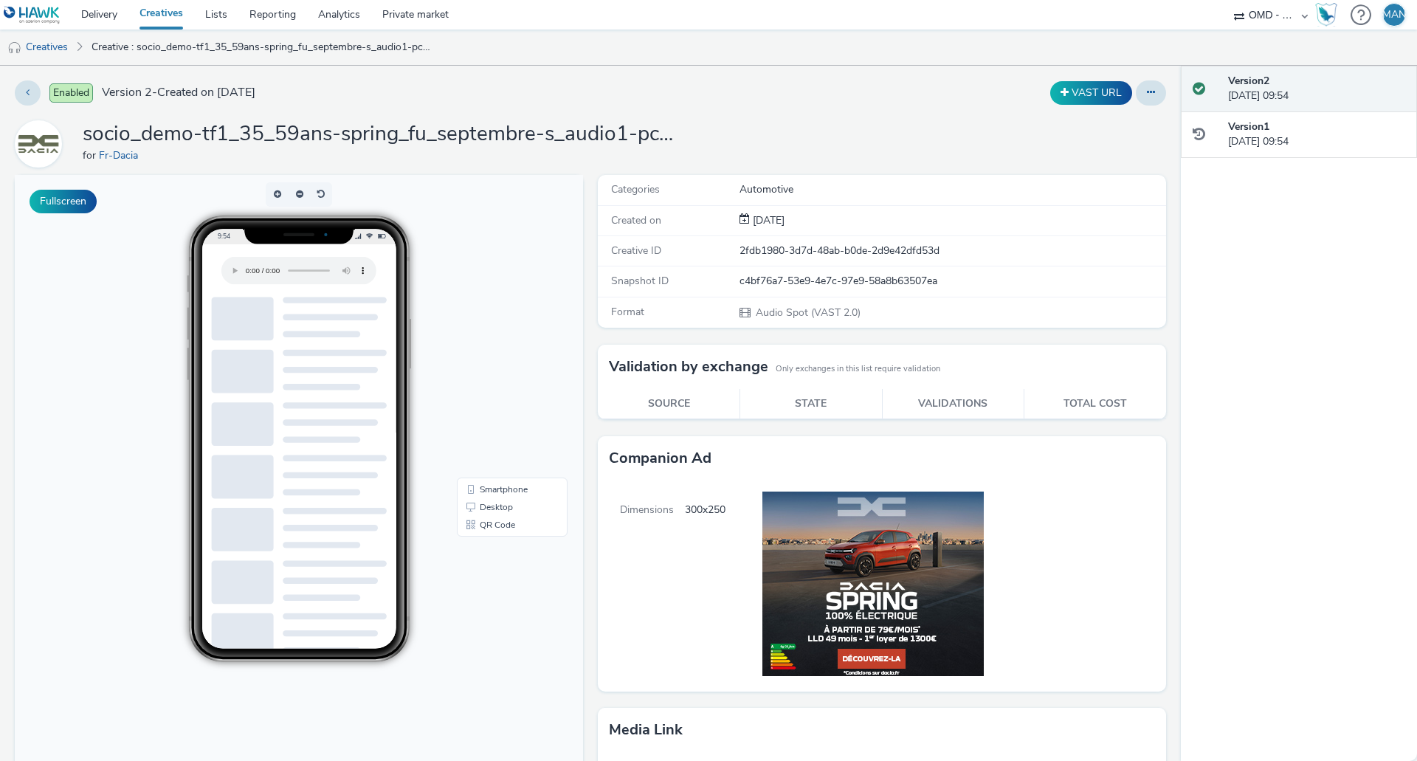
click at [161, 18] on link "Creatives" at bounding box center [161, 15] width 66 height 30
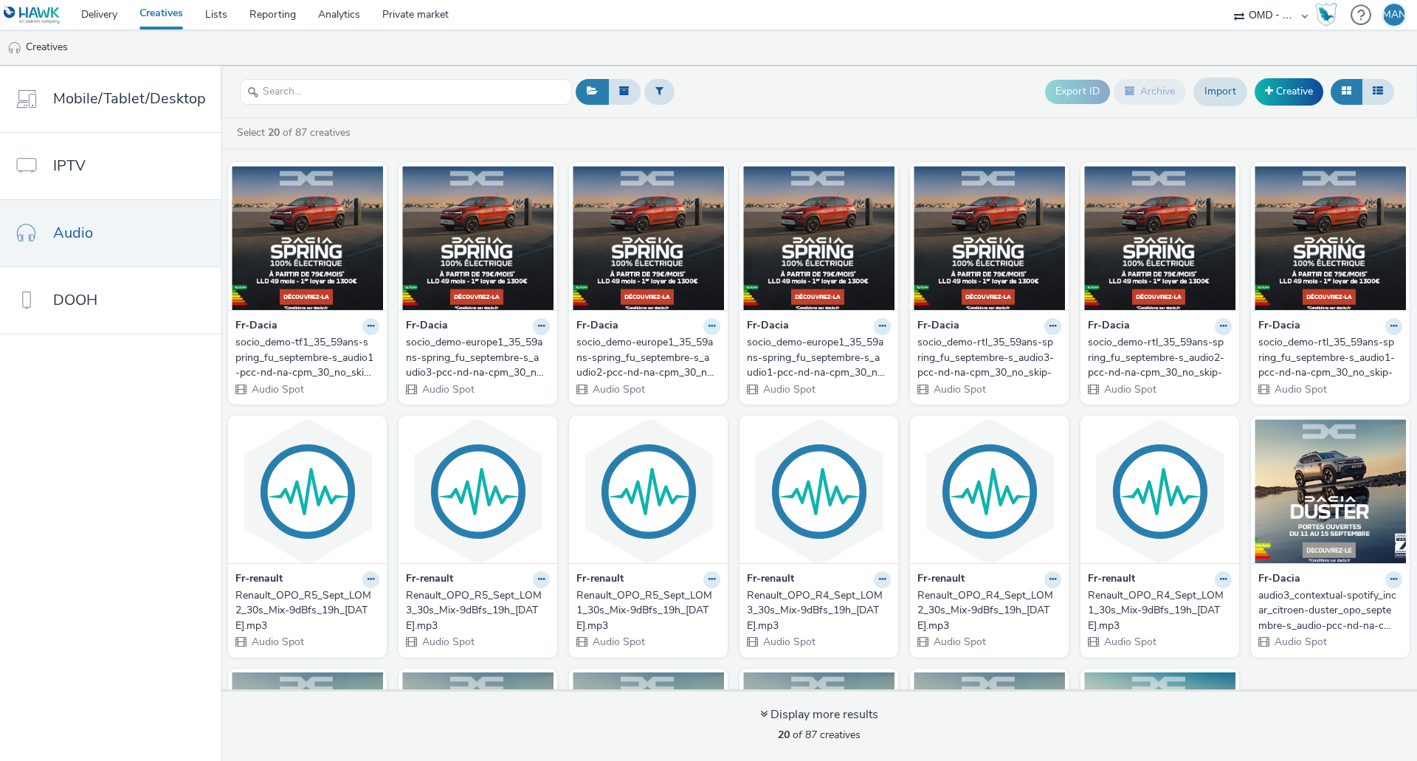
click at [709, 327] on icon at bounding box center [712, 326] width 7 height 9
click at [664, 376] on link "Duplicate" at bounding box center [665, 382] width 111 height 30
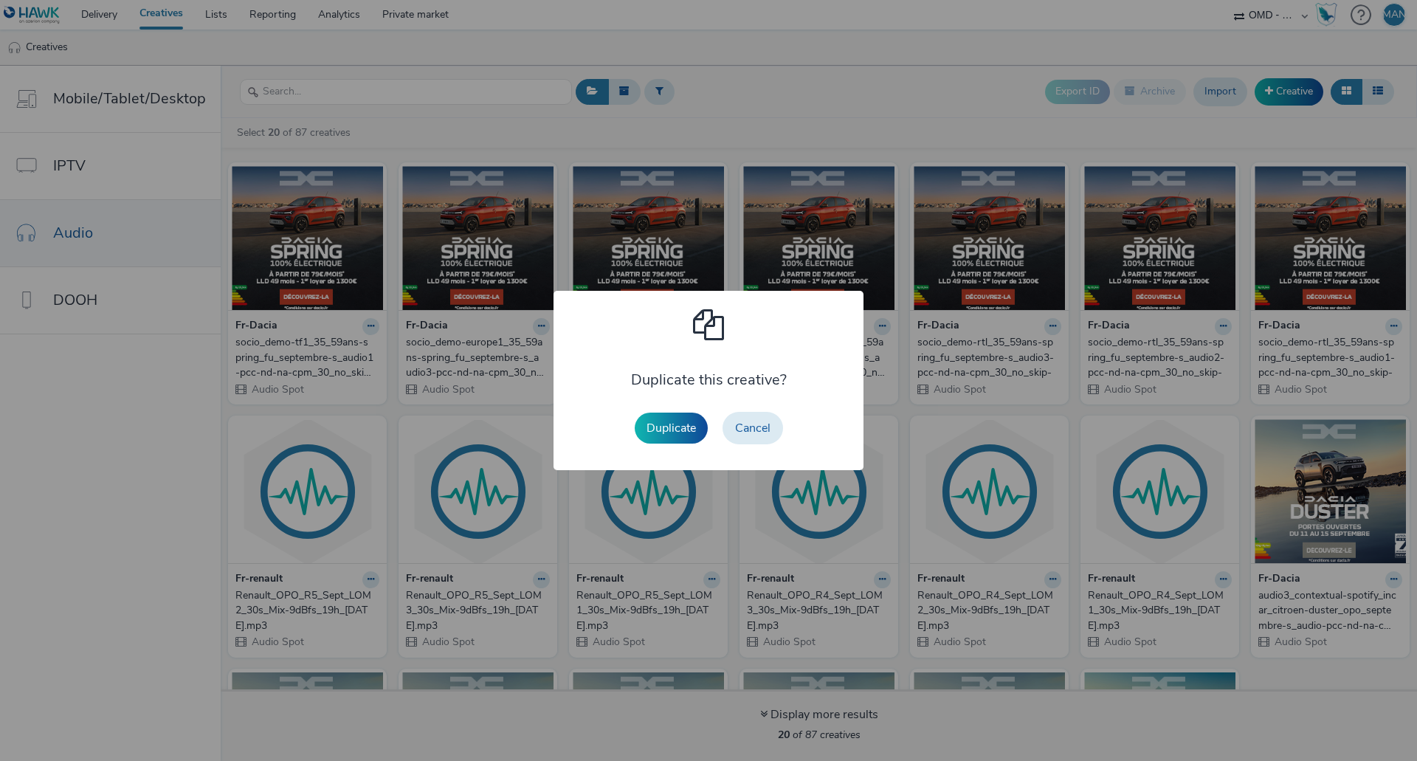
click at [666, 434] on button "Duplicate" at bounding box center [671, 428] width 73 height 31
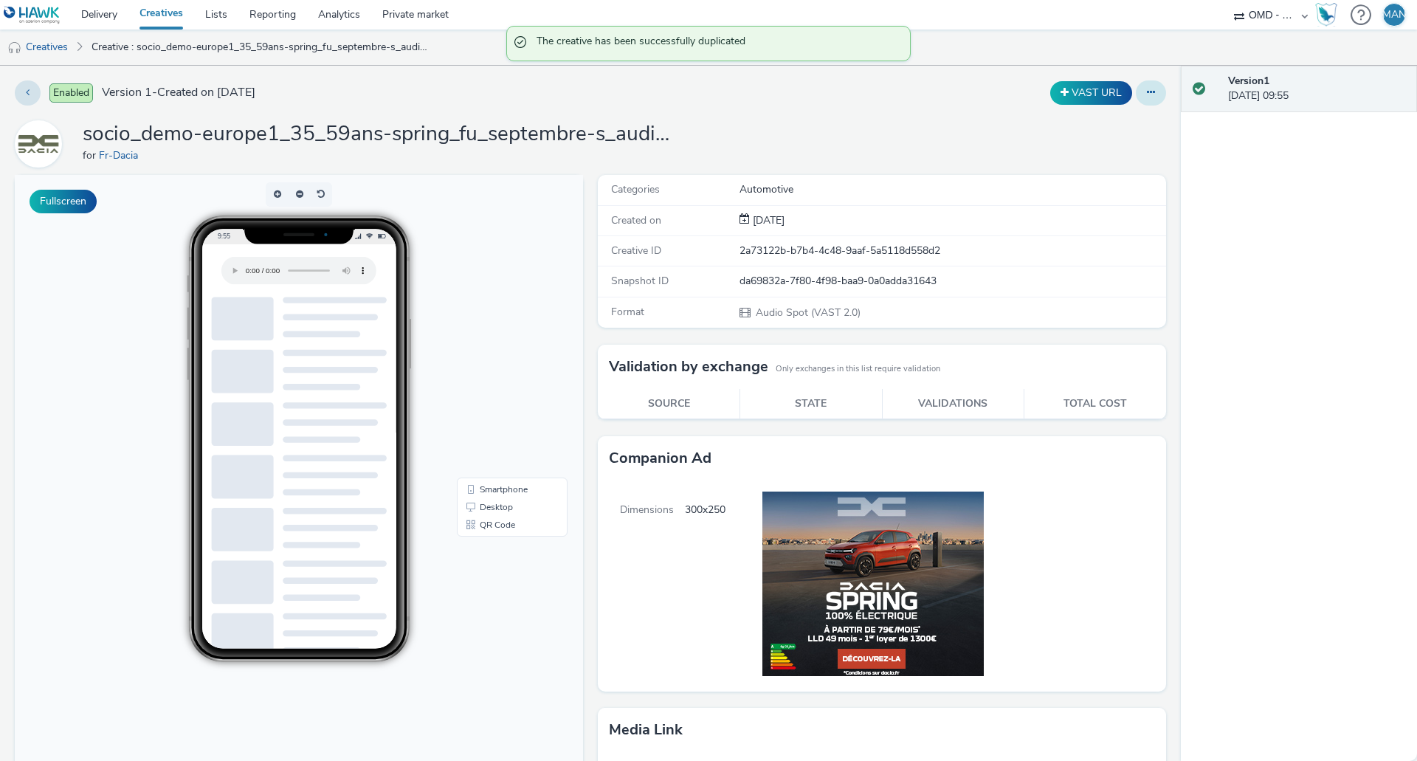
click at [1147, 97] on icon at bounding box center [1151, 92] width 8 height 10
click at [1101, 127] on link "Edit" at bounding box center [1111, 123] width 111 height 30
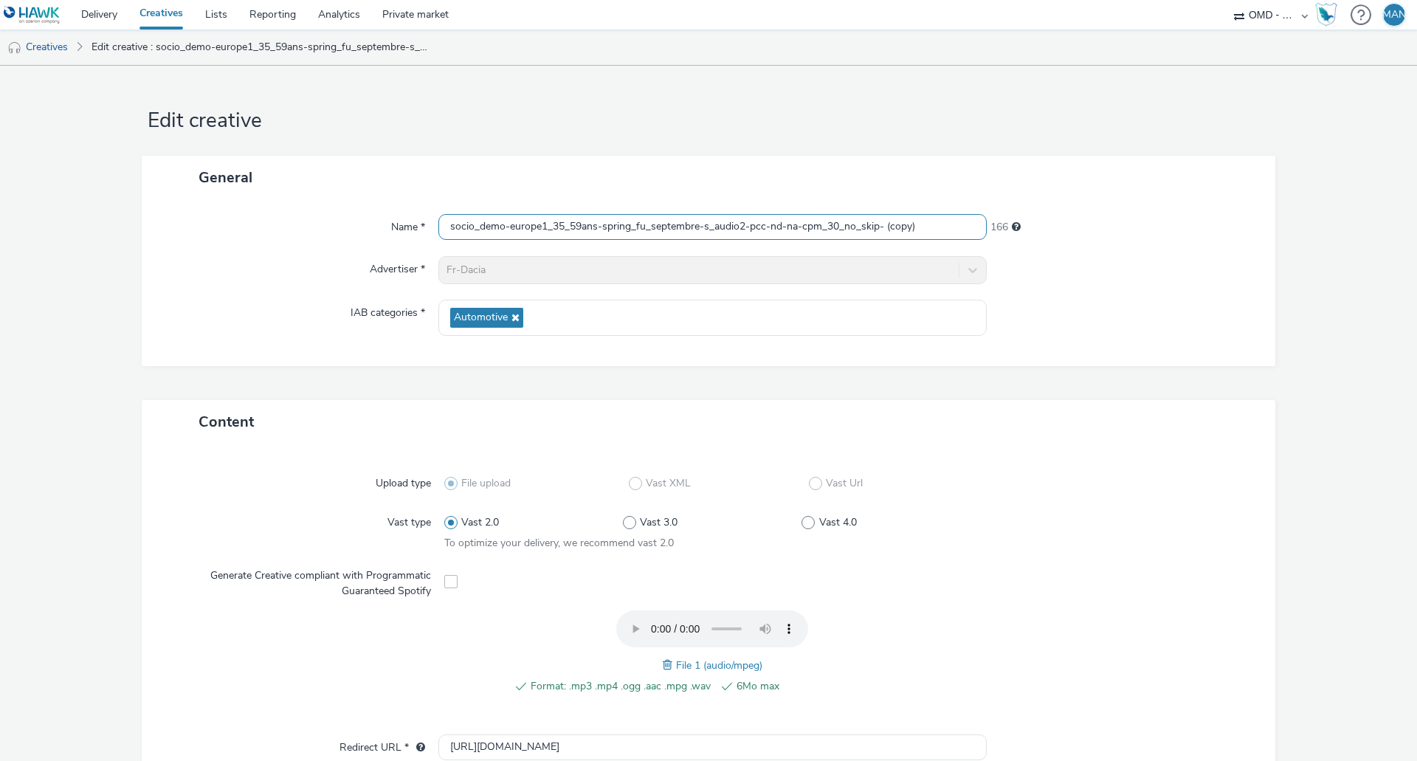
drag, startPoint x: 539, startPoint y: 226, endPoint x: 507, endPoint y: 227, distance: 31.8
click at [507, 227] on input "socio_demo-europe1_35_59ans-spring_fu_septembre-s_audio2-pcc-nd-na-cpm_30_no_sk…" at bounding box center [712, 227] width 548 height 26
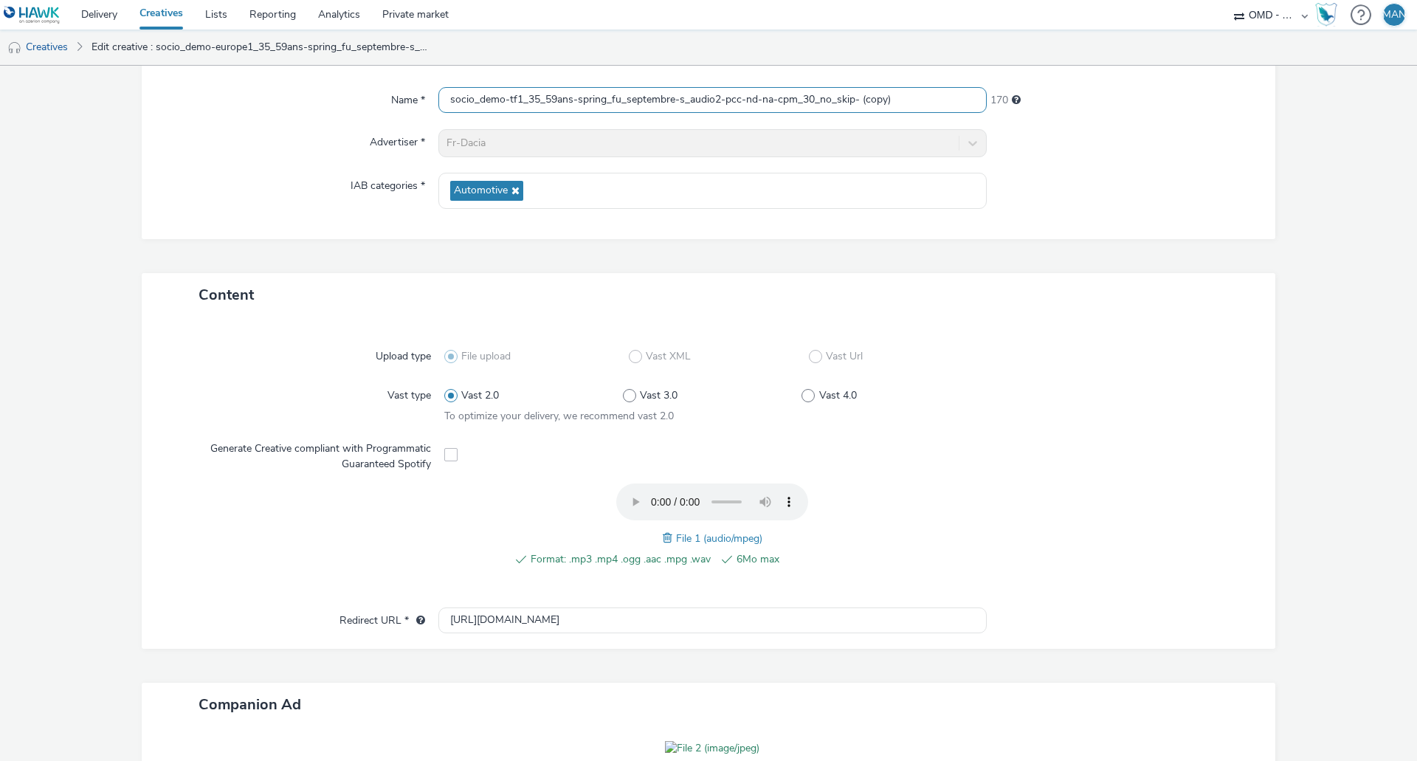
scroll to position [369, 0]
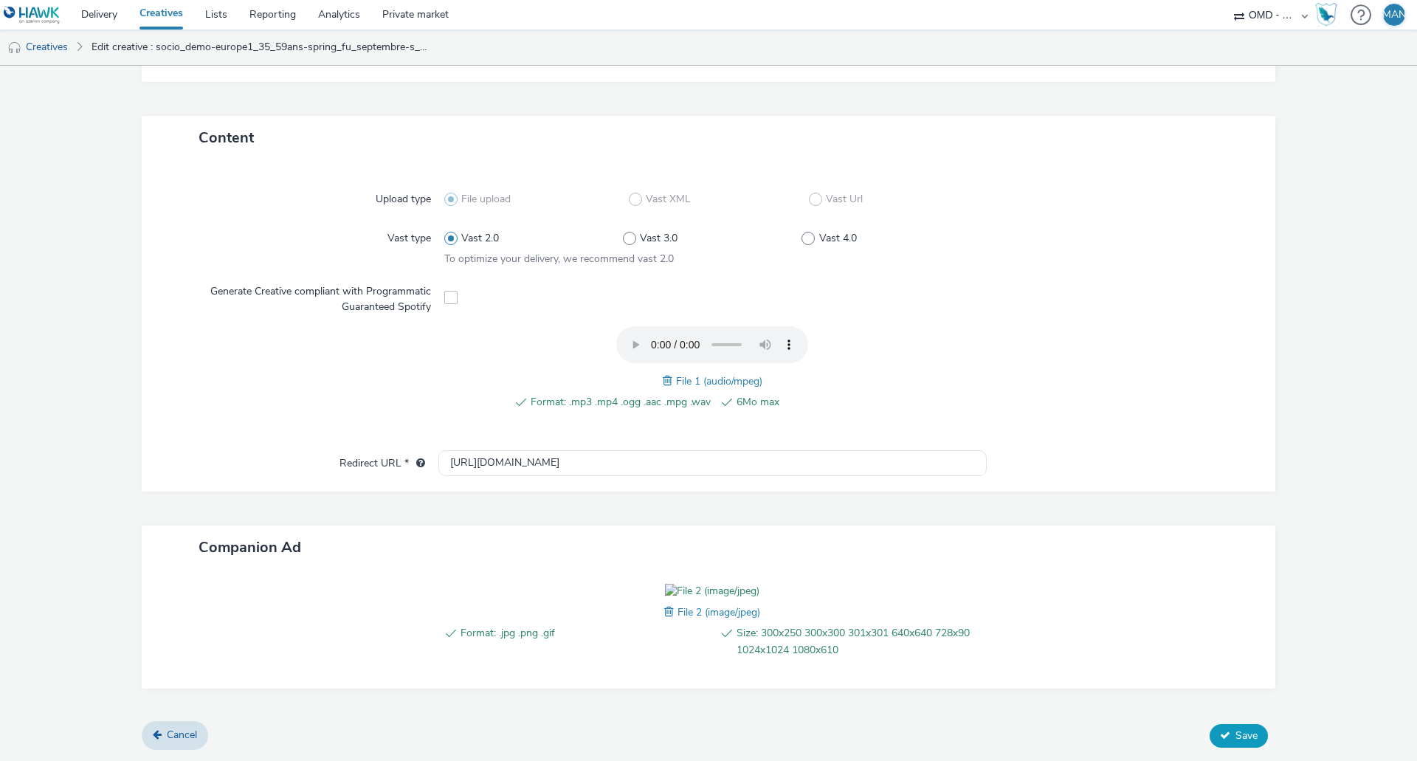
type input "socio_demo-tf1_35_59ans-spring_fu_septembre-s_audio2-pcc-nd-na-cpm_30_no_skip- …"
click at [1220, 733] on icon at bounding box center [1225, 735] width 10 height 10
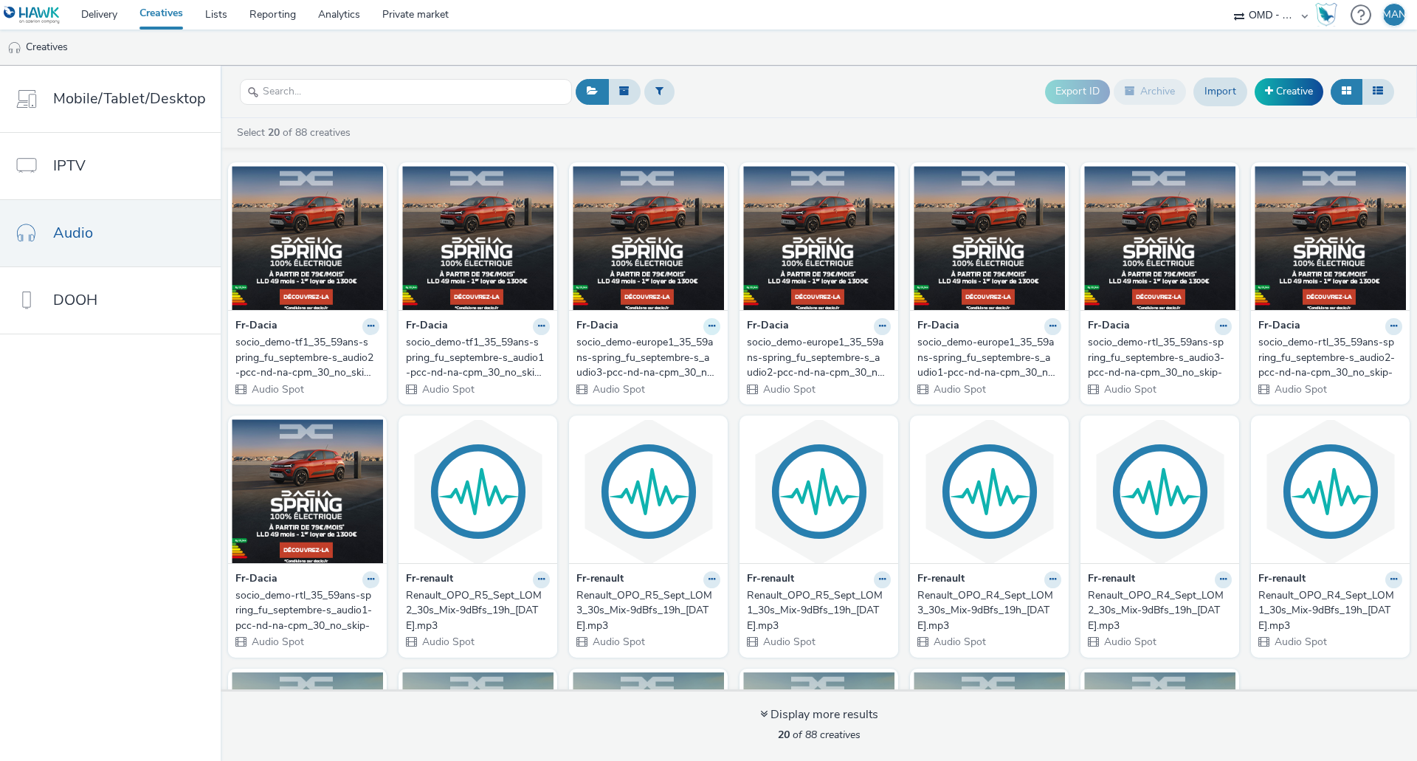
click at [709, 328] on icon at bounding box center [712, 326] width 7 height 9
click at [663, 380] on link "Duplicate" at bounding box center [665, 382] width 111 height 30
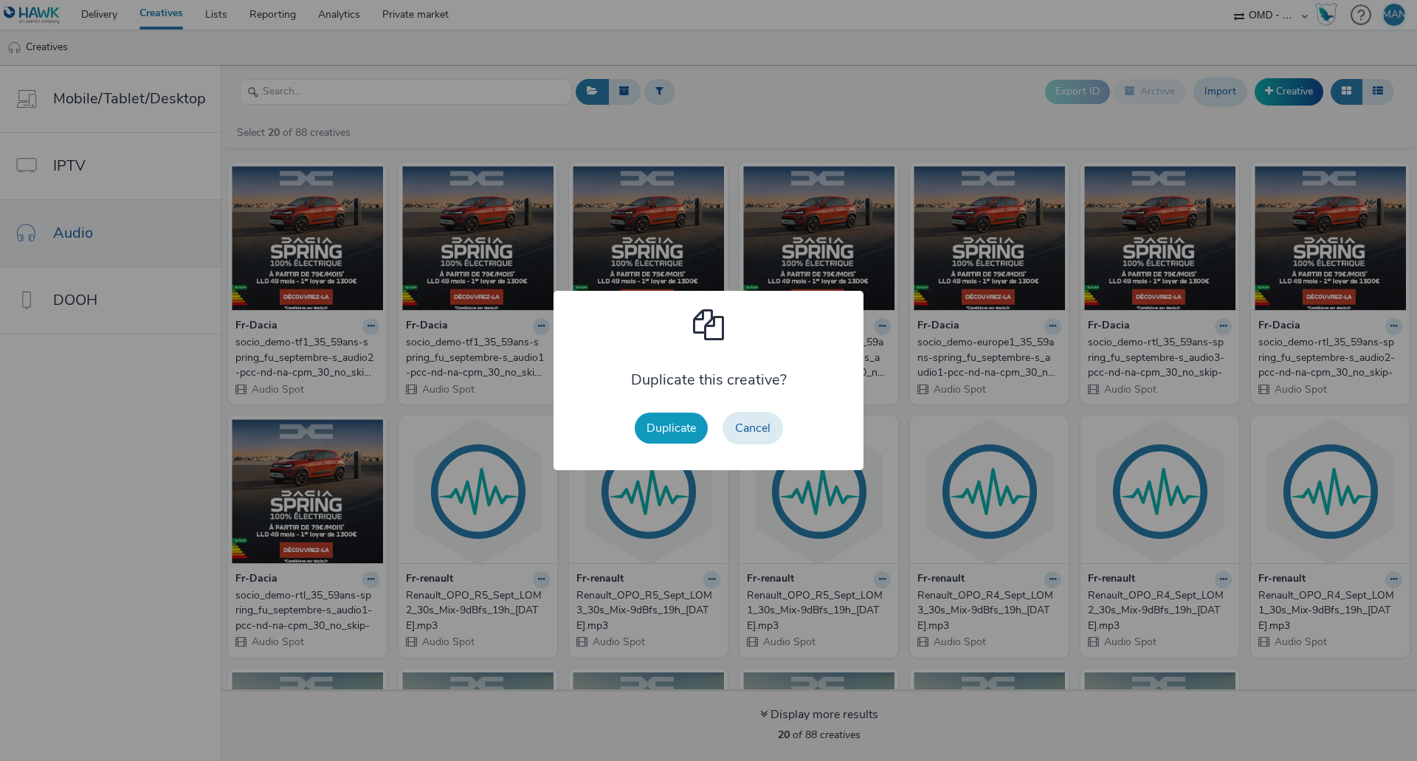
click at [659, 433] on button "Duplicate" at bounding box center [671, 428] width 73 height 31
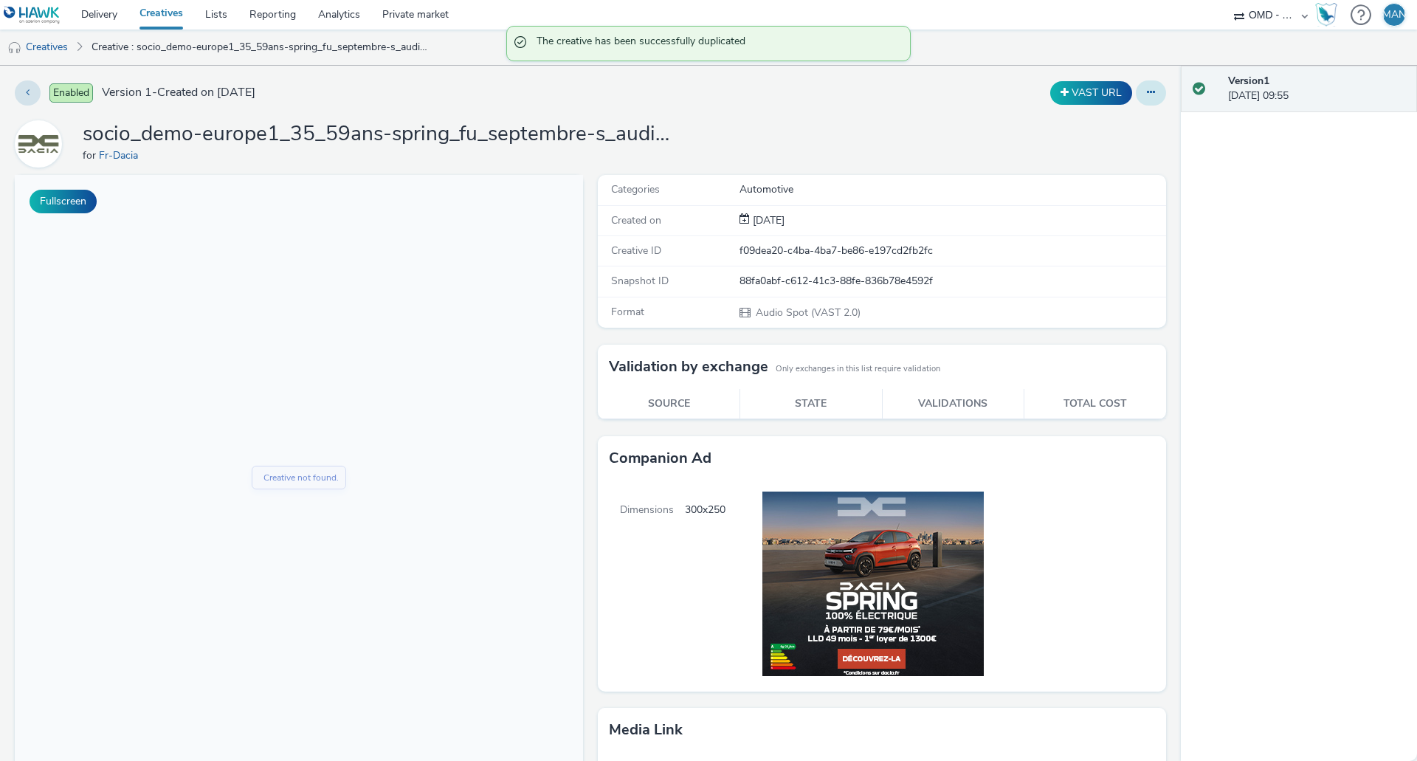
click at [1147, 92] on icon at bounding box center [1151, 92] width 8 height 10
click at [1096, 125] on link "Edit" at bounding box center [1111, 123] width 111 height 30
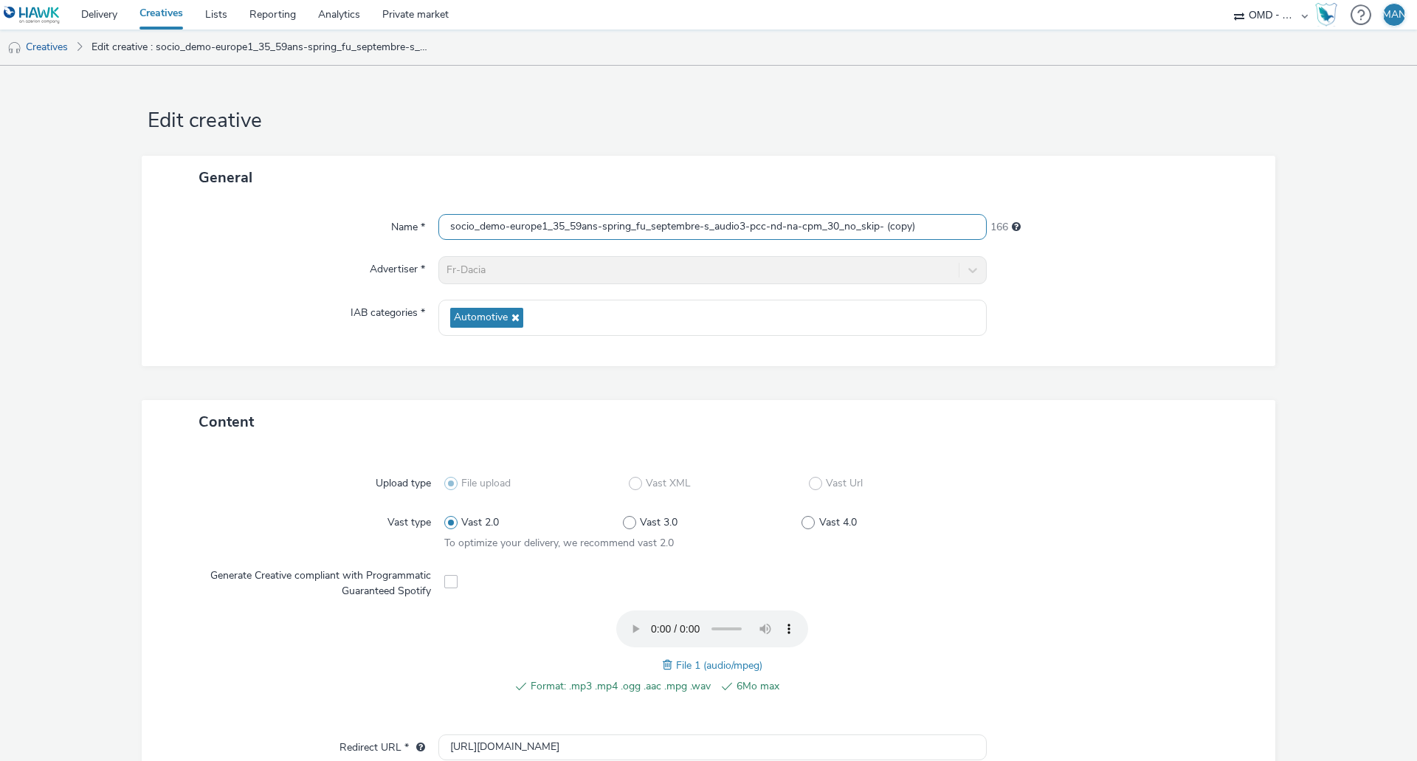
drag, startPoint x: 536, startPoint y: 227, endPoint x: 504, endPoint y: 227, distance: 31.7
click at [504, 227] on input "socio_demo-europe1_35_59ans-spring_fu_septembre-s_audio3-pcc-nd-na-cpm_30_no_sk…" at bounding box center [712, 227] width 548 height 26
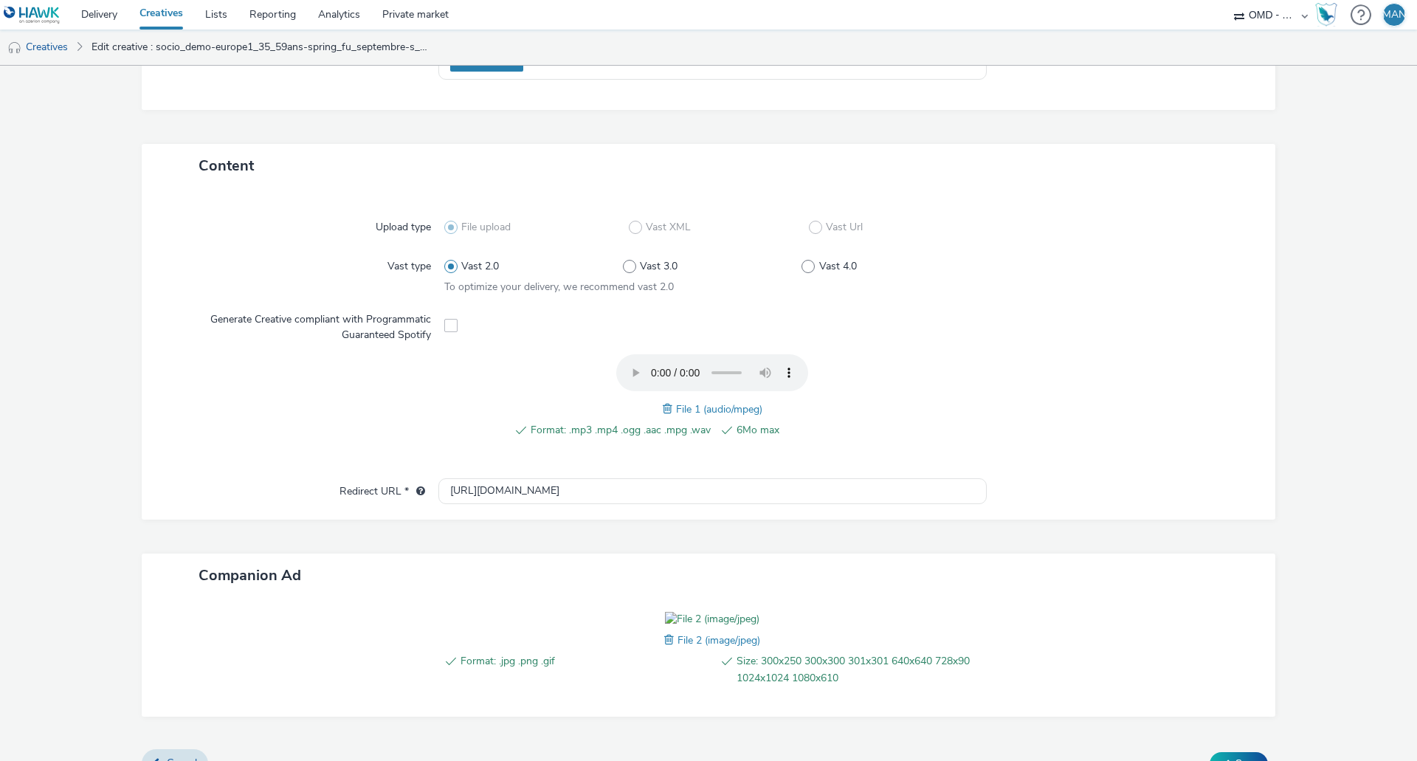
scroll to position [369, 0]
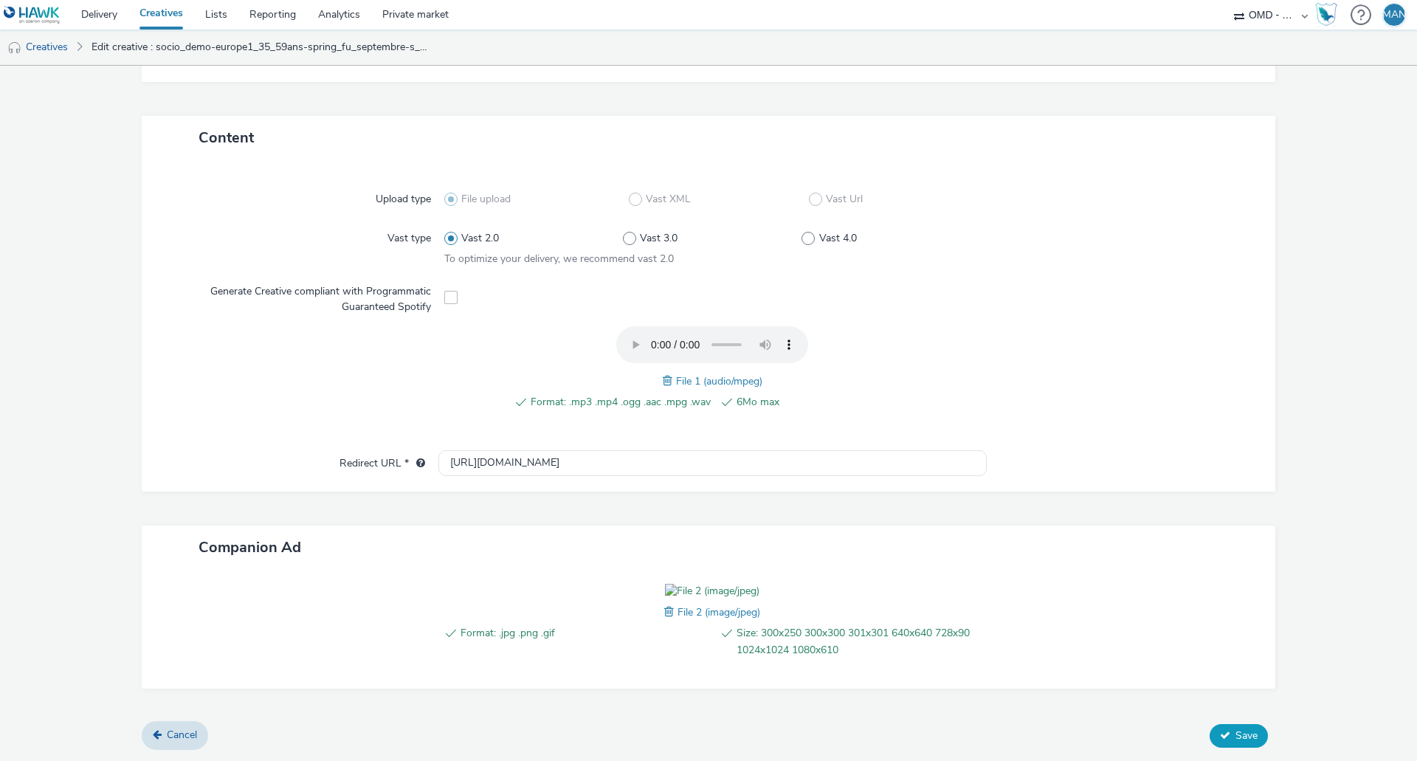
type input "socio_demo-tf1_35_59ans-spring_fu_septembre-s_audio3-pcc-nd-na-cpm_30_no_skip- …"
click at [1236, 729] on span "Save" at bounding box center [1247, 736] width 22 height 14
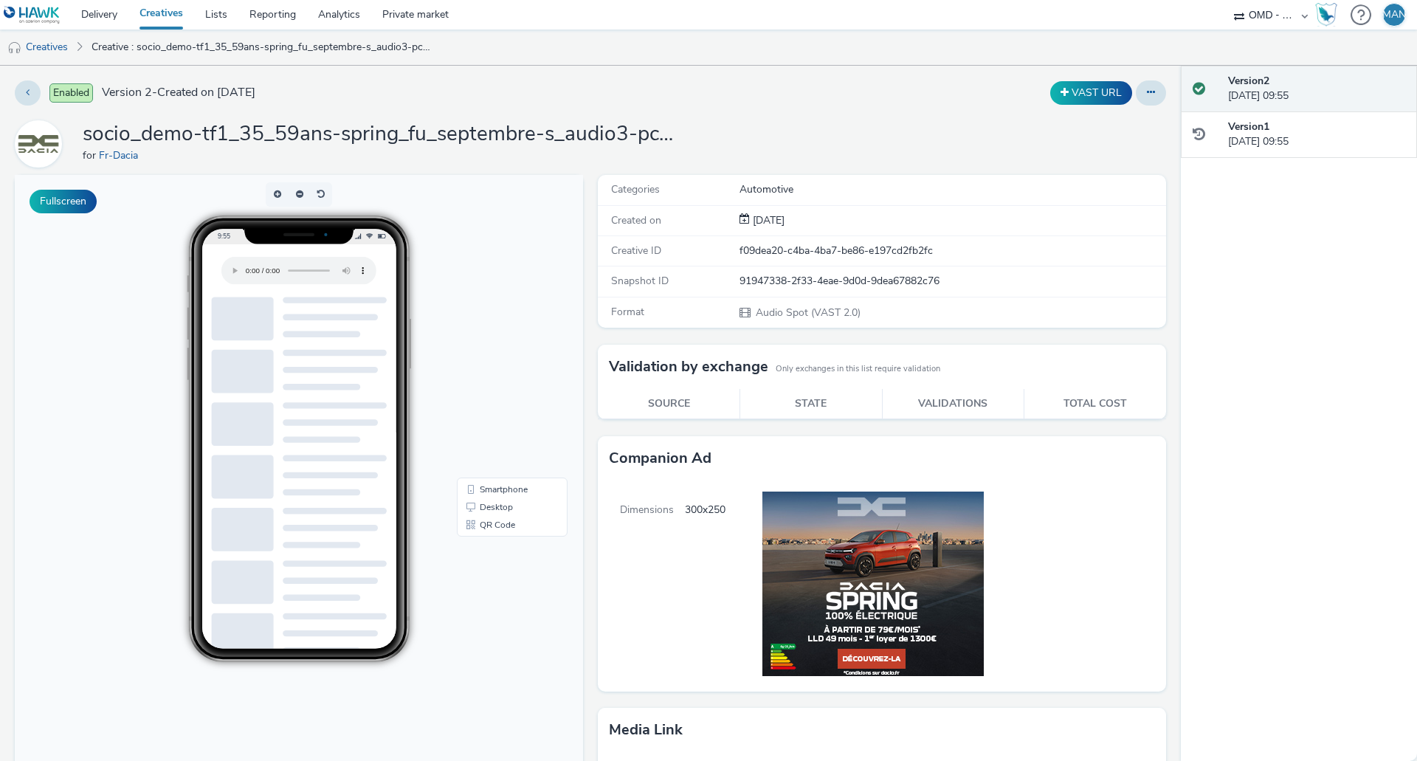
click at [175, 19] on link "Creatives" at bounding box center [161, 15] width 66 height 30
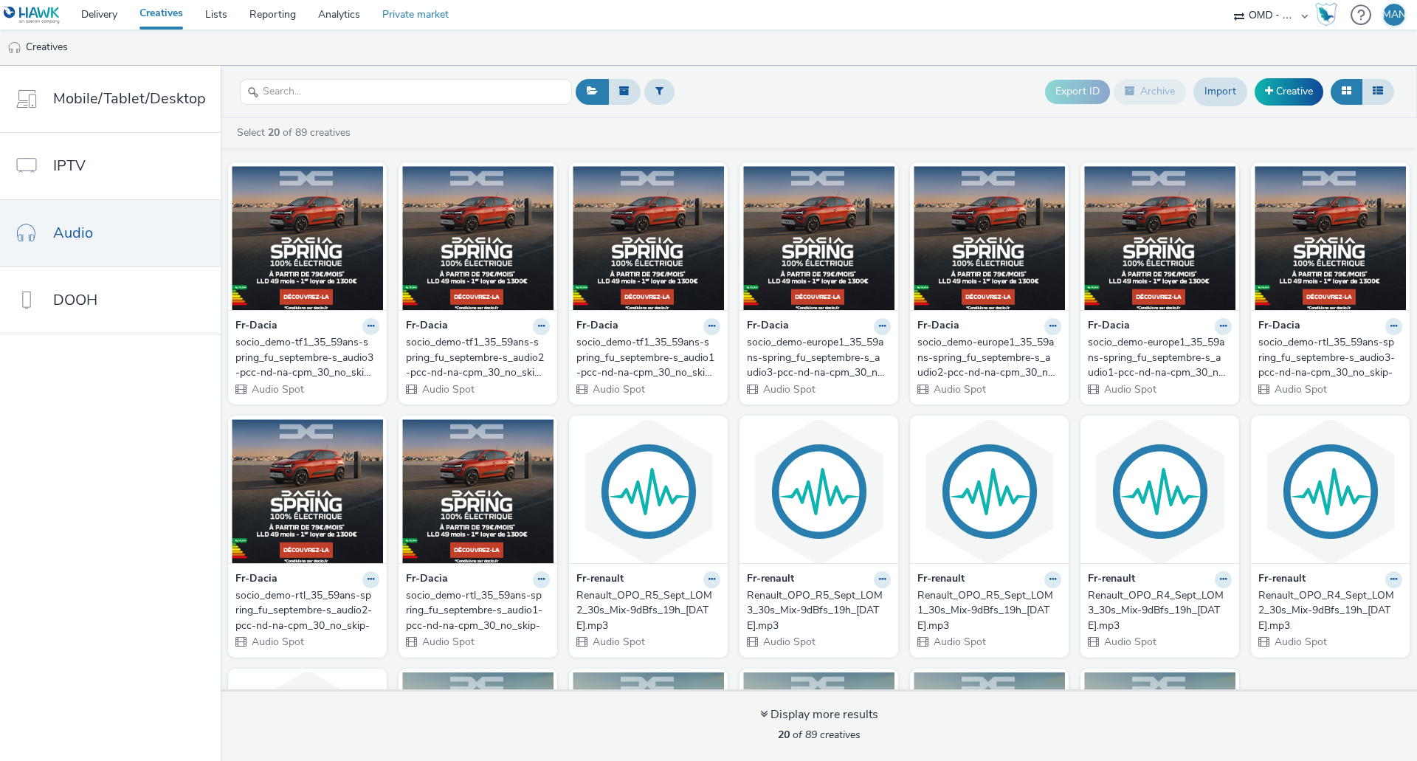
click at [447, 18] on link "Private market" at bounding box center [415, 15] width 89 height 30
